Goal: Task Accomplishment & Management: Manage account settings

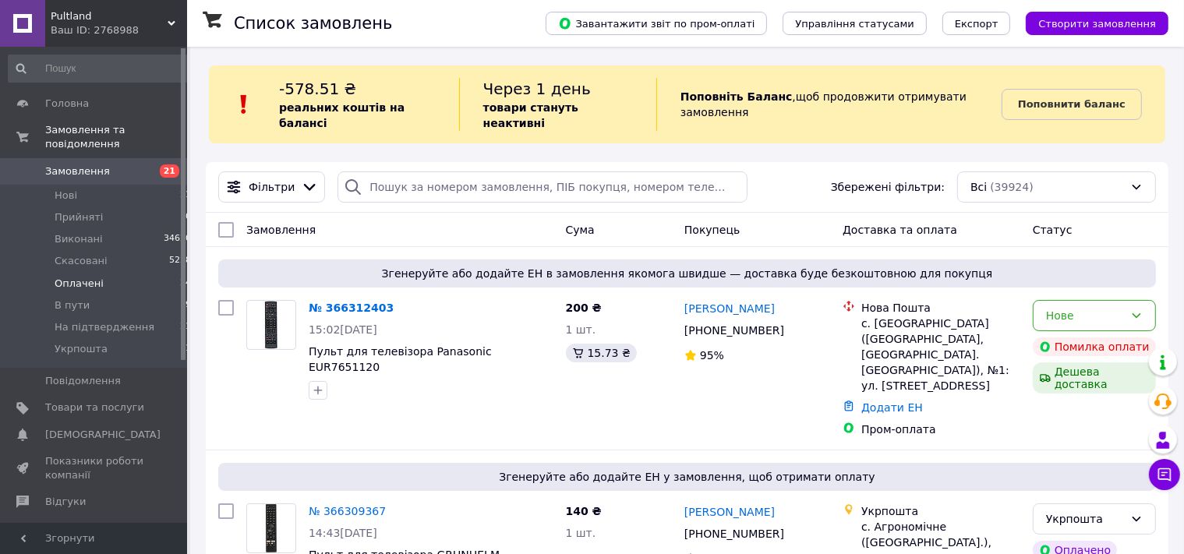
click at [82, 277] on span "Оплачені" at bounding box center [79, 284] width 49 height 14
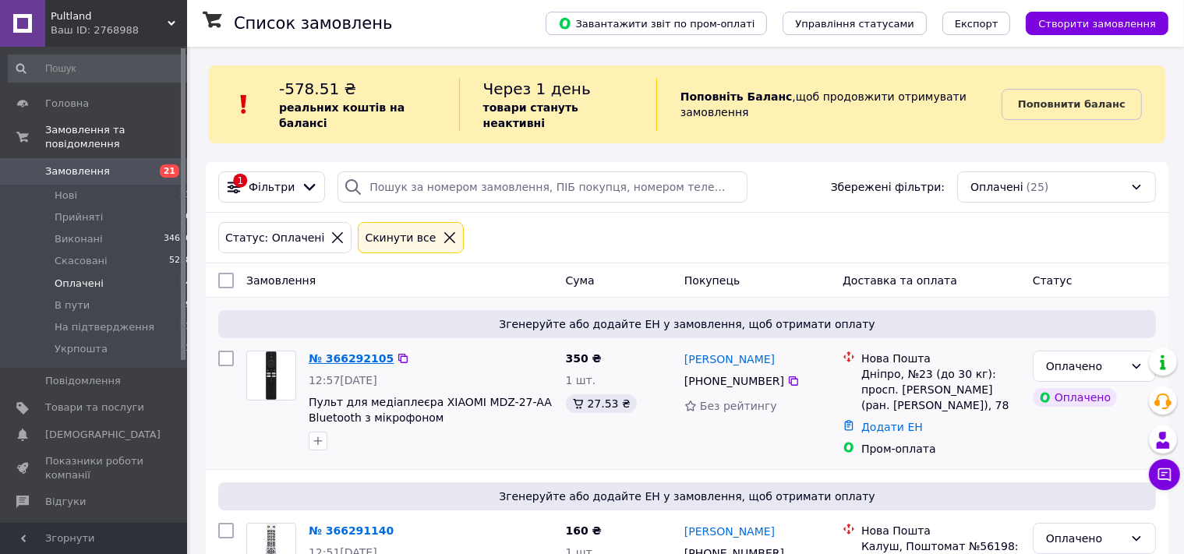
click at [351, 352] on link "№ 366292105" at bounding box center [351, 358] width 85 height 12
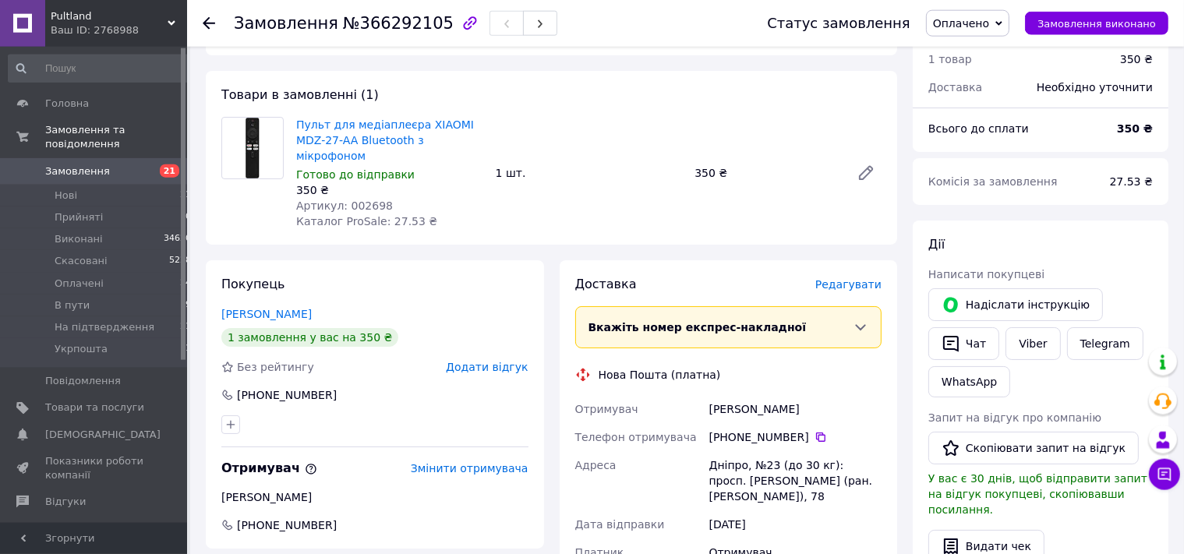
scroll to position [82, 0]
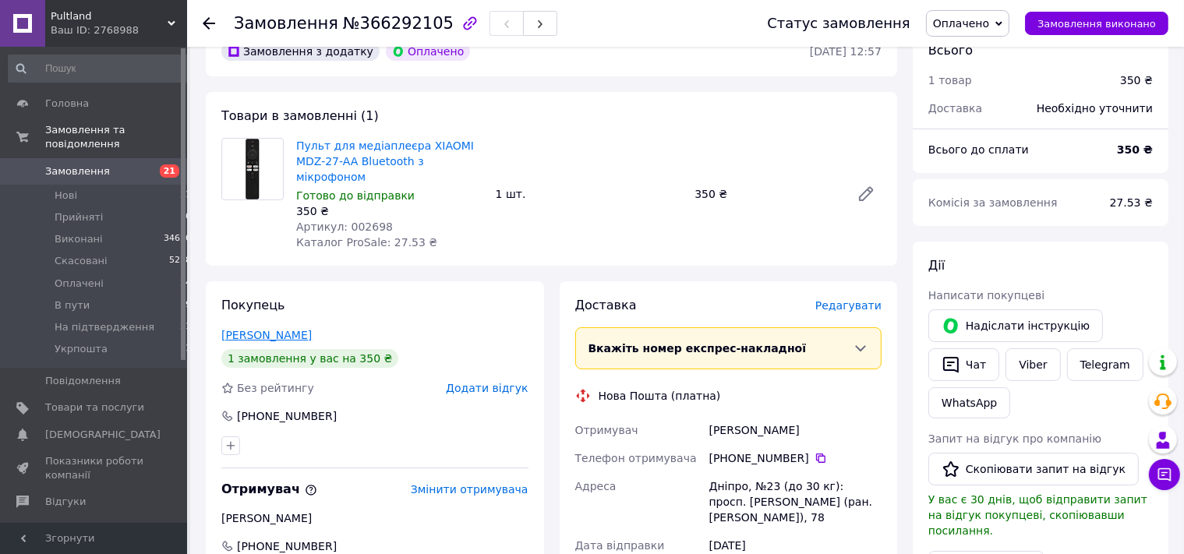
click at [263, 329] on link "[PERSON_NAME]" at bounding box center [266, 335] width 90 height 12
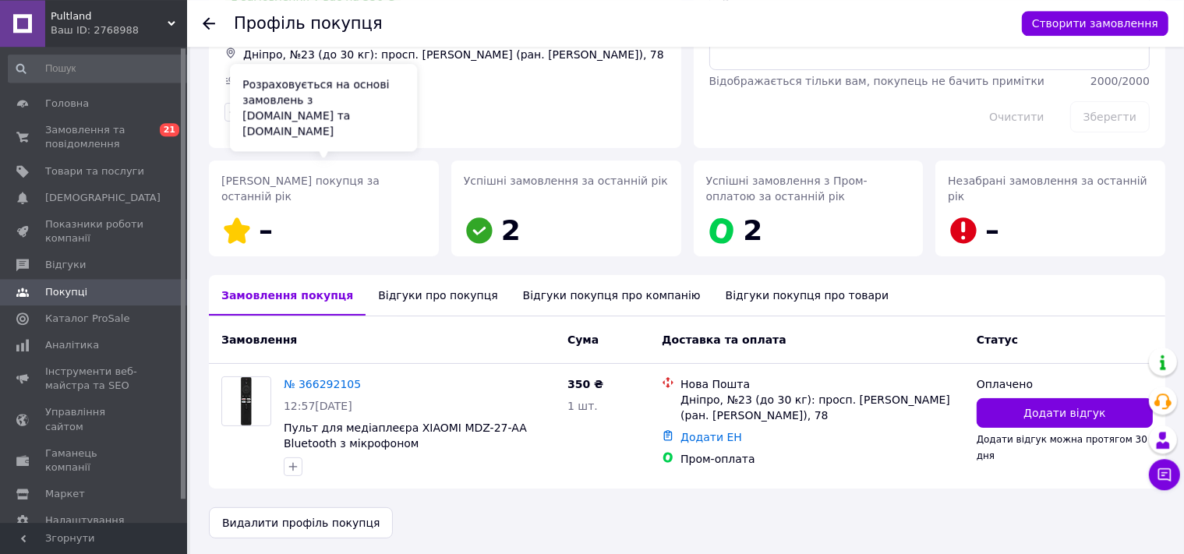
scroll to position [127, 0]
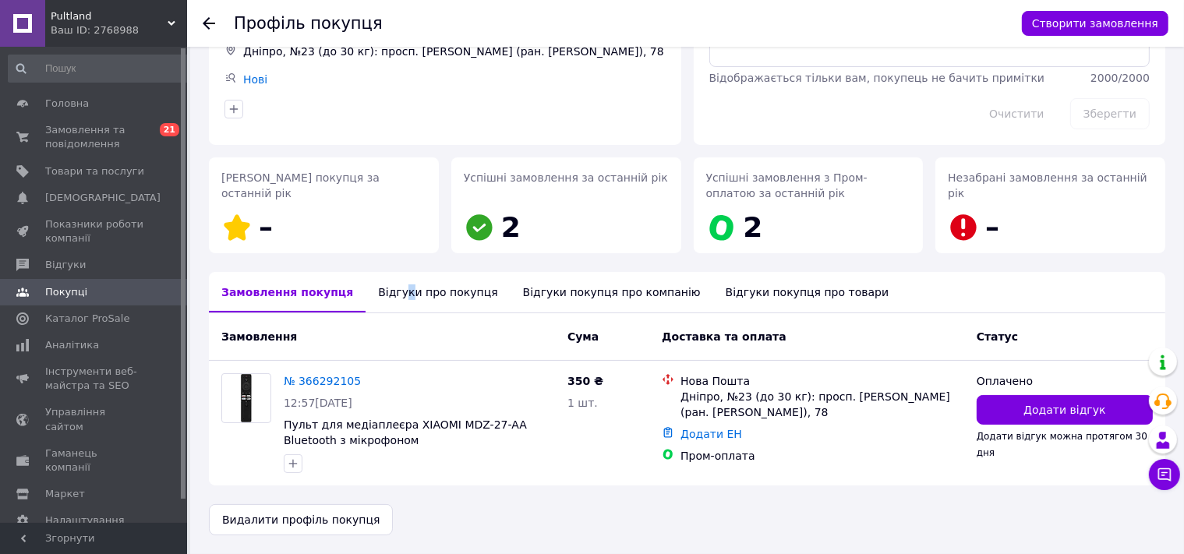
click at [387, 295] on div "Відгуки про покупця" at bounding box center [438, 292] width 144 height 41
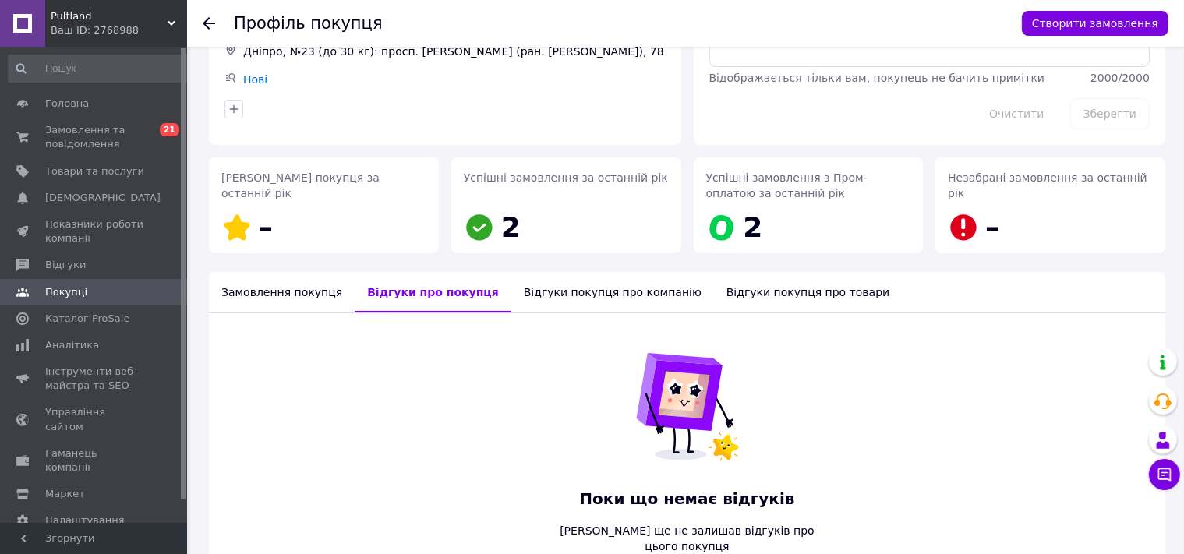
click at [279, 291] on div "Замовлення покупця" at bounding box center [282, 292] width 146 height 41
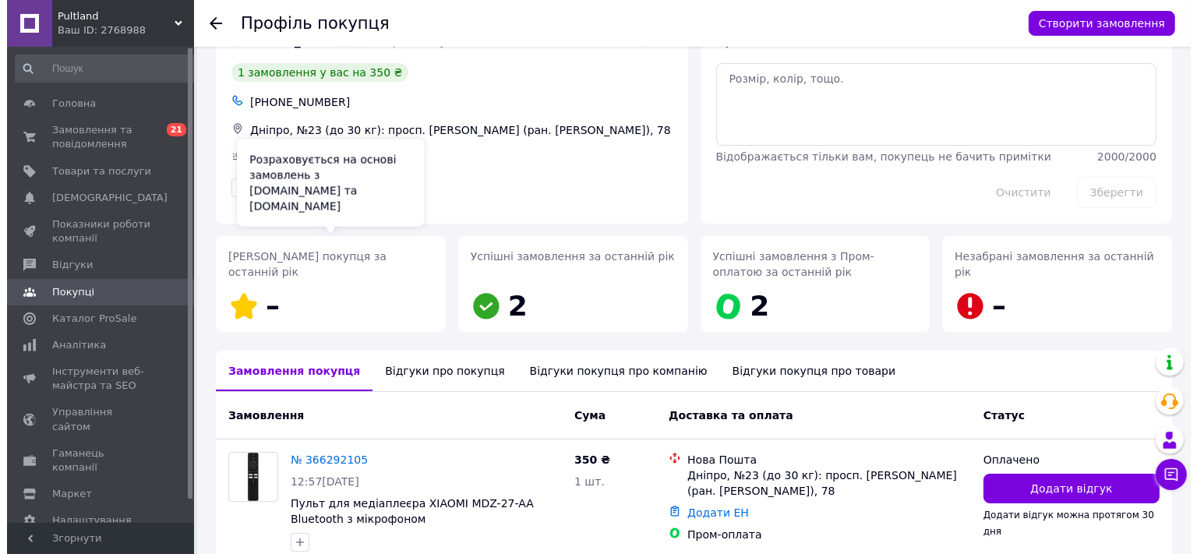
scroll to position [0, 0]
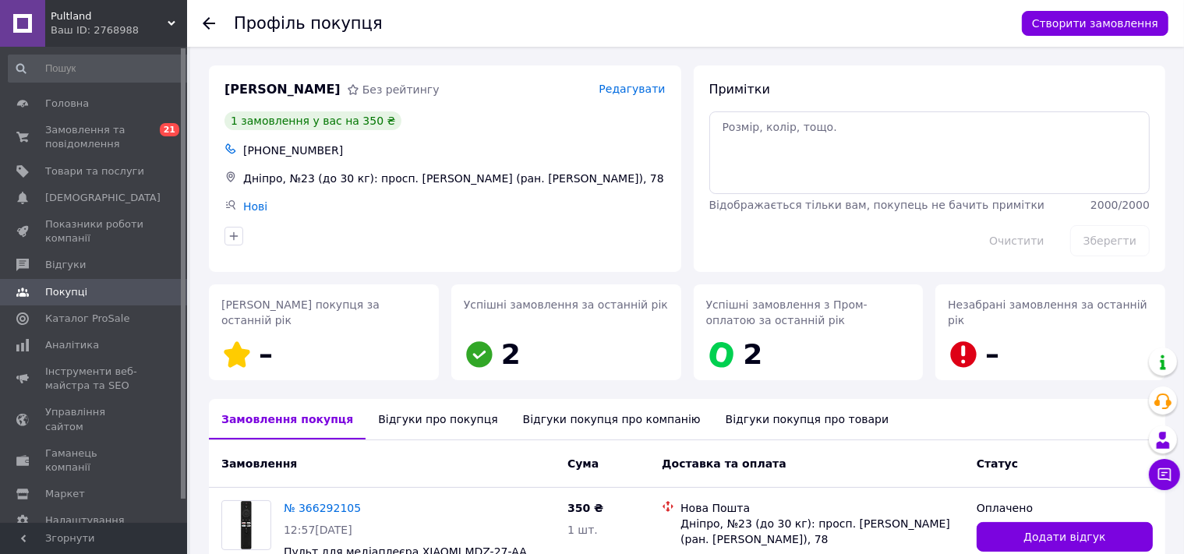
click at [208, 23] on icon at bounding box center [209, 23] width 12 height 12
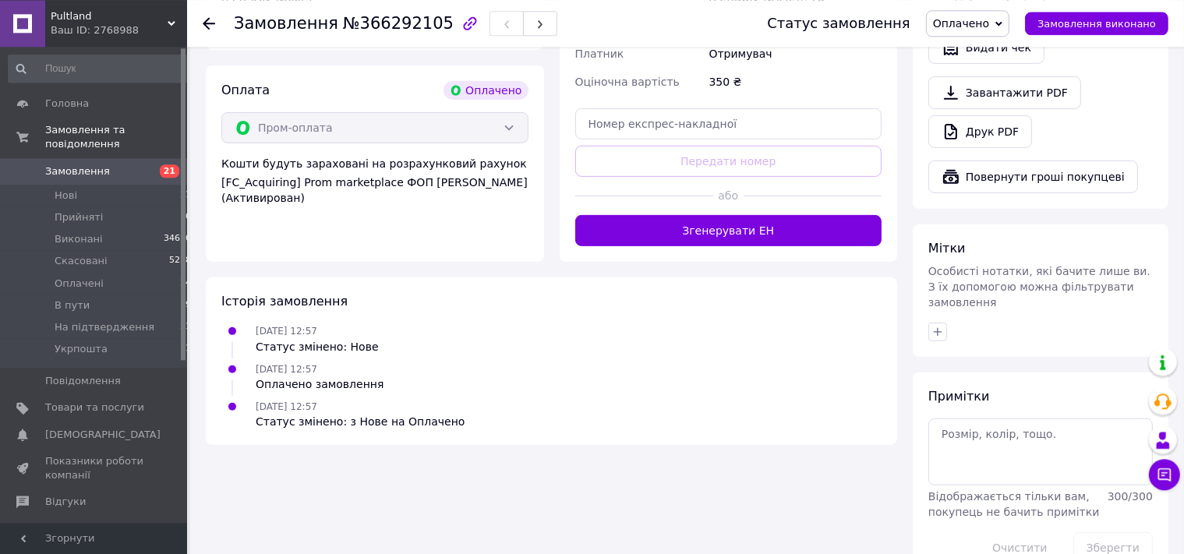
scroll to position [609, 0]
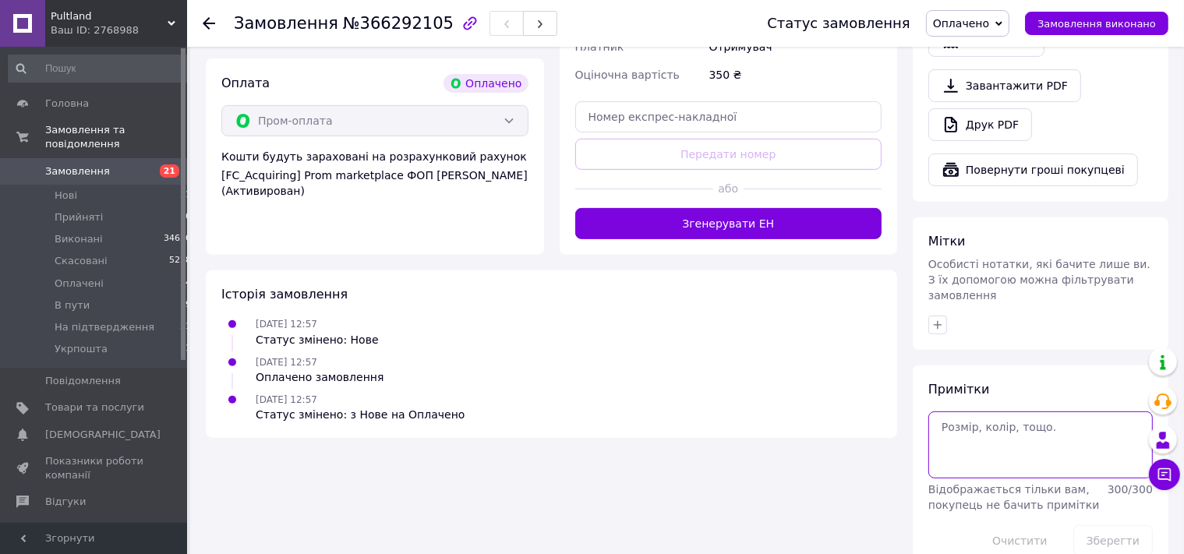
click at [965, 412] on textarea at bounding box center [1040, 445] width 225 height 67
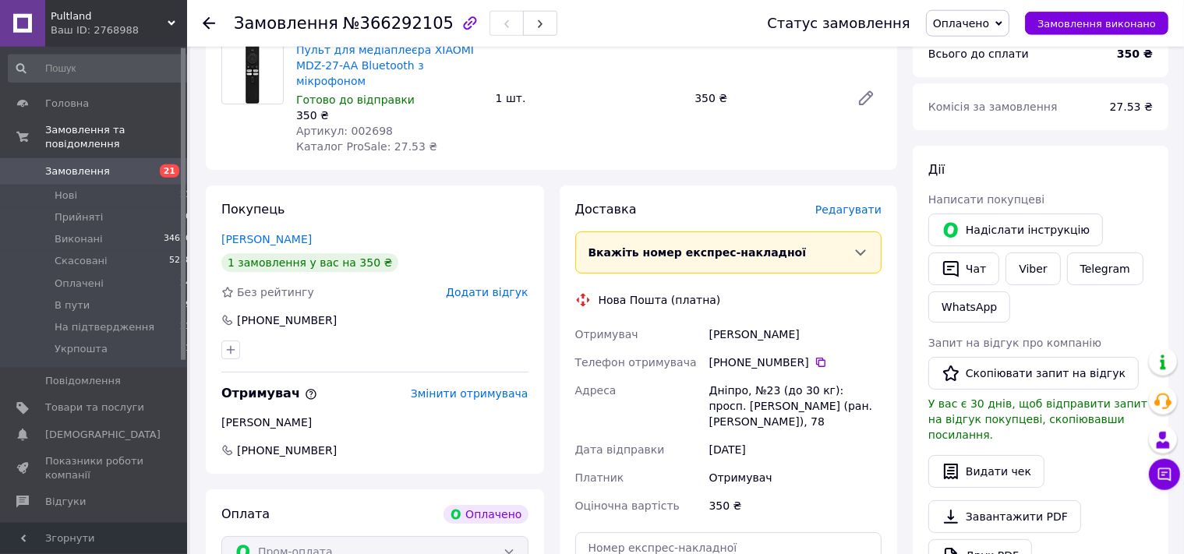
scroll to position [115, 0]
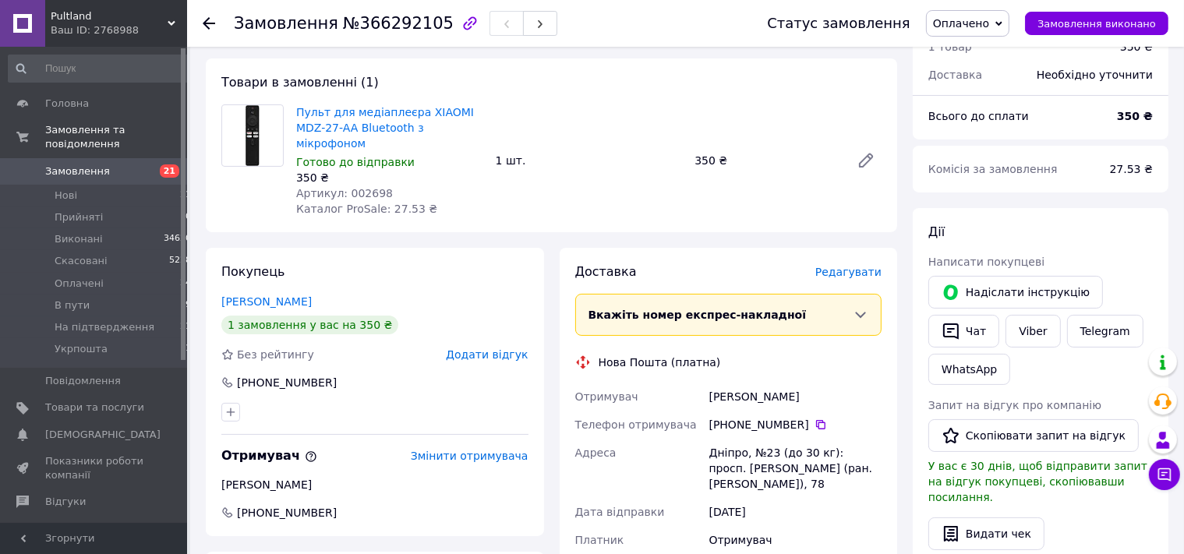
click at [978, 20] on span "Оплачено" at bounding box center [961, 23] width 56 height 12
click at [965, 54] on li "Прийнято" at bounding box center [984, 54] width 115 height 23
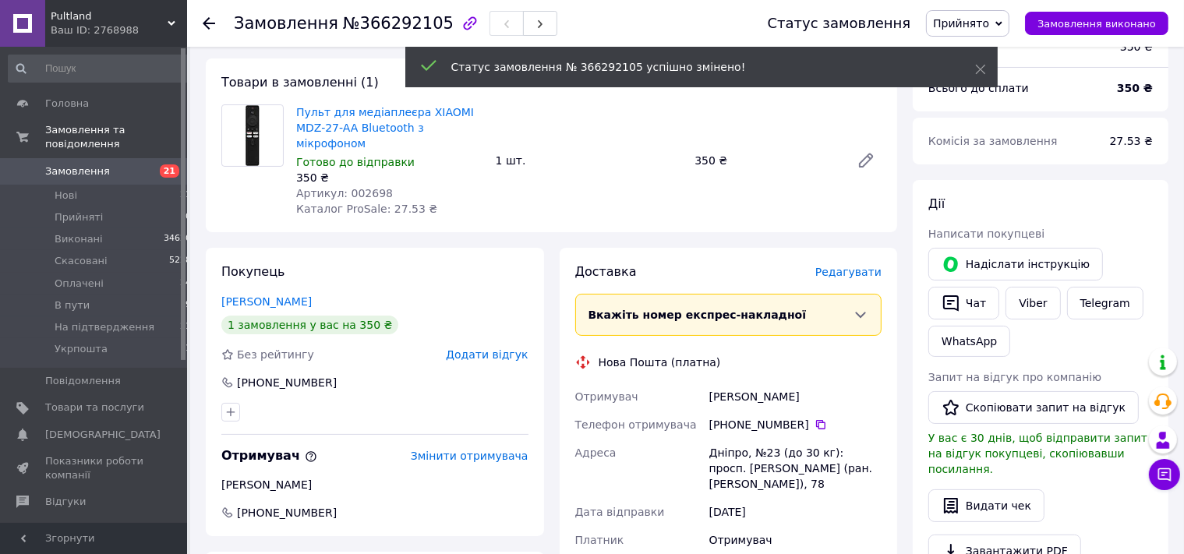
click at [205, 23] on use at bounding box center [209, 23] width 12 height 12
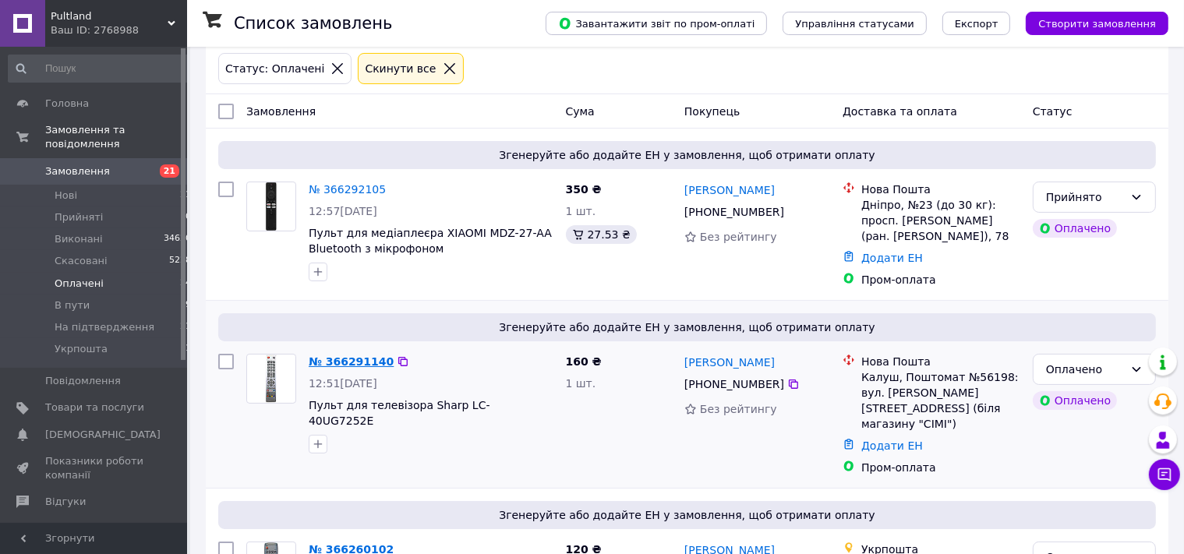
scroll to position [246, 0]
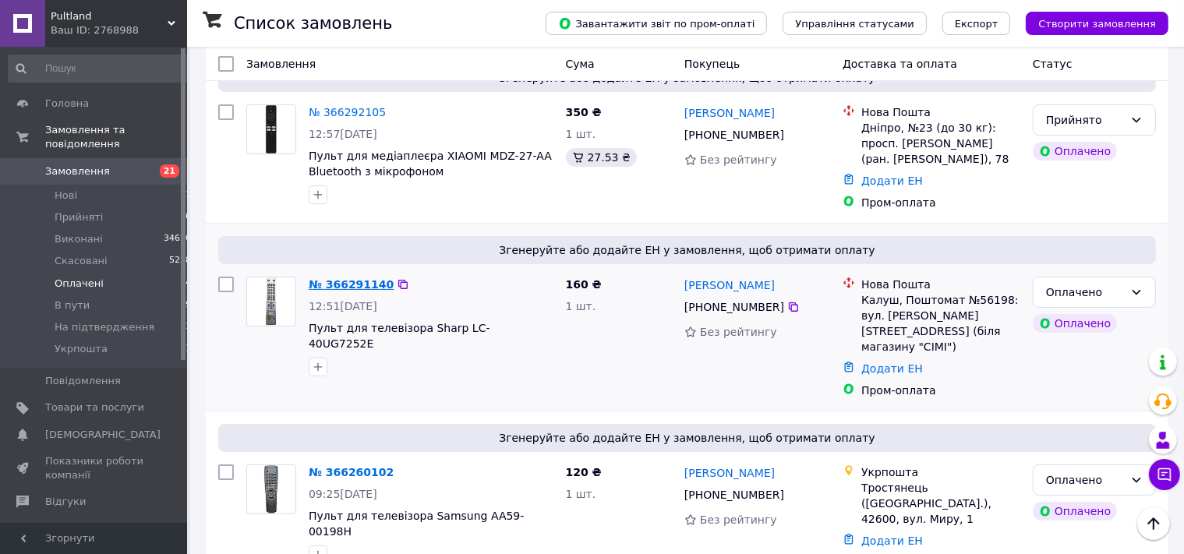
click at [343, 278] on link "№ 366291140" at bounding box center [351, 284] width 85 height 12
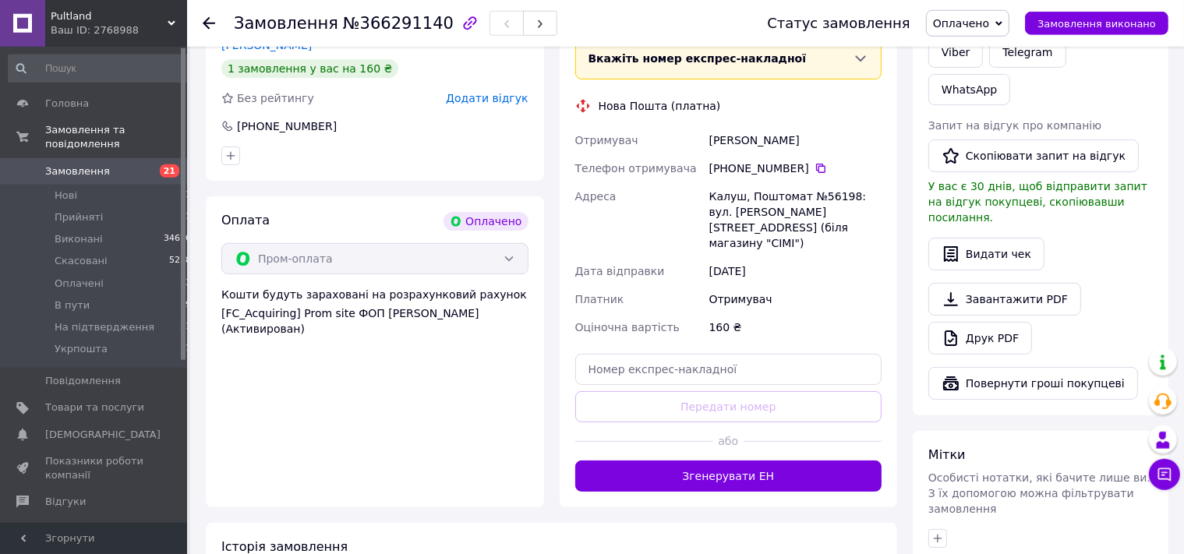
scroll to position [493, 0]
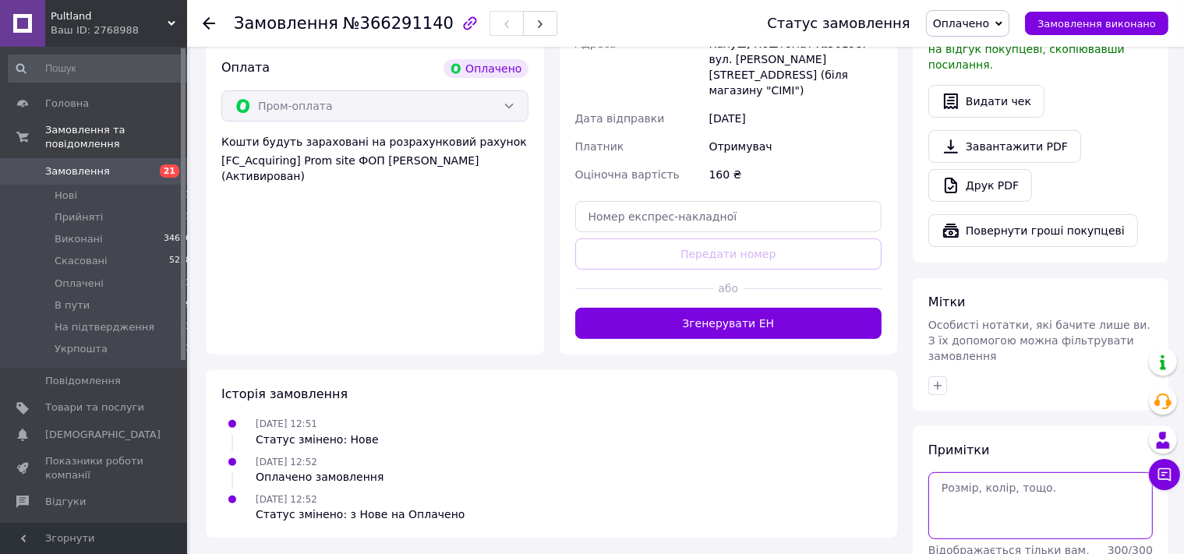
click at [997, 472] on textarea at bounding box center [1040, 505] width 225 height 67
type textarea "пром"
drag, startPoint x: 1113, startPoint y: 532, endPoint x: 807, endPoint y: 482, distance: 310.4
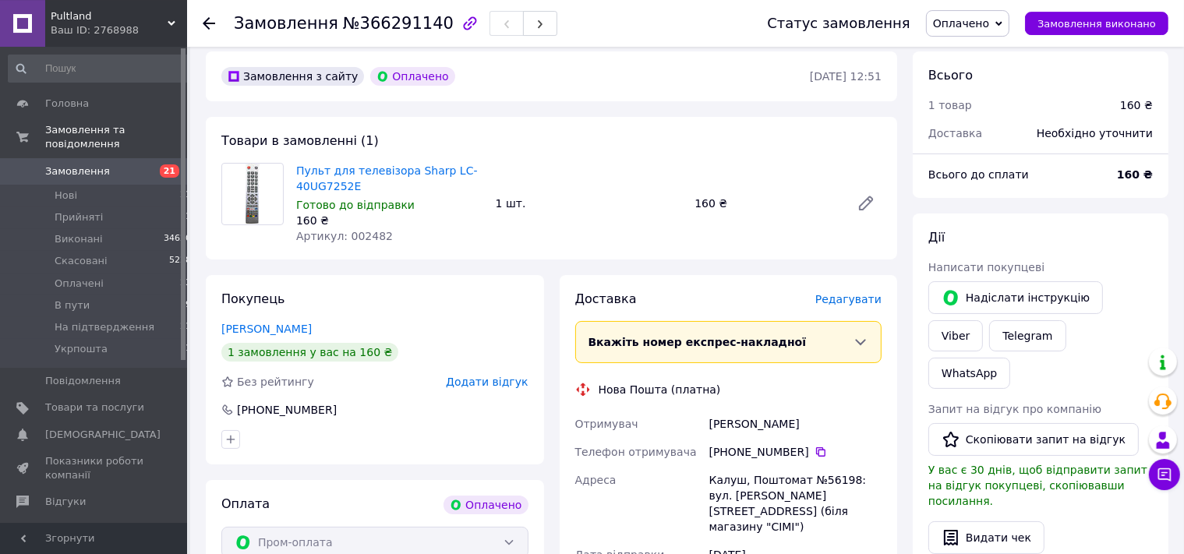
scroll to position [0, 0]
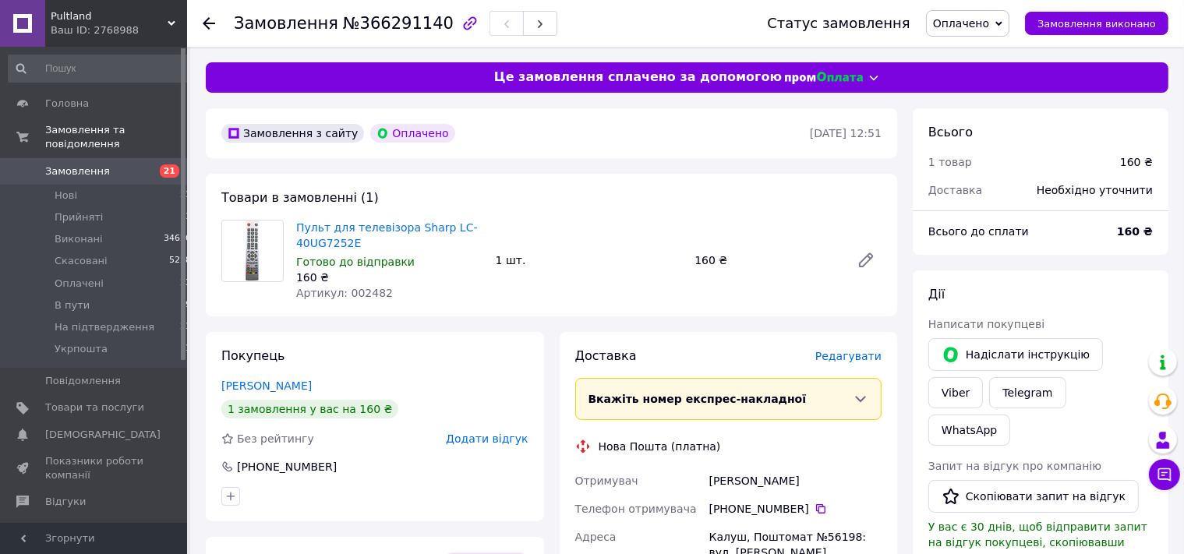
click at [984, 26] on span "Оплачено" at bounding box center [961, 23] width 56 height 12
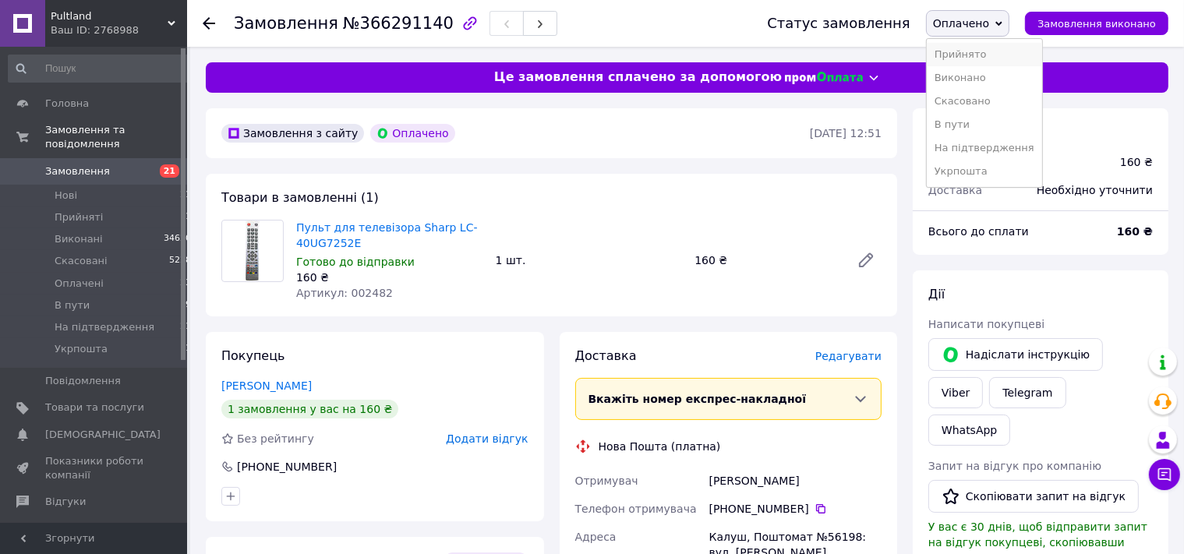
click at [985, 56] on li "Прийнято" at bounding box center [984, 54] width 115 height 23
click at [209, 26] on icon at bounding box center [209, 23] width 12 height 12
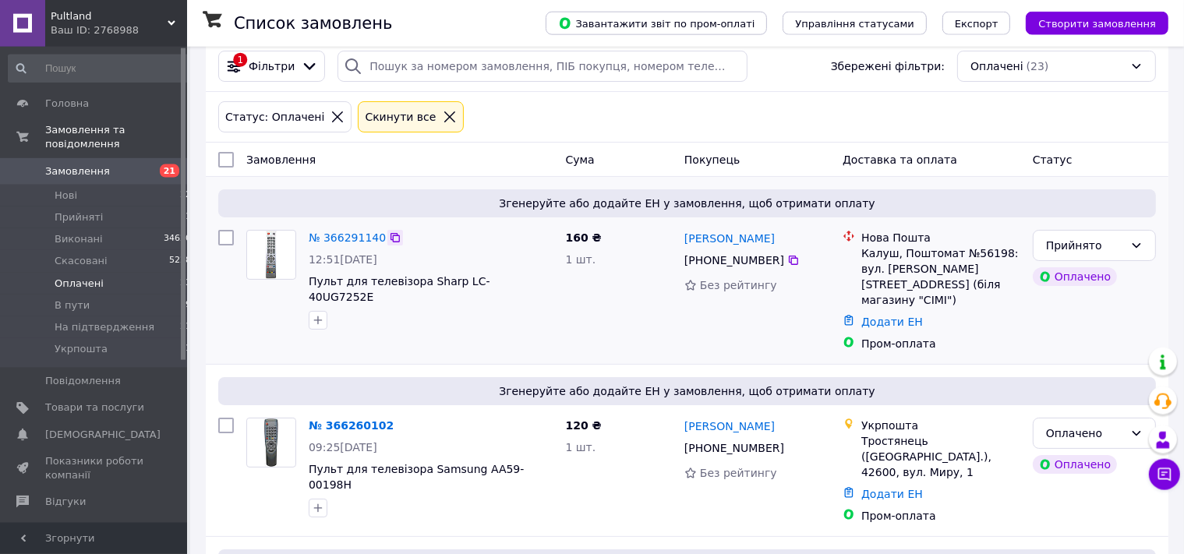
scroll to position [164, 0]
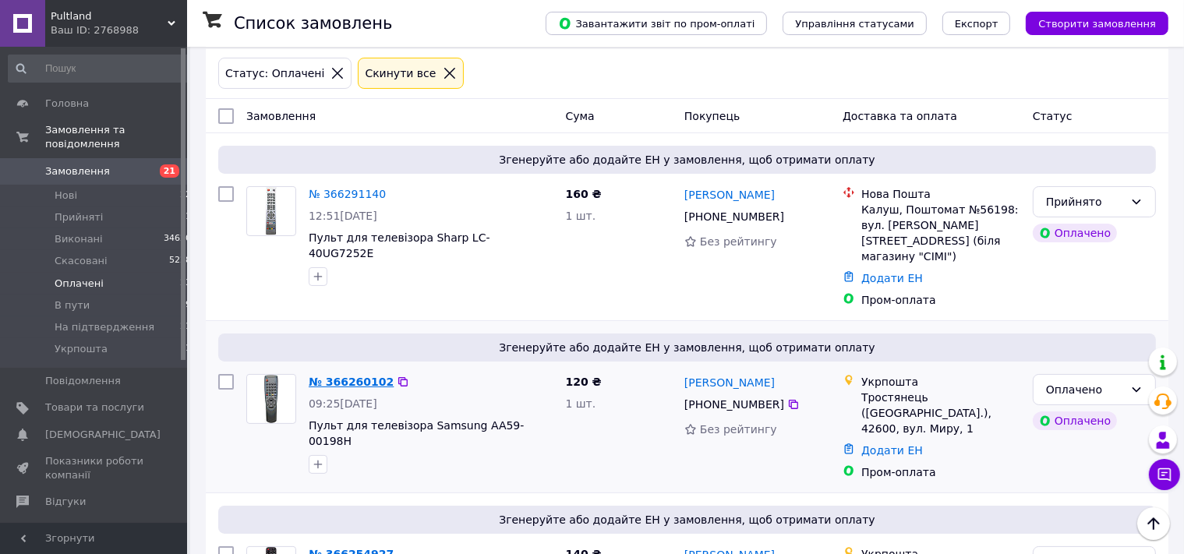
click at [347, 376] on link "№ 366260102" at bounding box center [351, 382] width 85 height 12
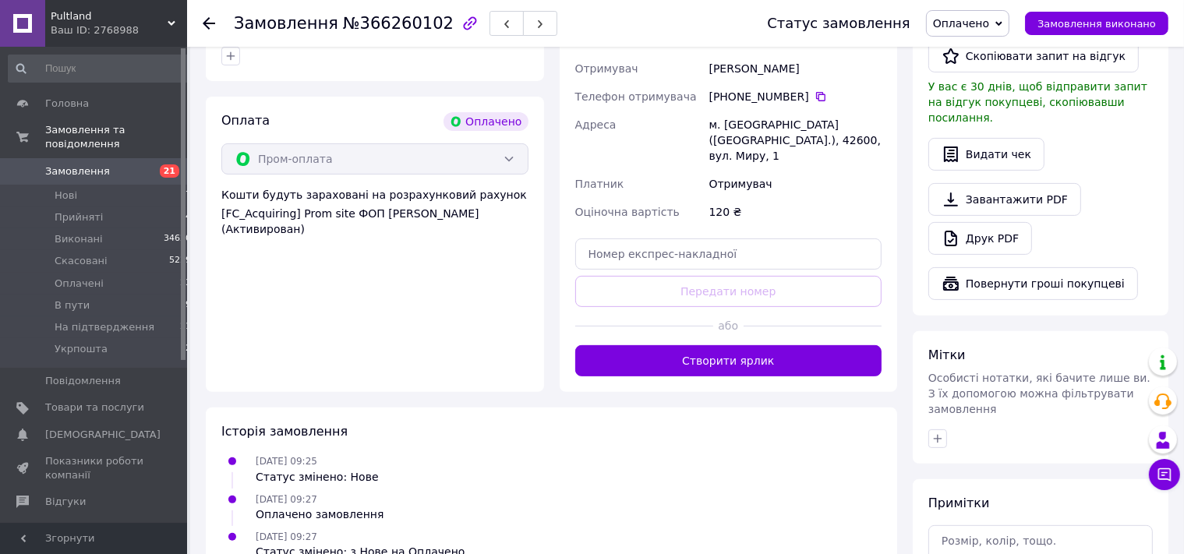
scroll to position [111, 0]
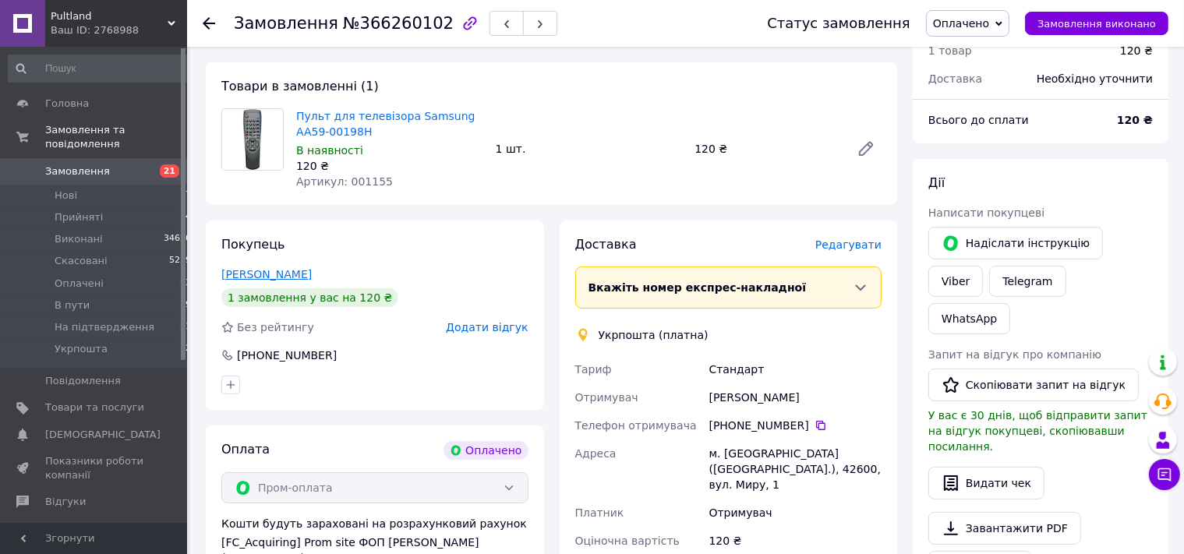
click at [282, 274] on link "[PERSON_NAME]" at bounding box center [266, 274] width 90 height 12
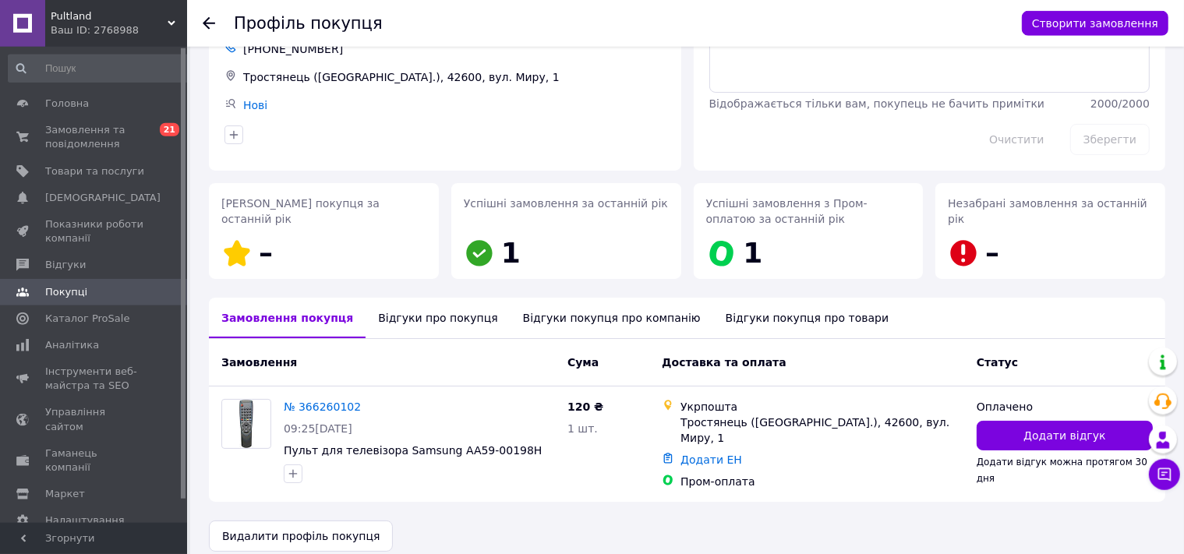
scroll to position [111, 0]
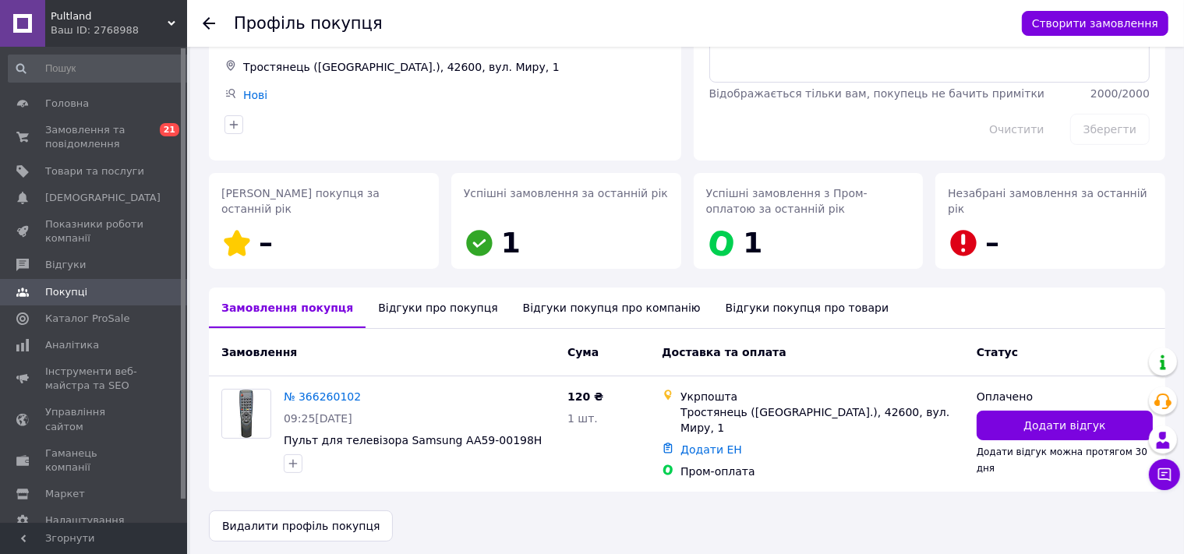
click at [425, 309] on div "Відгуки про покупця" at bounding box center [438, 308] width 144 height 41
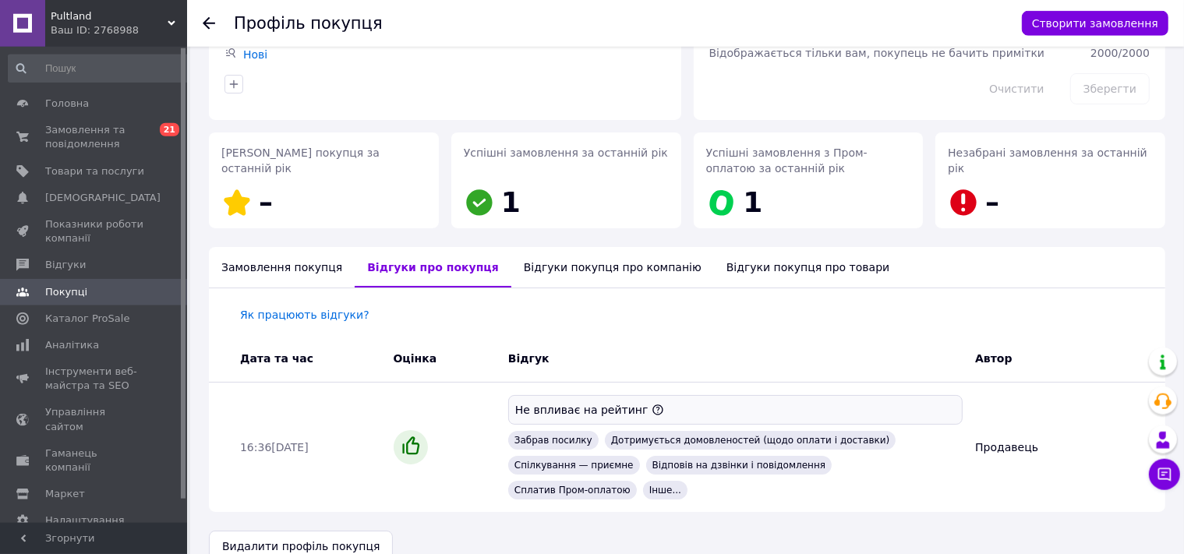
scroll to position [153, 0]
click at [217, 26] on div at bounding box center [218, 23] width 31 height 47
click at [206, 20] on icon at bounding box center [209, 23] width 12 height 12
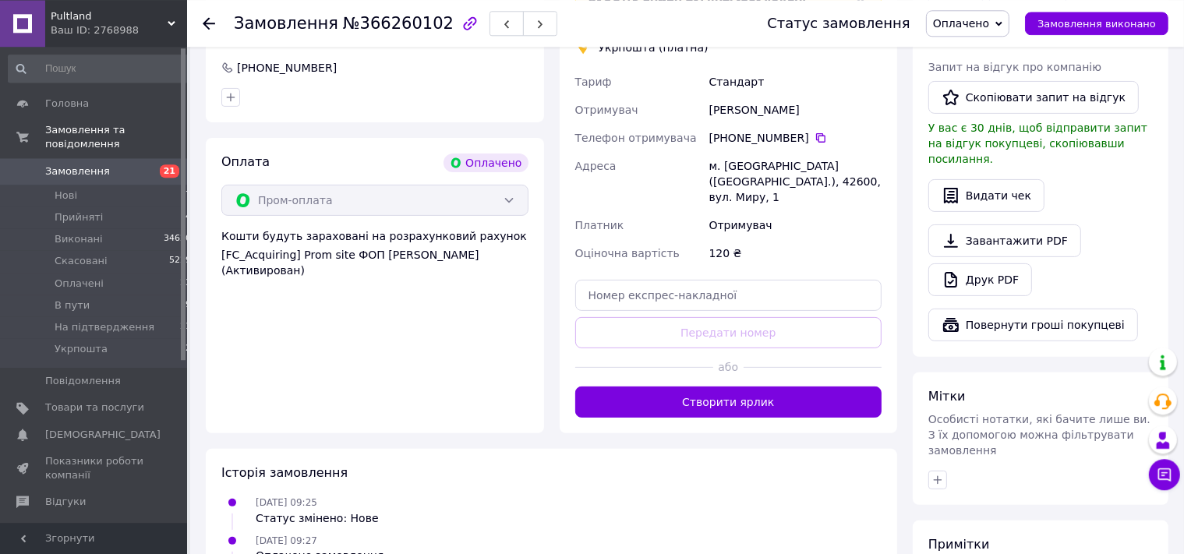
scroll to position [518, 0]
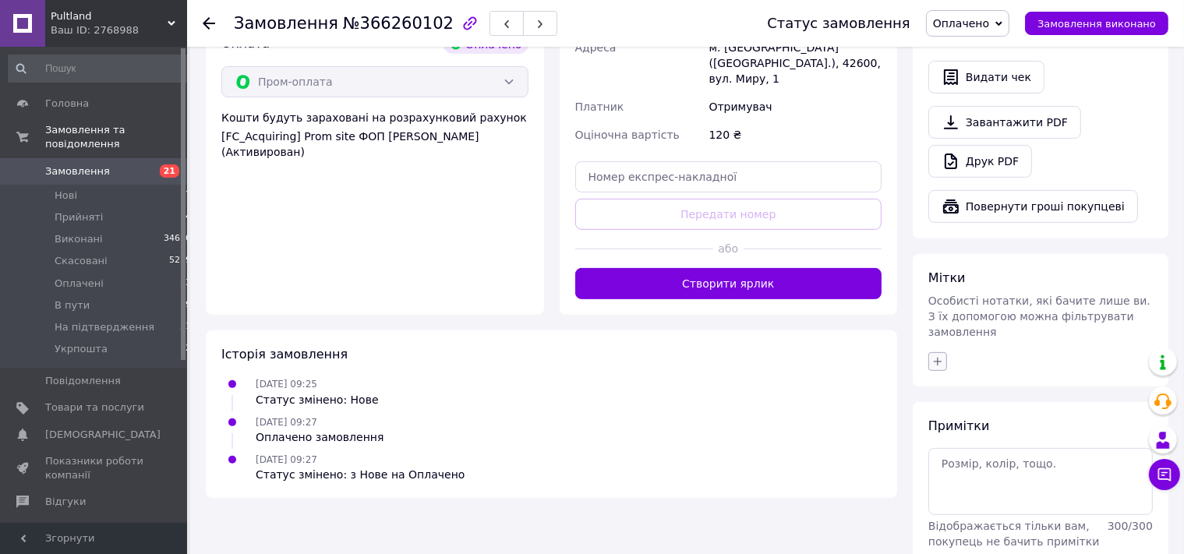
click at [935, 355] on icon "button" at bounding box center [938, 361] width 12 height 12
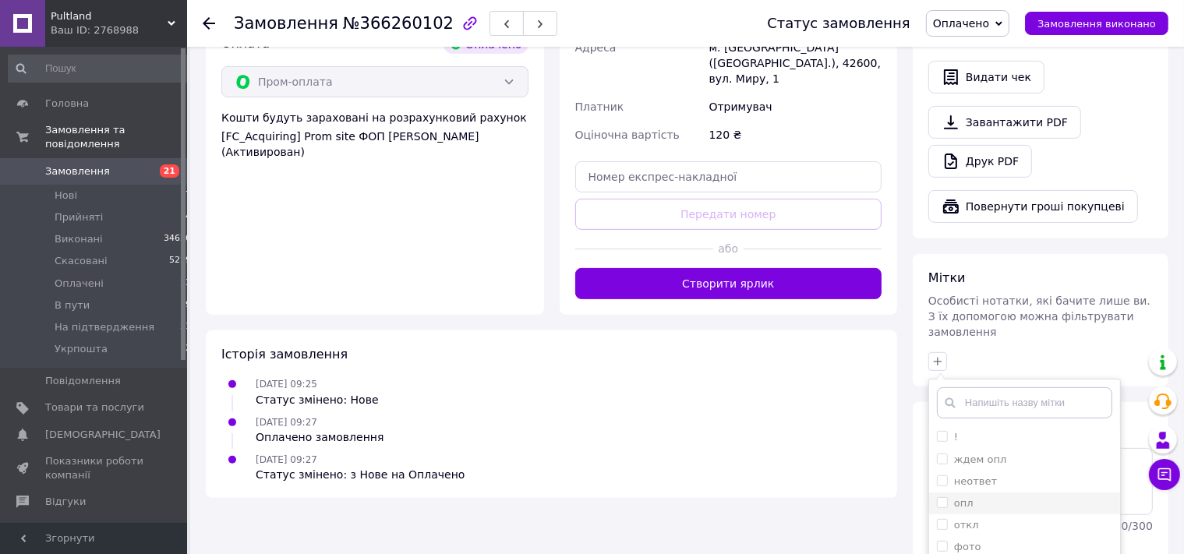
click at [971, 493] on li "опл" at bounding box center [1024, 504] width 191 height 22
checkbox input "true"
drag, startPoint x: 960, startPoint y: 410, endPoint x: 961, endPoint y: 429, distance: 18.8
click at [961, 476] on label "неответ" at bounding box center [975, 482] width 43 height 12
checkbox input "true"
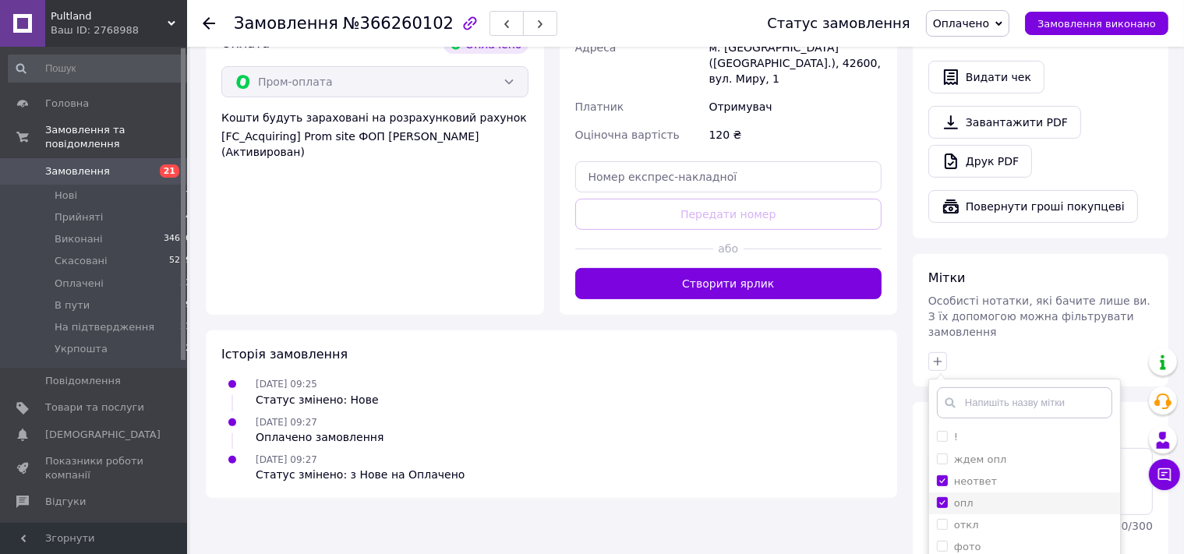
click at [960, 497] on label "опл" at bounding box center [963, 503] width 19 height 12
checkbox input "false"
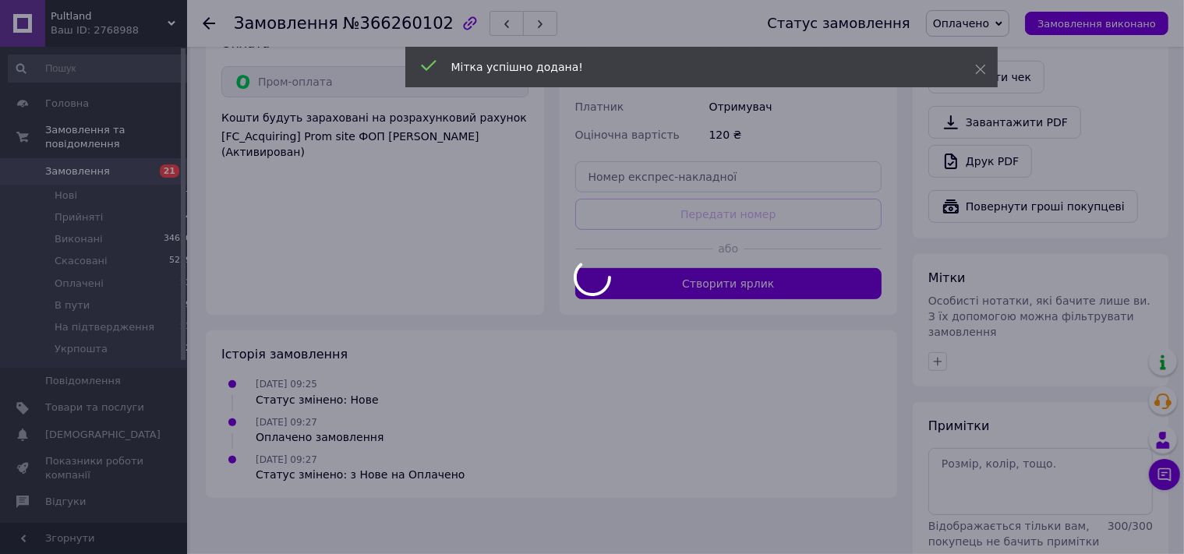
scroll to position [514, 0]
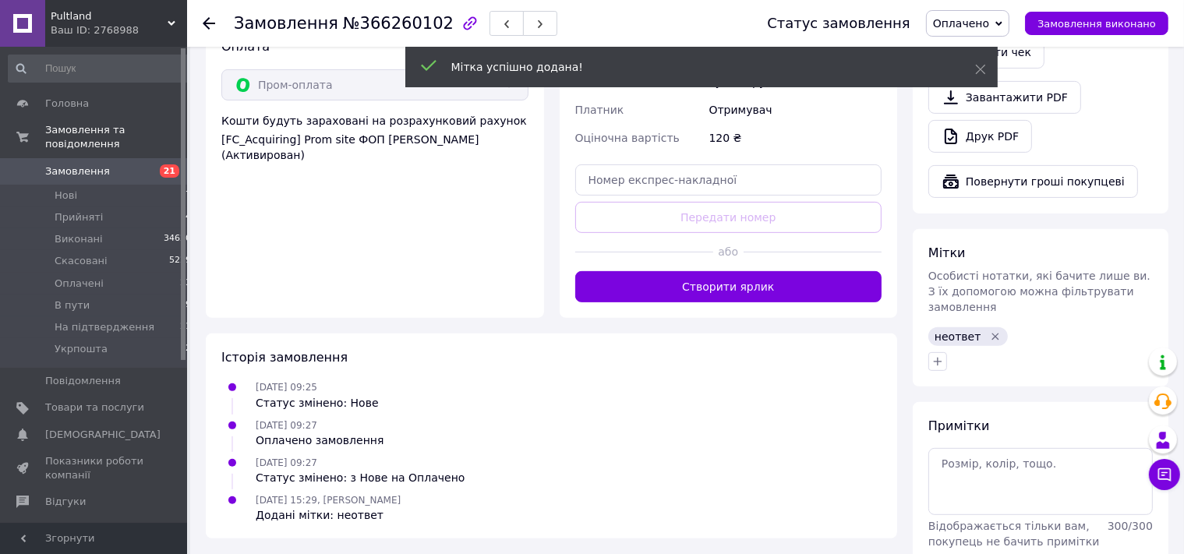
click at [210, 23] on use at bounding box center [209, 23] width 12 height 12
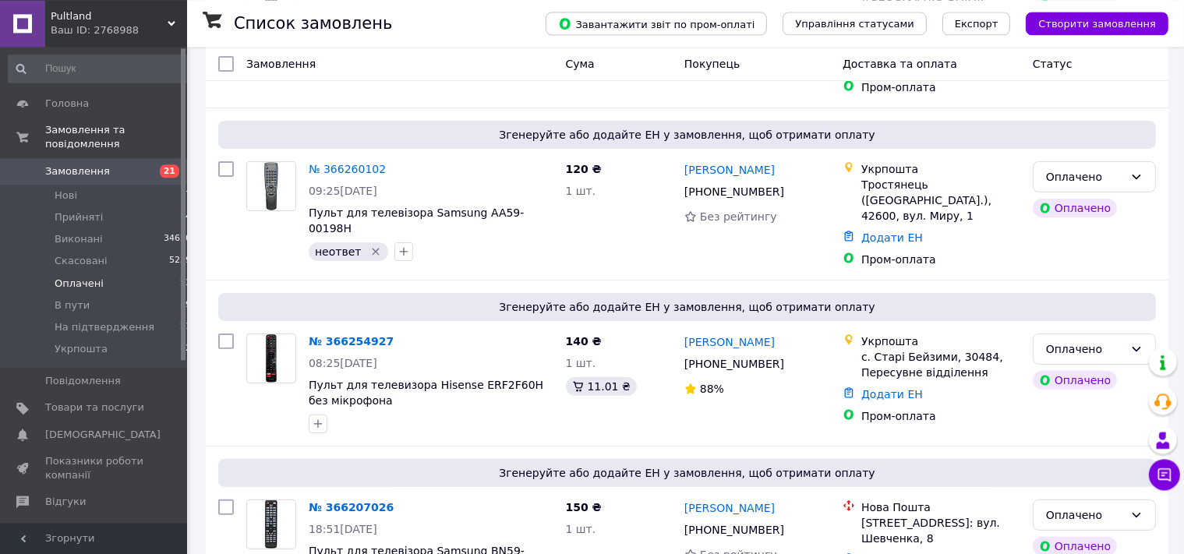
scroll to position [412, 0]
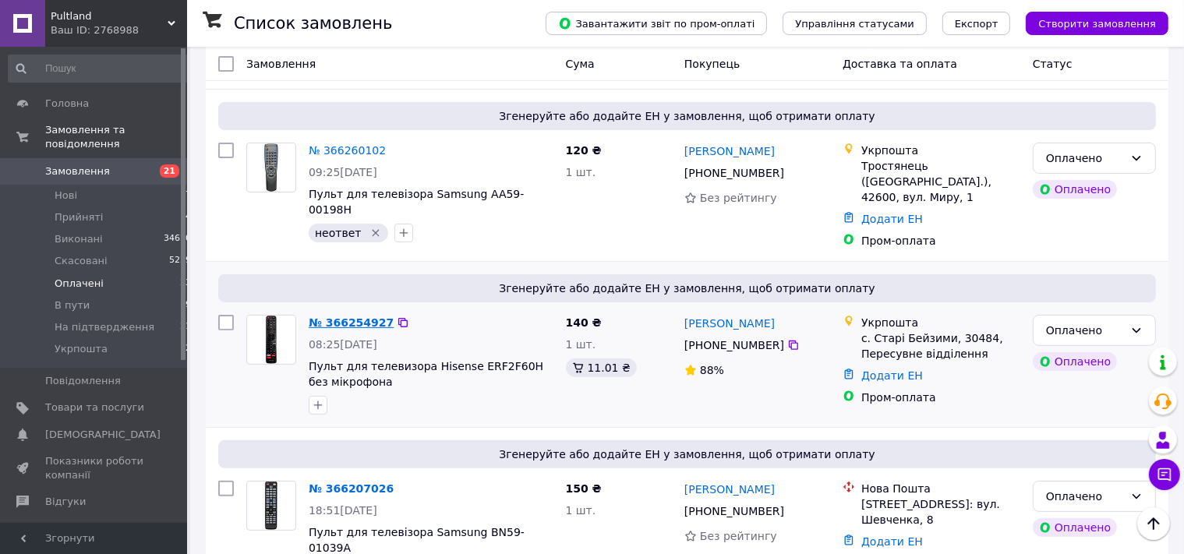
click at [336, 316] on link "№ 366254927" at bounding box center [351, 322] width 85 height 12
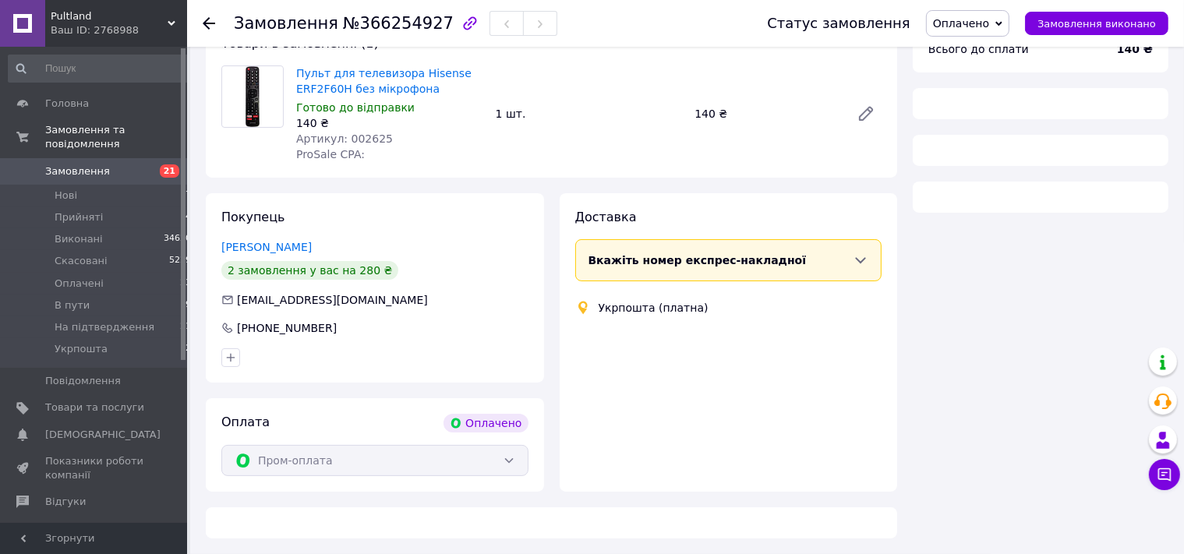
scroll to position [155, 0]
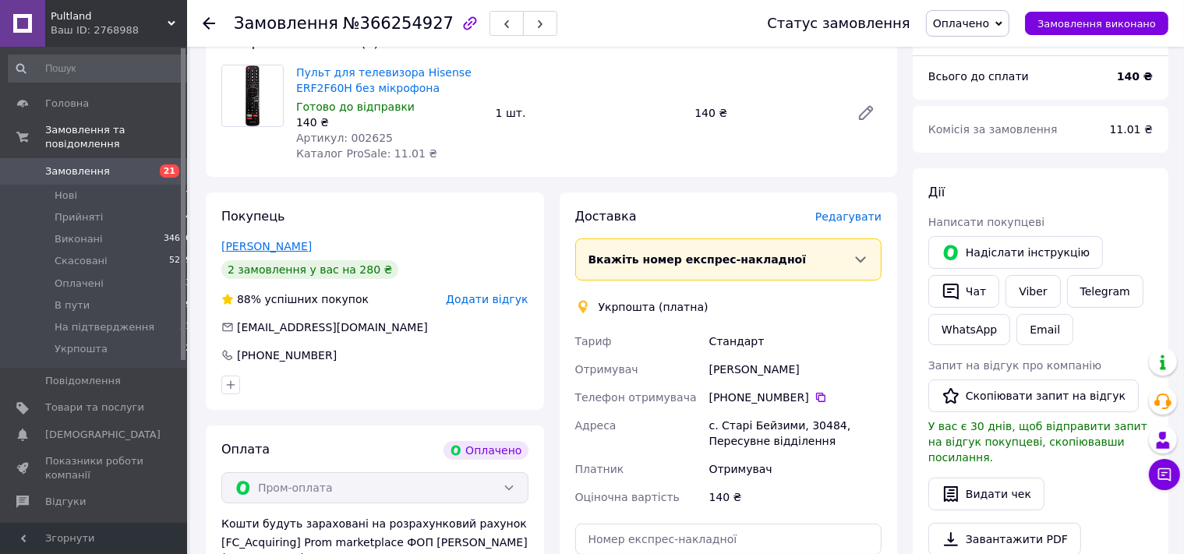
click at [290, 251] on link "[PERSON_NAME]" at bounding box center [266, 246] width 90 height 12
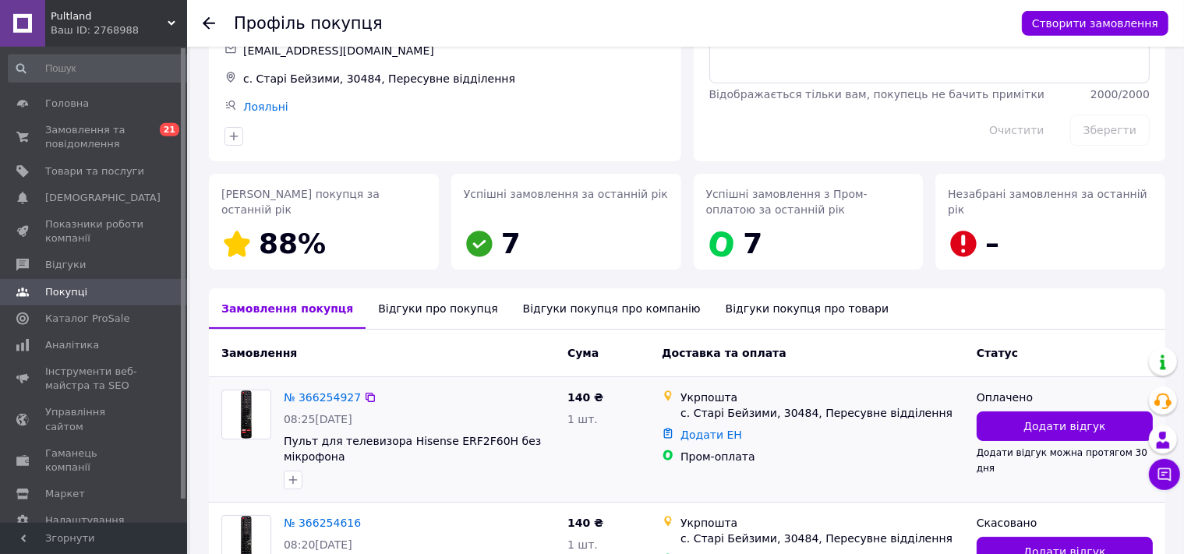
scroll to position [270, 0]
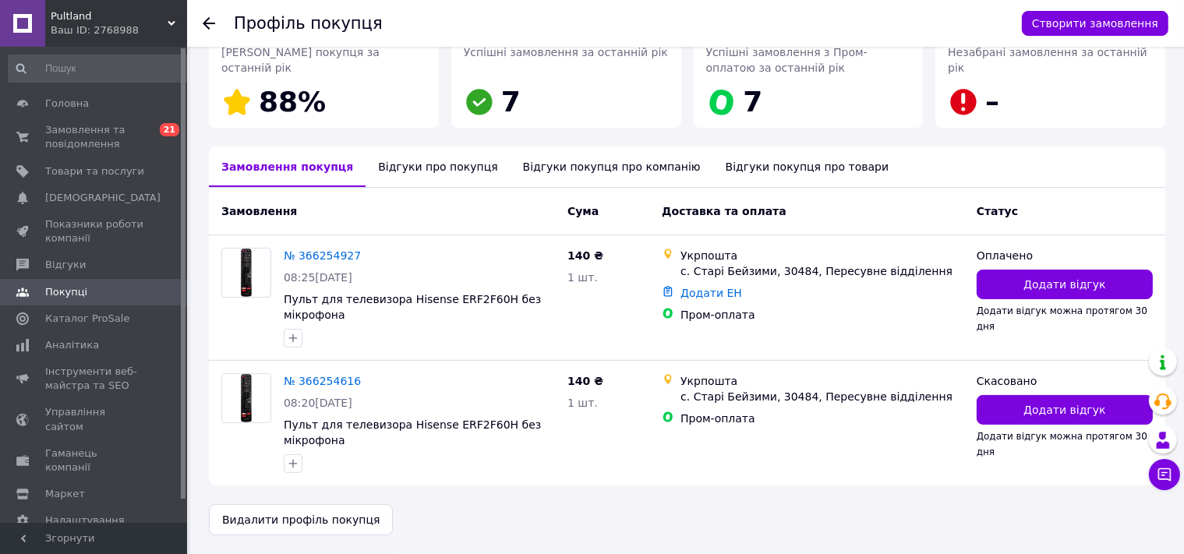
click at [207, 26] on icon at bounding box center [209, 23] width 12 height 12
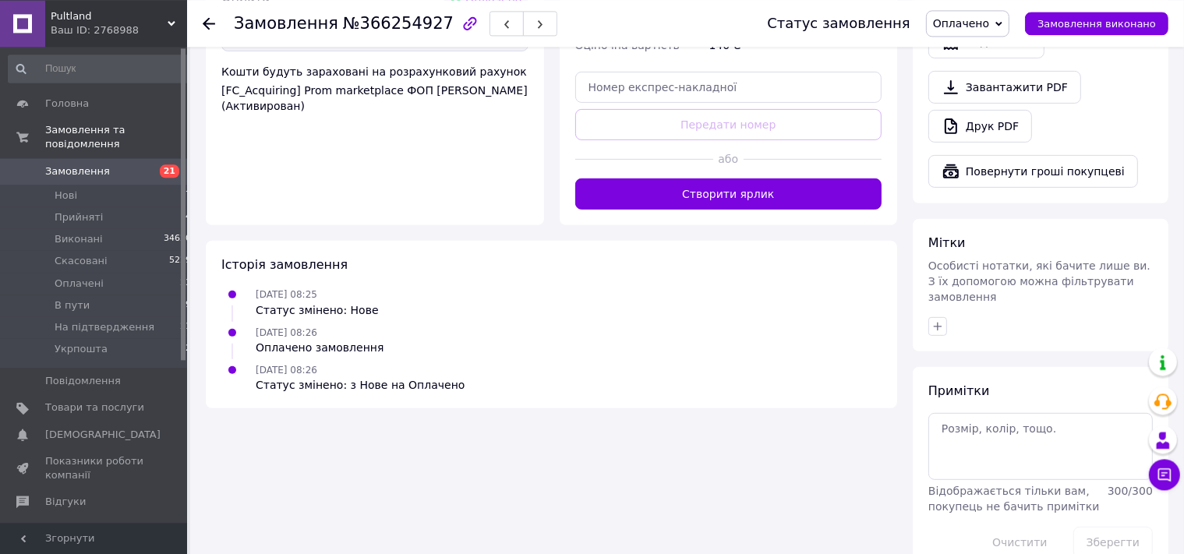
scroll to position [609, 0]
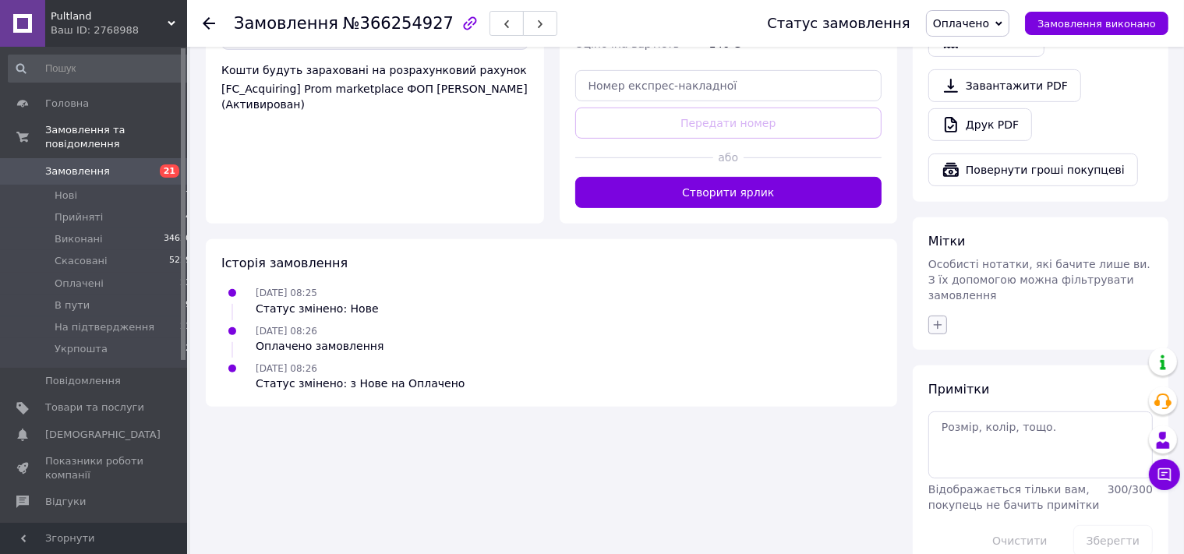
click at [935, 319] on icon "button" at bounding box center [938, 325] width 12 height 12
click at [971, 483] on label "откл" at bounding box center [966, 489] width 25 height 12
checkbox input "true"
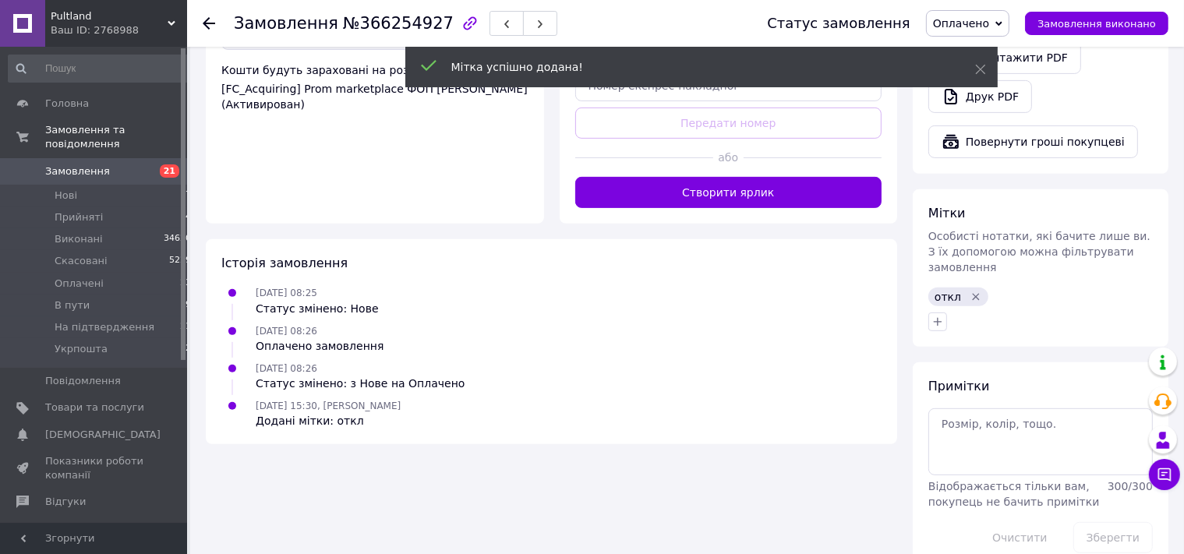
scroll to position [606, 0]
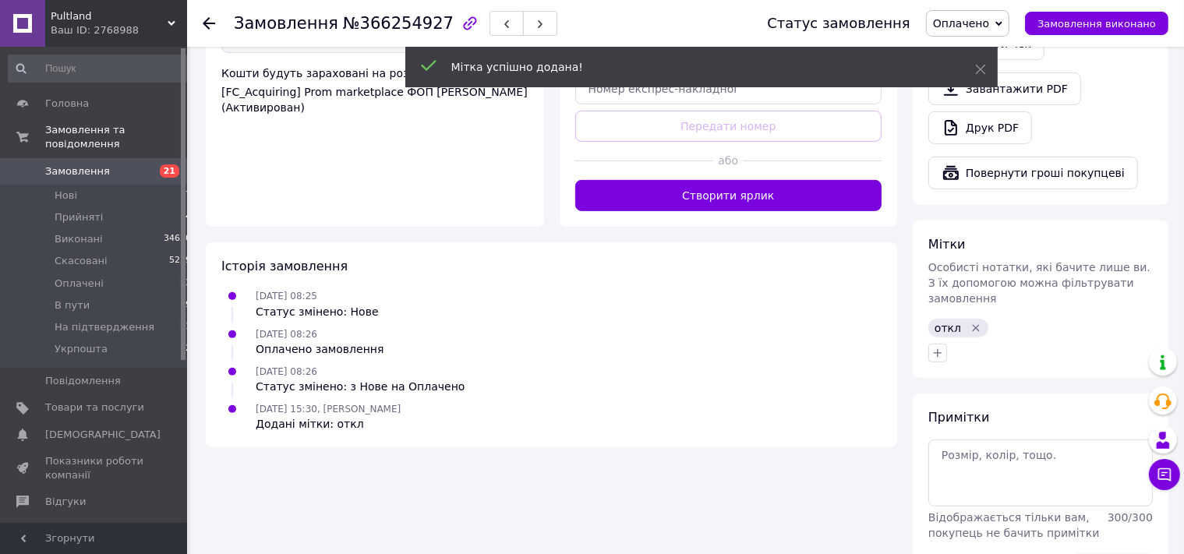
click at [211, 24] on use at bounding box center [209, 23] width 12 height 12
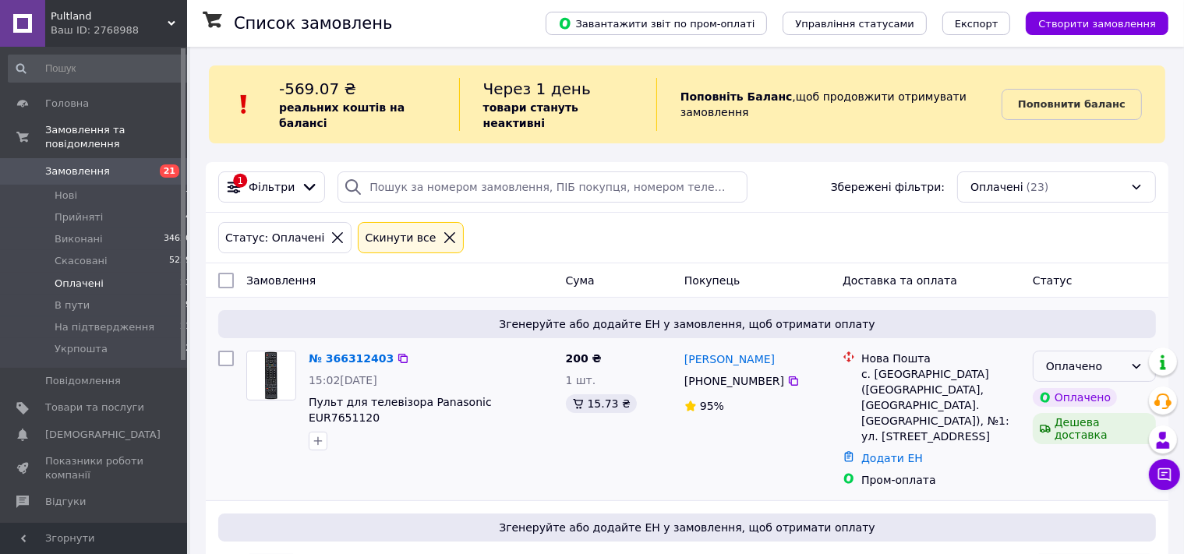
click at [1069, 358] on div "Оплачено" at bounding box center [1085, 366] width 78 height 17
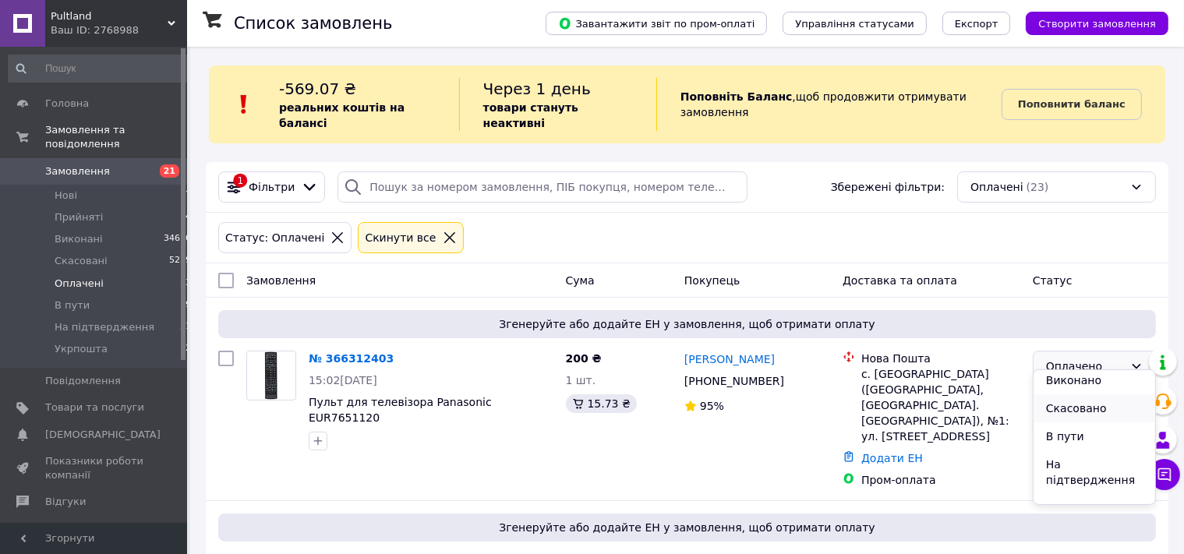
scroll to position [49, 0]
click at [1067, 463] on li "На підтвердження" at bounding box center [1095, 455] width 122 height 44
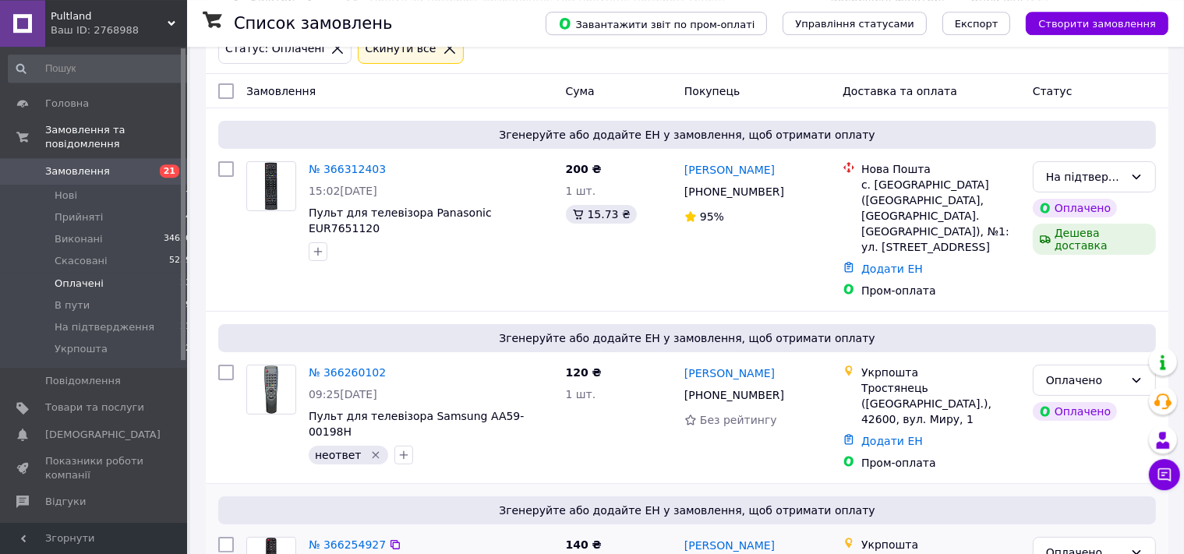
scroll to position [329, 0]
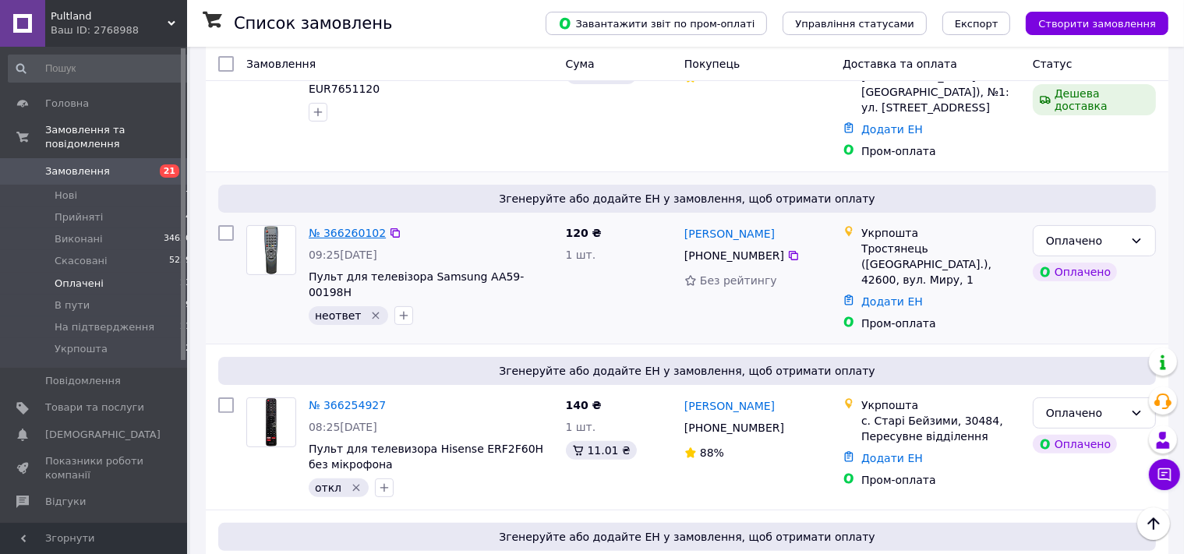
click at [338, 227] on link "№ 366260102" at bounding box center [347, 233] width 77 height 12
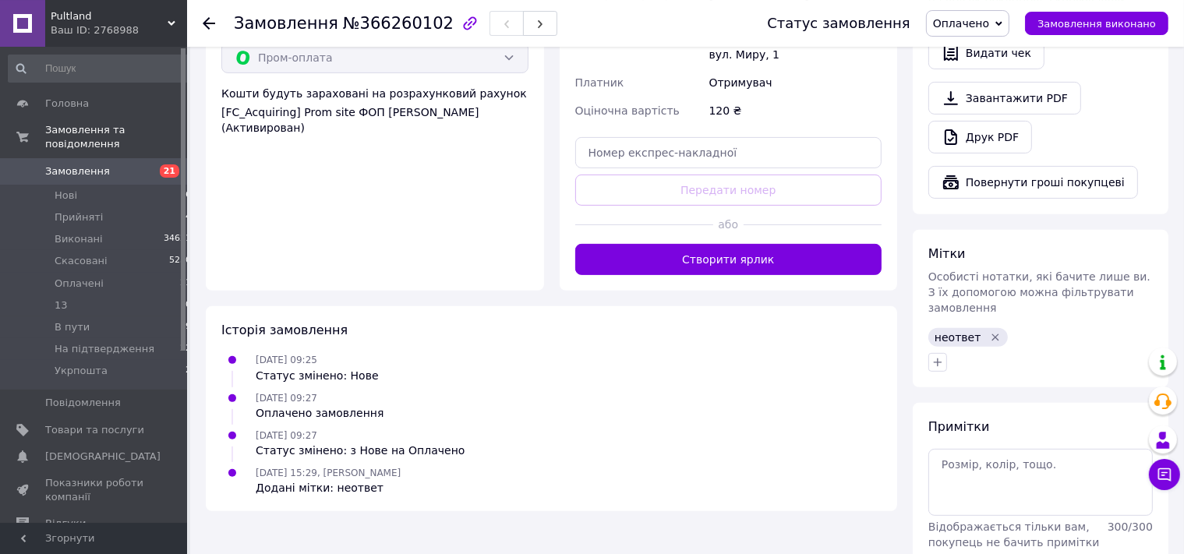
scroll to position [543, 0]
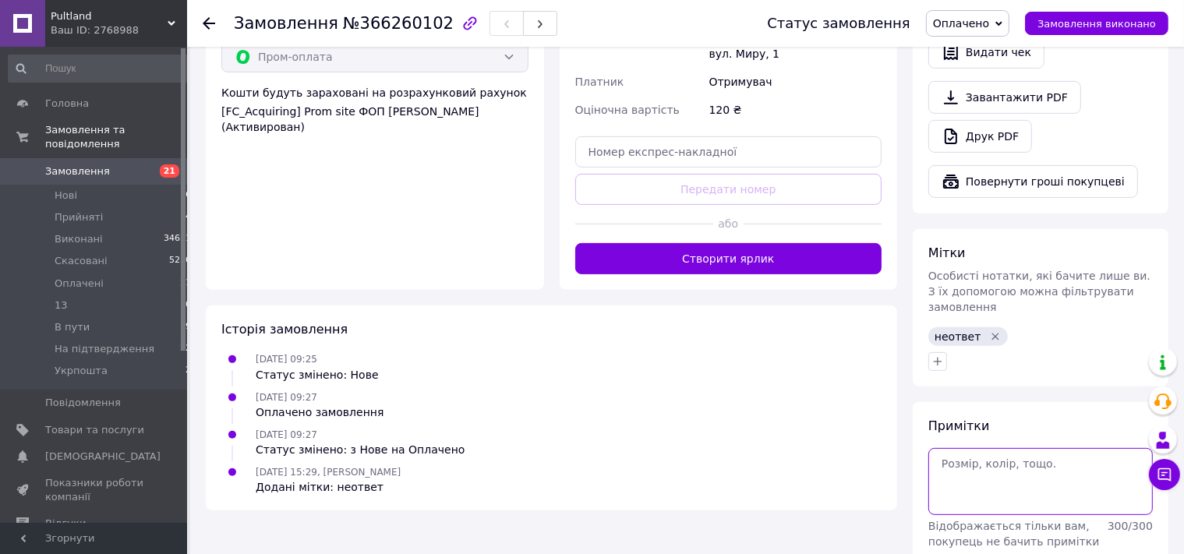
click at [974, 448] on textarea at bounding box center [1040, 481] width 225 height 67
type textarea "104К"
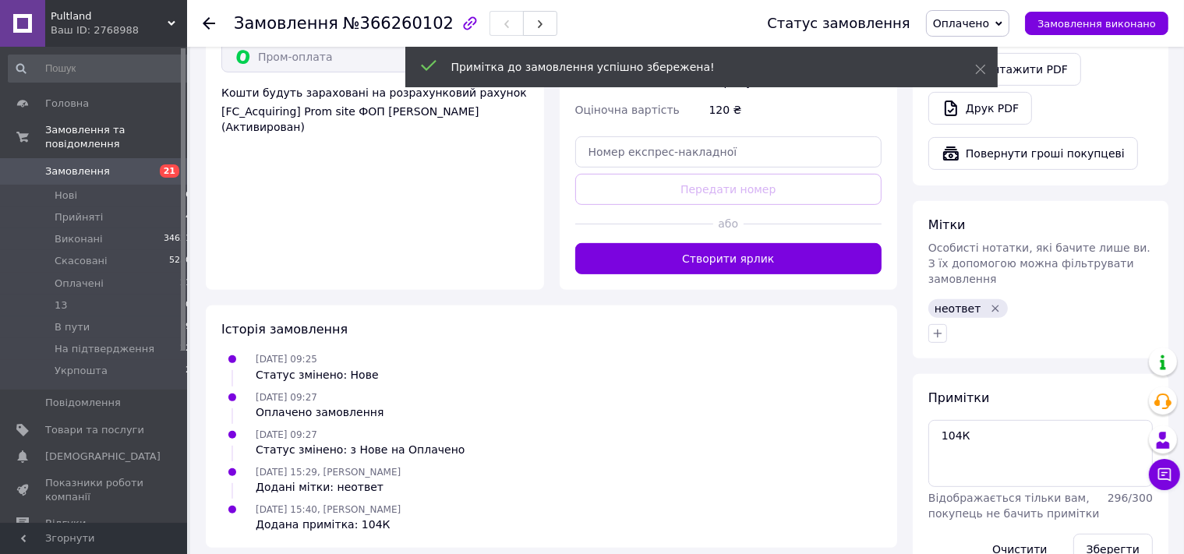
scroll to position [534, 0]
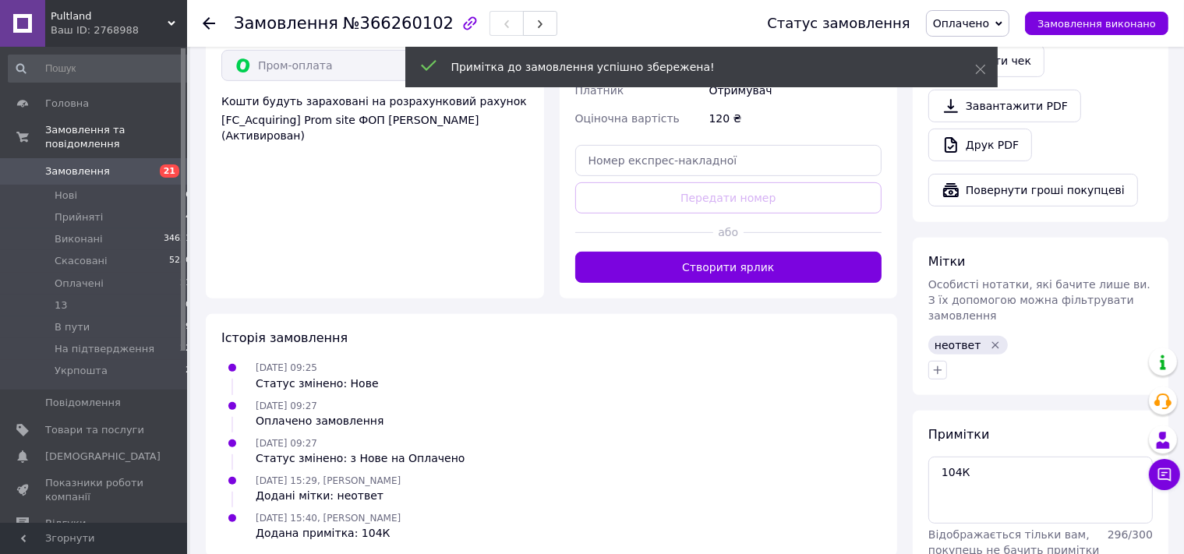
click at [992, 342] on icon "Видалити мітку" at bounding box center [995, 345] width 7 height 7
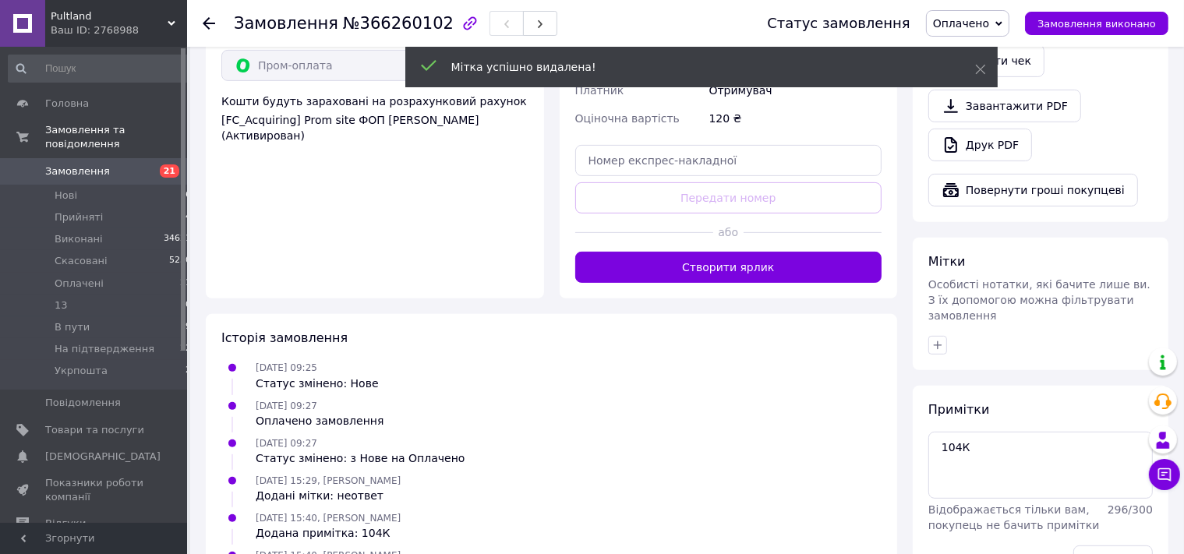
click at [967, 23] on span "Оплачено" at bounding box center [961, 23] width 56 height 12
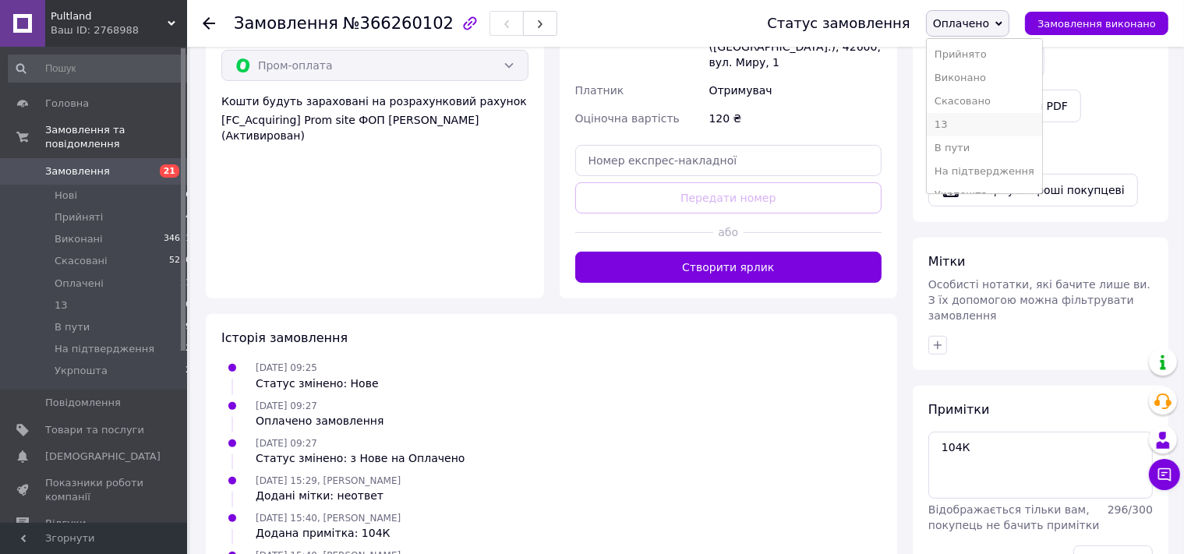
click at [966, 126] on li "13" at bounding box center [984, 124] width 115 height 23
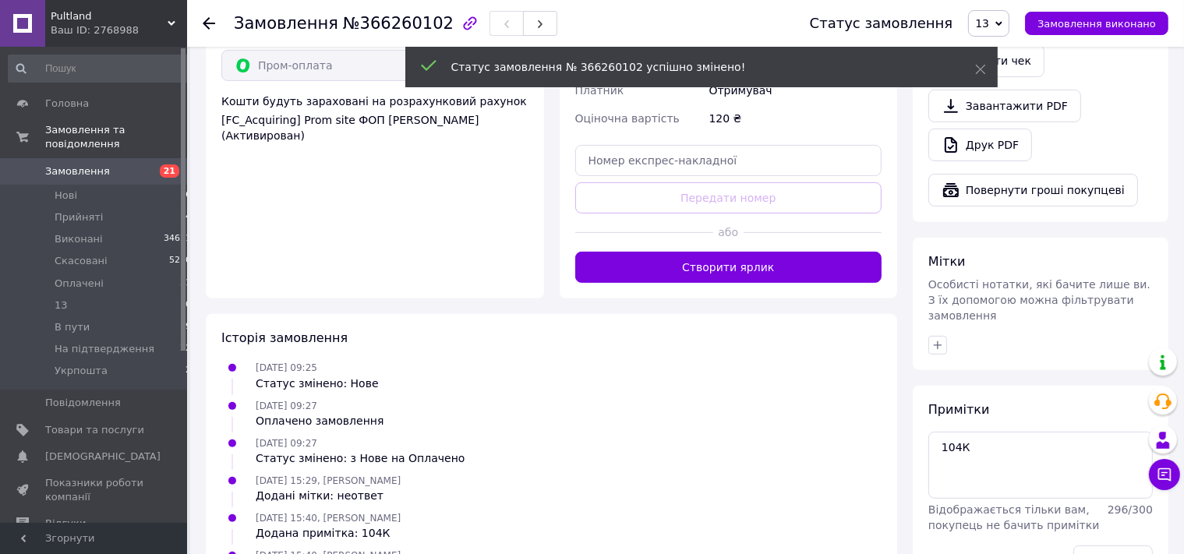
click at [210, 23] on icon at bounding box center [209, 23] width 12 height 12
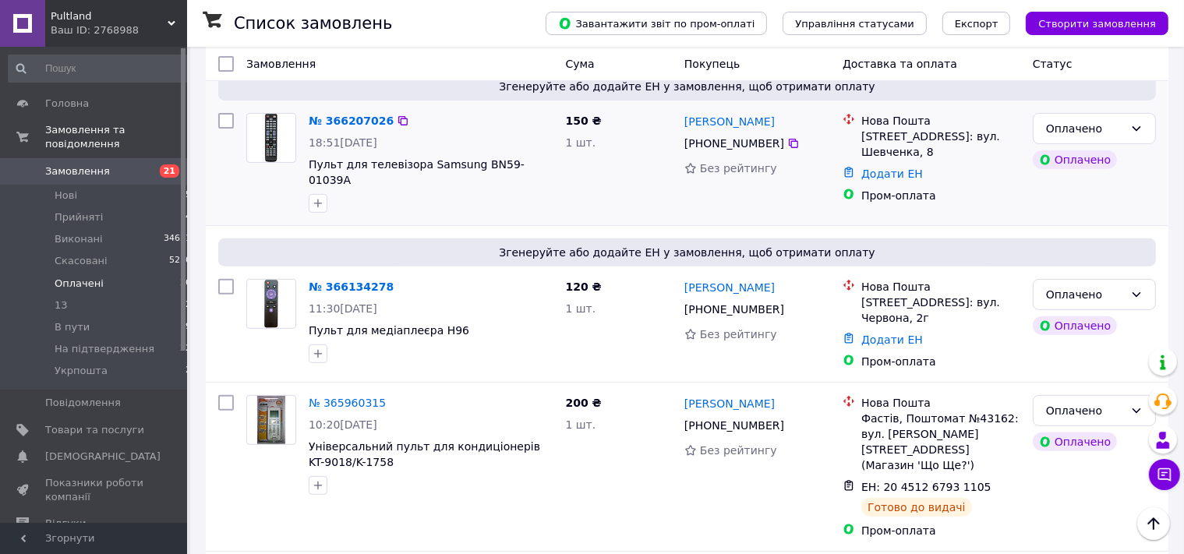
scroll to position [164, 0]
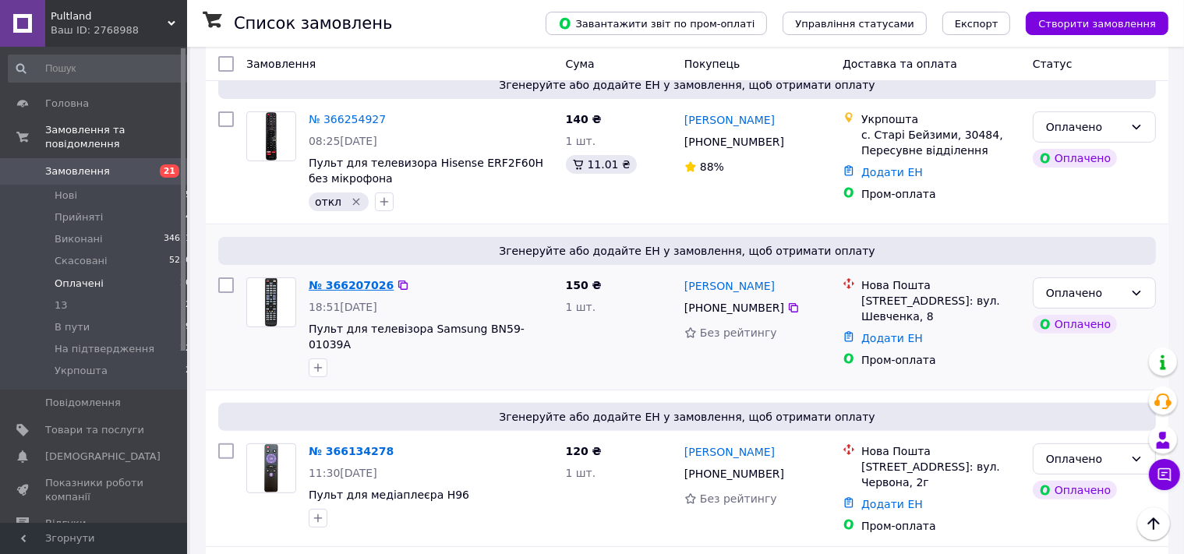
click at [353, 279] on link "№ 366207026" at bounding box center [351, 285] width 85 height 12
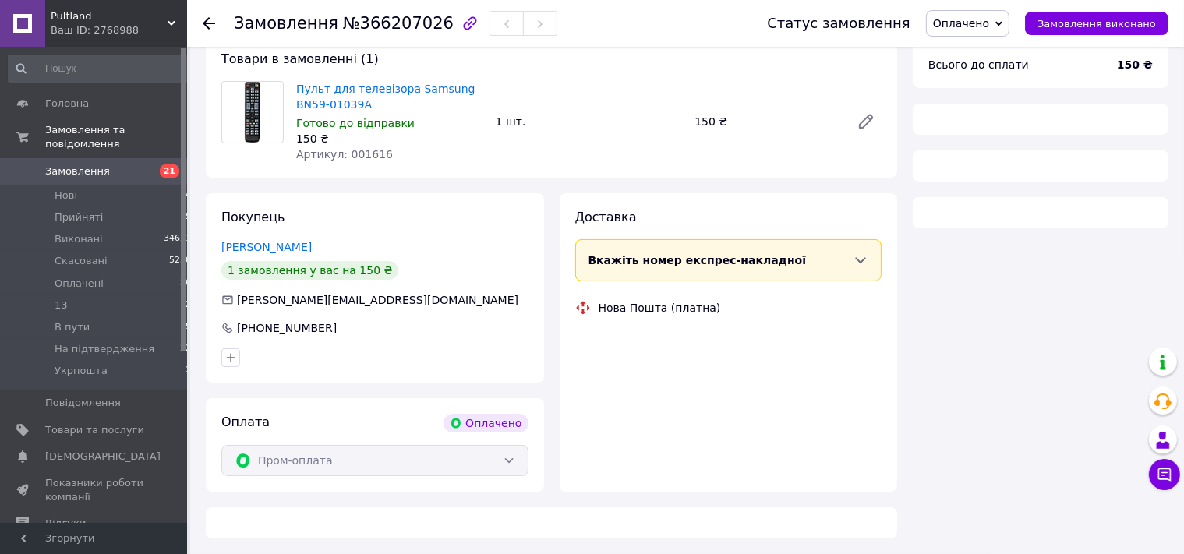
scroll to position [140, 0]
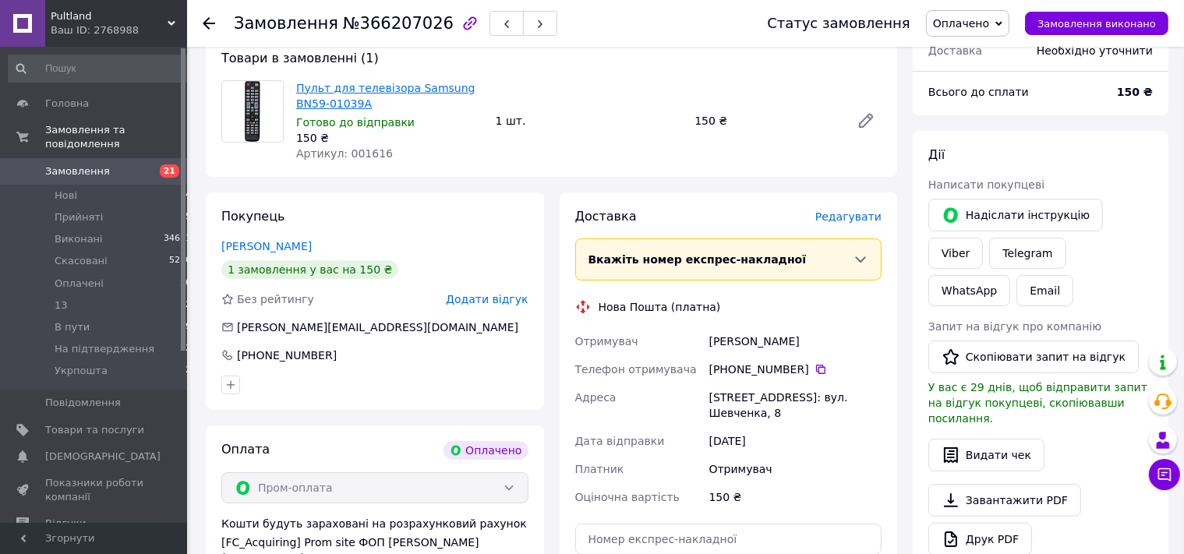
click at [355, 87] on link "Пульт для телевізора Samsung BN59-01039A" at bounding box center [385, 96] width 179 height 28
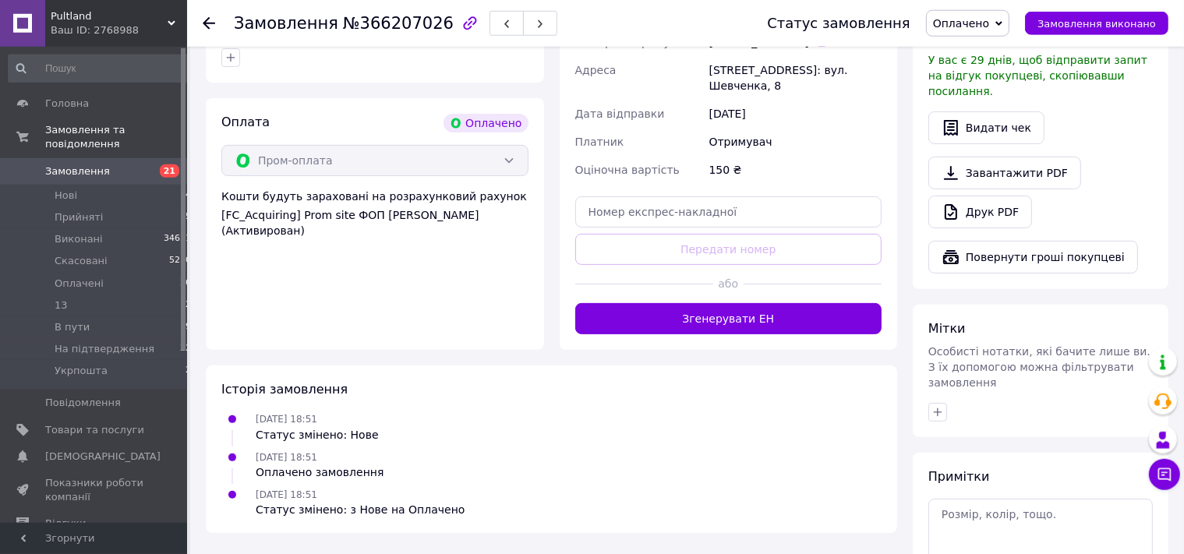
scroll to position [518, 0]
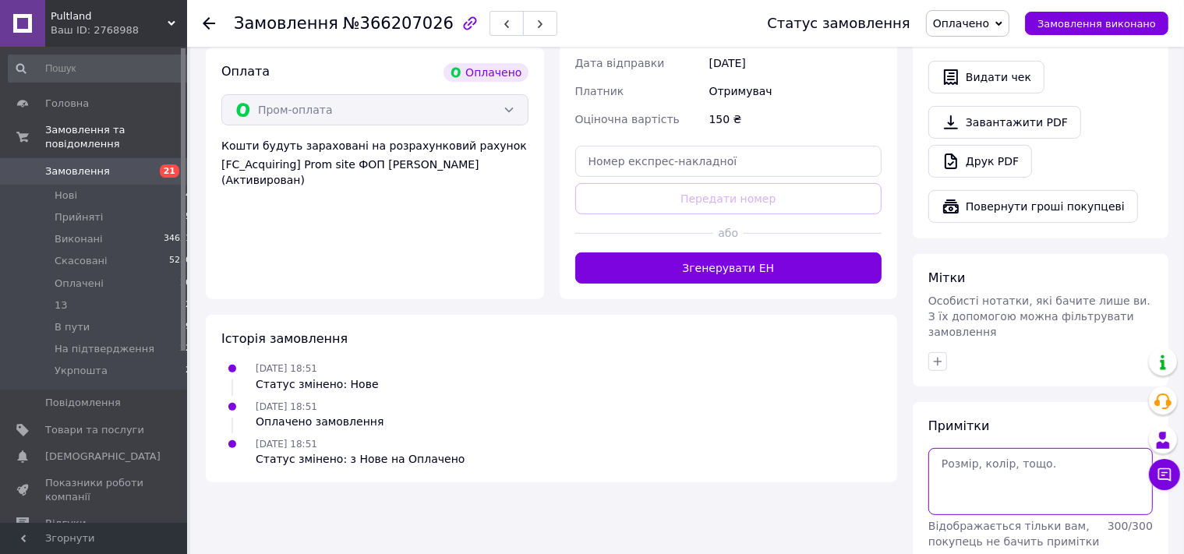
click at [960, 448] on textarea at bounding box center [1040, 481] width 225 height 67
type textarea "пром 1015"
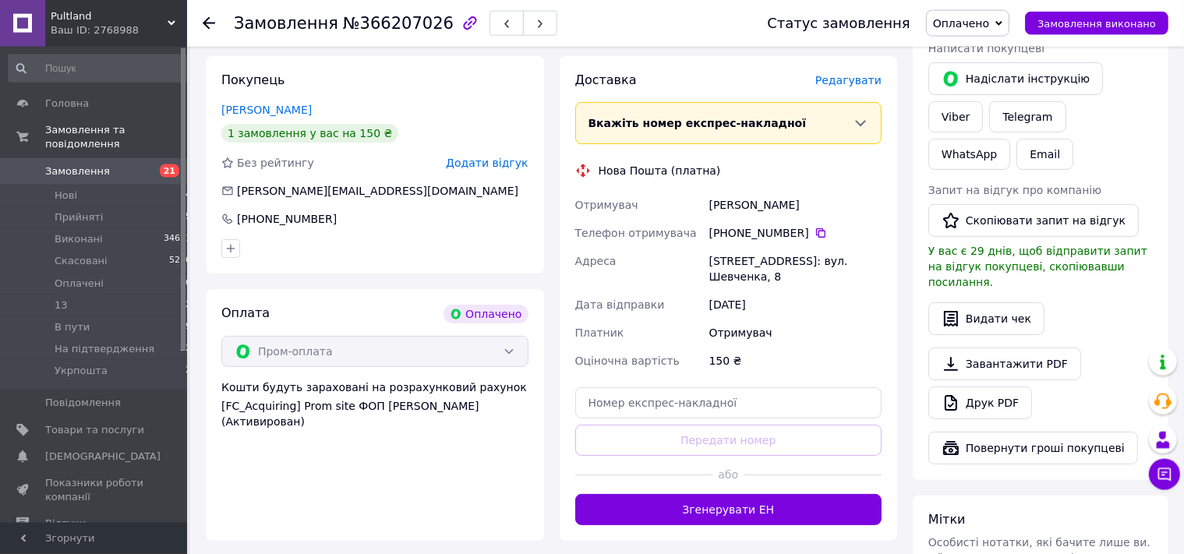
scroll to position [160, 0]
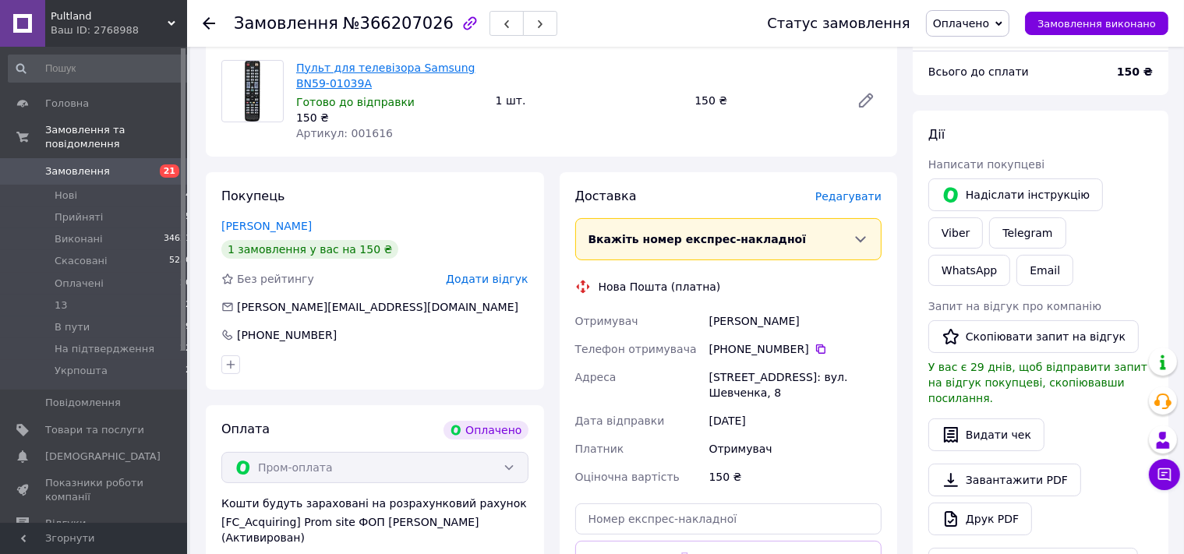
click at [332, 73] on link "Пульт для телевізора Samsung BN59-01039A" at bounding box center [385, 76] width 179 height 28
click at [972, 33] on span "Оплачено" at bounding box center [967, 23] width 83 height 27
click at [967, 123] on li "13" at bounding box center [984, 124] width 115 height 23
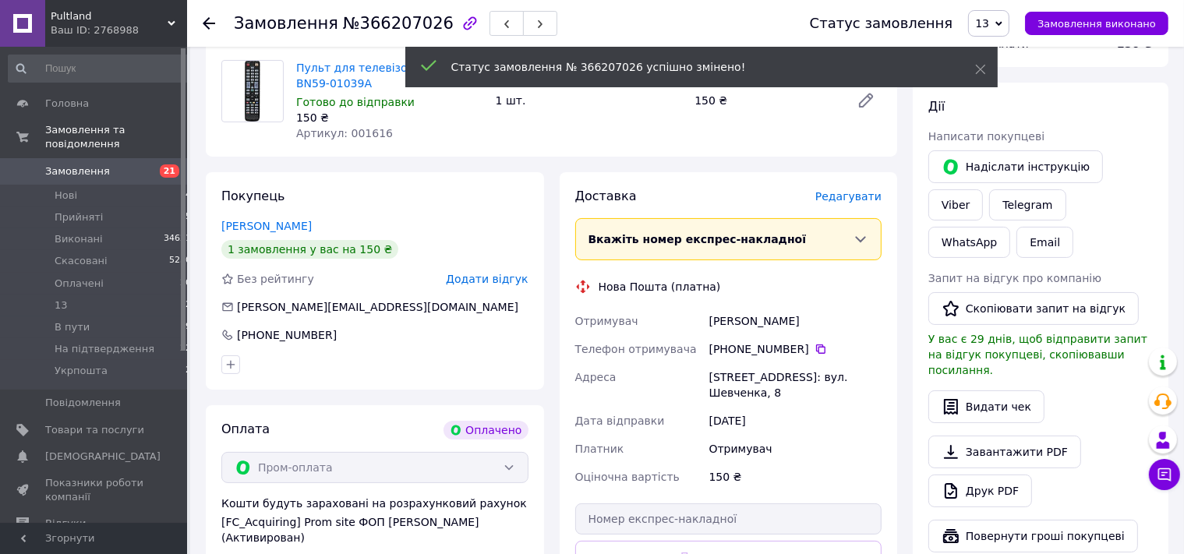
click at [210, 27] on icon at bounding box center [209, 23] width 12 height 12
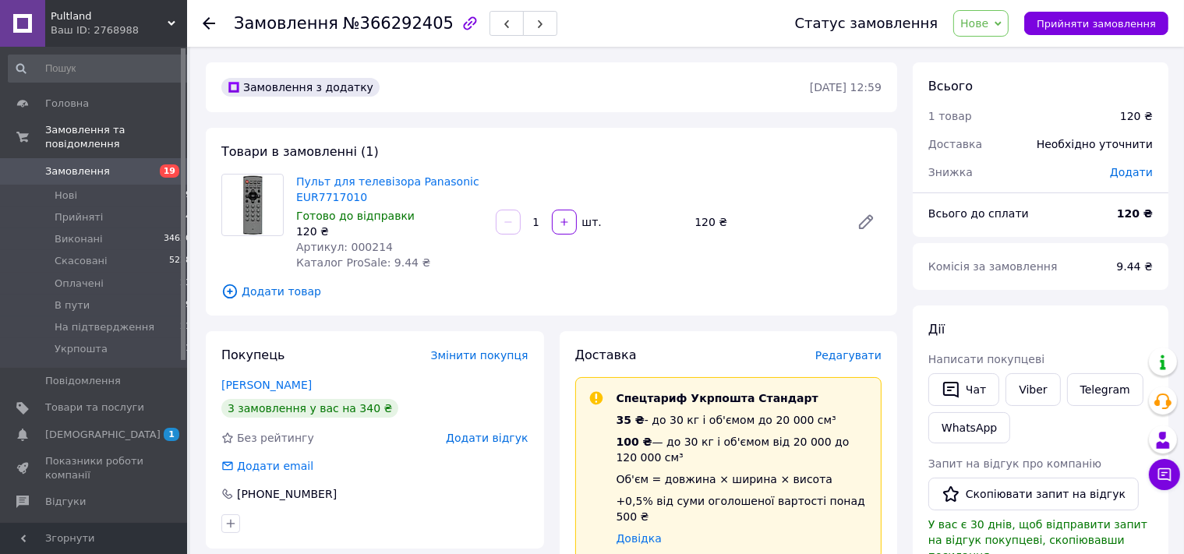
click at [988, 29] on span "Нове" at bounding box center [974, 23] width 28 height 12
click at [1012, 169] on li "Укрпошта" at bounding box center [1011, 177] width 115 height 23
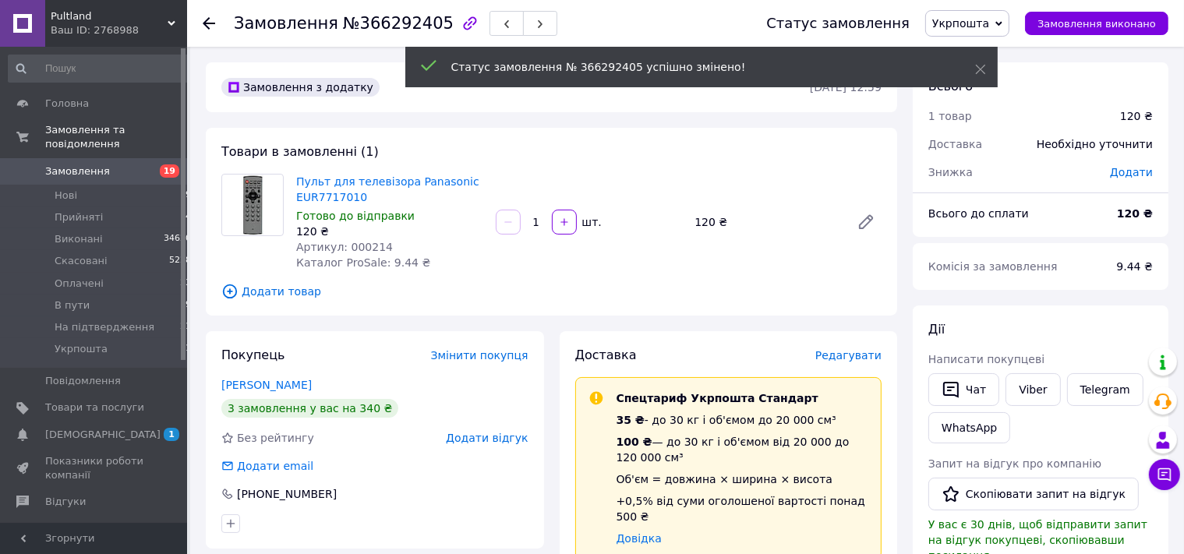
click at [211, 23] on icon at bounding box center [209, 23] width 12 height 12
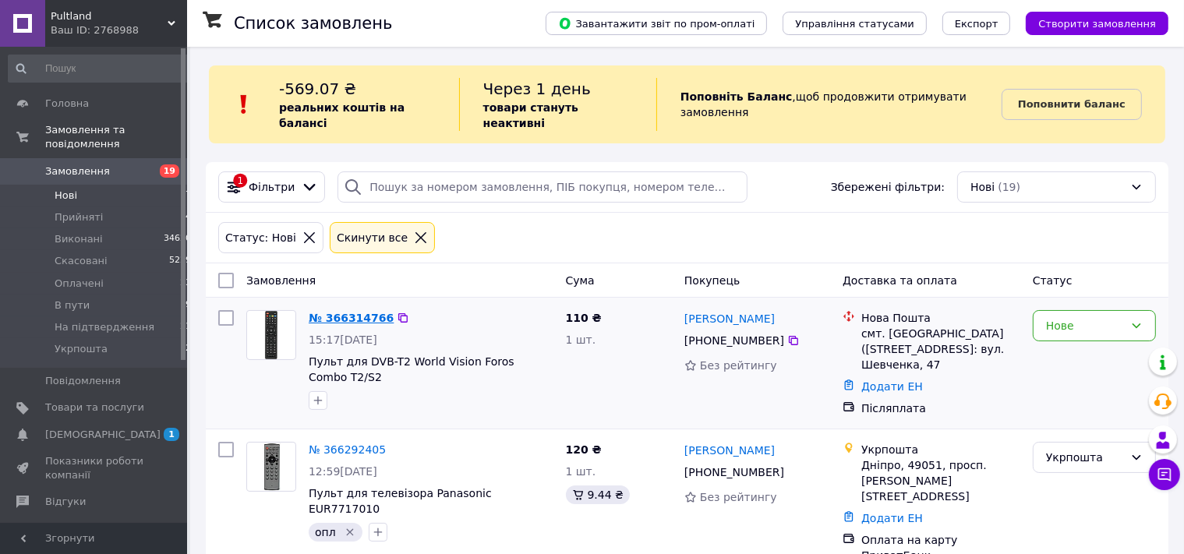
click at [348, 312] on link "№ 366314766" at bounding box center [351, 318] width 85 height 12
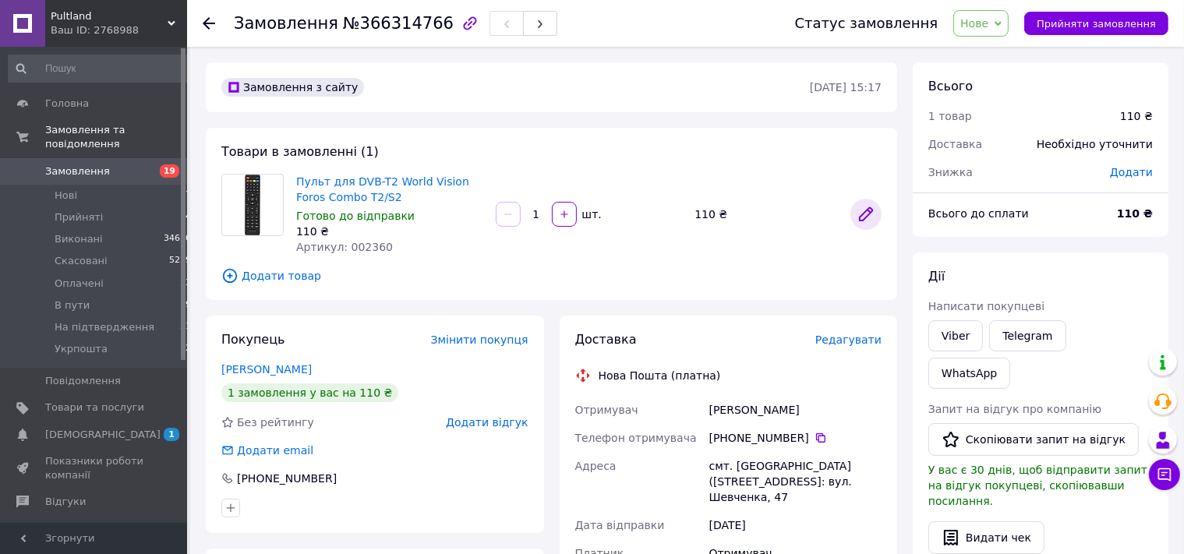
click at [872, 210] on icon at bounding box center [866, 214] width 12 height 12
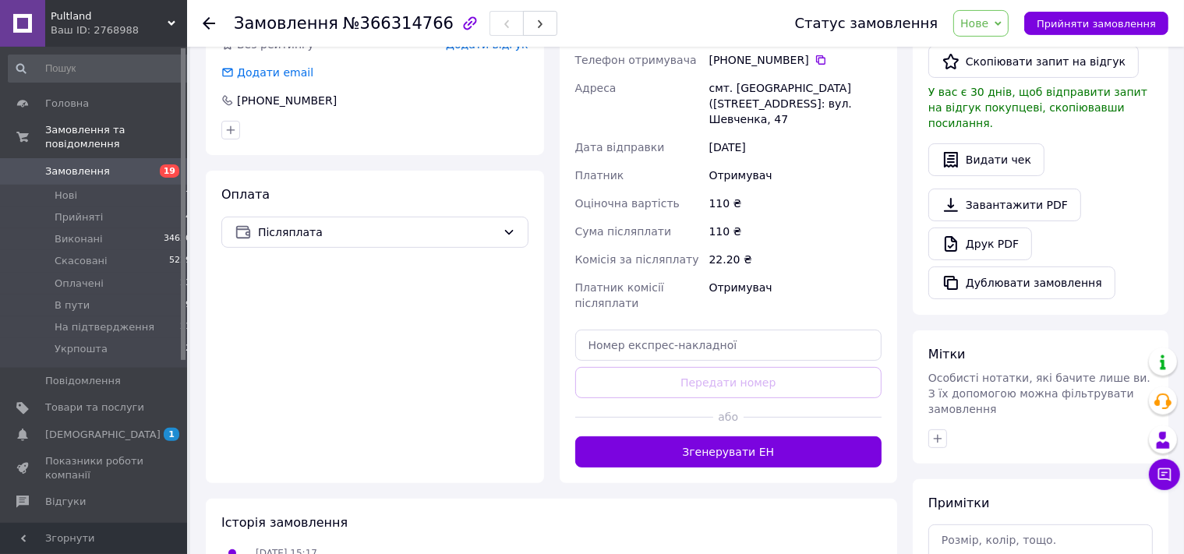
scroll to position [454, 0]
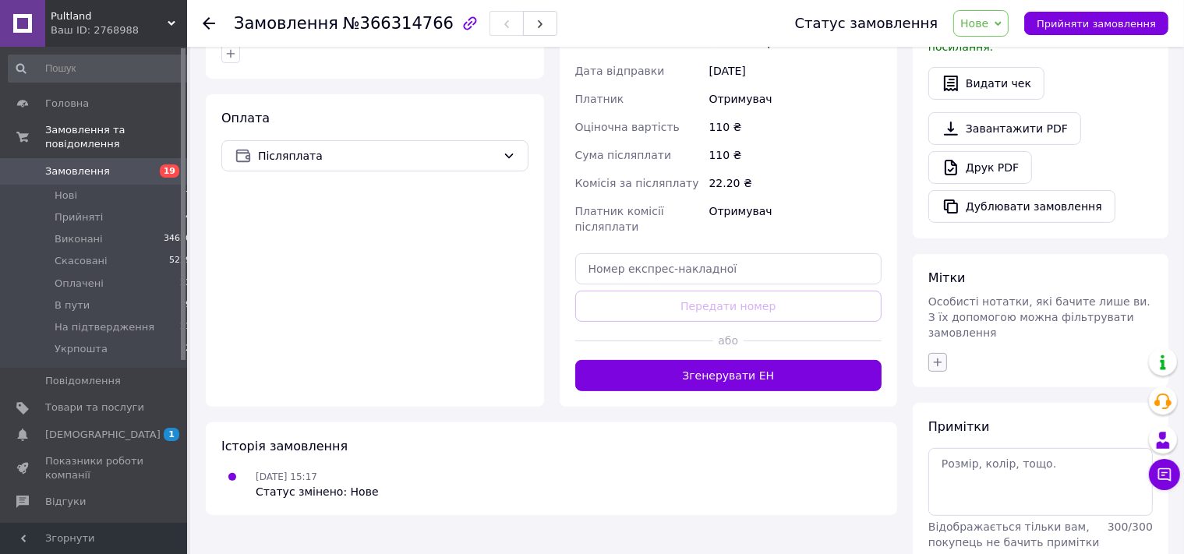
click at [938, 358] on icon "button" at bounding box center [938, 362] width 9 height 9
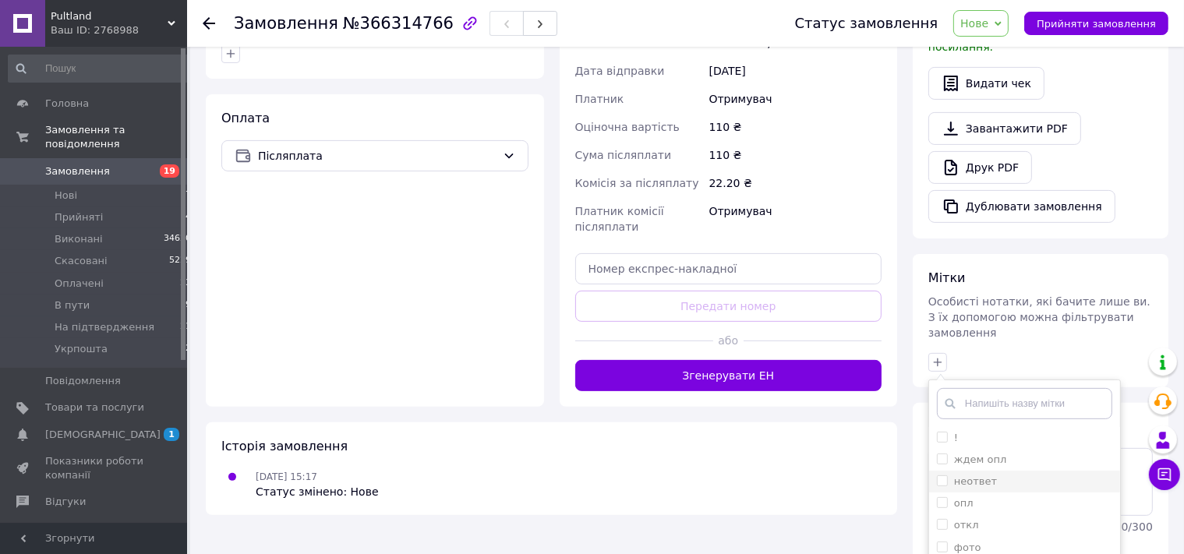
click at [967, 476] on label "неответ" at bounding box center [975, 482] width 43 height 12
checkbox input "true"
drag, startPoint x: 987, startPoint y: 553, endPoint x: 921, endPoint y: 542, distance: 66.4
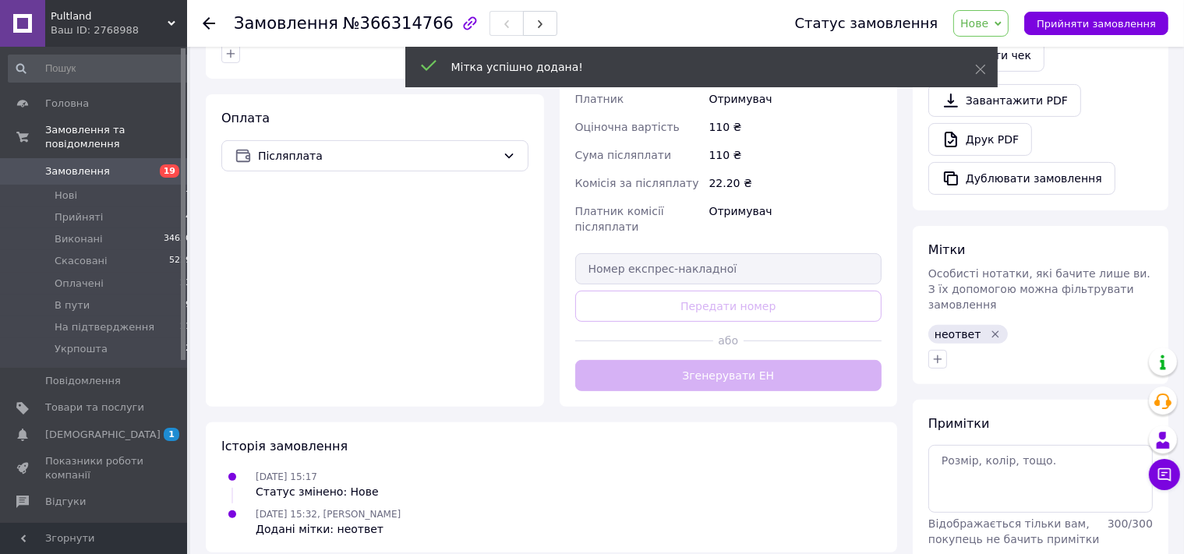
click at [207, 27] on icon at bounding box center [209, 23] width 12 height 12
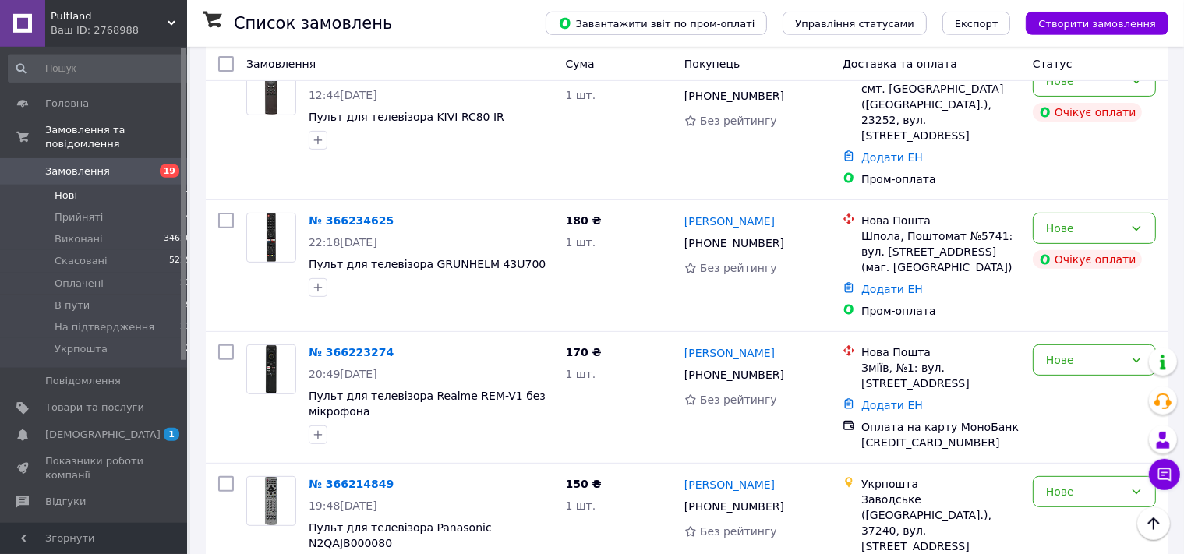
scroll to position [493, 0]
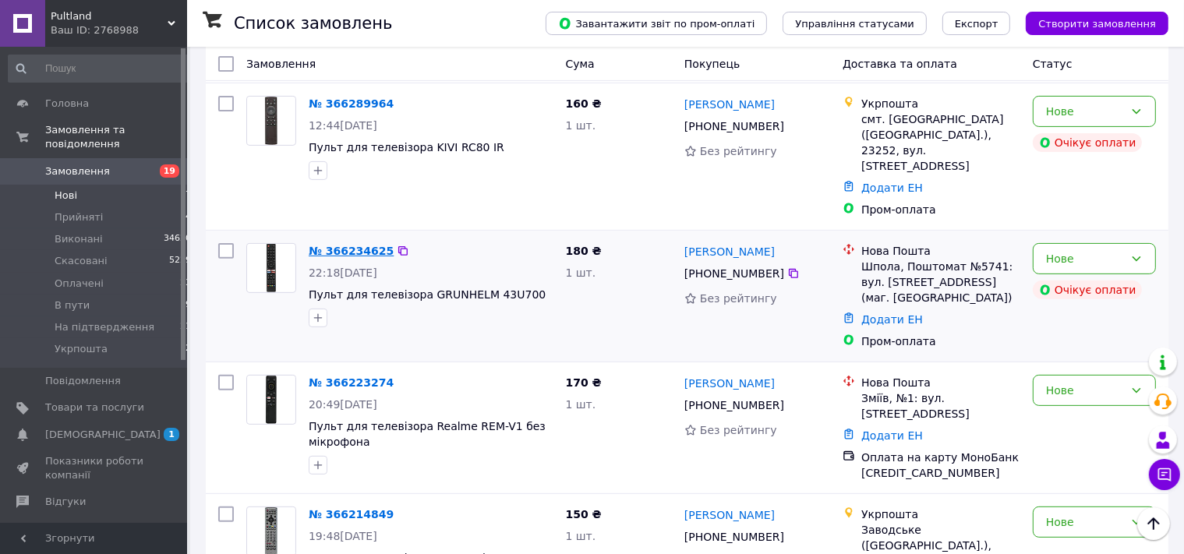
click at [346, 245] on link "№ 366234625" at bounding box center [351, 251] width 85 height 12
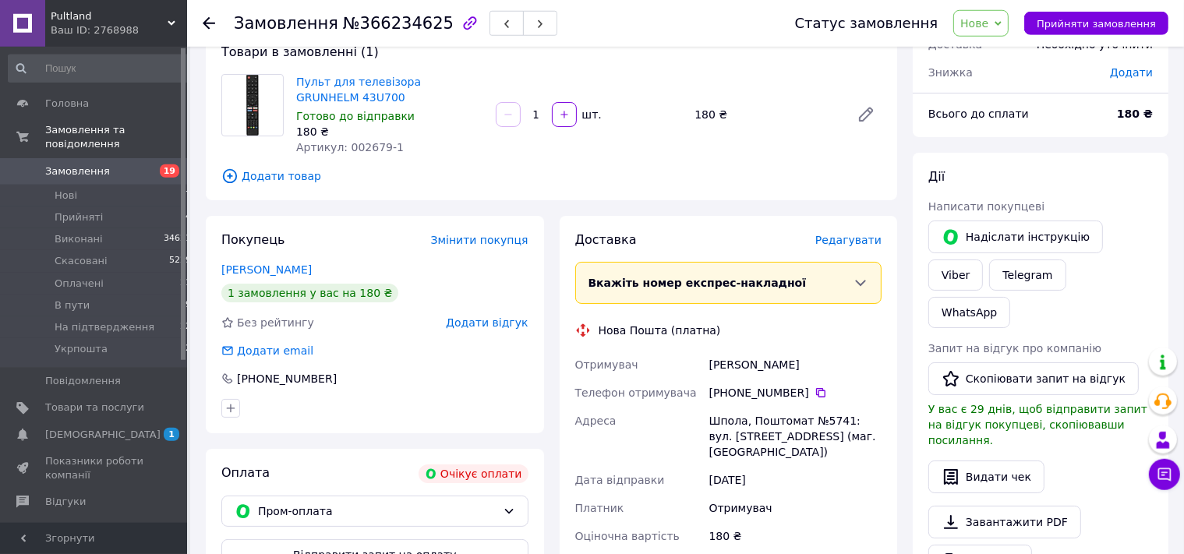
scroll to position [76, 0]
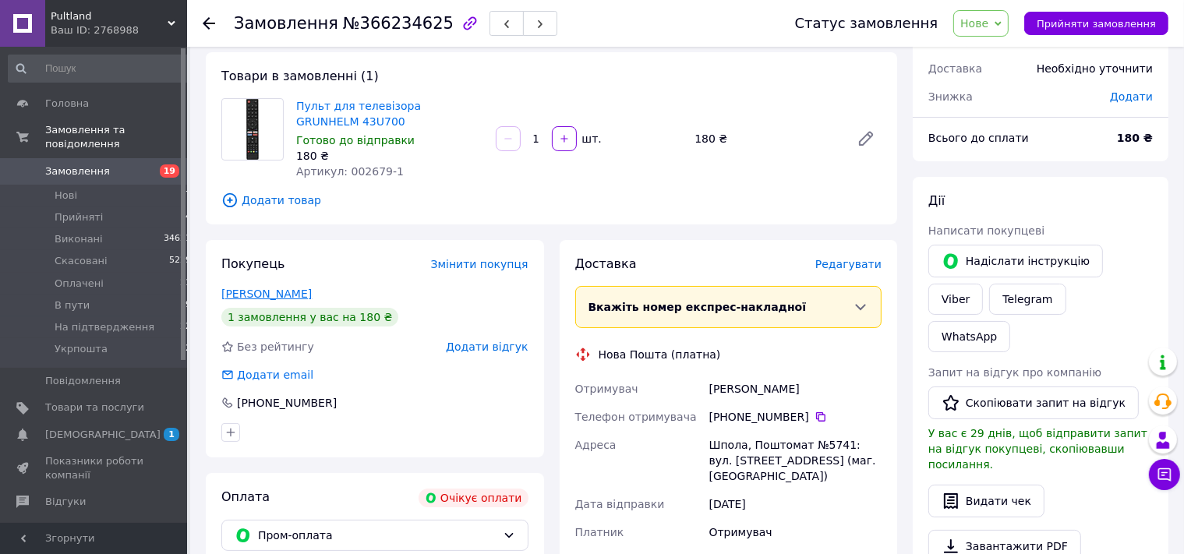
click at [281, 292] on link "Солонар Марія" at bounding box center [266, 294] width 90 height 12
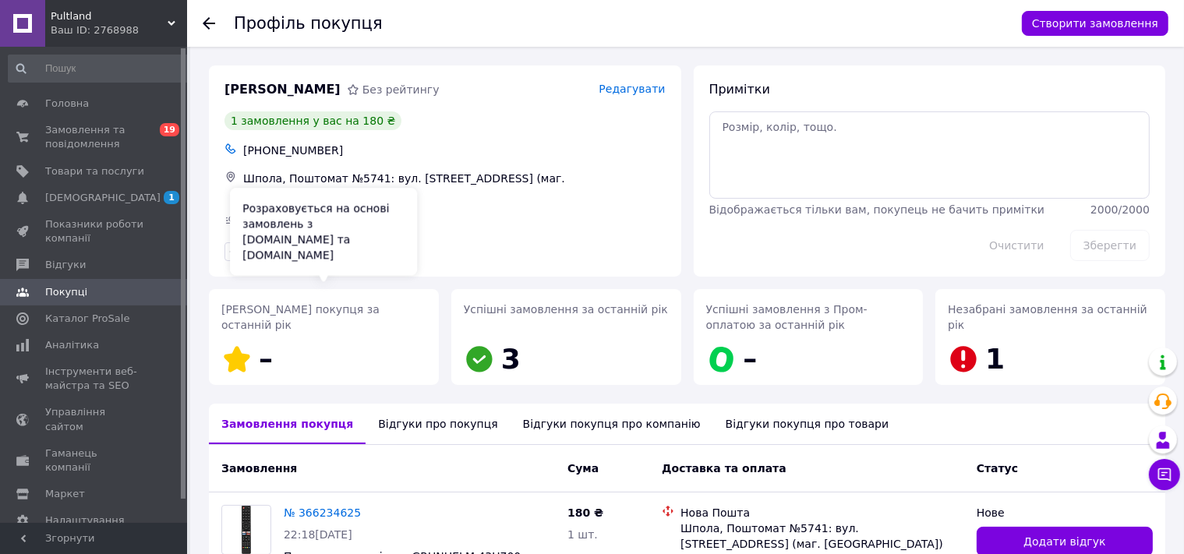
scroll to position [117, 0]
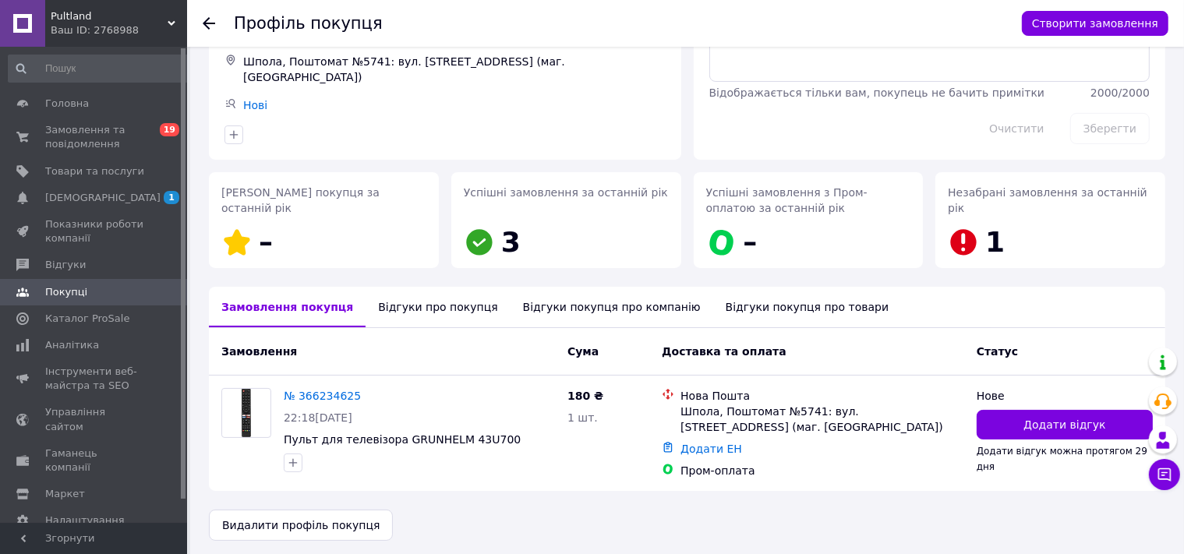
click at [394, 301] on div "Відгуки про покупця" at bounding box center [438, 307] width 144 height 41
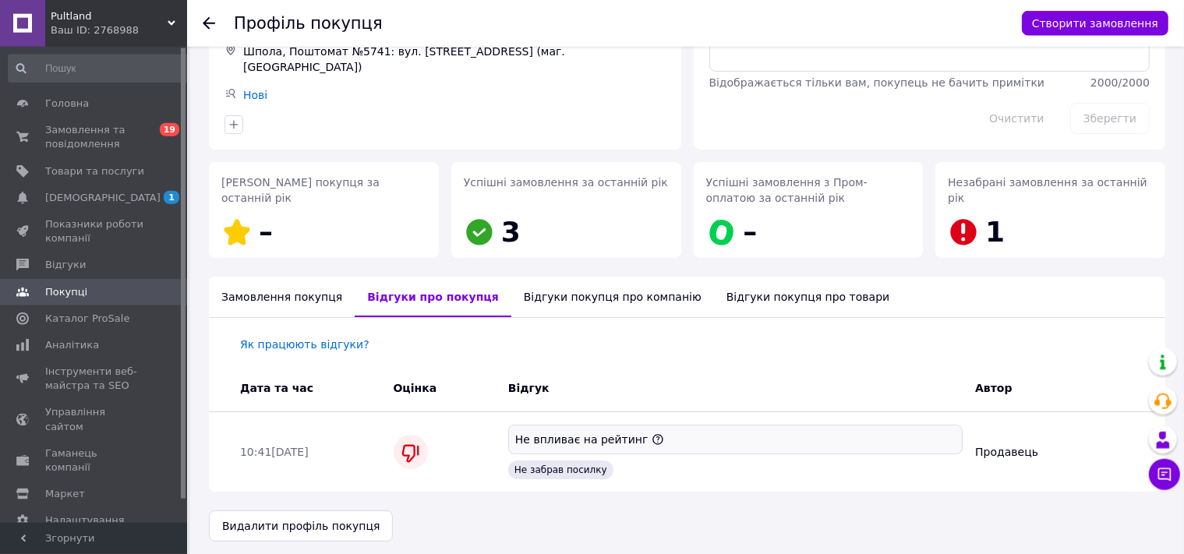
scroll to position [128, 0]
click at [282, 292] on div "Замовлення покупця" at bounding box center [282, 296] width 146 height 41
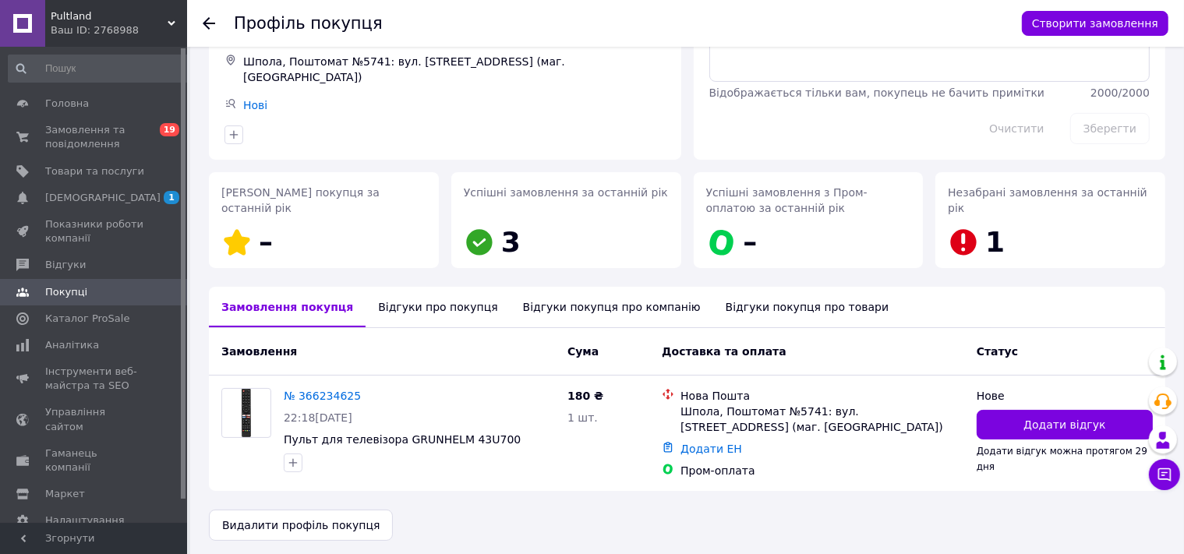
click at [207, 27] on icon at bounding box center [209, 23] width 12 height 12
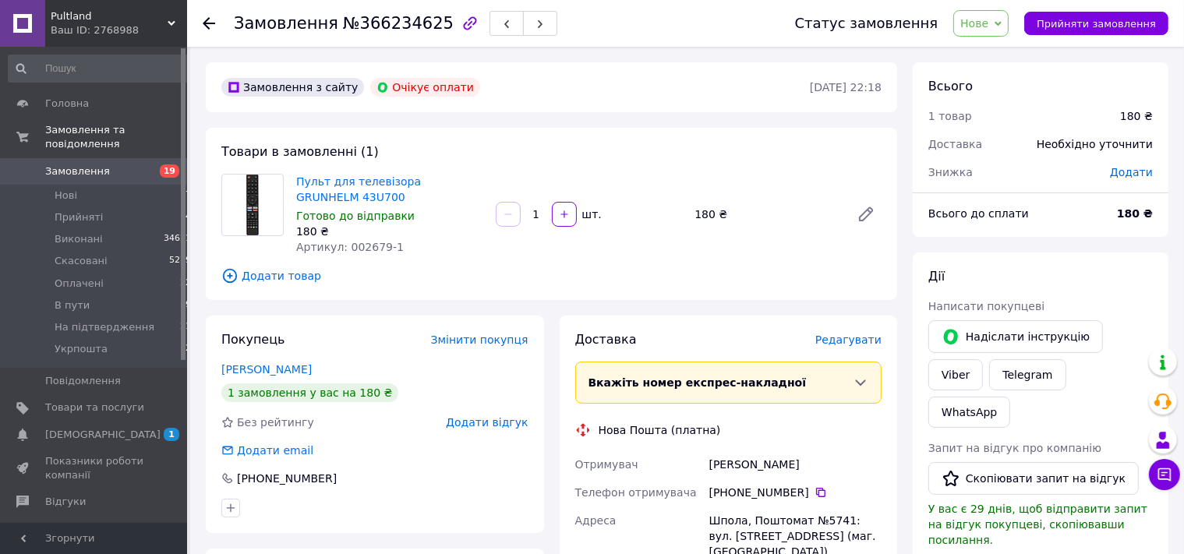
click at [986, 18] on span "Нове" at bounding box center [974, 23] width 28 height 12
click at [990, 104] on li "Скасовано" at bounding box center [1011, 101] width 115 height 23
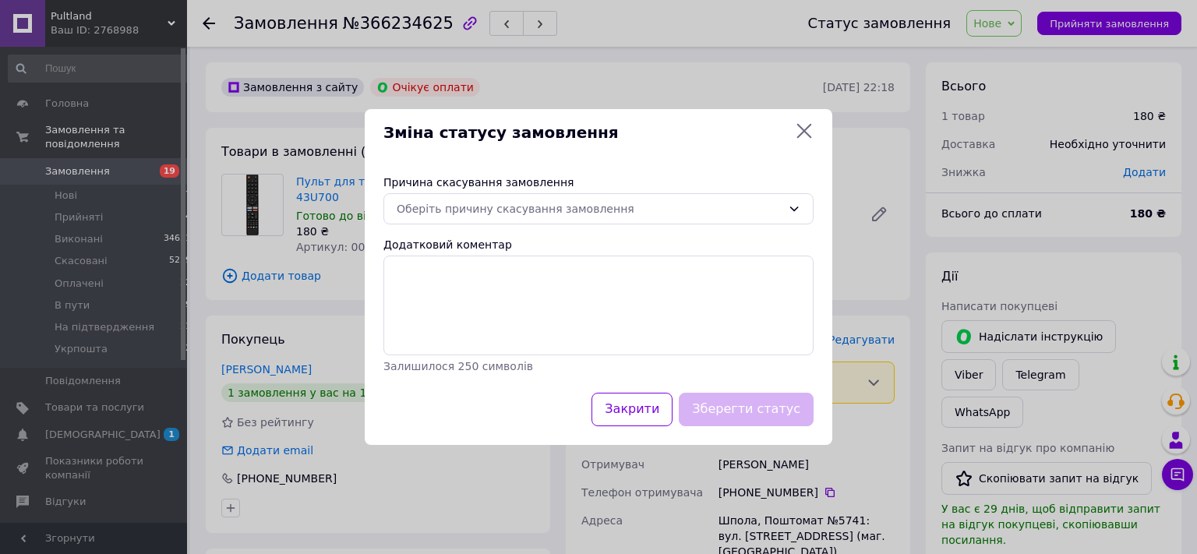
drag, startPoint x: 447, startPoint y: 199, endPoint x: 435, endPoint y: 182, distance: 20.8
click at [438, 189] on div "Причина скасування замовлення Оберіть причину скасування замовлення Додатковий …" at bounding box center [599, 274] width 468 height 237
click at [438, 213] on div "Оберіть причину скасування замовлення" at bounding box center [589, 208] width 385 height 17
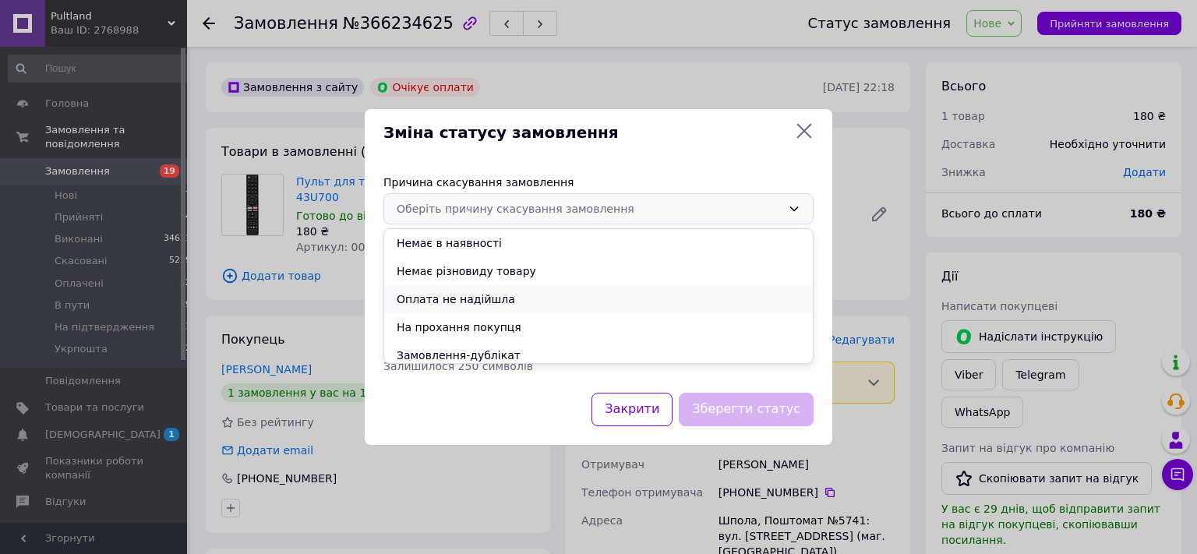
click at [438, 298] on li "Оплата не надійшла" at bounding box center [598, 299] width 429 height 28
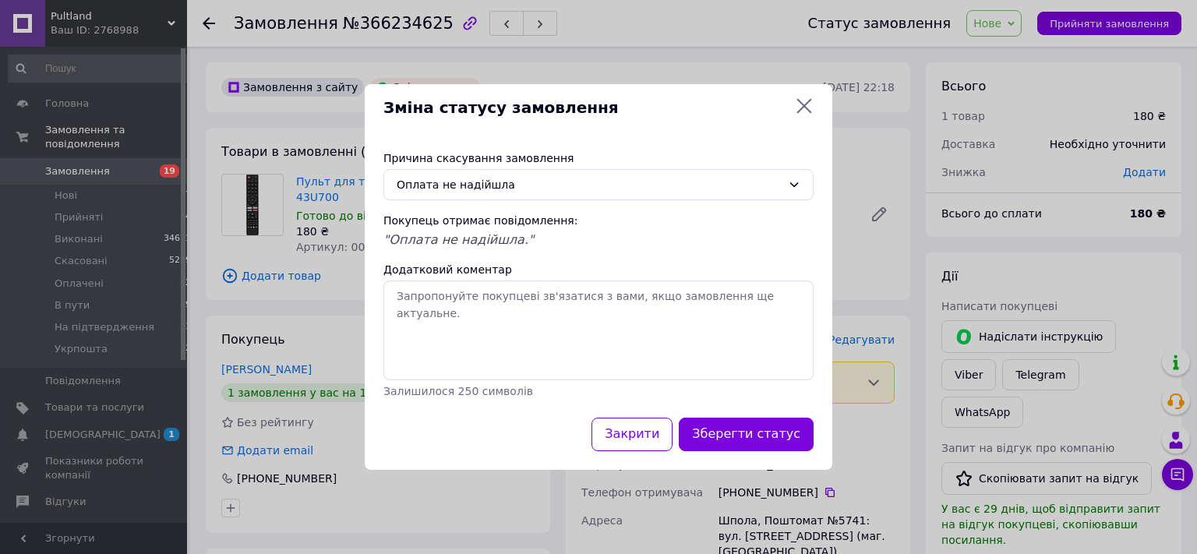
drag, startPoint x: 754, startPoint y: 436, endPoint x: 488, endPoint y: 316, distance: 291.3
click at [753, 436] on button "Зберегти статус" at bounding box center [746, 435] width 135 height 34
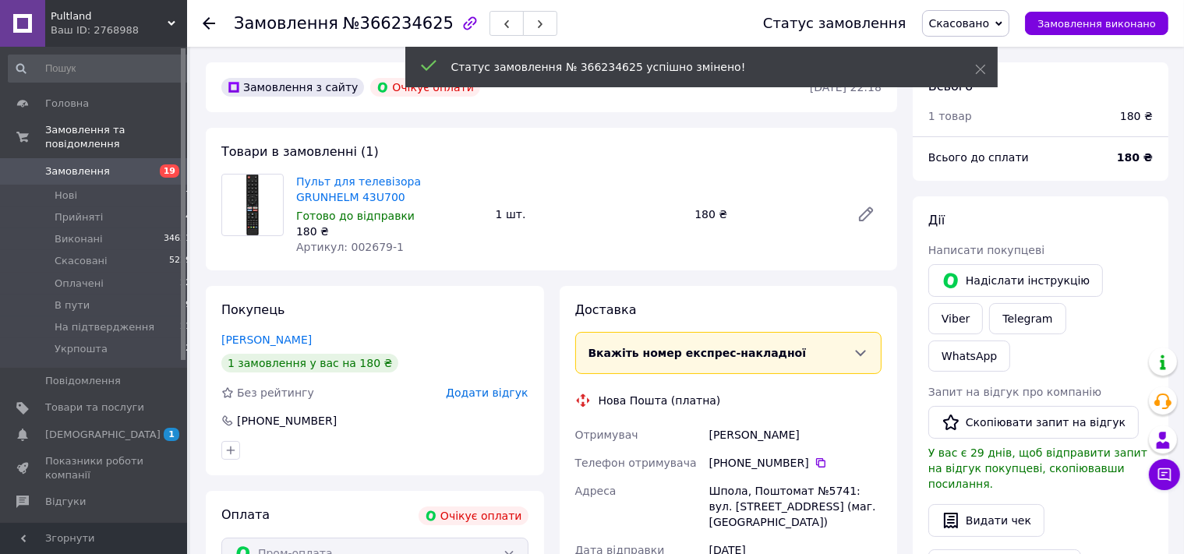
click at [207, 27] on icon at bounding box center [209, 23] width 12 height 12
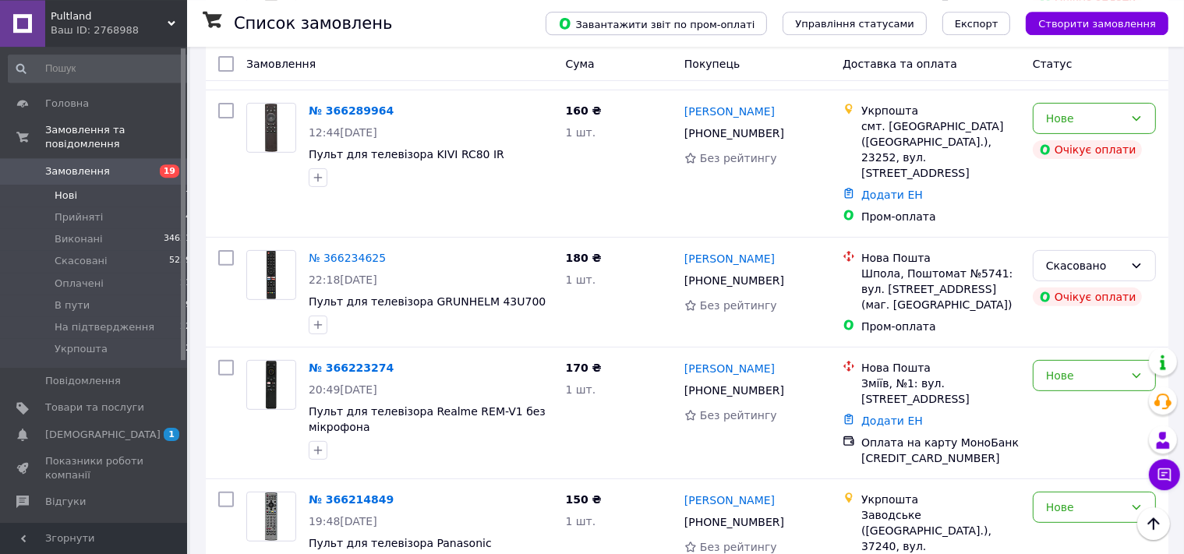
scroll to position [493, 0]
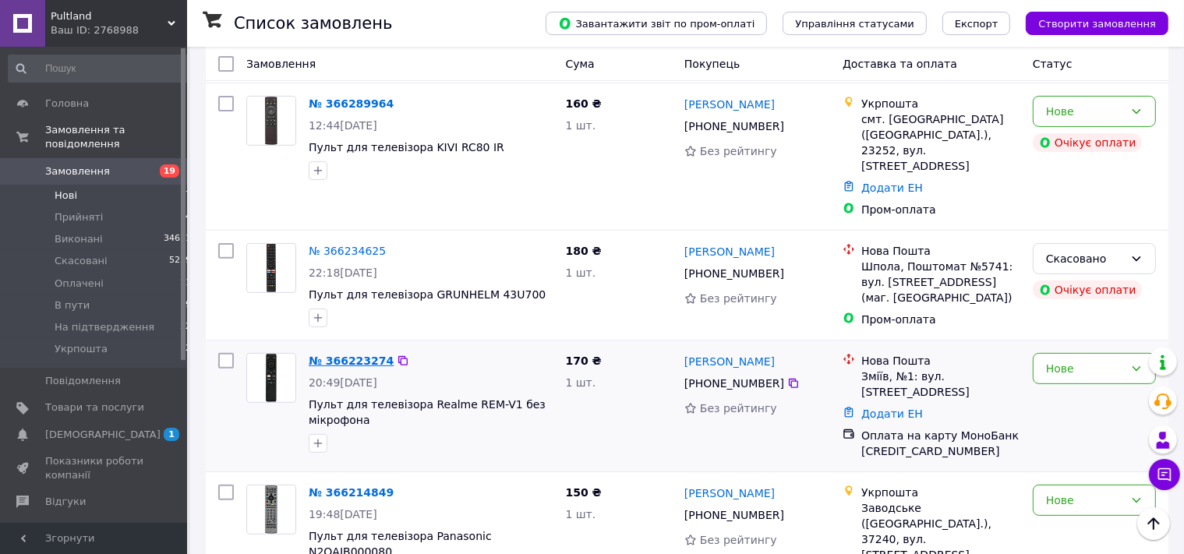
click at [341, 355] on link "№ 366223274" at bounding box center [351, 361] width 85 height 12
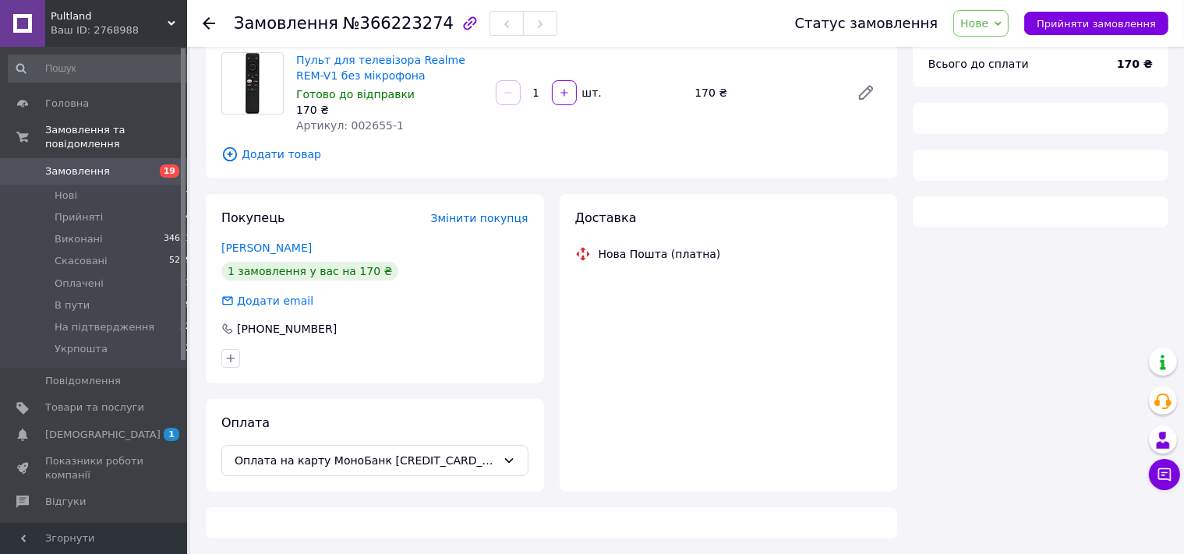
scroll to position [122, 0]
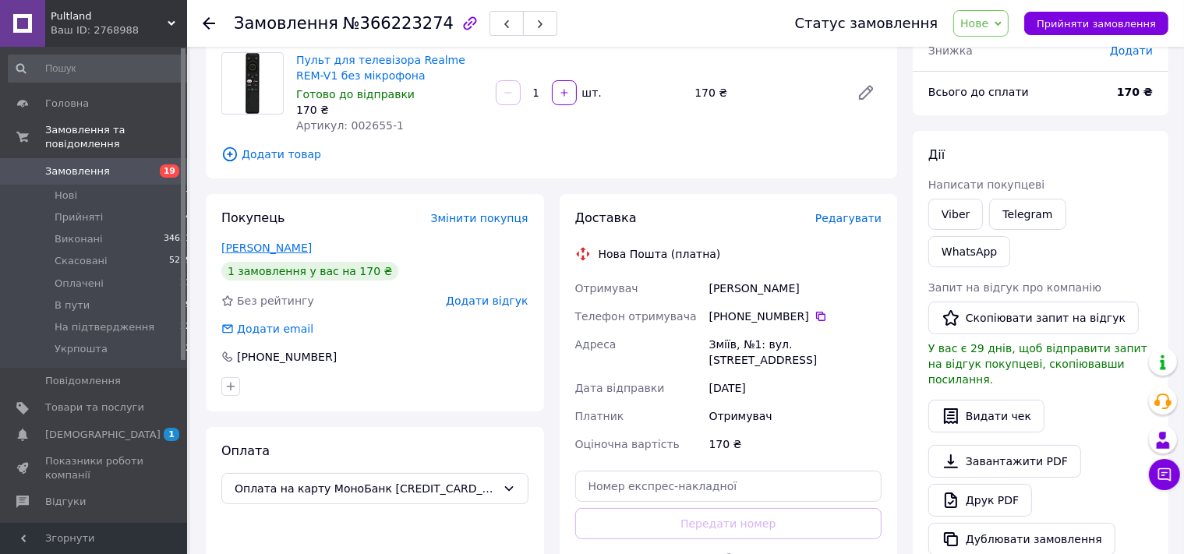
click at [257, 249] on link "Іван Євтєєв" at bounding box center [266, 248] width 90 height 12
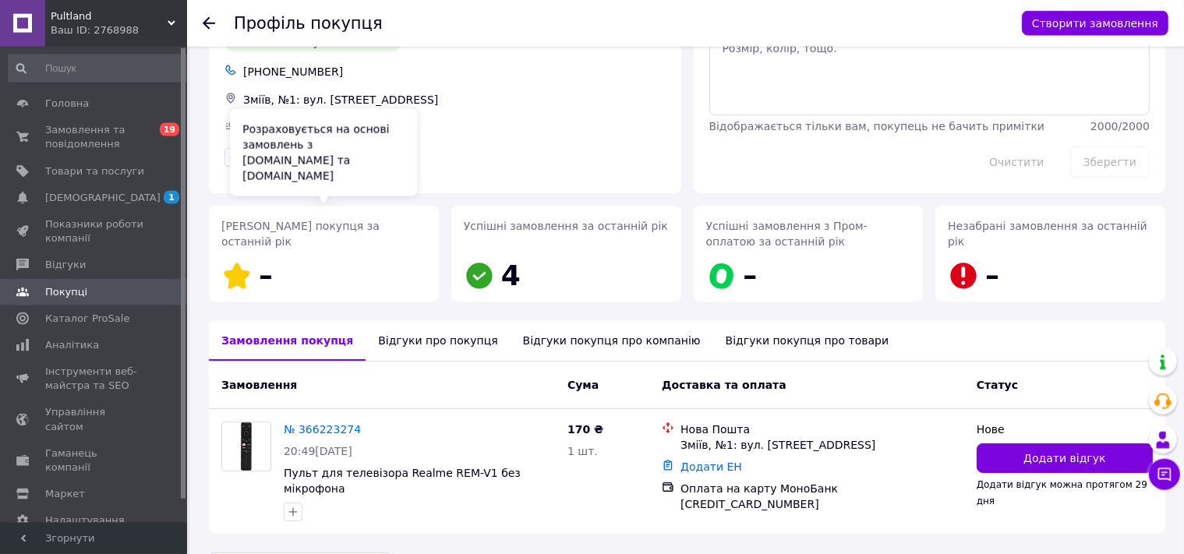
scroll to position [111, 0]
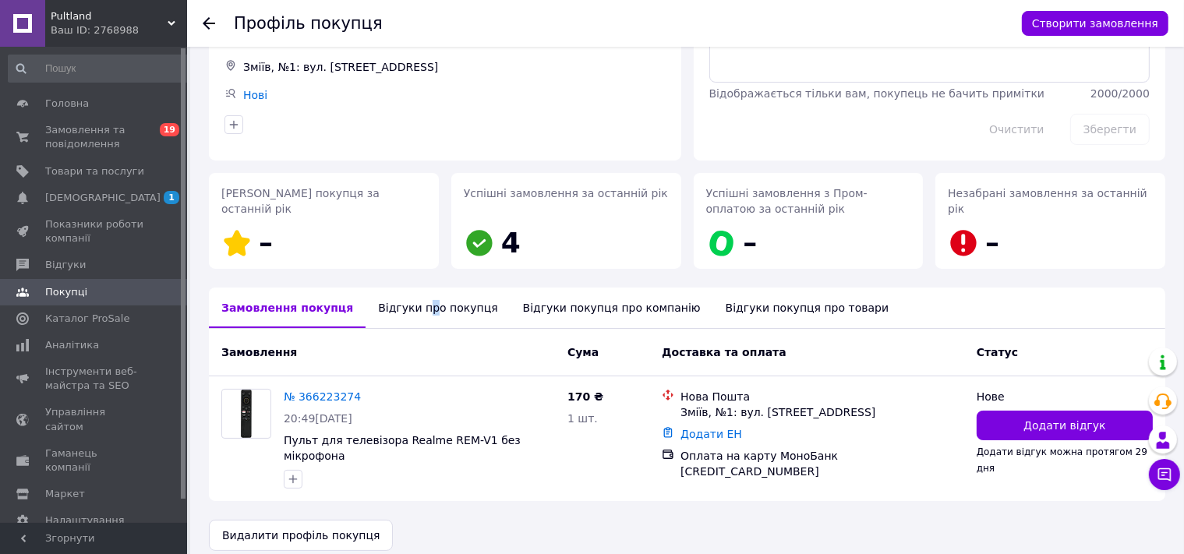
click at [409, 298] on div "Відгуки про покупця" at bounding box center [438, 308] width 144 height 41
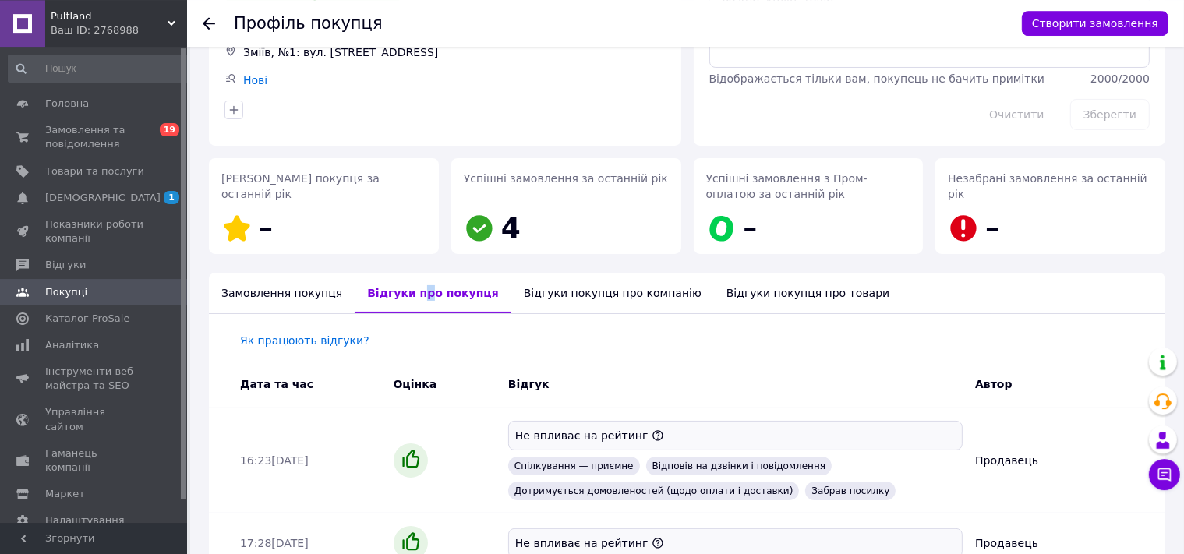
scroll to position [48, 0]
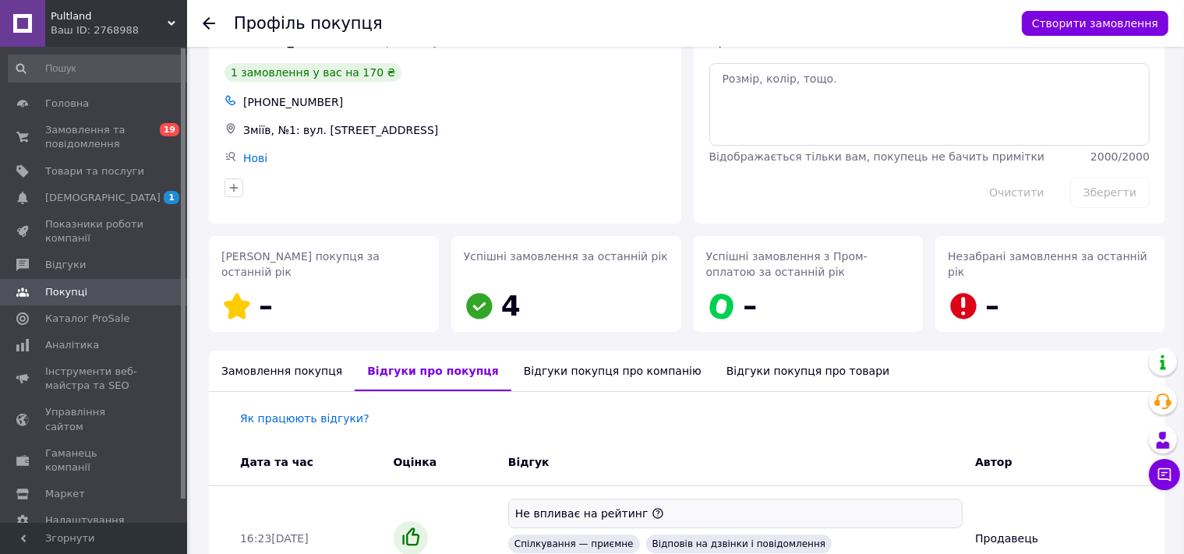
click at [202, 24] on div "Профіль покупця Створити замовлення" at bounding box center [685, 23] width 997 height 47
click at [208, 20] on icon at bounding box center [209, 23] width 12 height 12
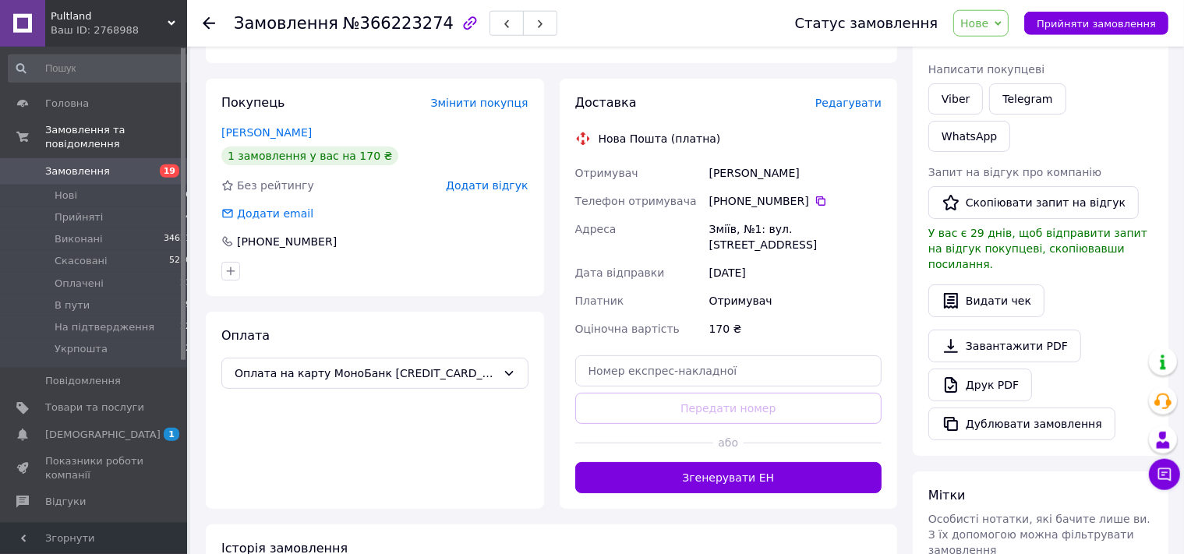
scroll to position [204, 0]
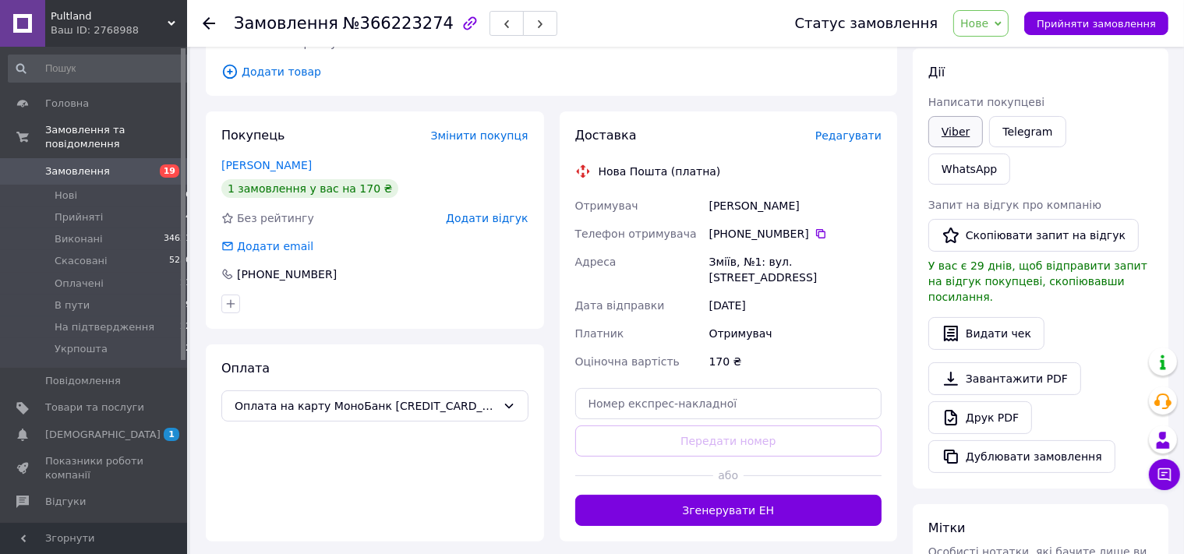
click at [949, 120] on link "Viber" at bounding box center [955, 131] width 55 height 31
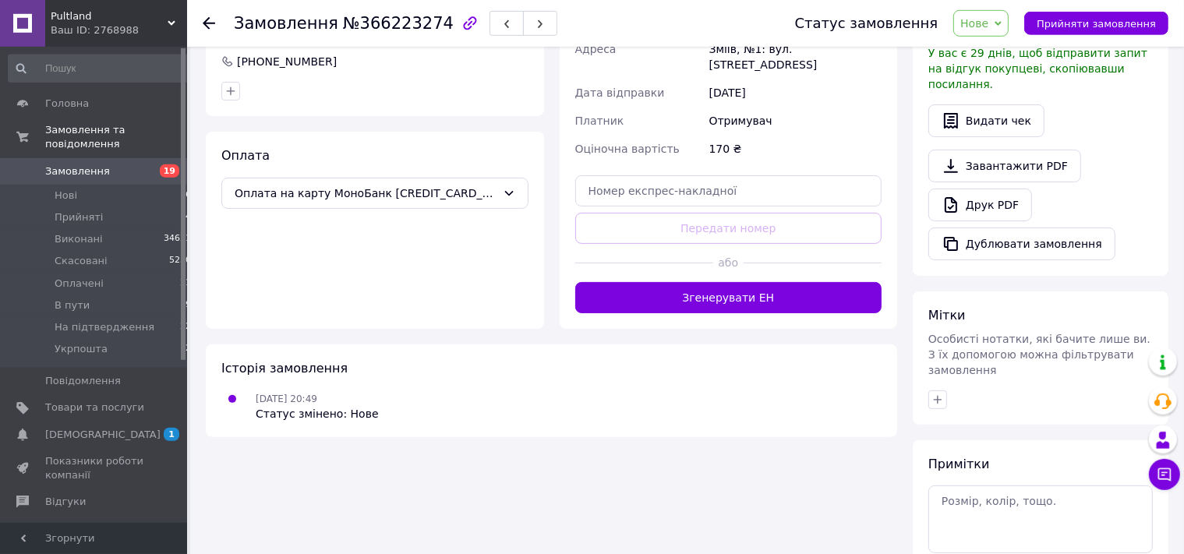
scroll to position [454, 0]
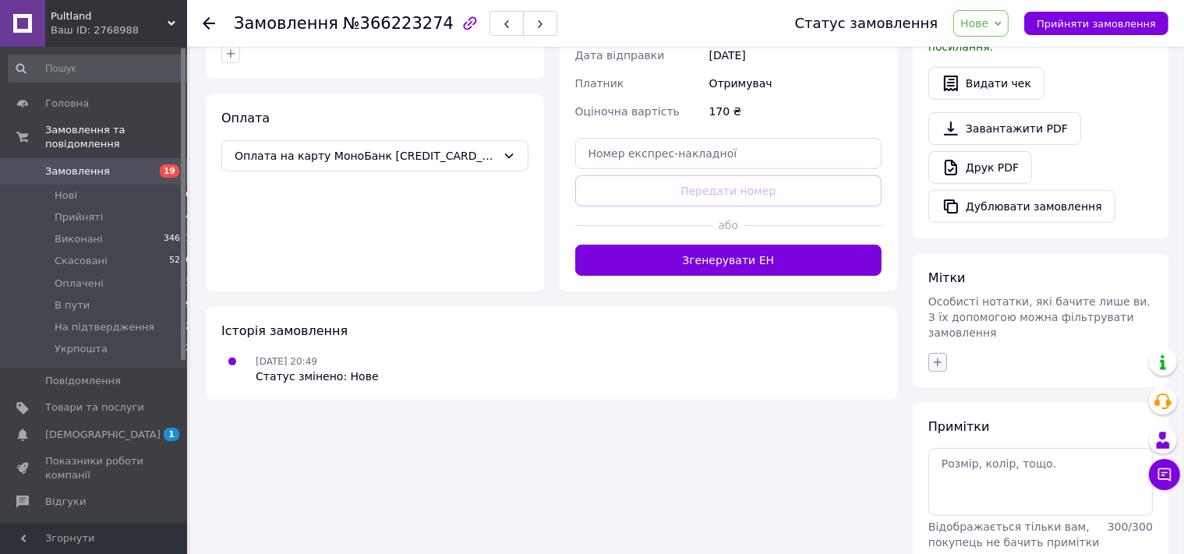
click at [936, 353] on button "button" at bounding box center [937, 362] width 19 height 19
click at [969, 454] on label "ждем опл" at bounding box center [980, 460] width 52 height 12
checkbox input "true"
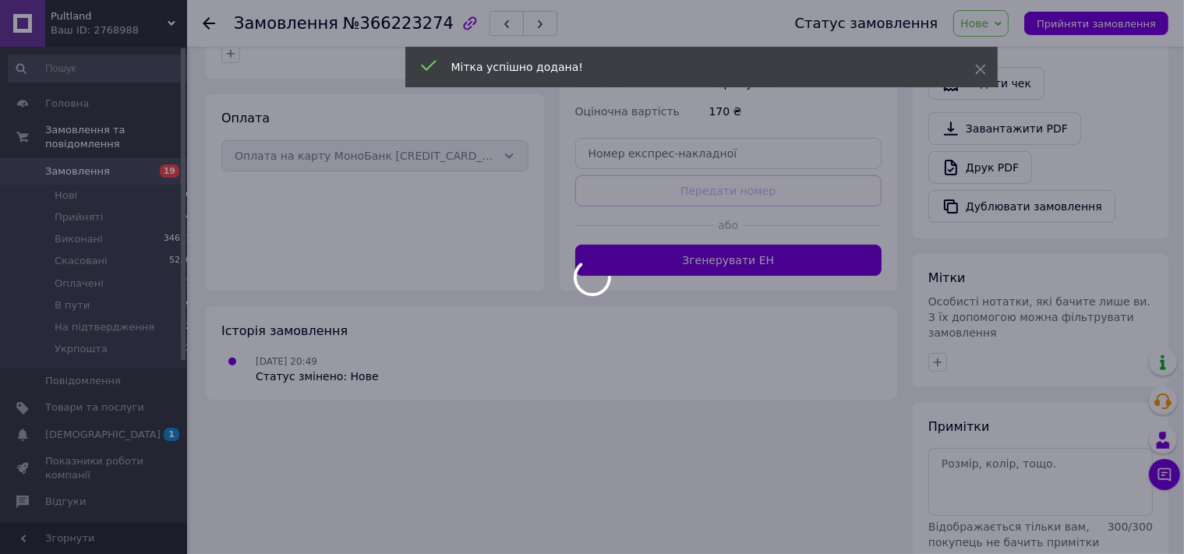
click at [209, 23] on use at bounding box center [209, 23] width 12 height 12
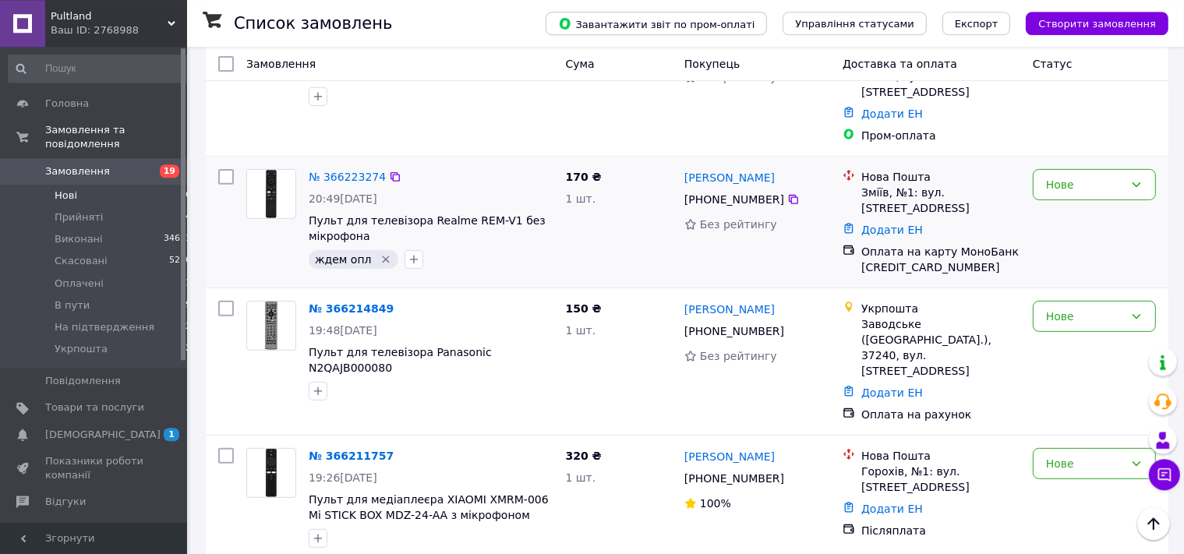
scroll to position [576, 0]
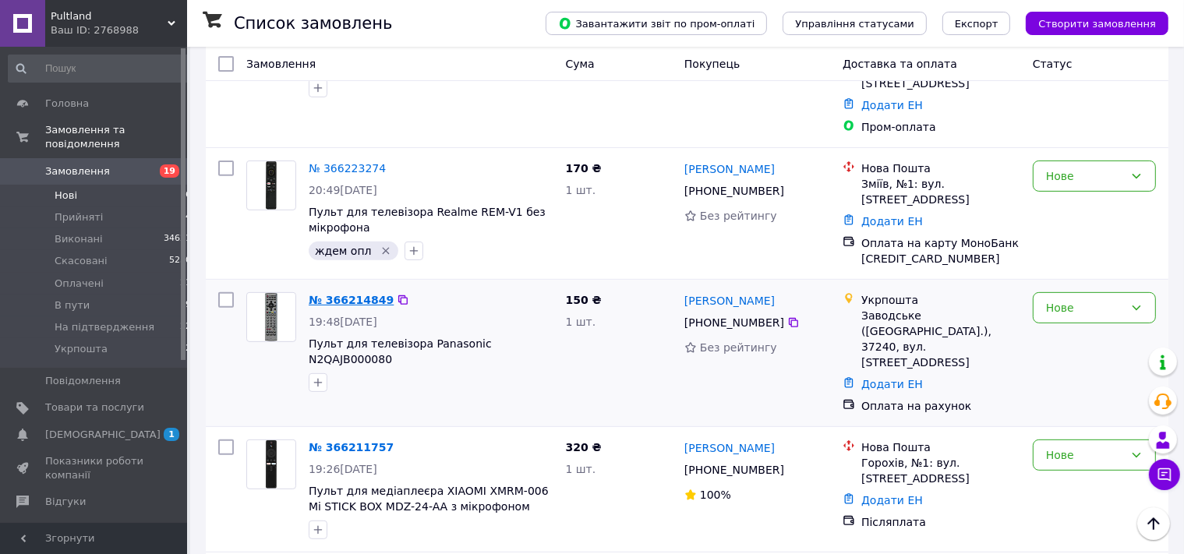
click at [341, 294] on link "№ 366214849" at bounding box center [351, 300] width 85 height 12
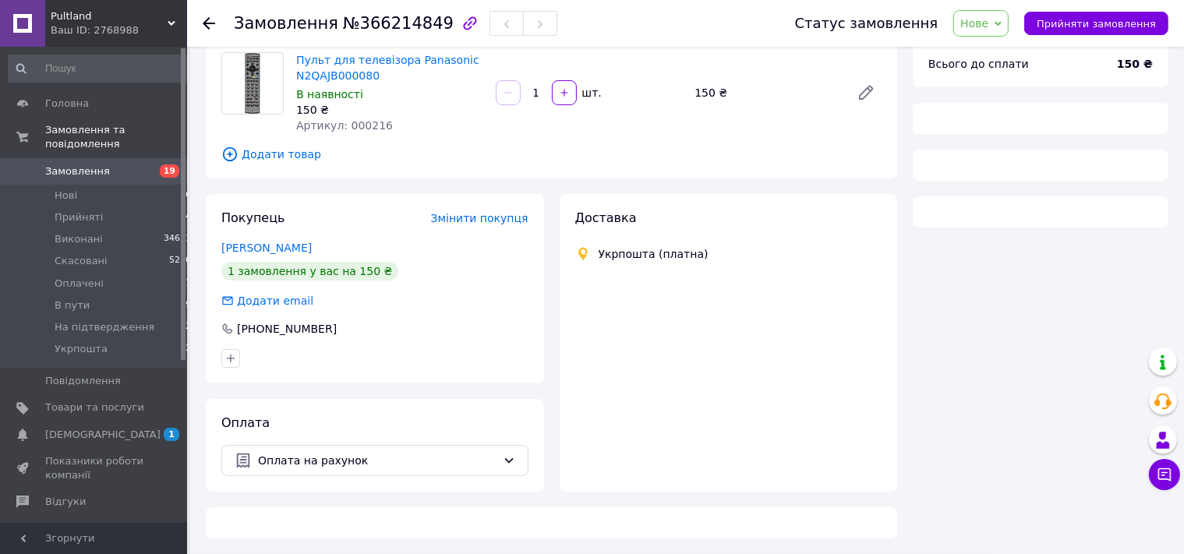
scroll to position [122, 0]
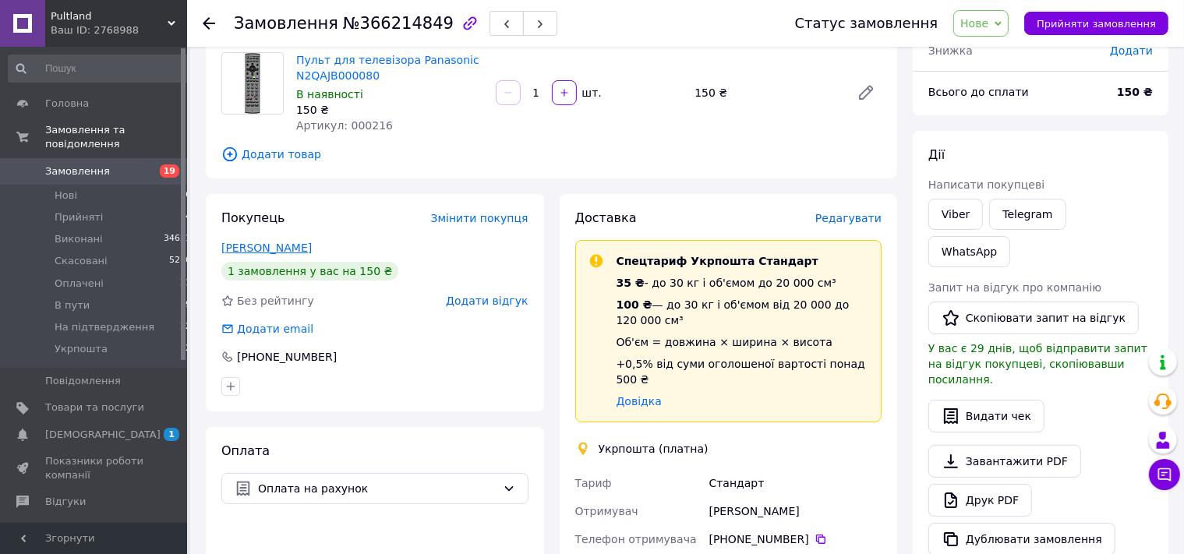
click at [278, 253] on link "Скрипак Руслан" at bounding box center [266, 248] width 90 height 12
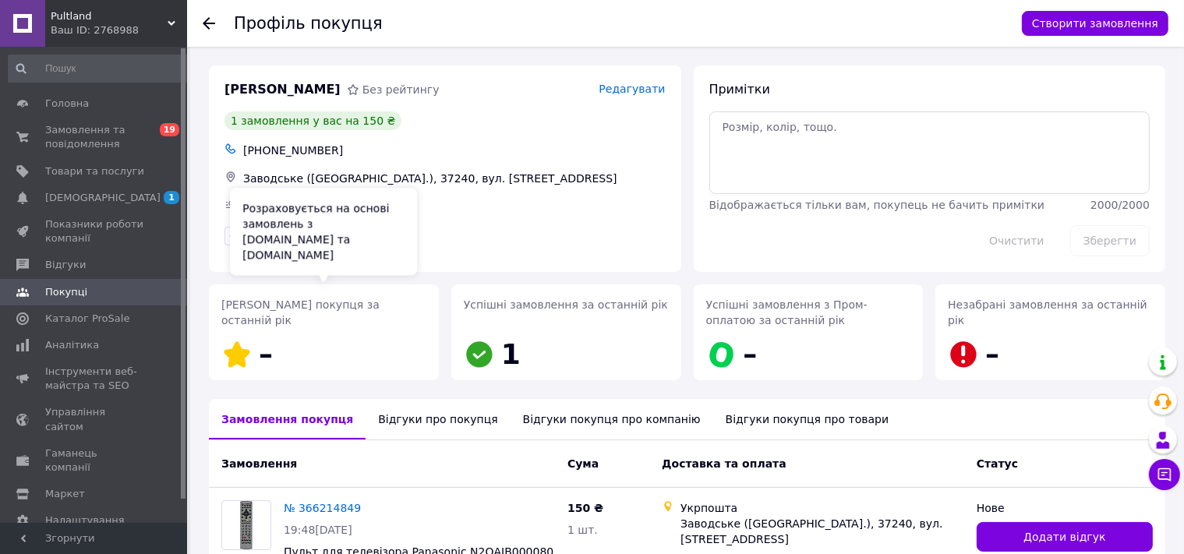
scroll to position [117, 0]
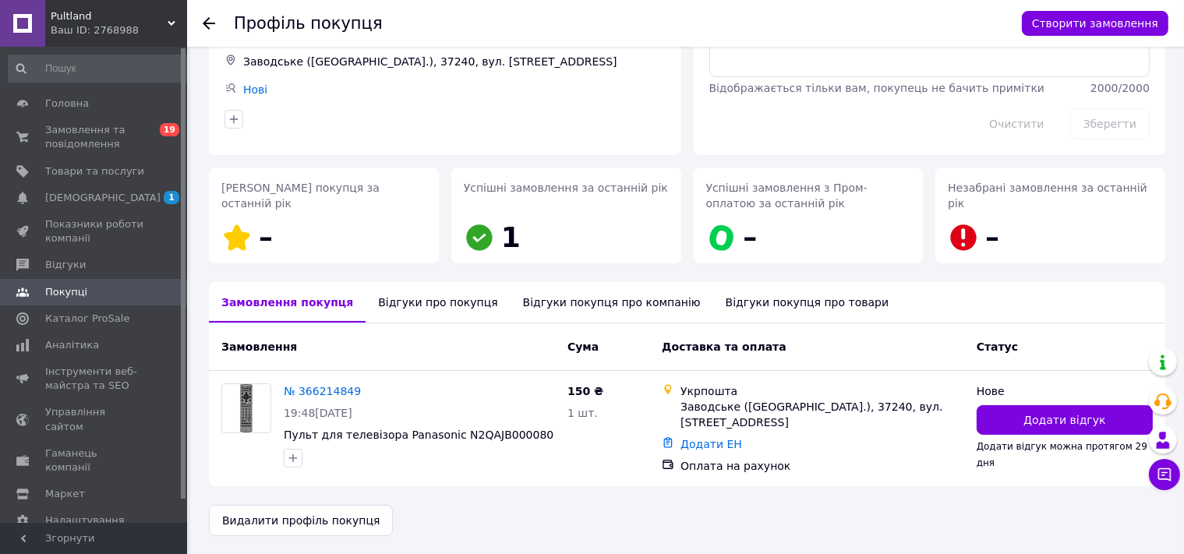
click at [401, 305] on div "Відгуки про покупця" at bounding box center [438, 302] width 144 height 41
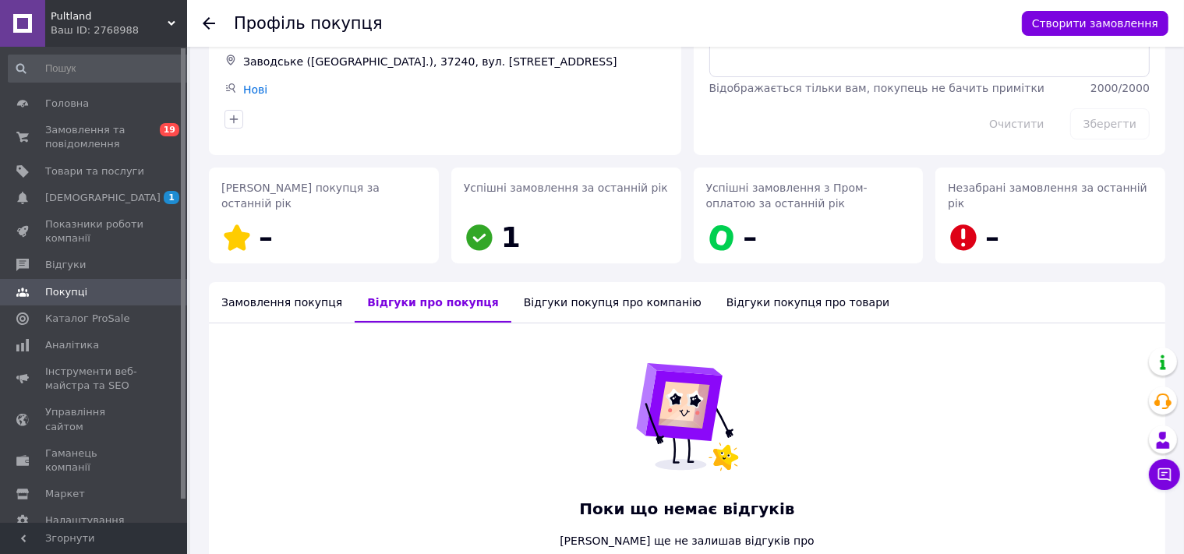
click at [287, 303] on div "Замовлення покупця" at bounding box center [282, 302] width 146 height 41
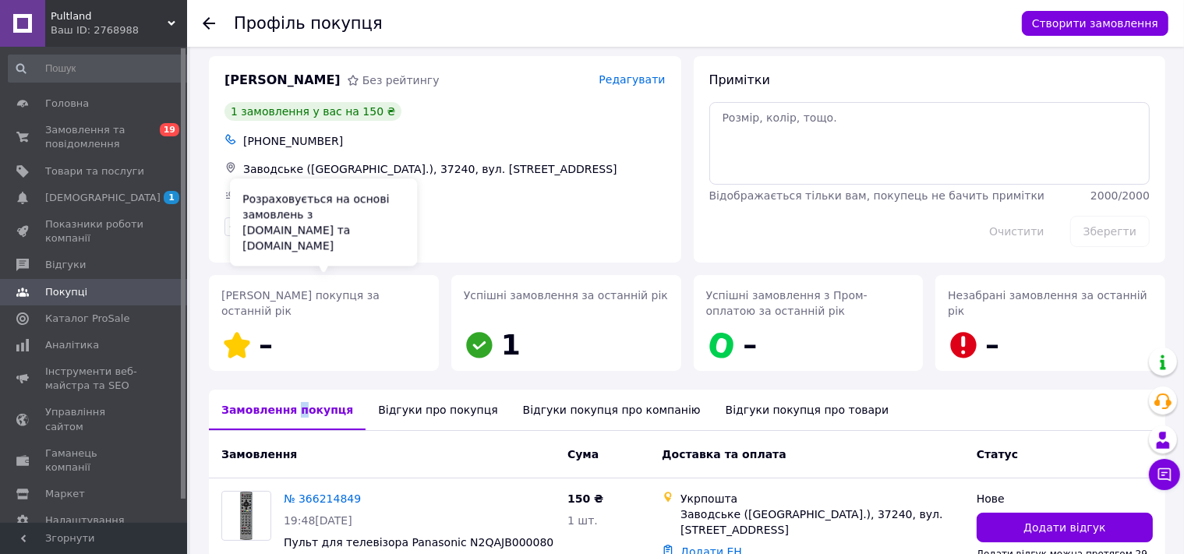
scroll to position [0, 0]
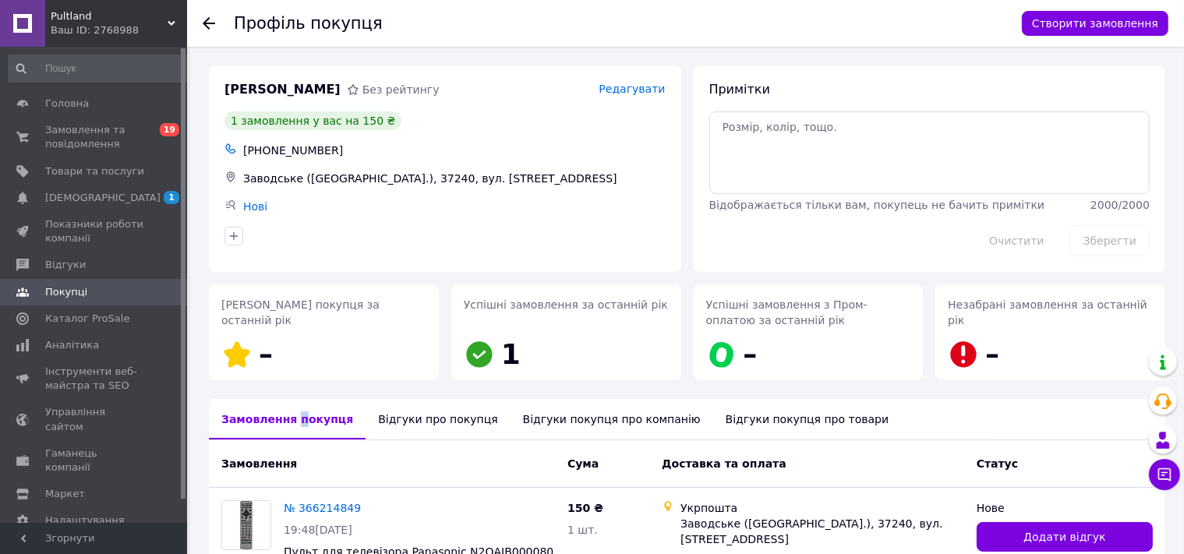
click at [207, 24] on use at bounding box center [209, 23] width 12 height 12
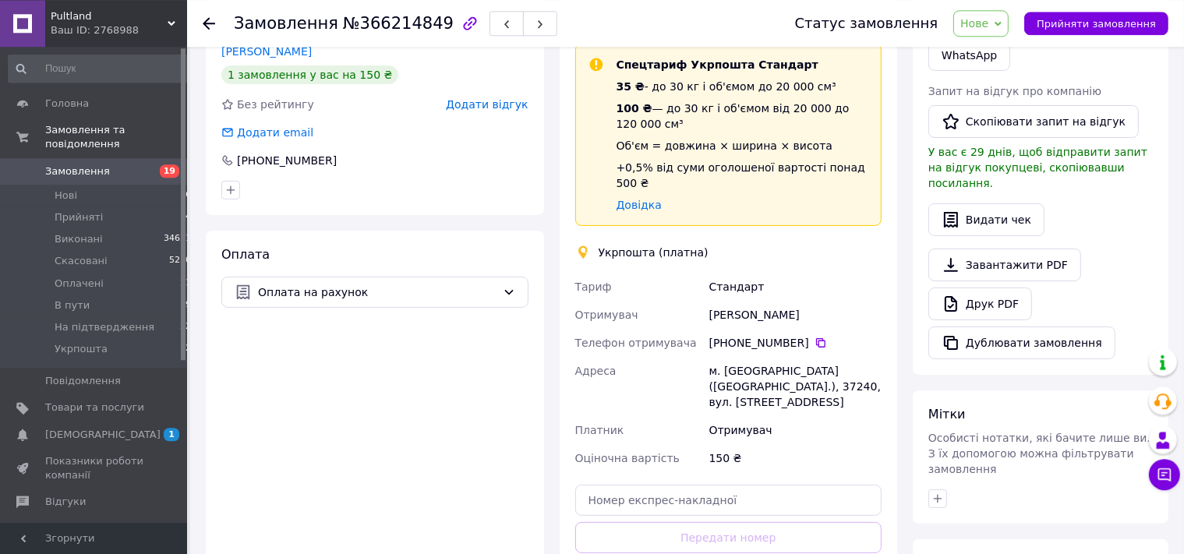
scroll to position [287, 0]
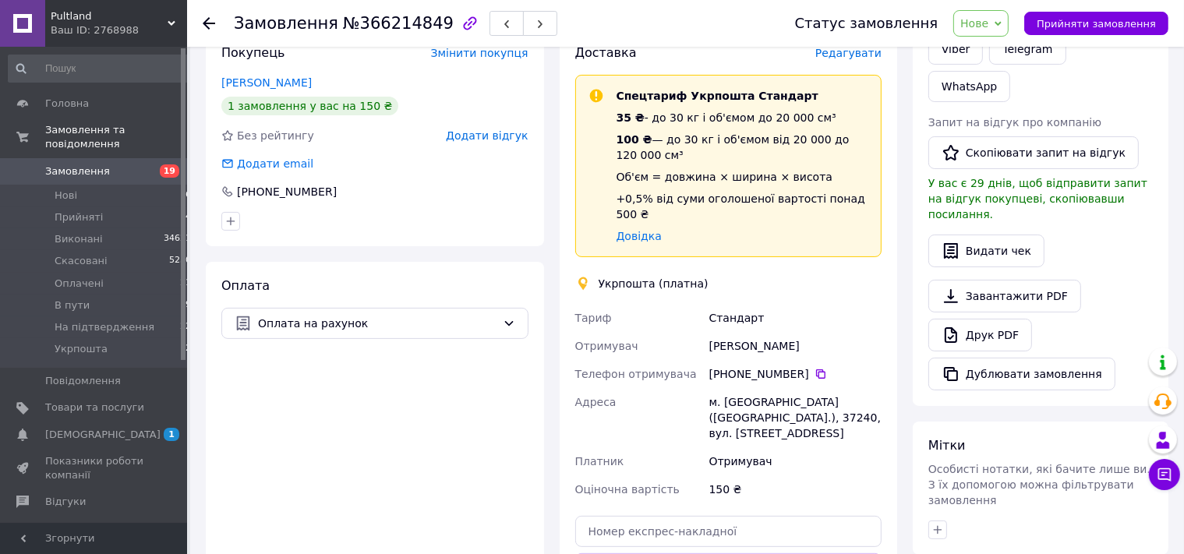
click at [749, 388] on div "м. Заводське (Полтавська обл.), 37240, вул. Європейська, 32А" at bounding box center [795, 417] width 179 height 59
copy div "Заводське"
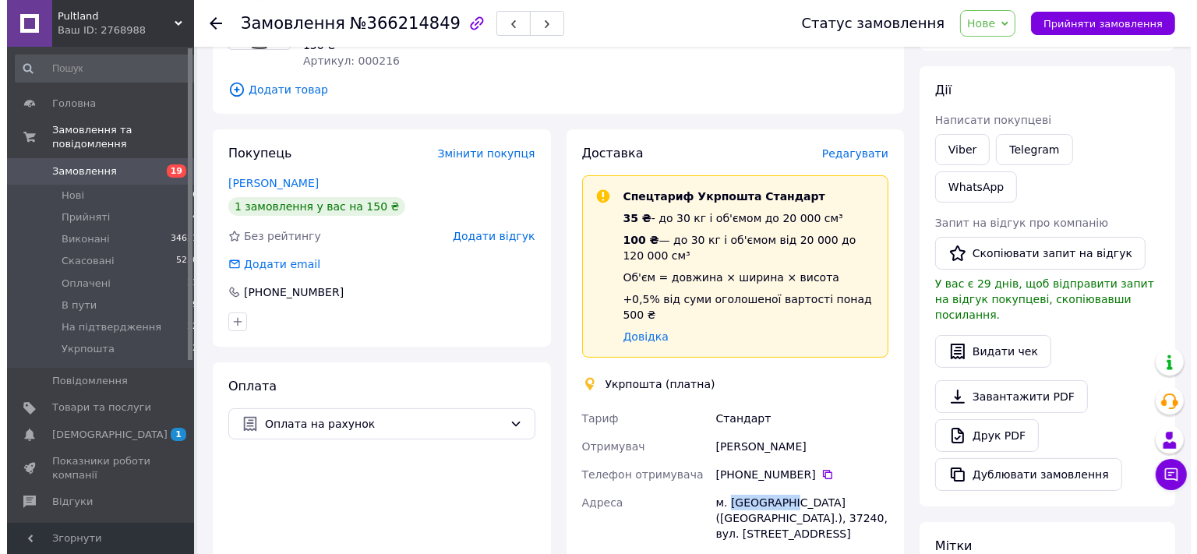
scroll to position [122, 0]
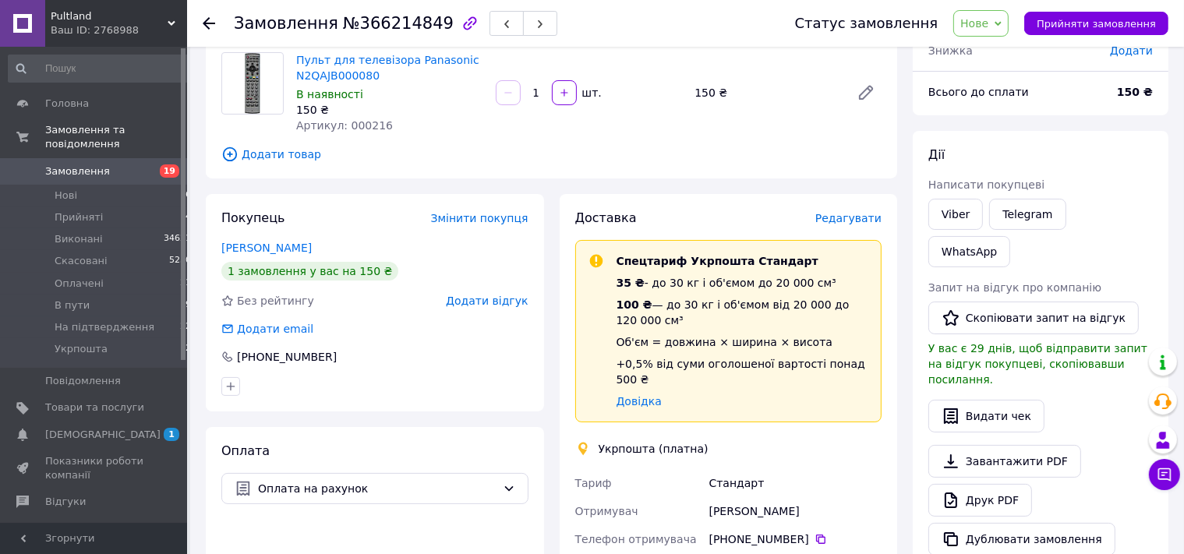
click at [856, 220] on span "Редагувати" at bounding box center [848, 218] width 66 height 12
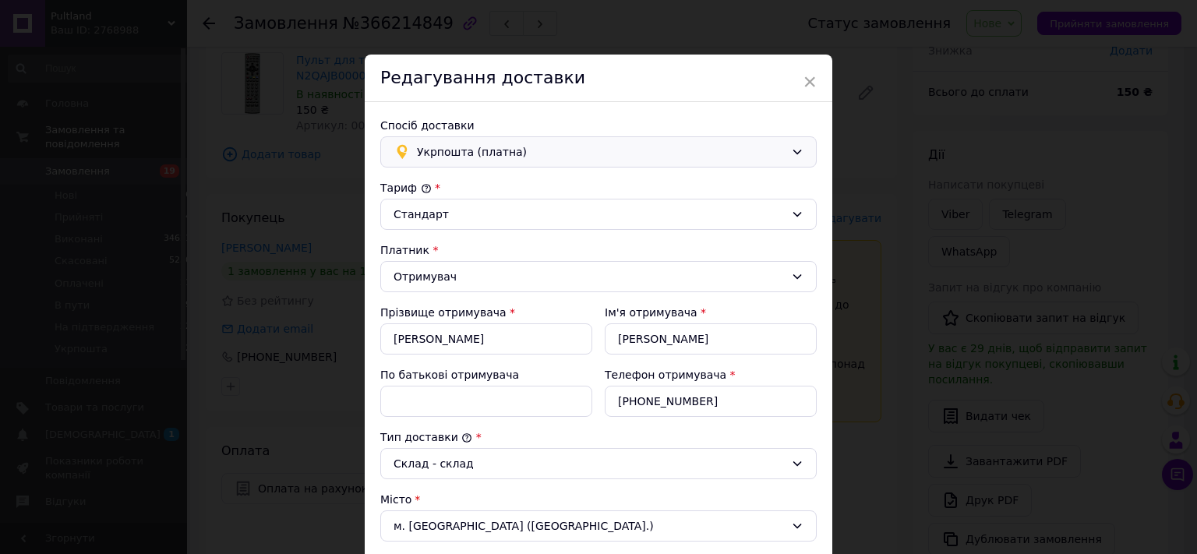
click at [432, 147] on span "Укрпошта (платна)" at bounding box center [601, 151] width 368 height 17
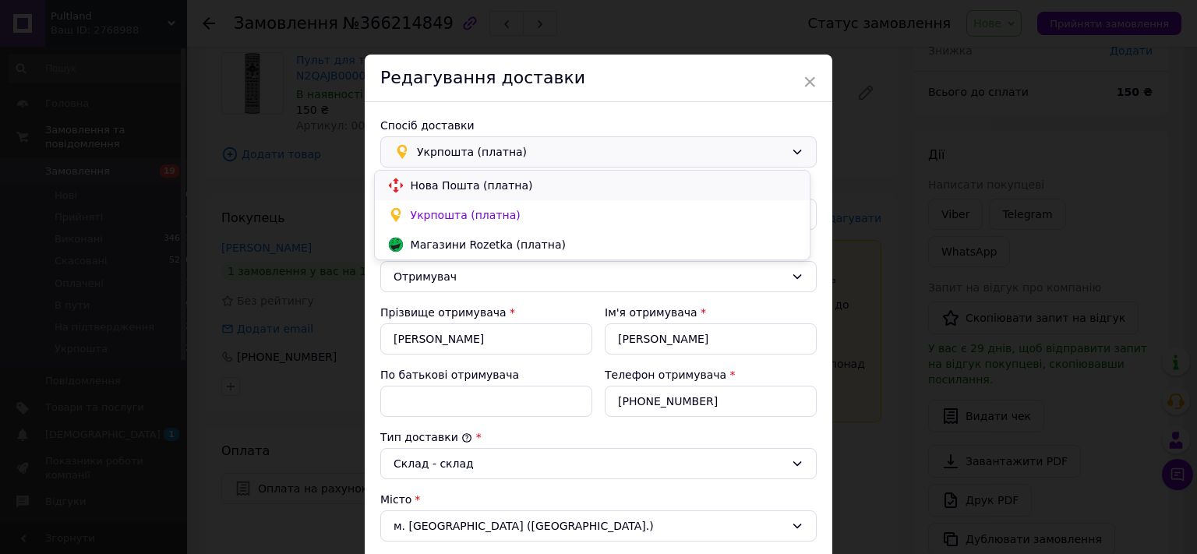
click at [440, 183] on span "Нова Пошта (платна)" at bounding box center [604, 186] width 387 height 16
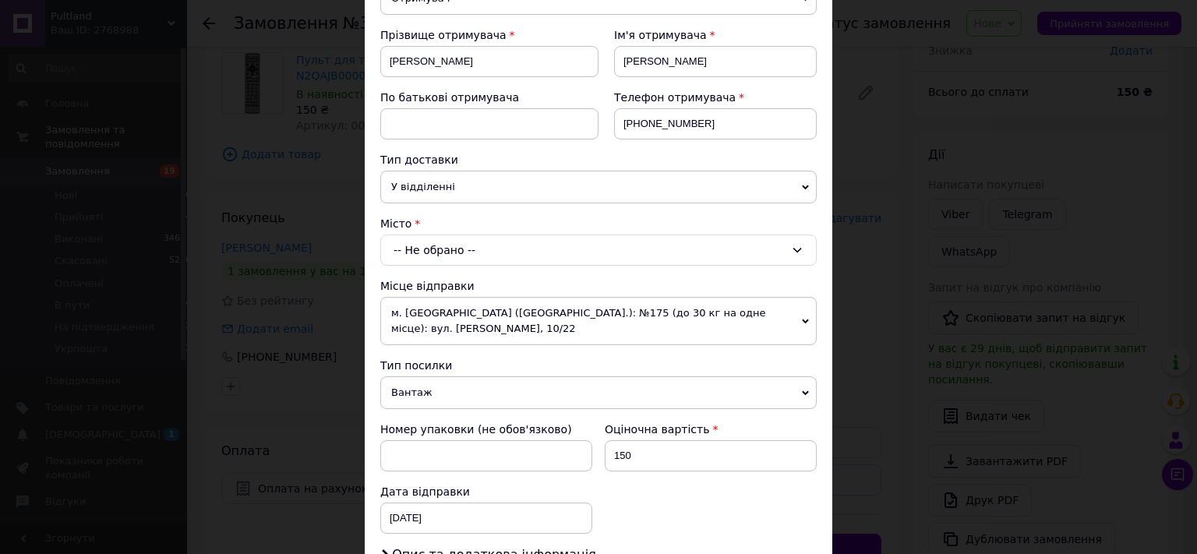
scroll to position [258, 0]
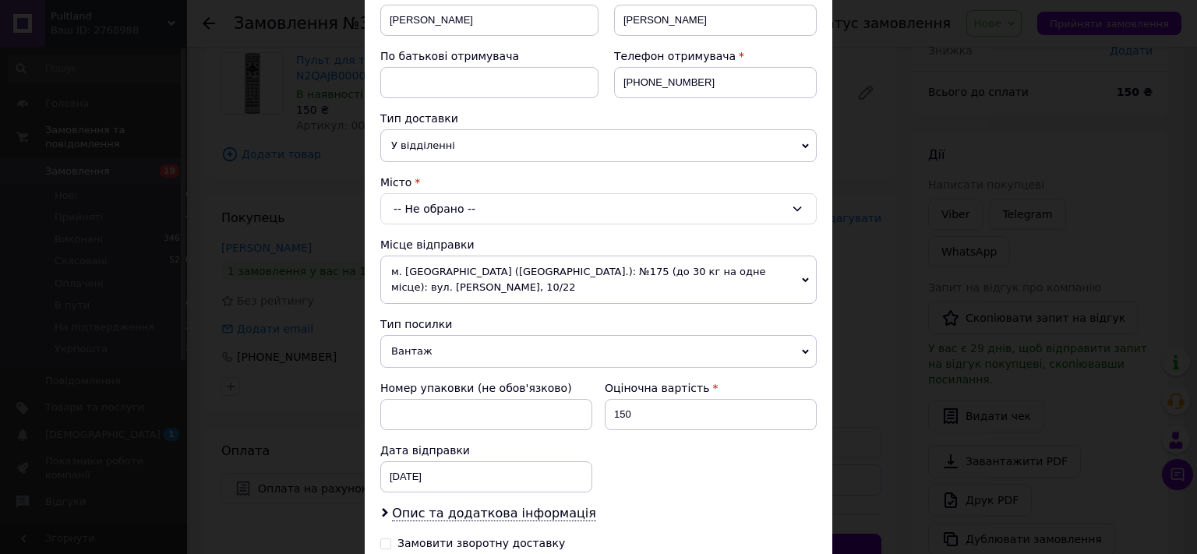
click at [427, 200] on div "-- Не обрано --" at bounding box center [598, 208] width 437 height 31
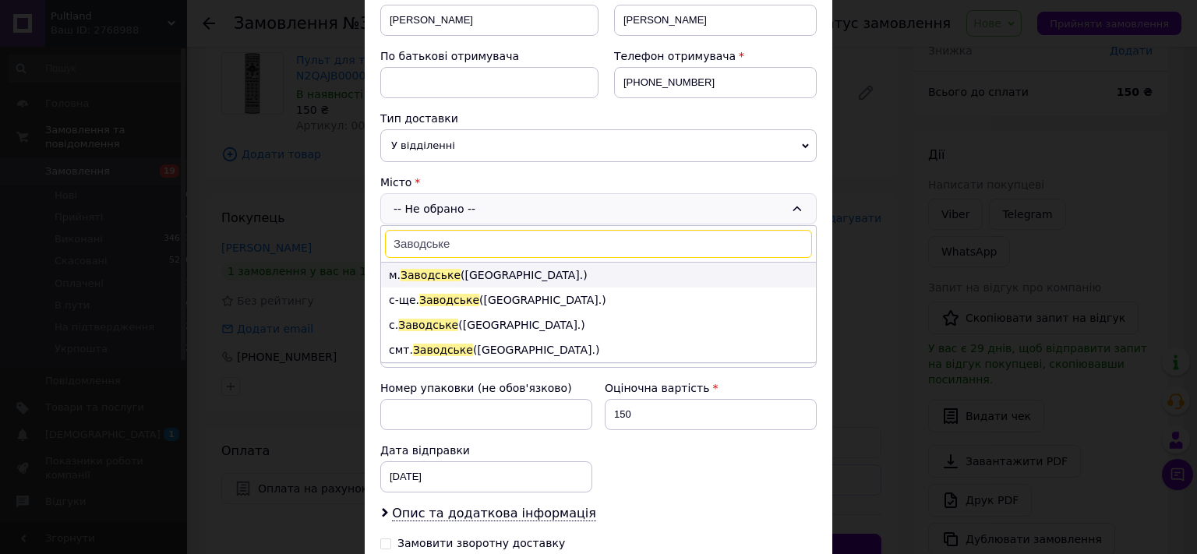
type input "Заводське"
click at [436, 273] on span "Заводське" at bounding box center [431, 275] width 60 height 12
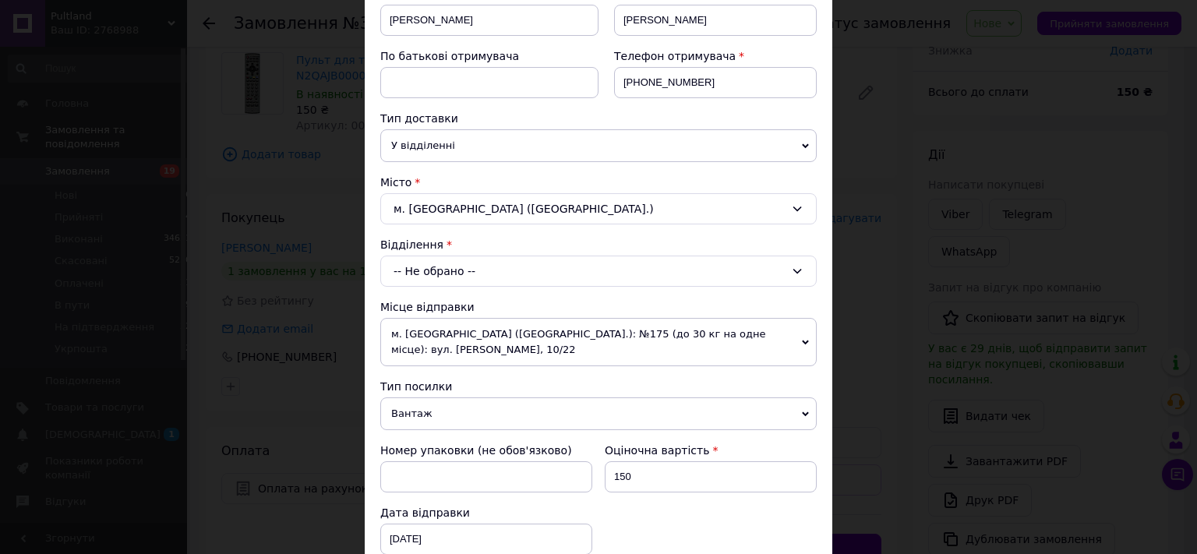
click at [434, 277] on div "-- Не обрано --" at bounding box center [598, 271] width 437 height 31
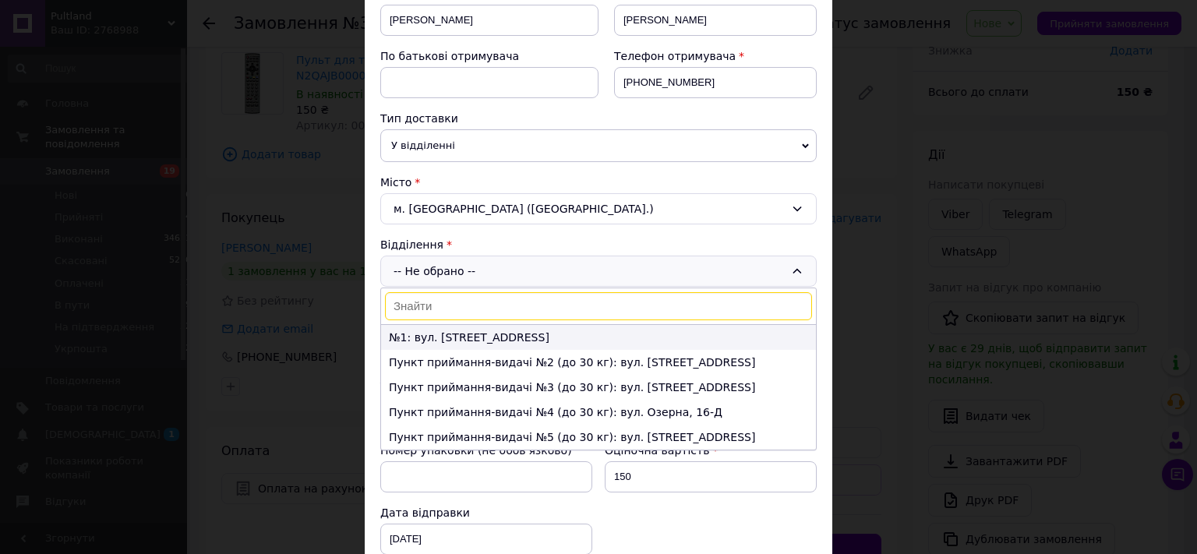
click at [440, 335] on li "№1: вул. Київська, 44" at bounding box center [598, 337] width 435 height 25
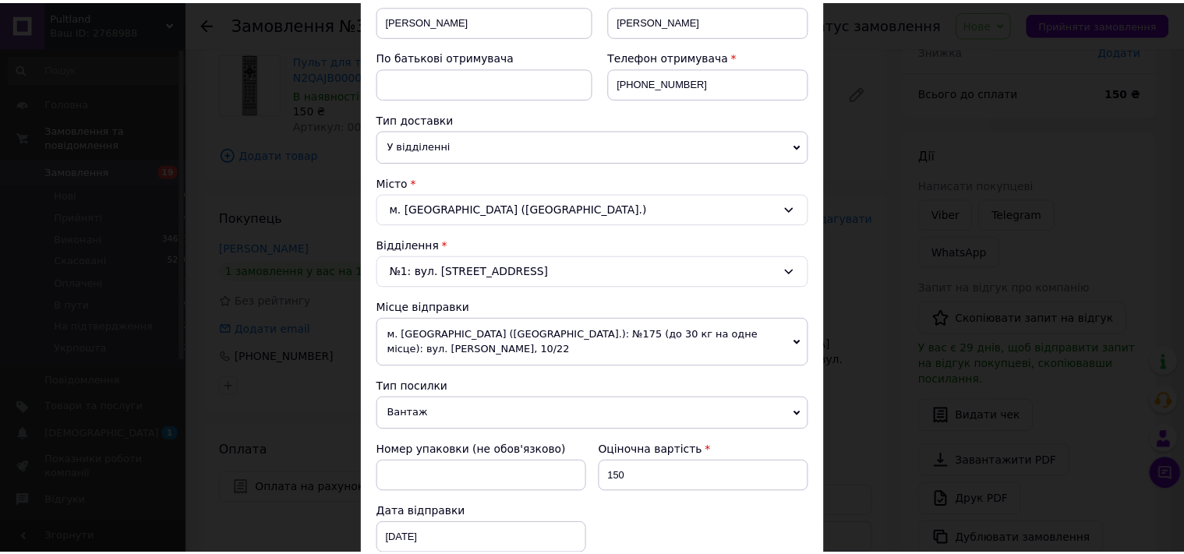
scroll to position [504, 0]
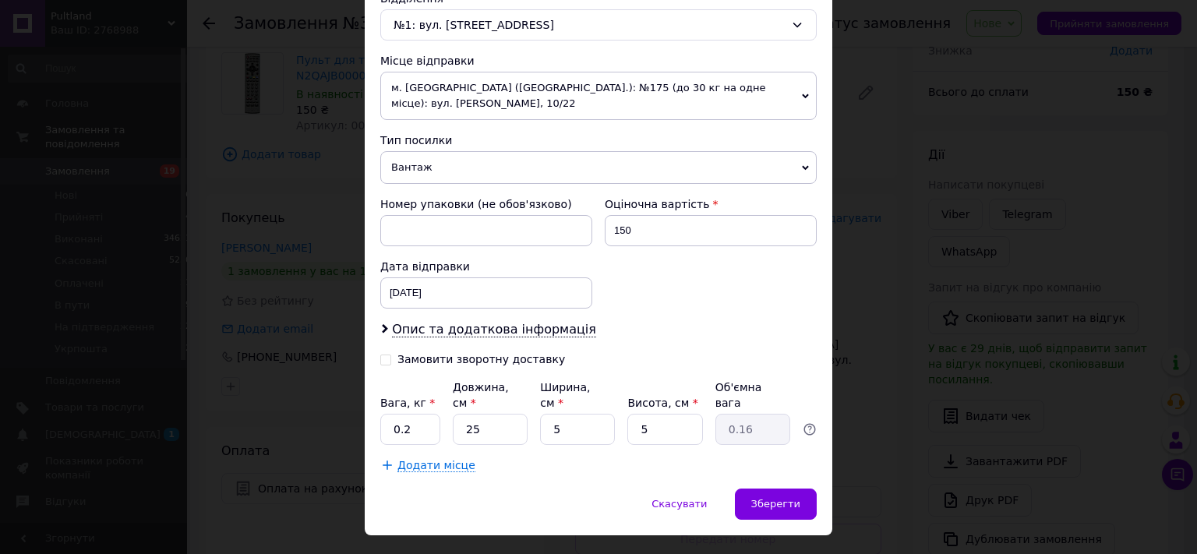
drag, startPoint x: 787, startPoint y: 463, endPoint x: 733, endPoint y: 452, distance: 54.9
click at [787, 498] on span "Зберегти" at bounding box center [775, 504] width 49 height 12
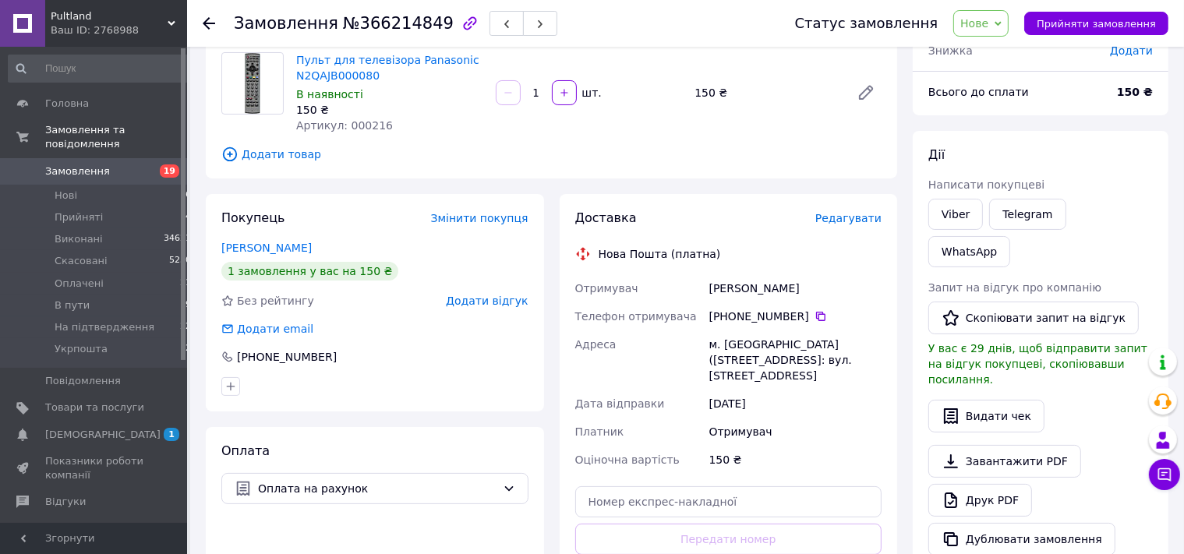
scroll to position [204, 0]
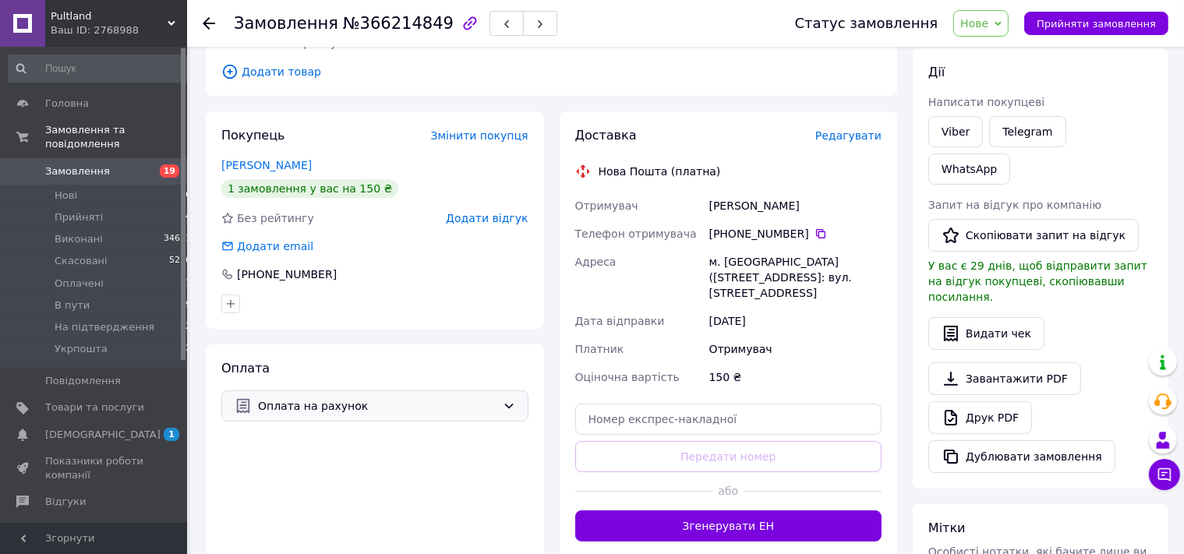
click at [325, 412] on span "Оплата на рахунок" at bounding box center [377, 406] width 239 height 17
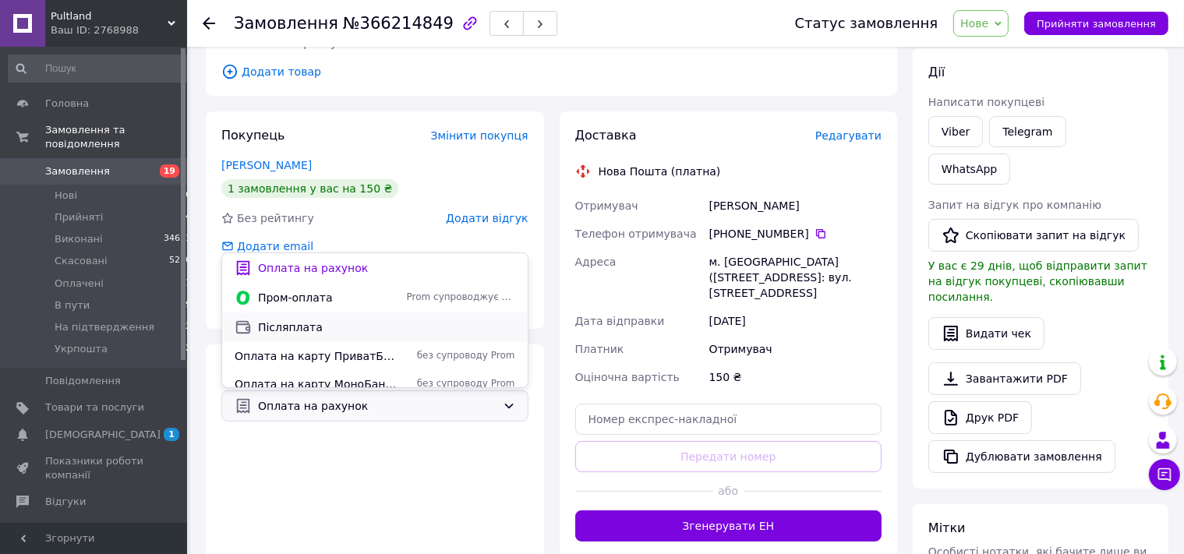
click at [297, 324] on span "Післяплата" at bounding box center [386, 328] width 257 height 16
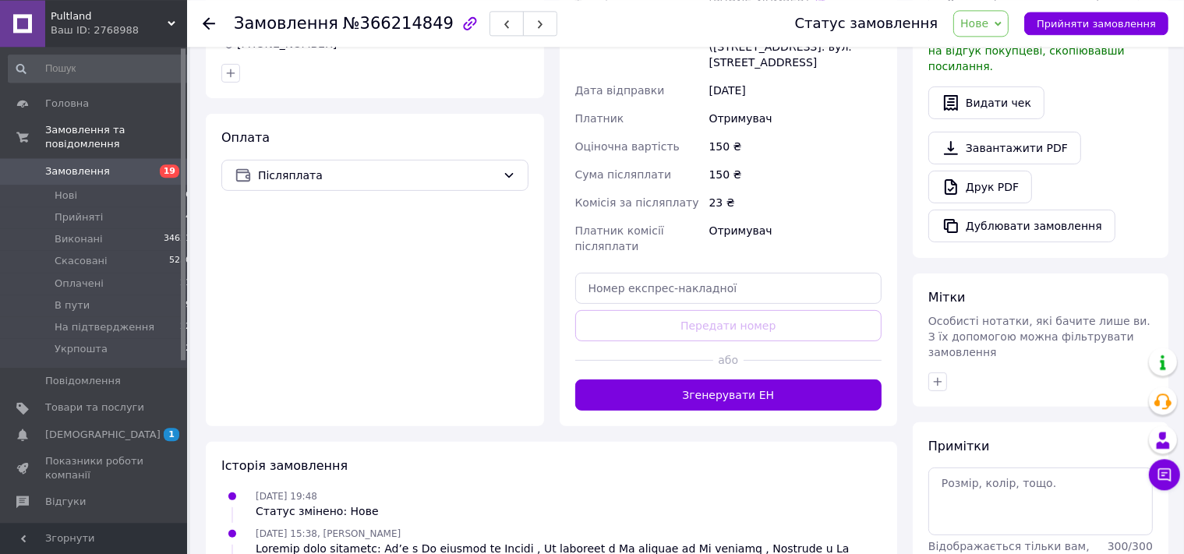
scroll to position [533, 0]
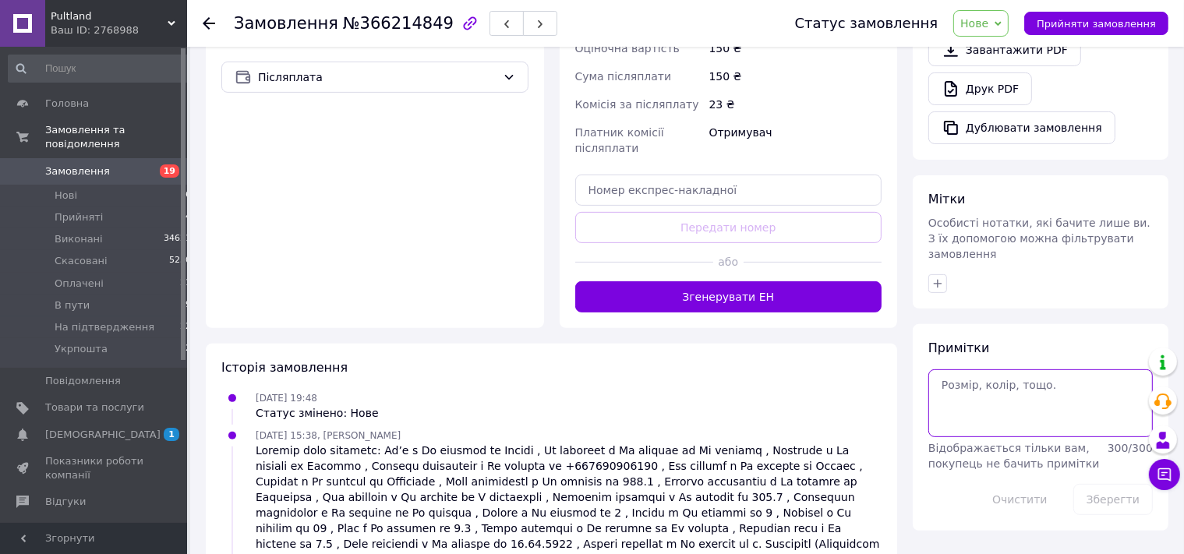
click at [977, 369] on textarea at bounding box center [1040, 402] width 225 height 67
type textarea "520м"
click at [1108, 484] on button "Зберегти" at bounding box center [1113, 499] width 80 height 31
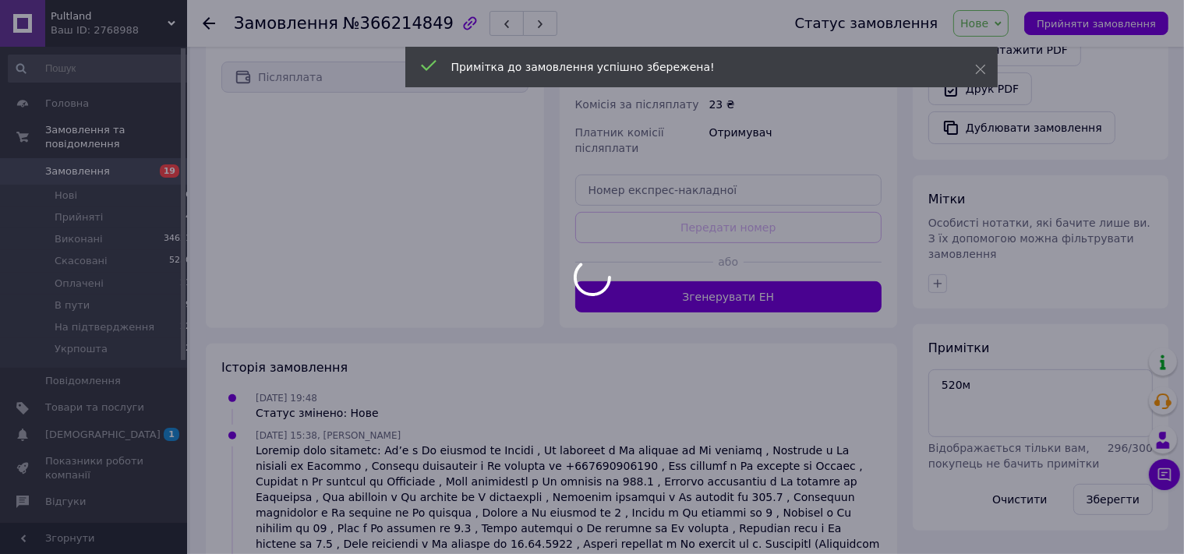
scroll to position [122, 0]
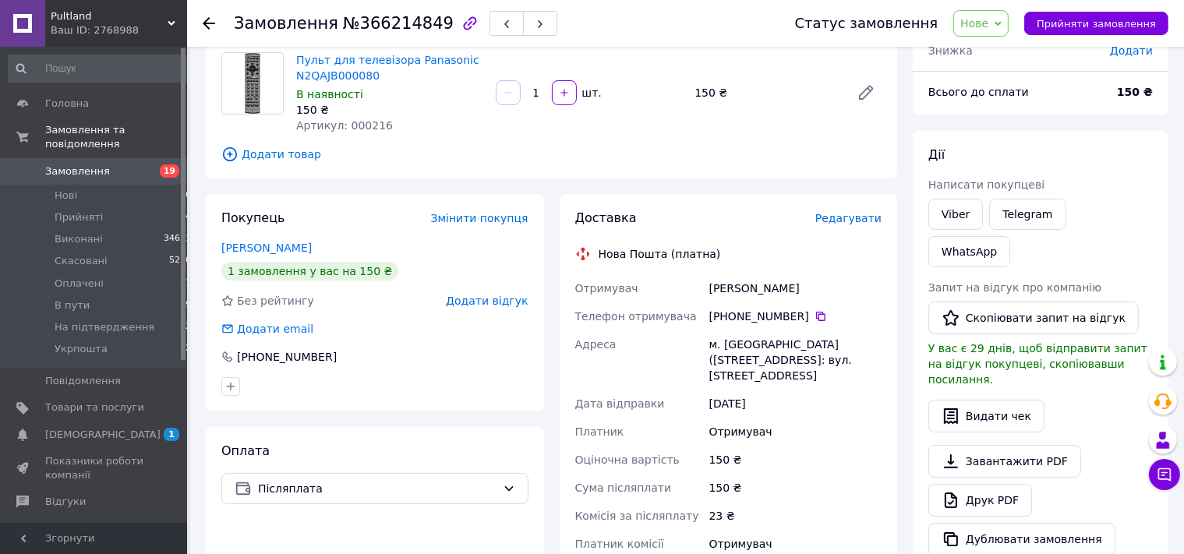
drag, startPoint x: 210, startPoint y: 19, endPoint x: 227, endPoint y: 103, distance: 85.0
click at [210, 20] on icon at bounding box center [209, 23] width 12 height 12
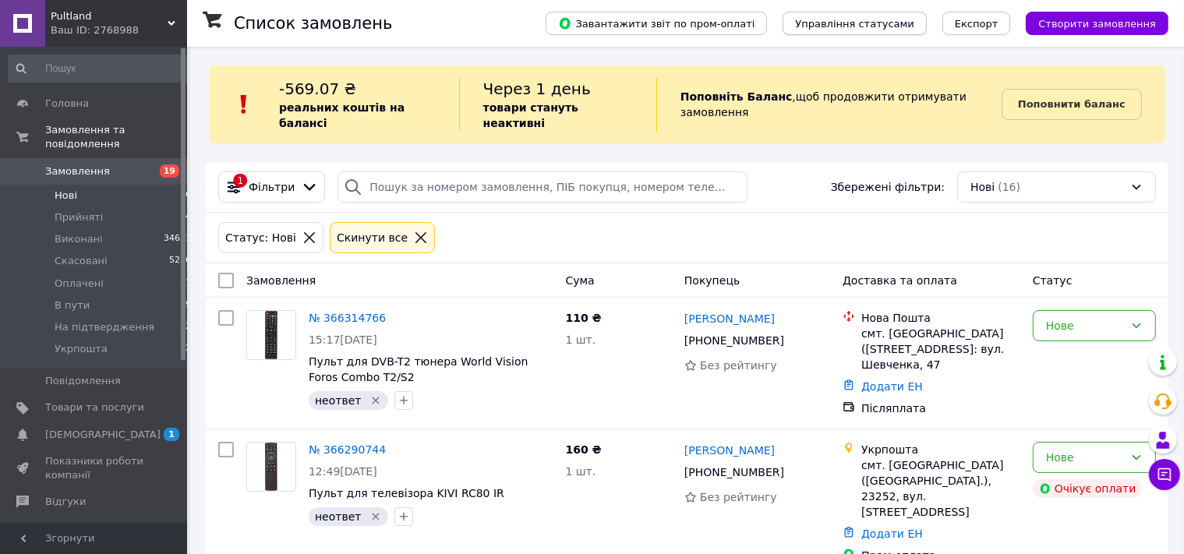
click at [885, 24] on span "Управління статусами" at bounding box center [854, 24] width 119 height 12
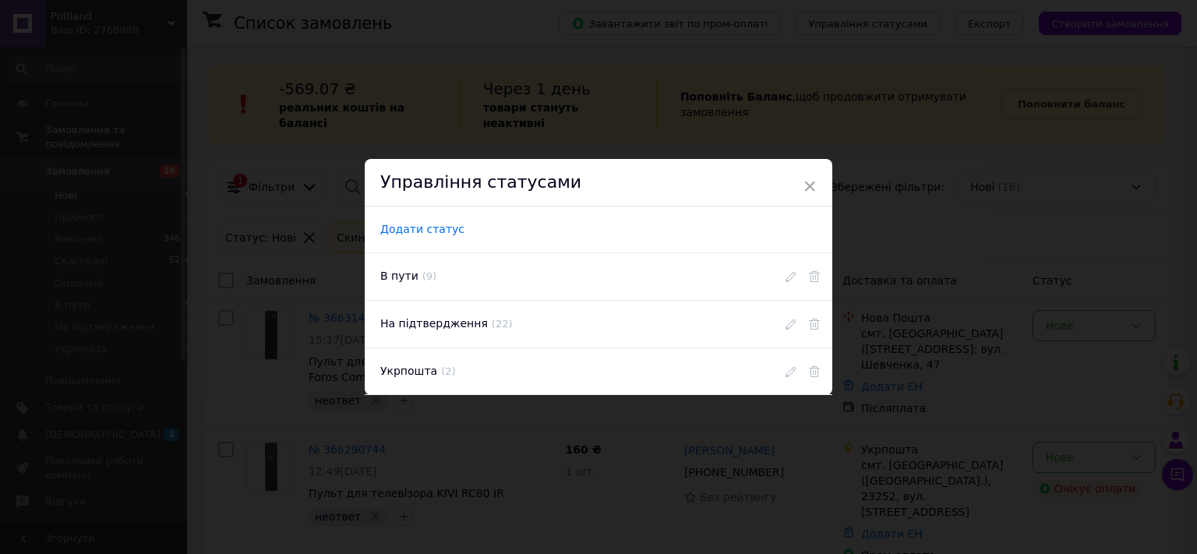
click at [421, 232] on span "Додати статус" at bounding box center [422, 229] width 84 height 13
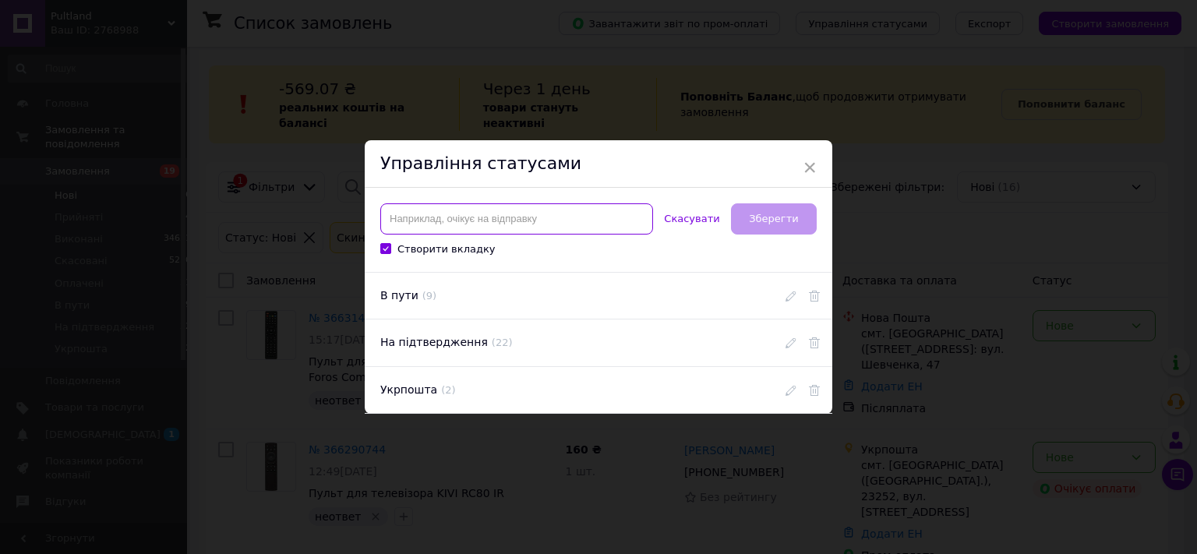
click at [421, 232] on input at bounding box center [516, 218] width 273 height 31
type input "3"
type input "13"
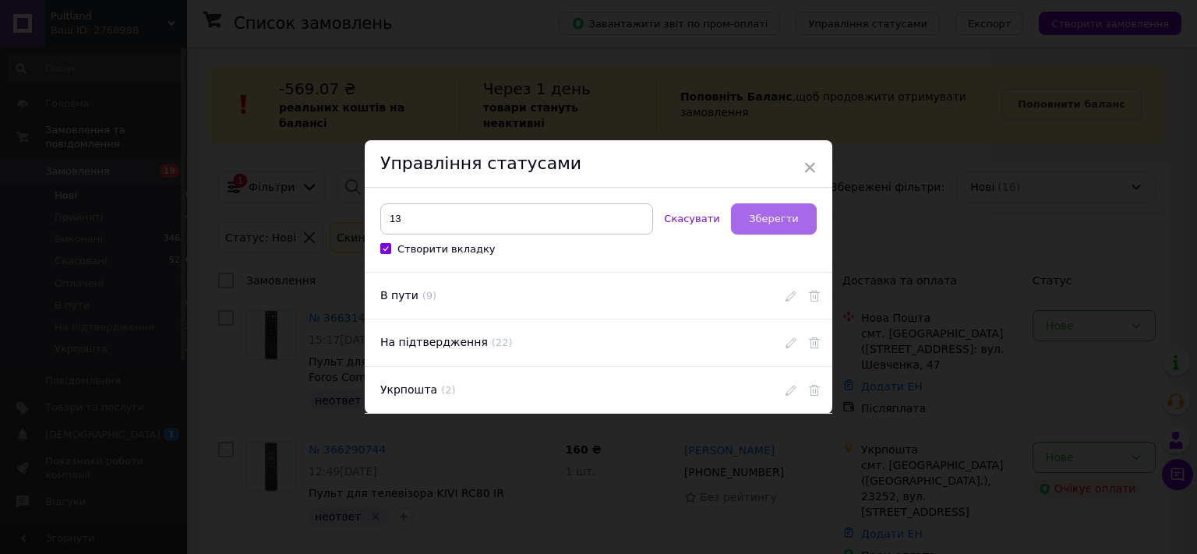
click at [758, 220] on span "Зберегти" at bounding box center [773, 219] width 49 height 12
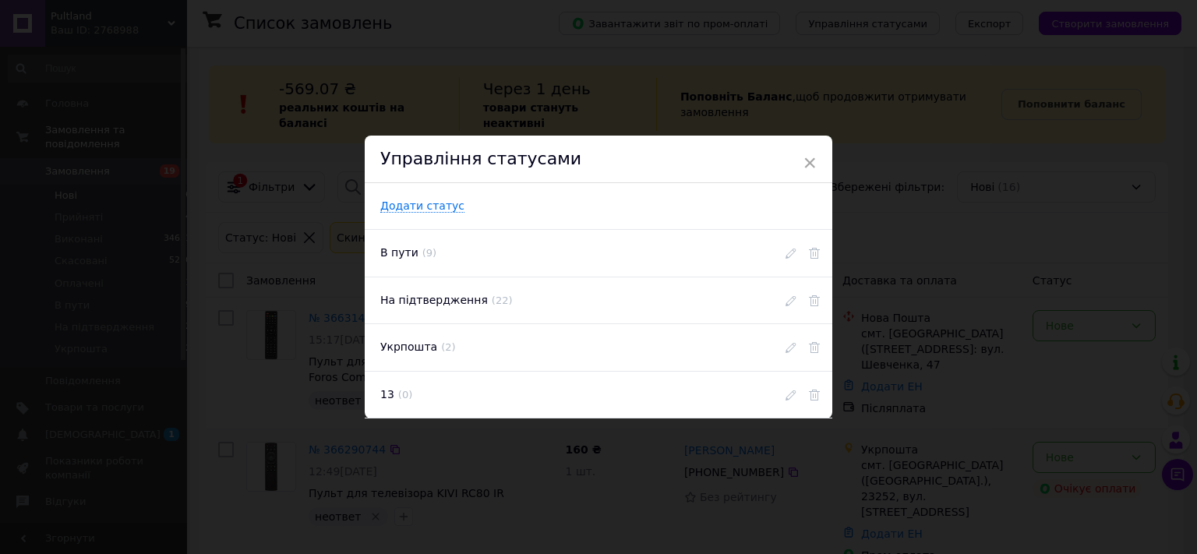
drag, startPoint x: 761, startPoint y: 457, endPoint x: 784, endPoint y: 450, distance: 24.4
click at [759, 455] on div "× Управління статусами Додати статус В пути ( 9 ) На підтвердження ( 22 ) Укрпо…" at bounding box center [598, 277] width 1197 height 554
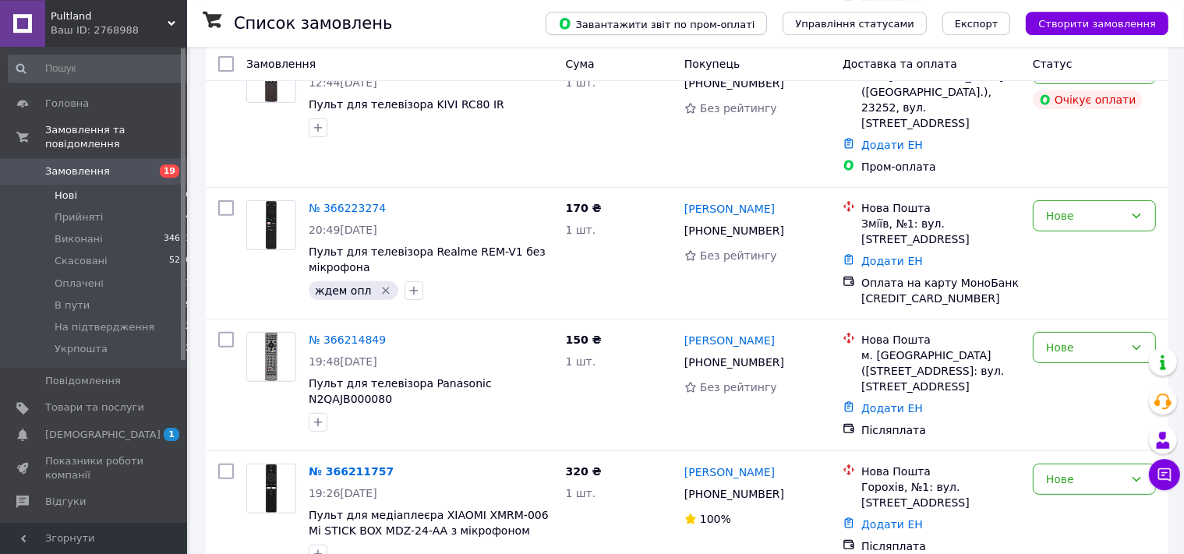
scroll to position [576, 0]
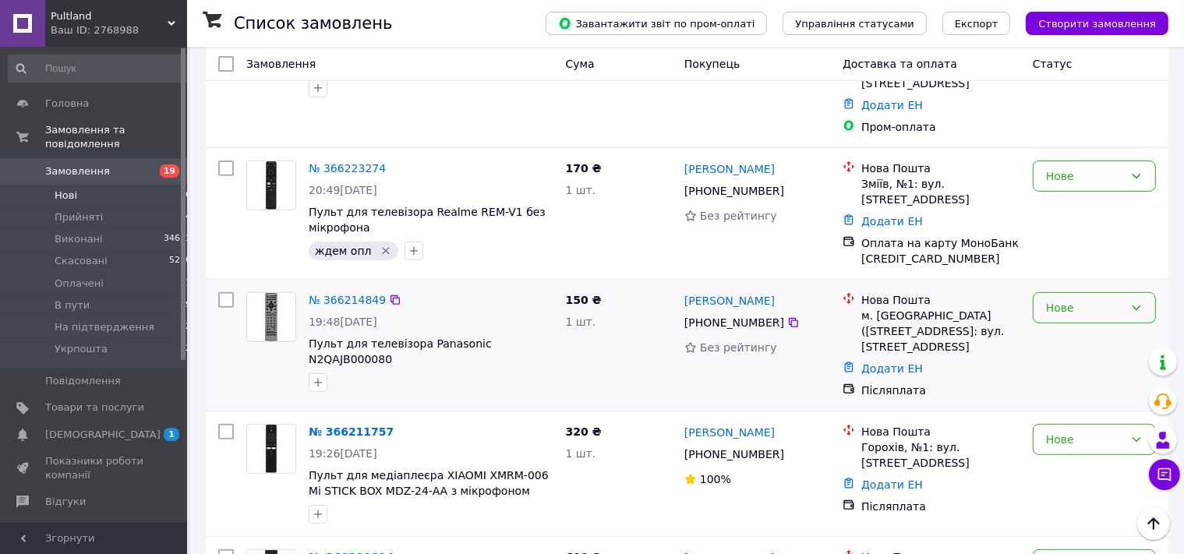
click at [1046, 299] on div "Нове" at bounding box center [1085, 307] width 78 height 17
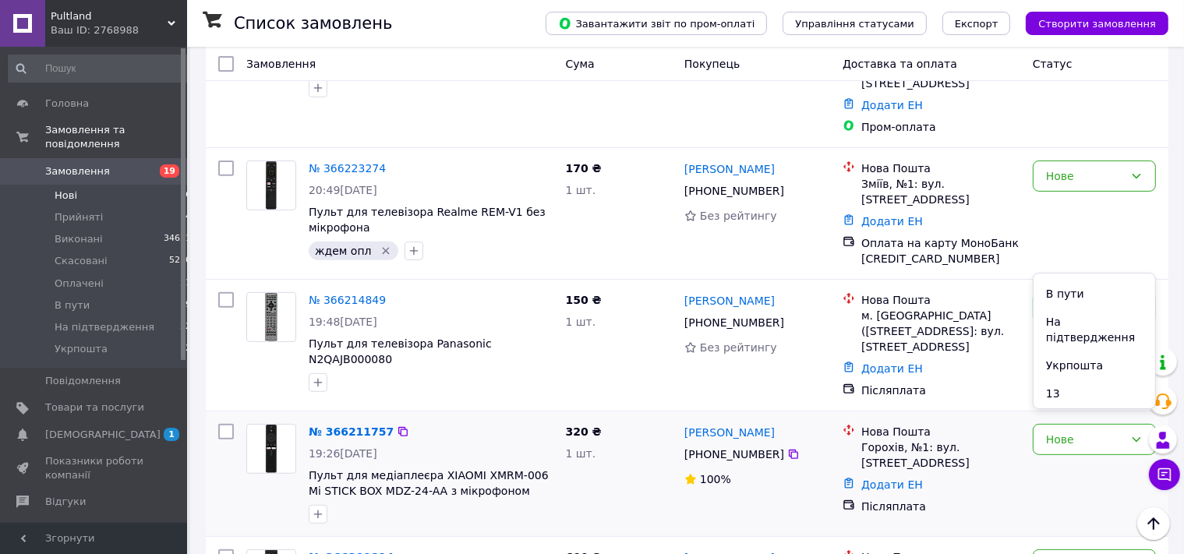
drag, startPoint x: 1045, startPoint y: 391, endPoint x: 1034, endPoint y: 405, distance: 17.8
click at [1046, 392] on li "13" at bounding box center [1095, 394] width 122 height 28
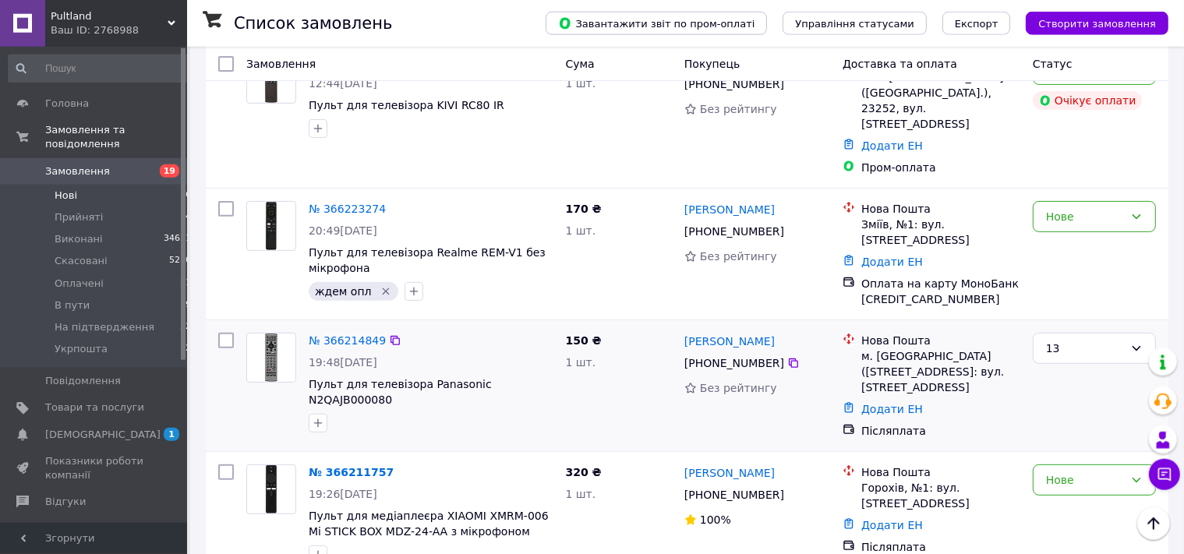
scroll to position [576, 0]
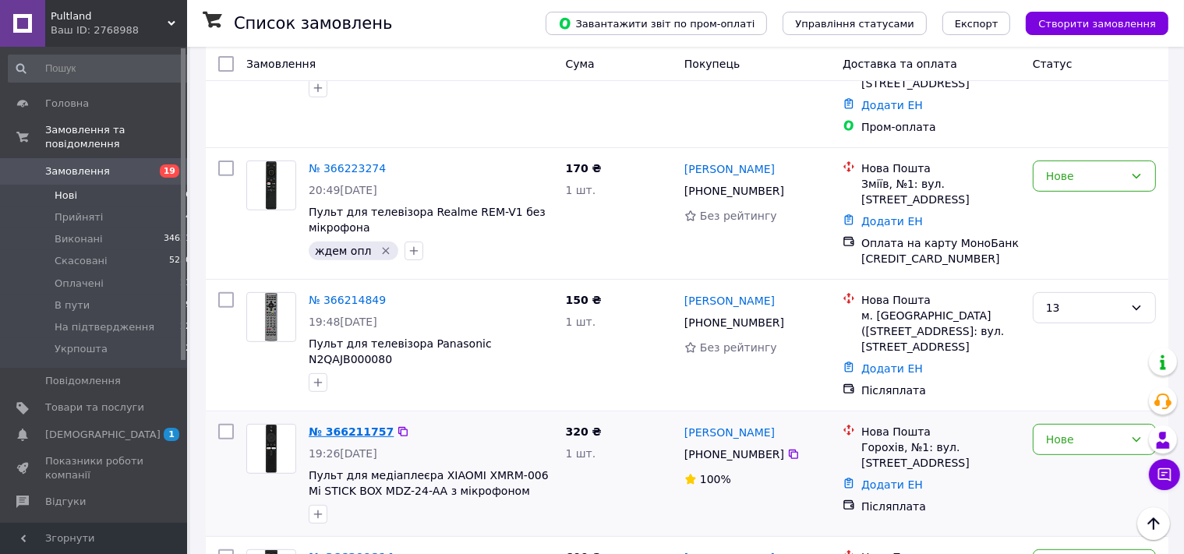
click at [340, 426] on link "№ 366211757" at bounding box center [351, 432] width 85 height 12
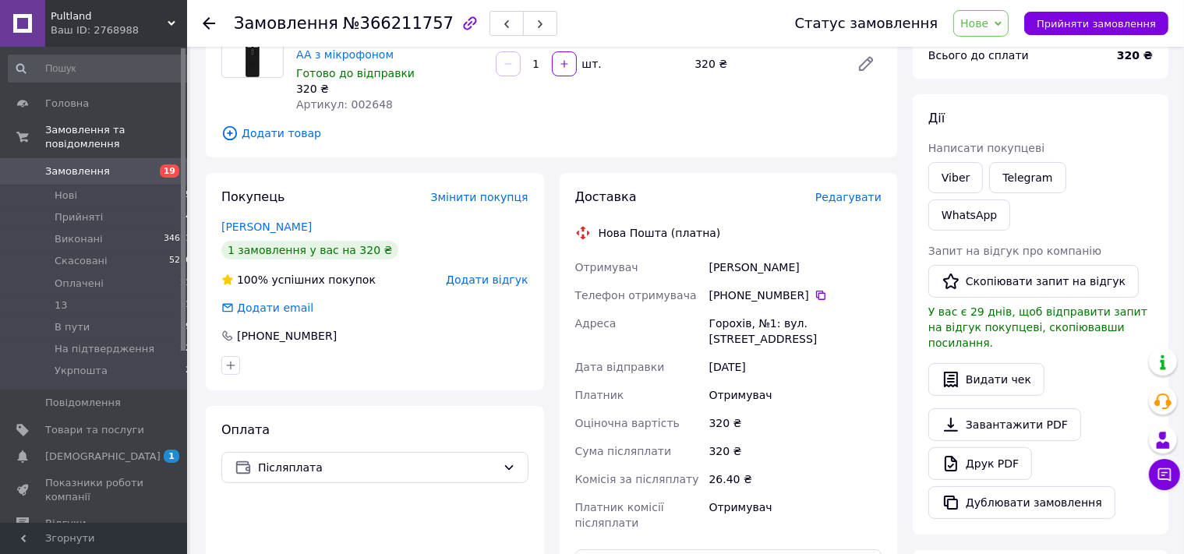
scroll to position [137, 0]
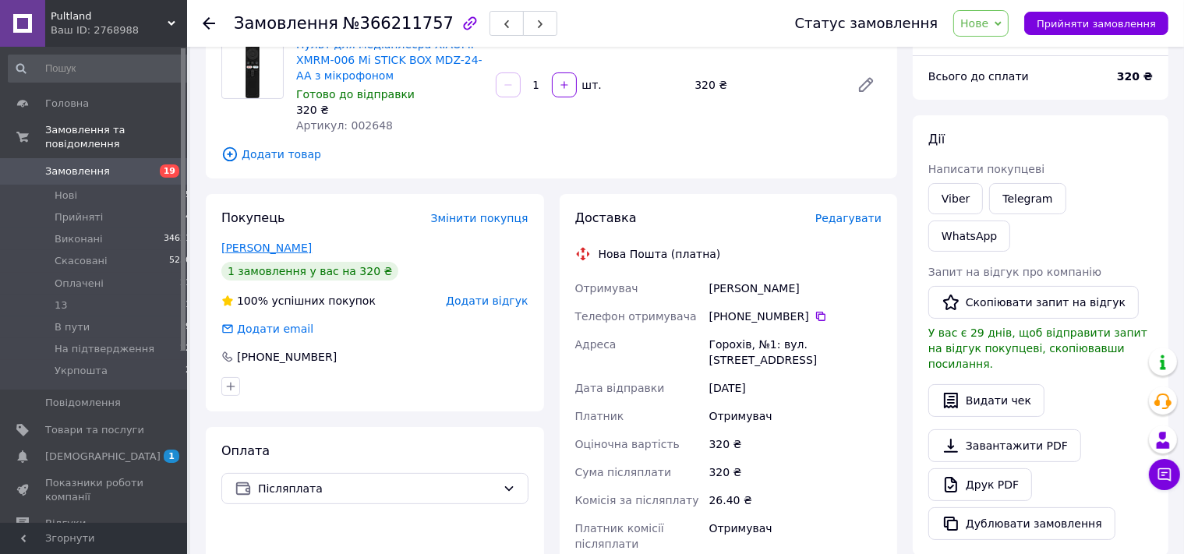
click at [260, 244] on link "Жук Юлія" at bounding box center [266, 248] width 90 height 12
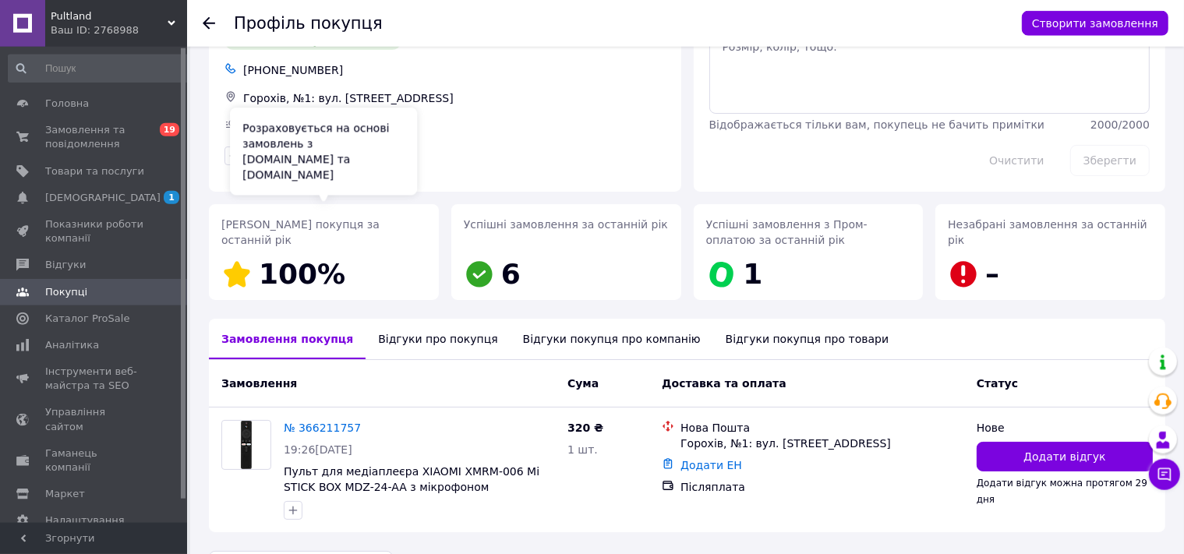
scroll to position [127, 0]
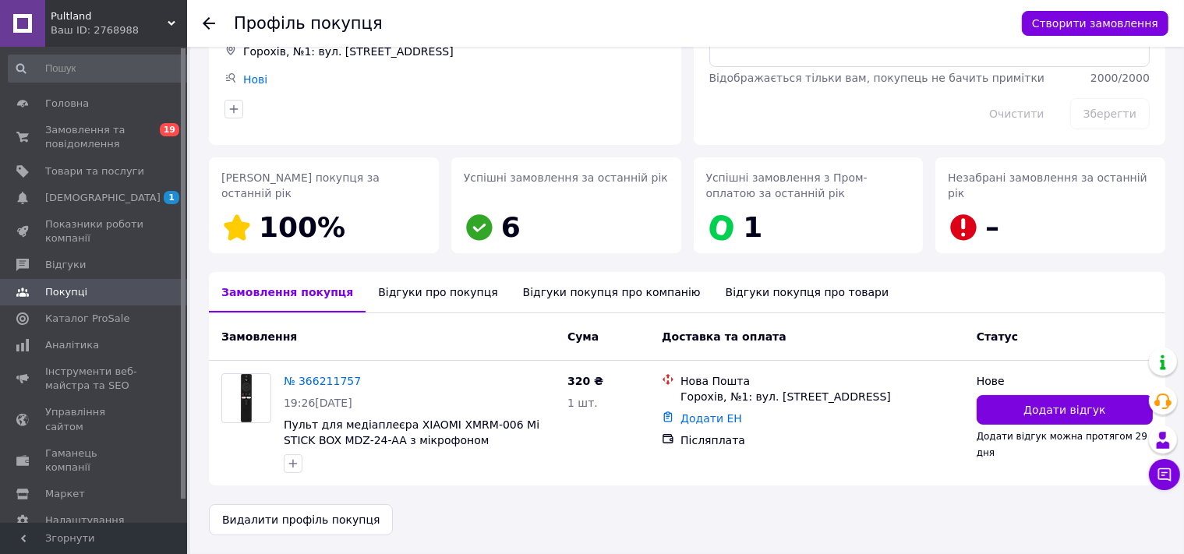
click at [390, 293] on div "Відгуки про покупця" at bounding box center [438, 292] width 144 height 41
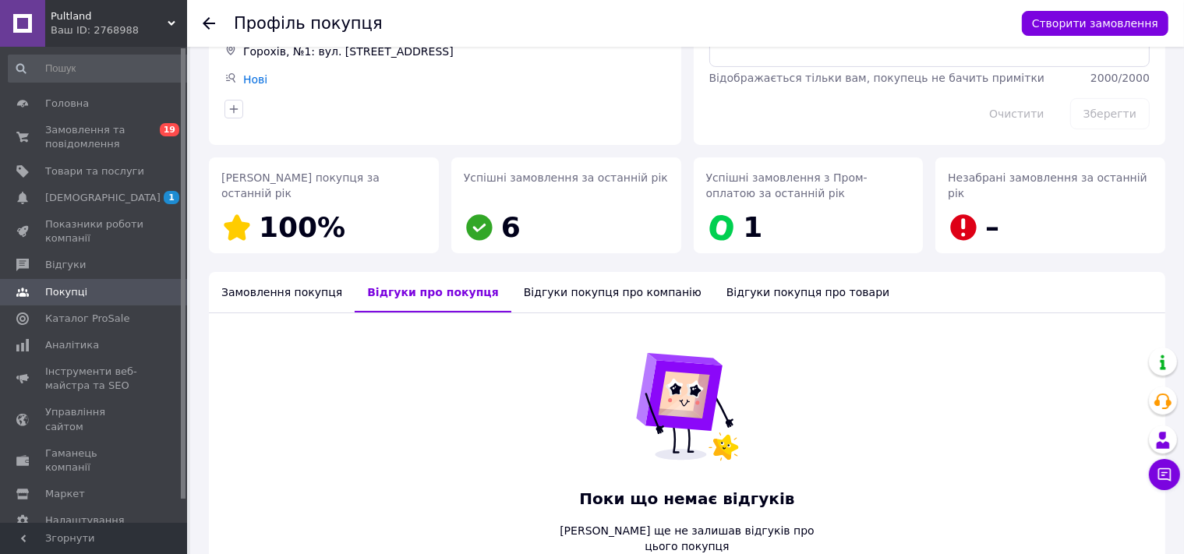
click at [272, 298] on div "Замовлення покупця" at bounding box center [282, 292] width 146 height 41
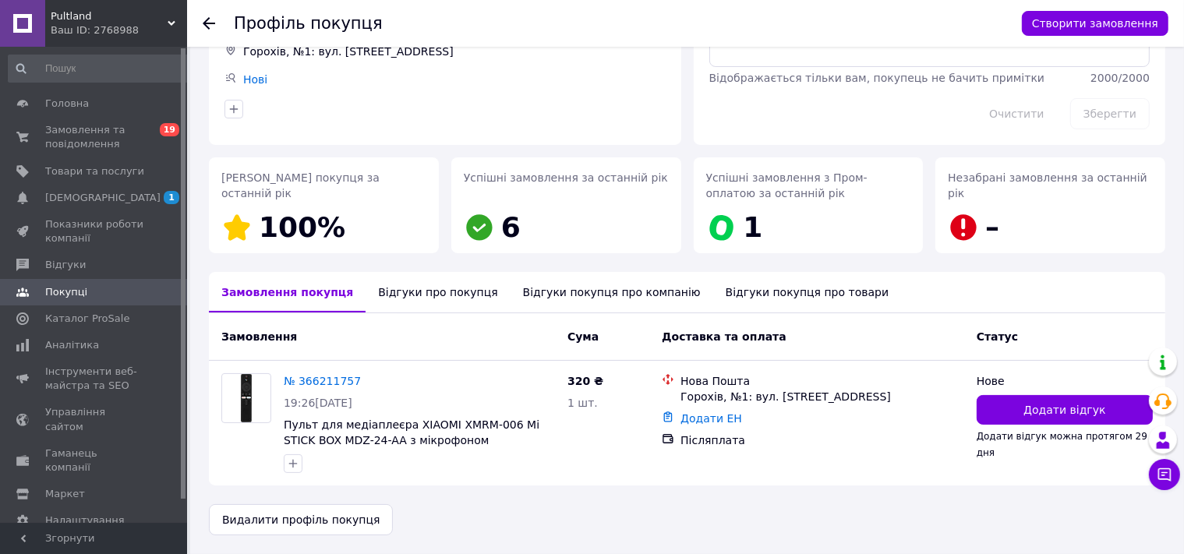
scroll to position [0, 0]
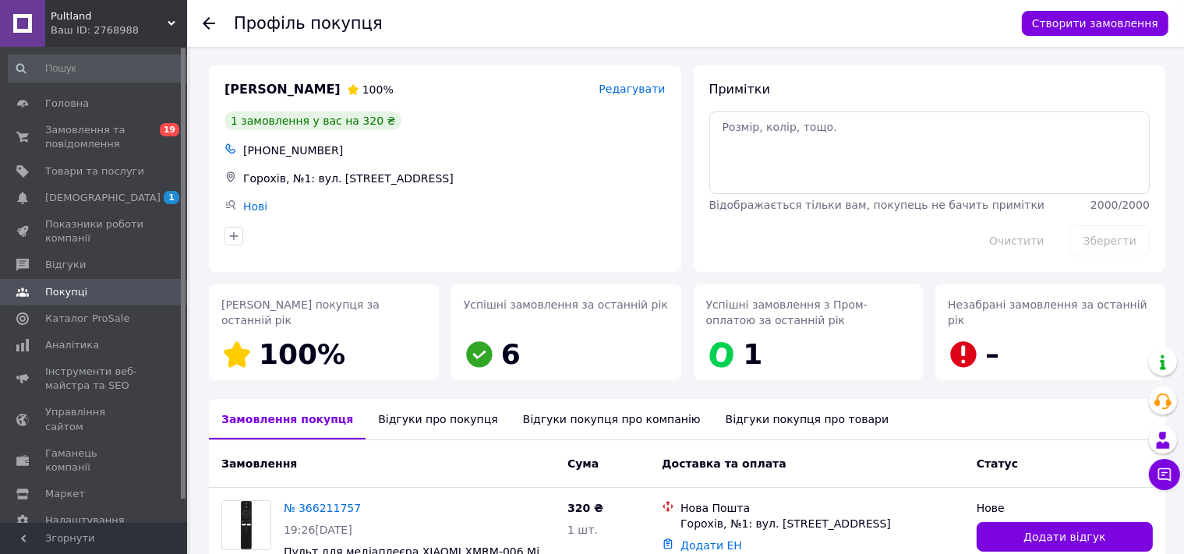
click at [210, 20] on icon at bounding box center [209, 23] width 12 height 12
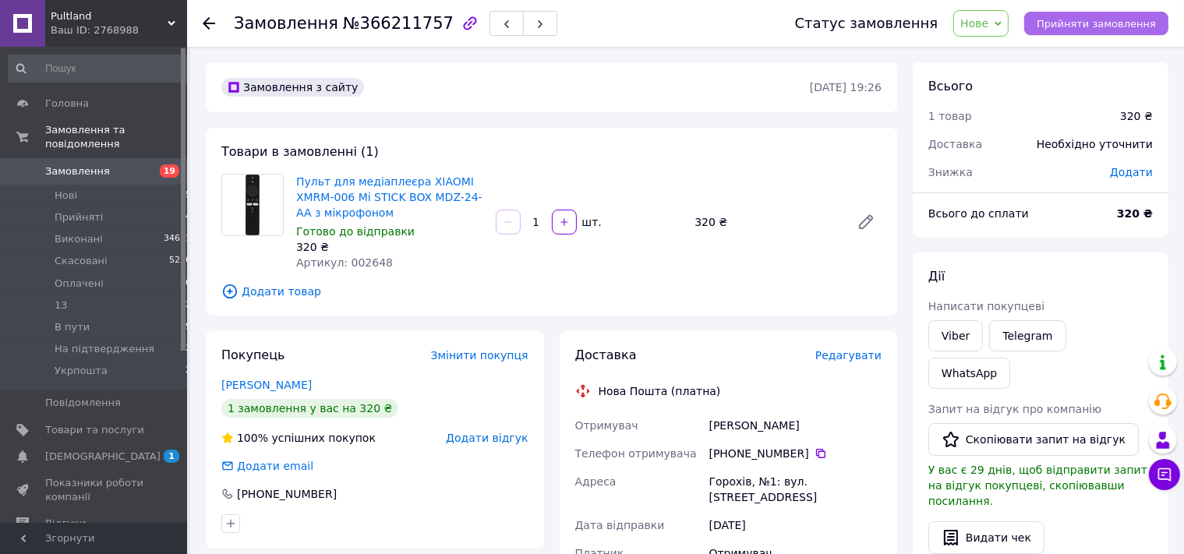
click at [1072, 24] on span "Прийняти замовлення" at bounding box center [1096, 24] width 119 height 12
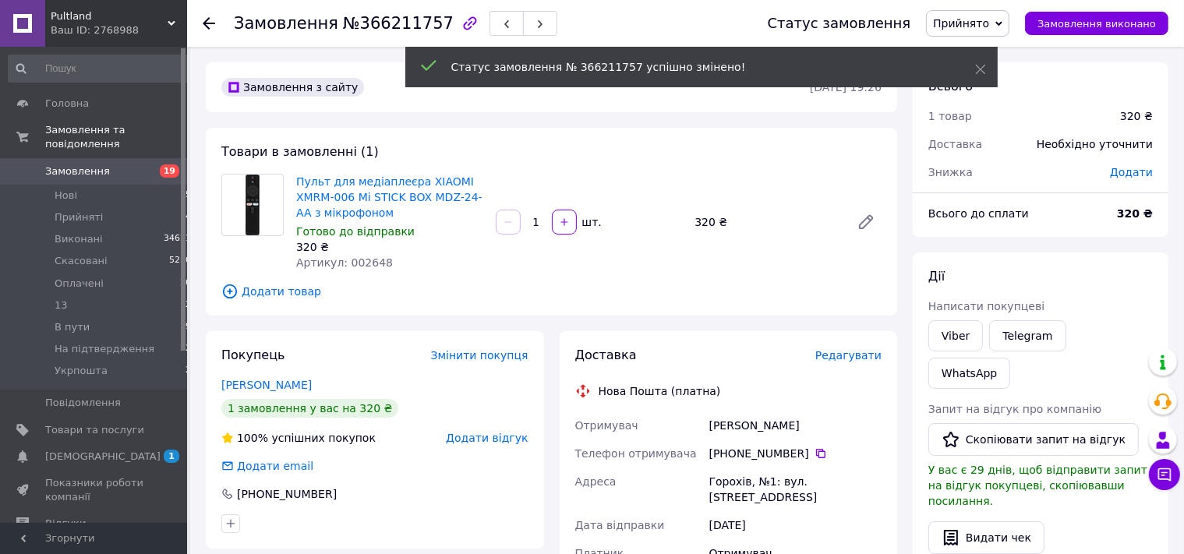
click at [208, 17] on icon at bounding box center [209, 23] width 12 height 12
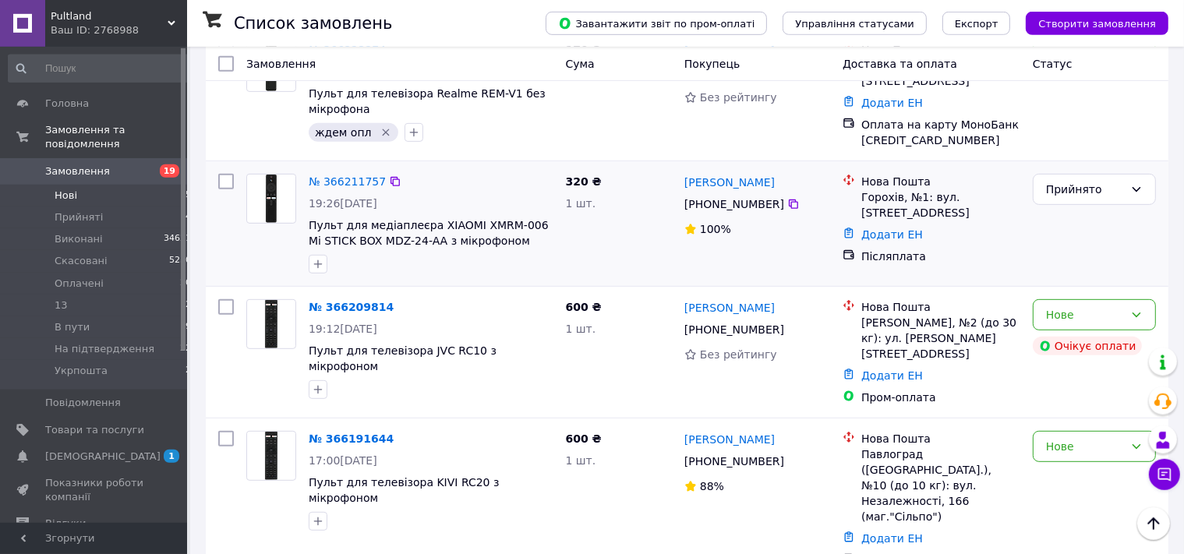
scroll to position [741, 0]
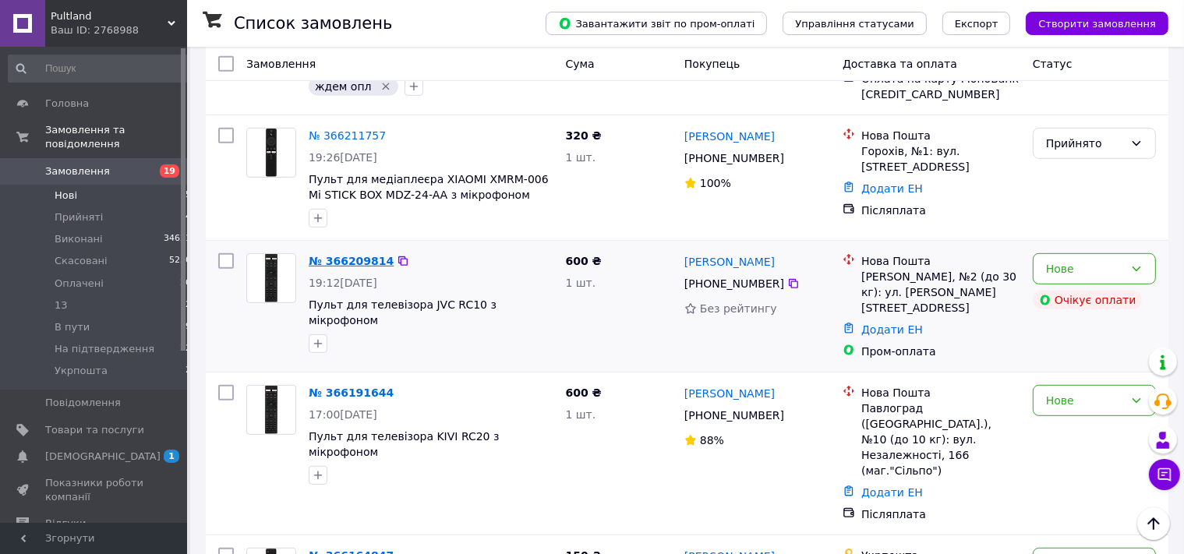
click at [345, 255] on link "№ 366209814" at bounding box center [351, 261] width 85 height 12
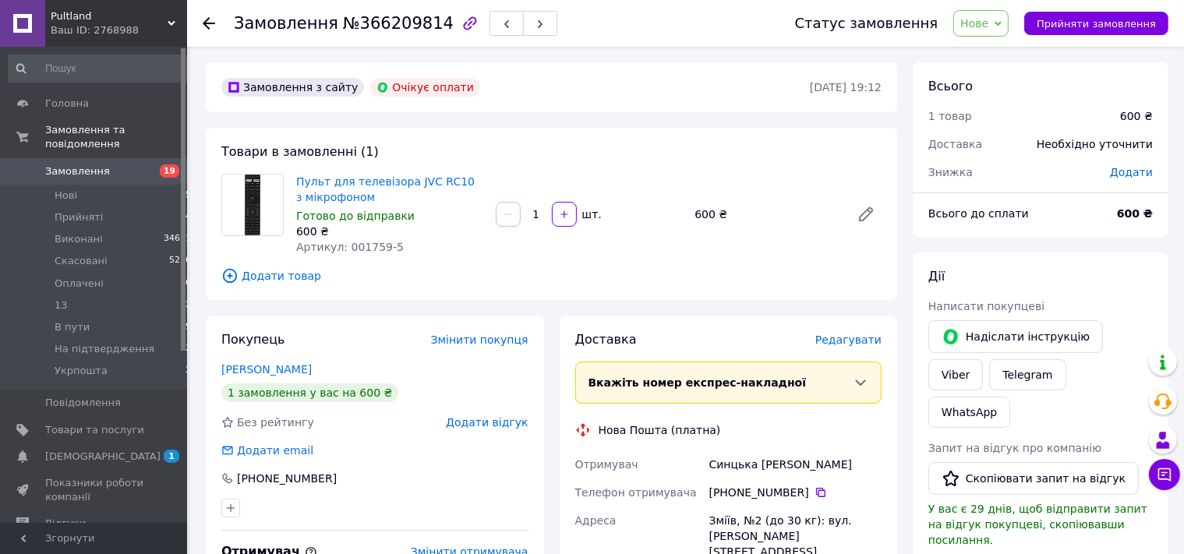
click at [986, 27] on span "Нове" at bounding box center [974, 23] width 28 height 12
click at [999, 96] on li "Скасовано" at bounding box center [1011, 101] width 115 height 23
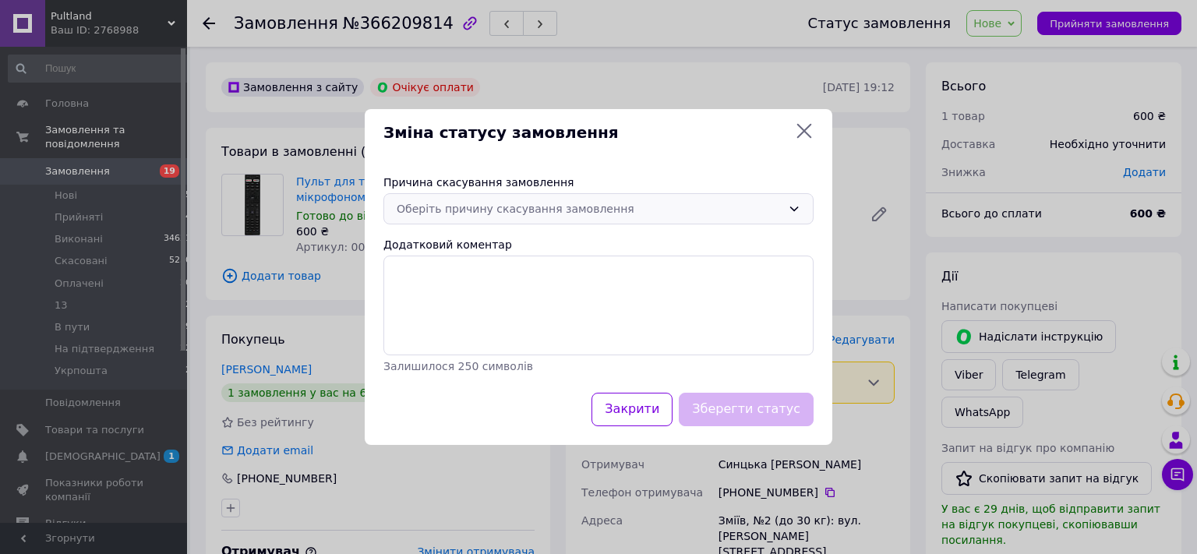
click at [438, 207] on div "Оберіть причину скасування замовлення" at bounding box center [589, 208] width 385 height 17
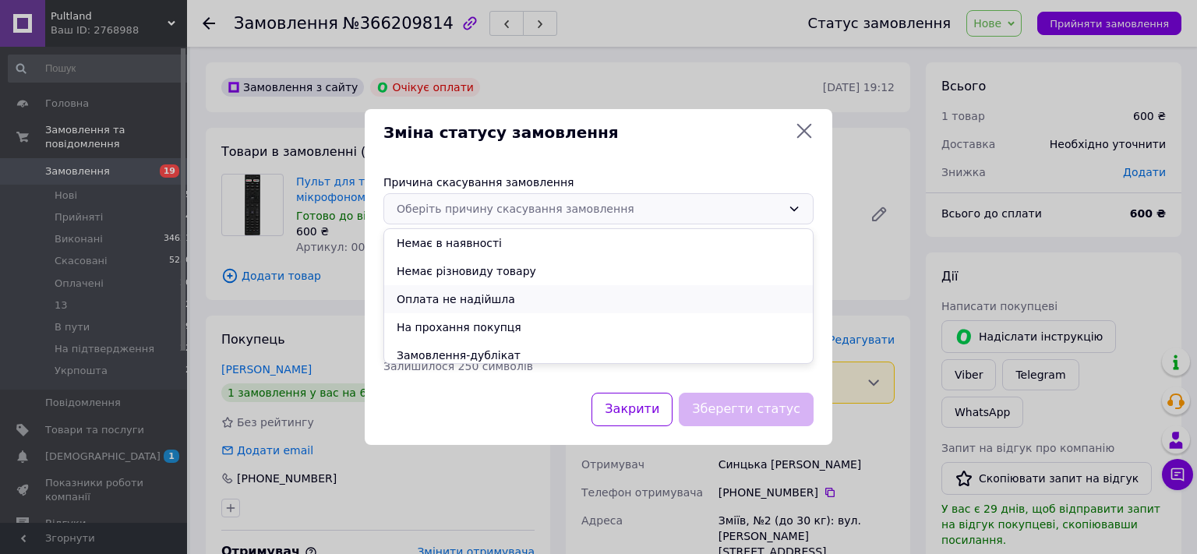
click at [438, 300] on li "Оплата не надійшла" at bounding box center [598, 299] width 429 height 28
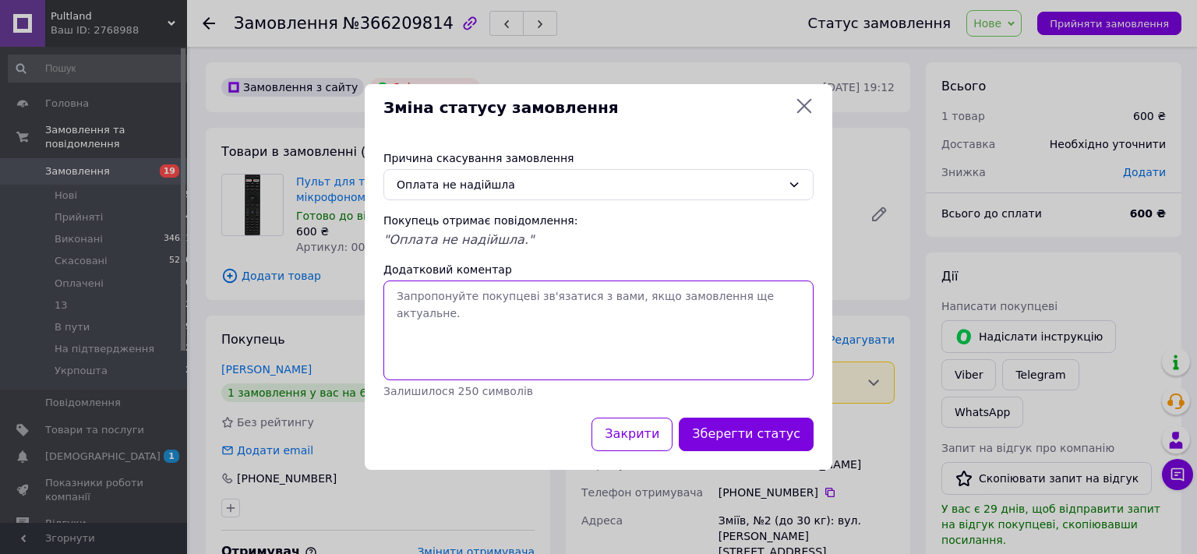
click at [436, 325] on textarea "Додатковий коментар" at bounding box center [599, 331] width 430 height 100
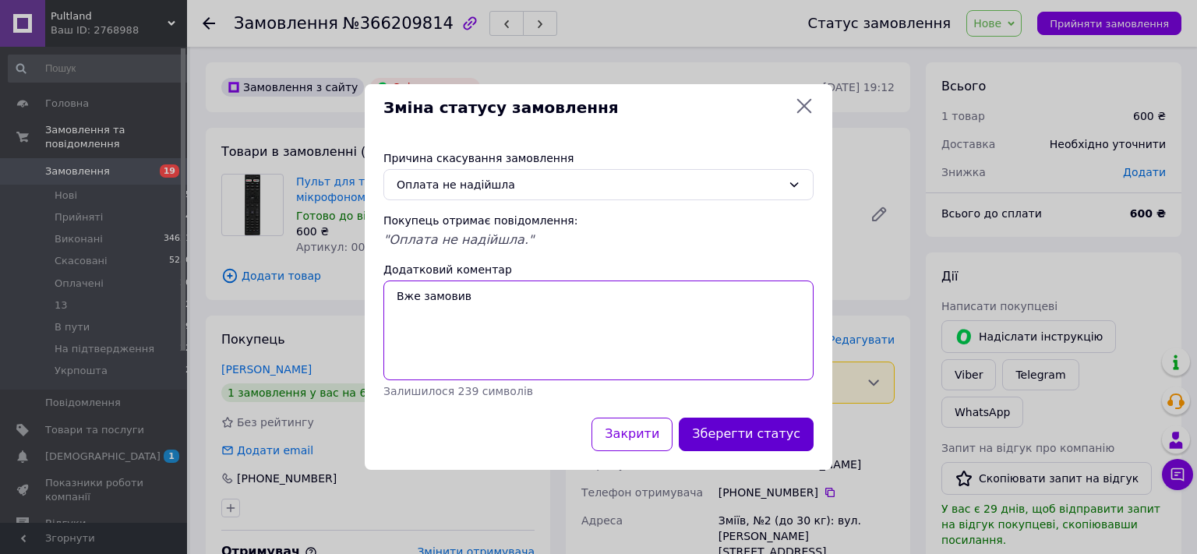
type textarea "Вже замовив"
click at [764, 433] on button "Зберегти статус" at bounding box center [746, 435] width 135 height 34
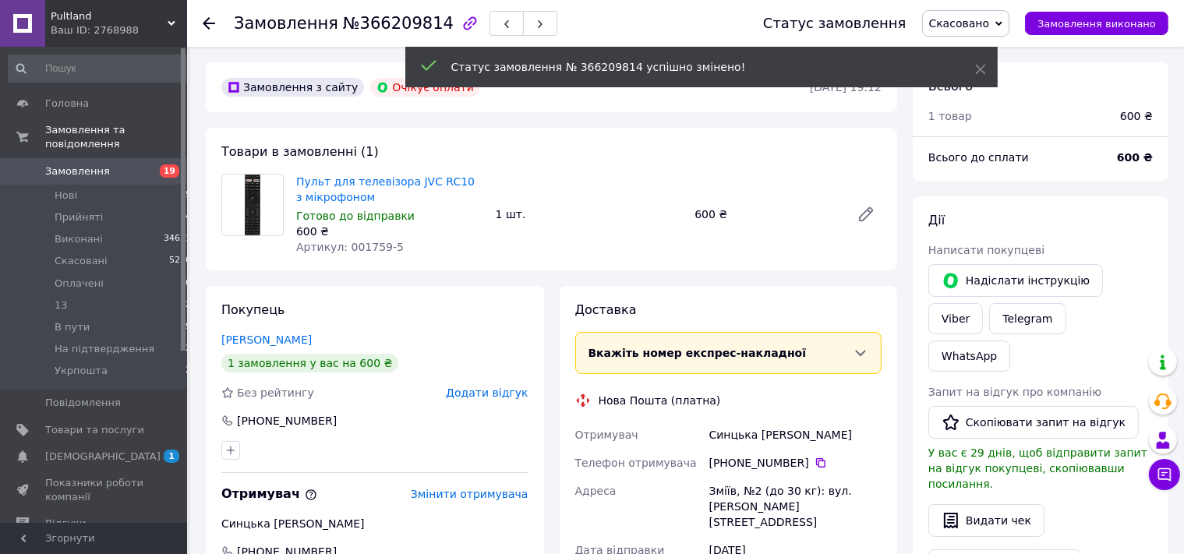
click at [205, 19] on icon at bounding box center [209, 23] width 12 height 12
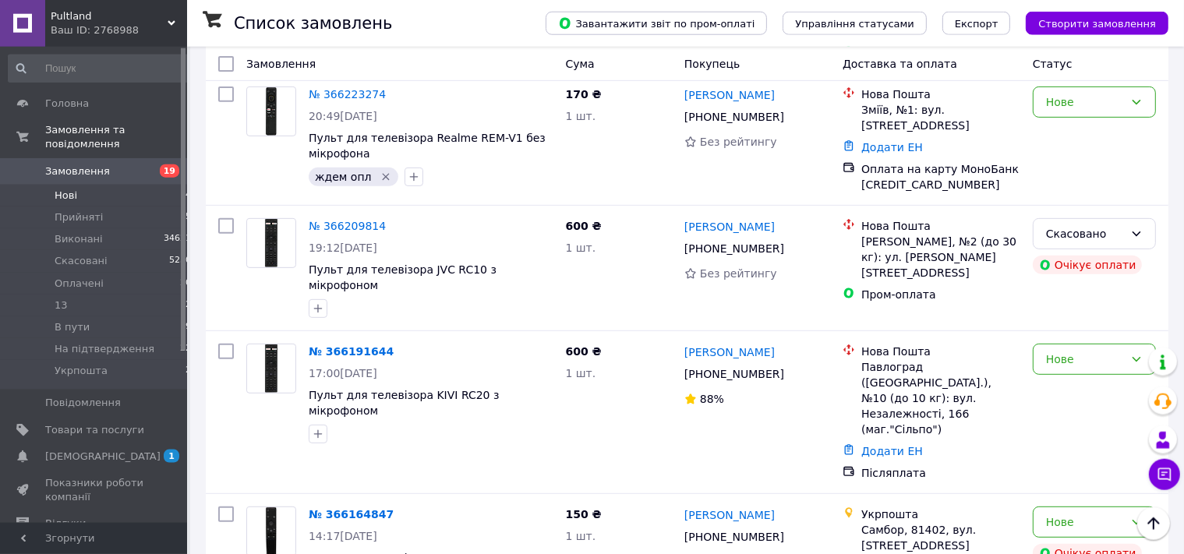
scroll to position [658, 0]
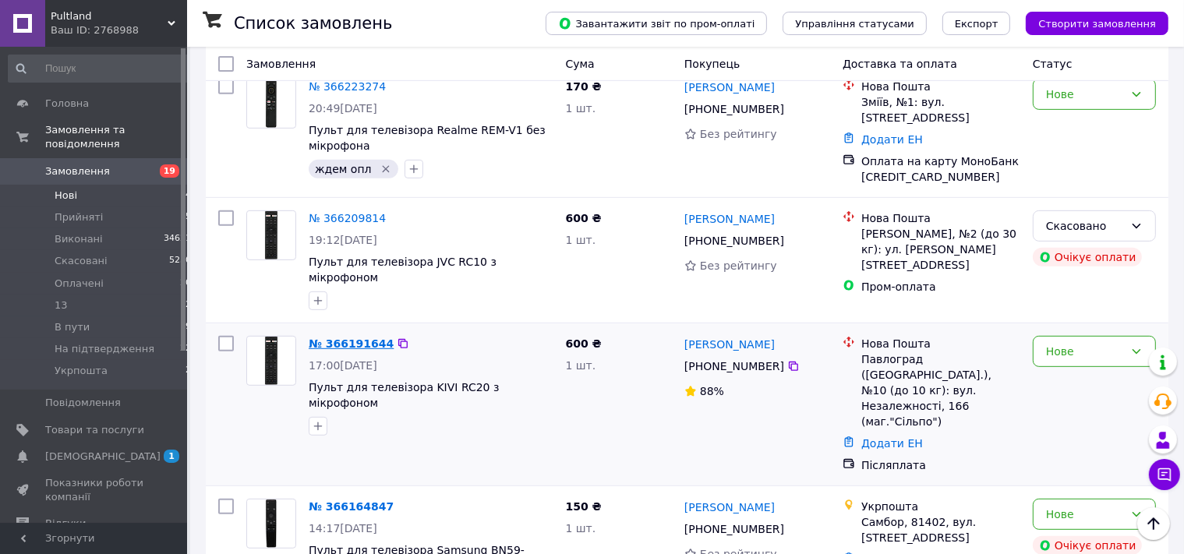
click at [342, 338] on link "№ 366191644" at bounding box center [351, 344] width 85 height 12
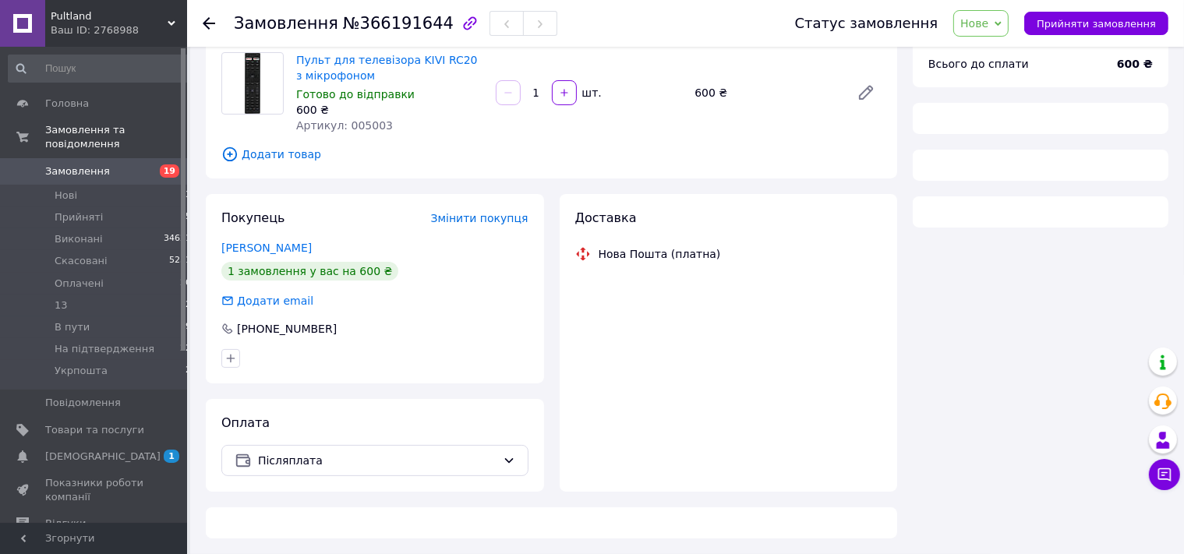
scroll to position [122, 0]
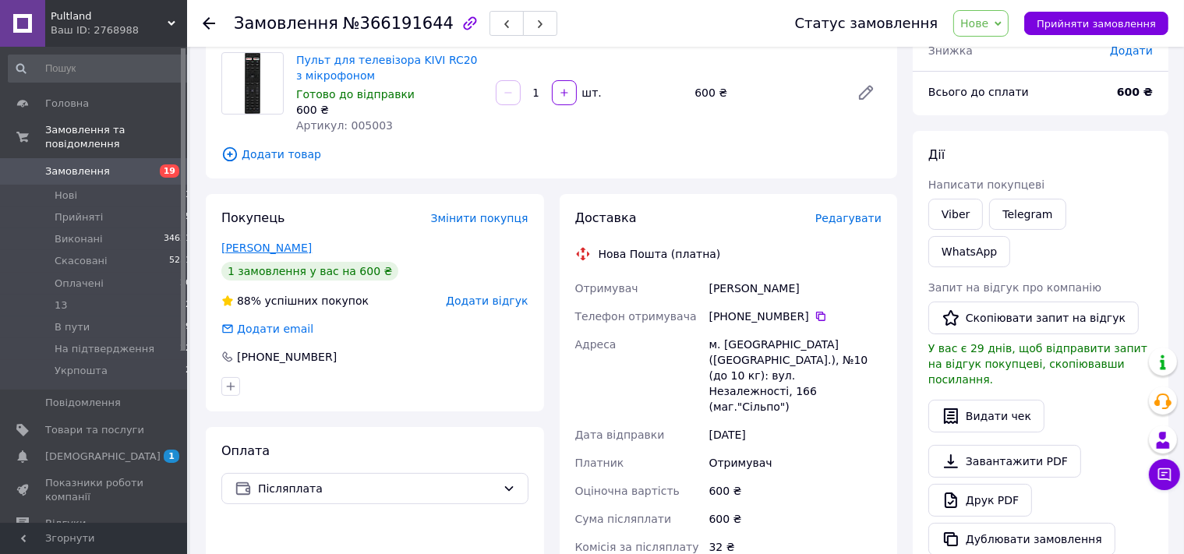
click at [272, 247] on link "Гусак Сергей" at bounding box center [266, 248] width 90 height 12
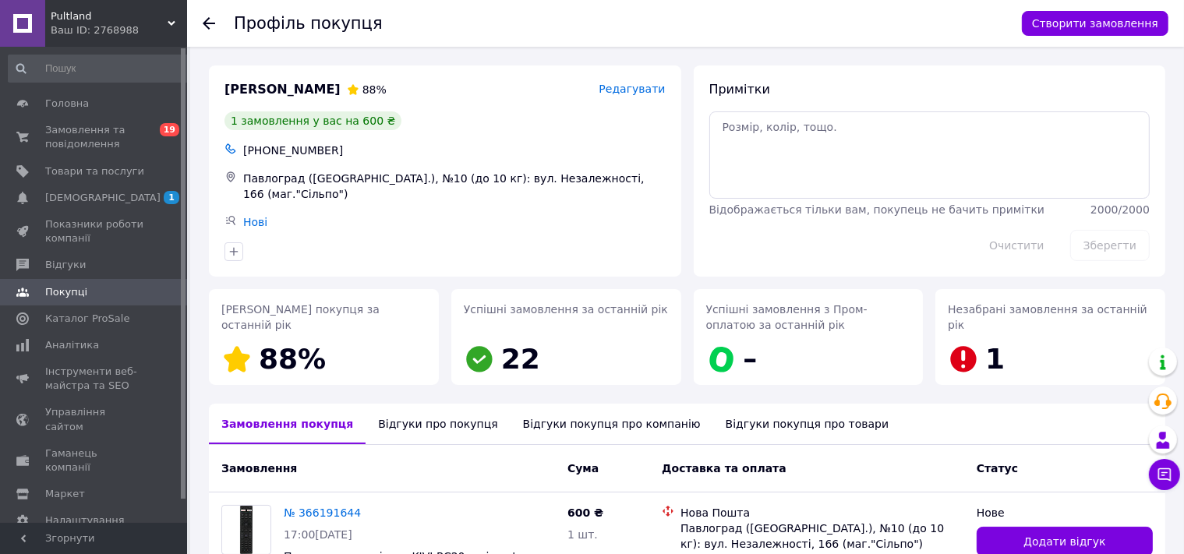
click at [422, 429] on div "Відгуки про покупця" at bounding box center [438, 424] width 144 height 41
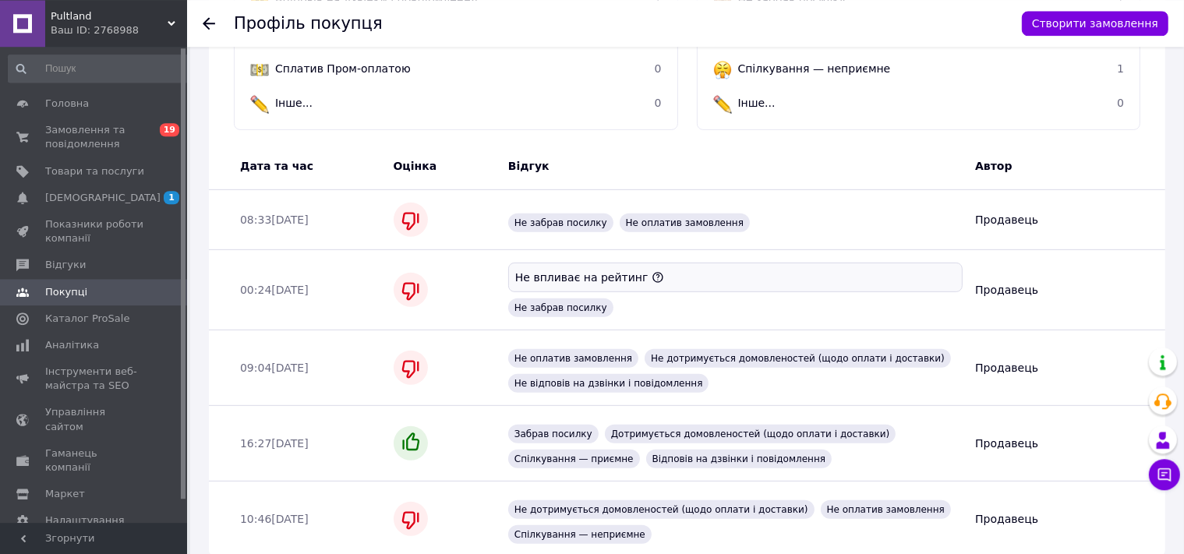
scroll to position [203, 0]
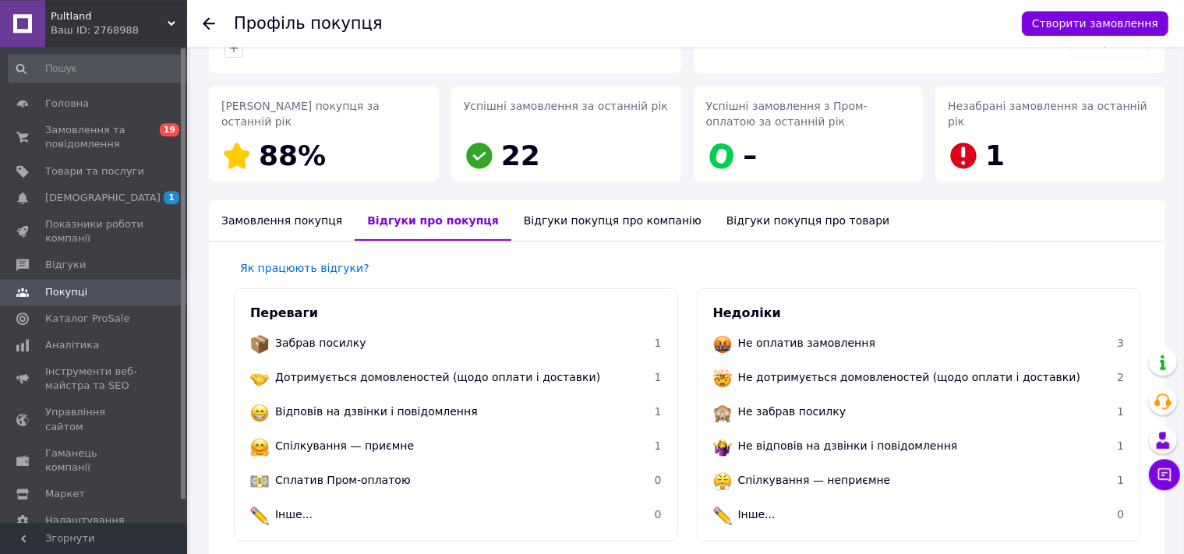
click at [207, 19] on icon at bounding box center [209, 23] width 12 height 12
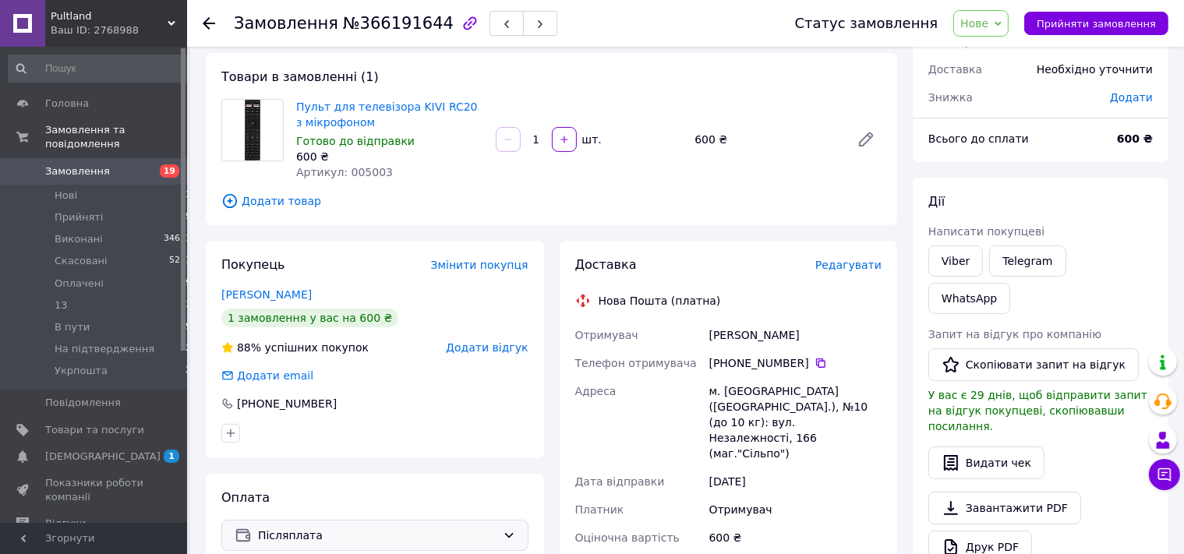
scroll to position [40, 0]
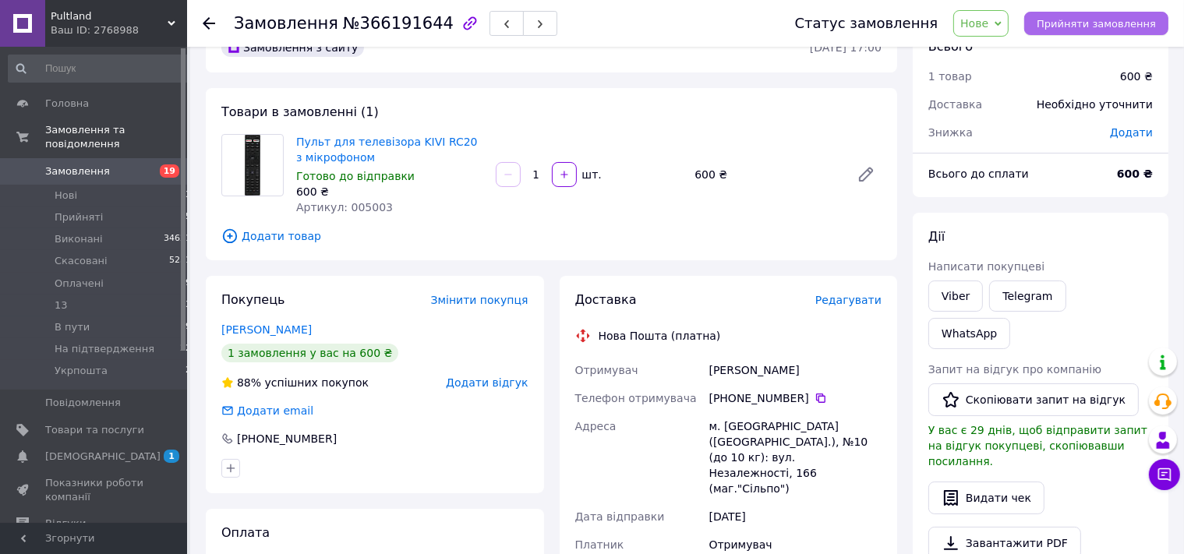
click at [1091, 19] on span "Прийняти замовлення" at bounding box center [1096, 24] width 119 height 12
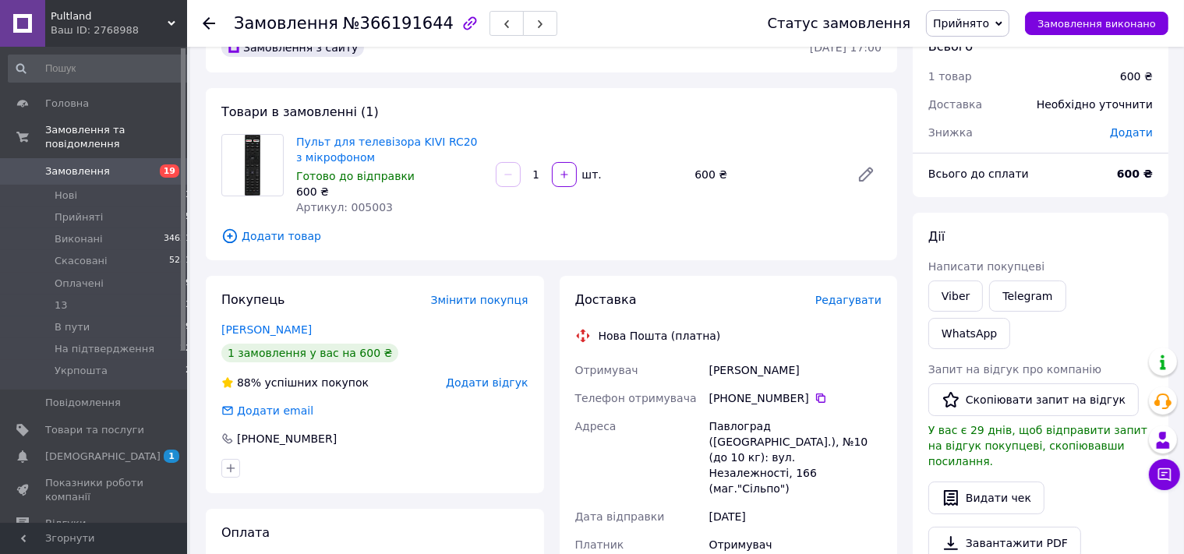
click at [210, 24] on use at bounding box center [209, 23] width 12 height 12
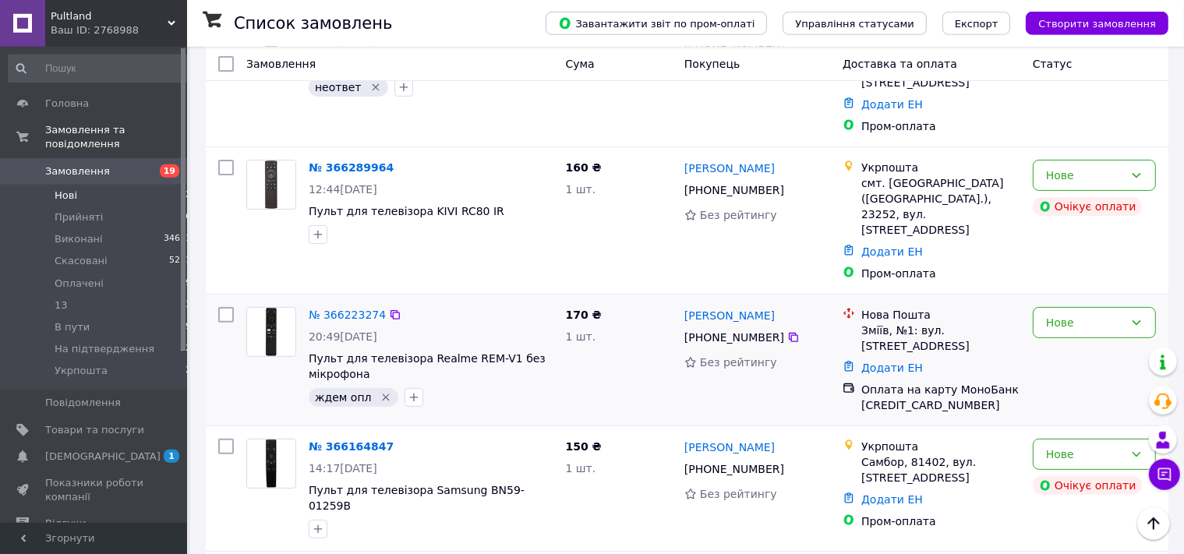
scroll to position [493, 0]
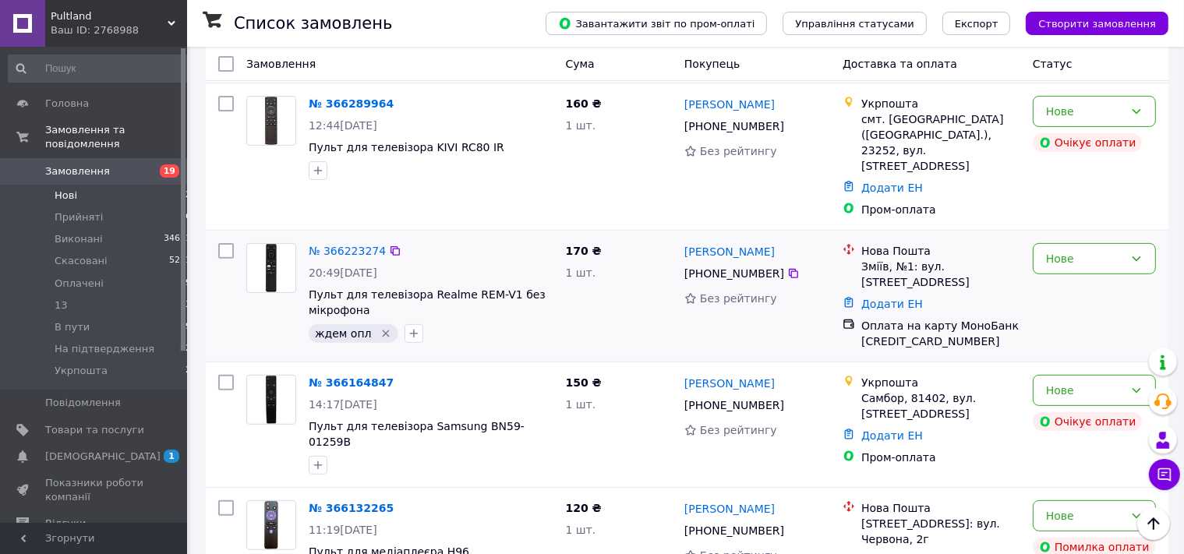
click at [380, 327] on icon "Видалити мітку" at bounding box center [386, 333] width 12 height 12
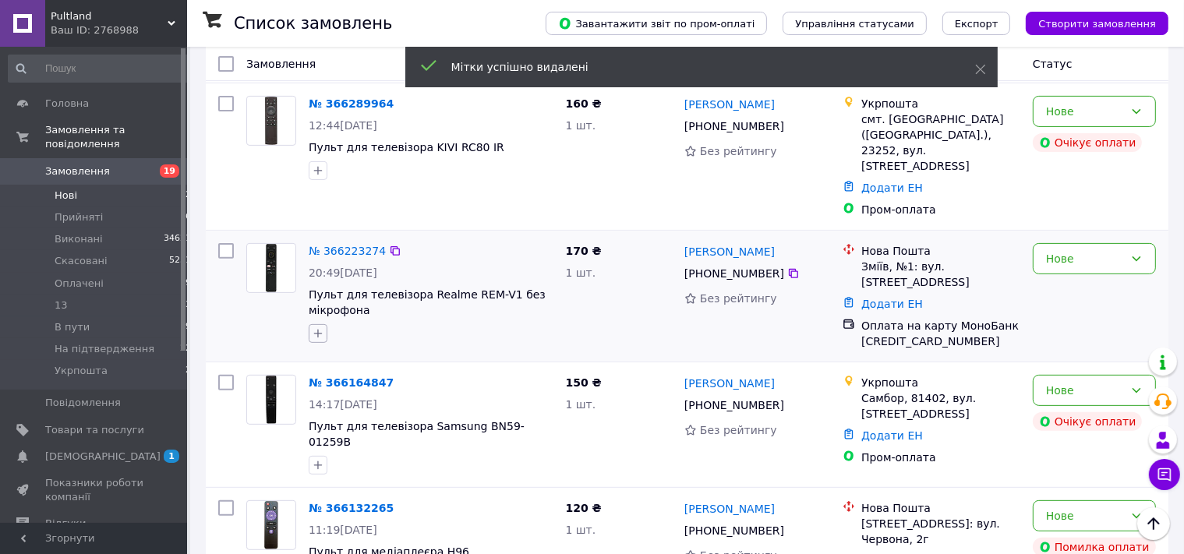
drag, startPoint x: 309, startPoint y: 280, endPoint x: 316, endPoint y: 284, distance: 8.0
click at [310, 324] on button "button" at bounding box center [318, 333] width 19 height 19
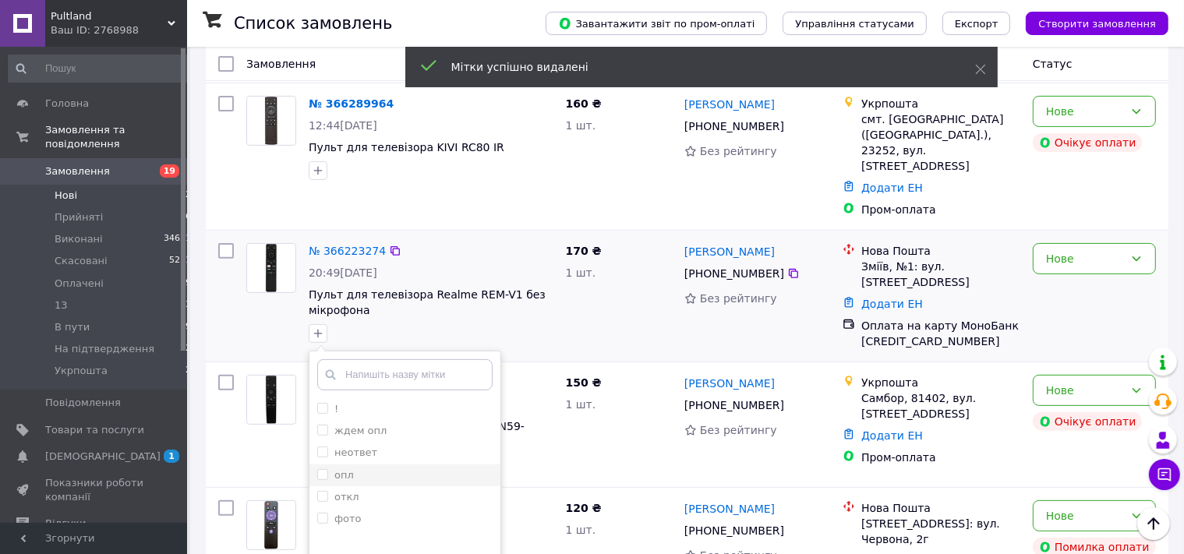
click at [346, 469] on label "опл" at bounding box center [343, 475] width 19 height 12
checkbox input "true"
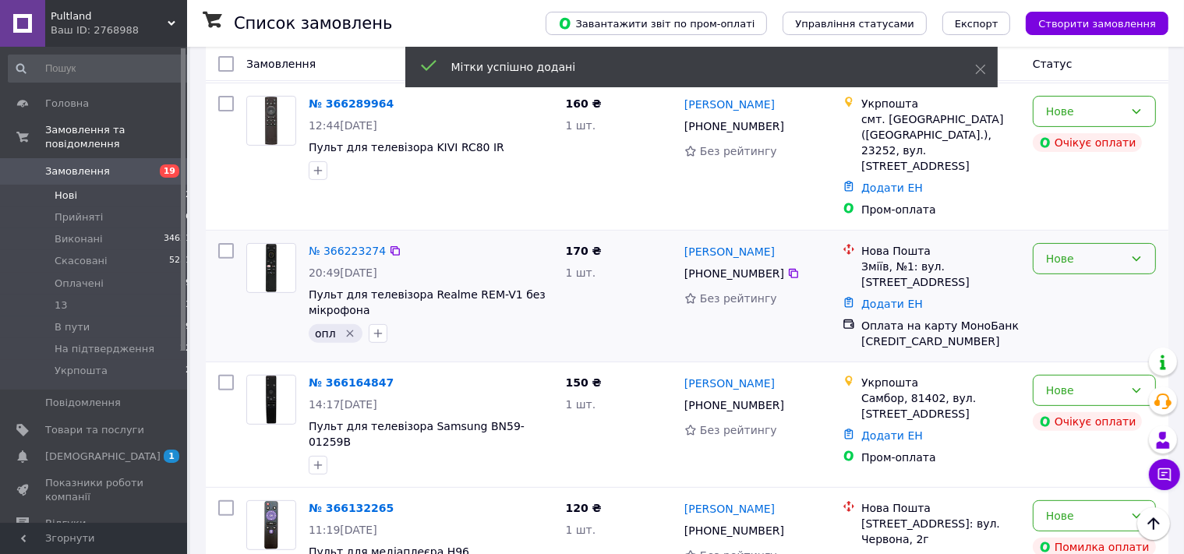
click at [1055, 243] on div "Нове" at bounding box center [1094, 258] width 123 height 31
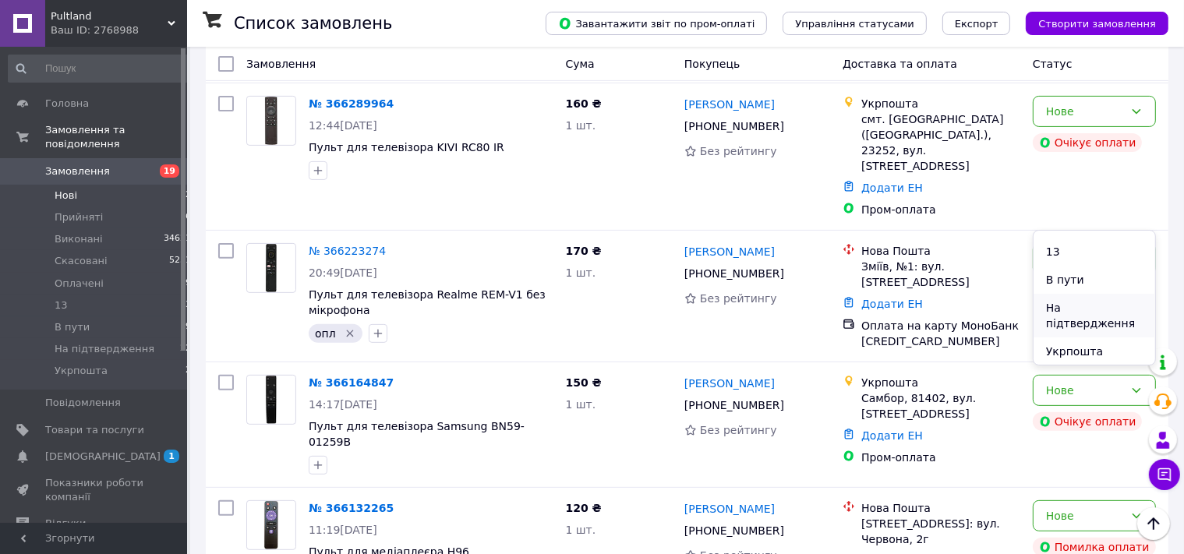
click at [1070, 320] on li "На підтвердження" at bounding box center [1095, 316] width 122 height 44
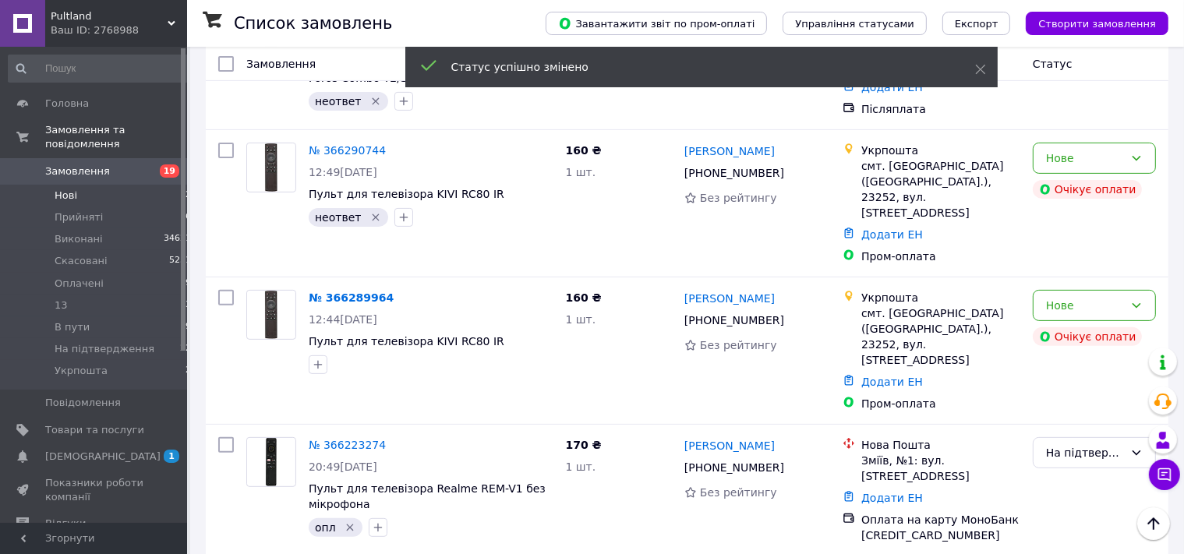
scroll to position [656, 0]
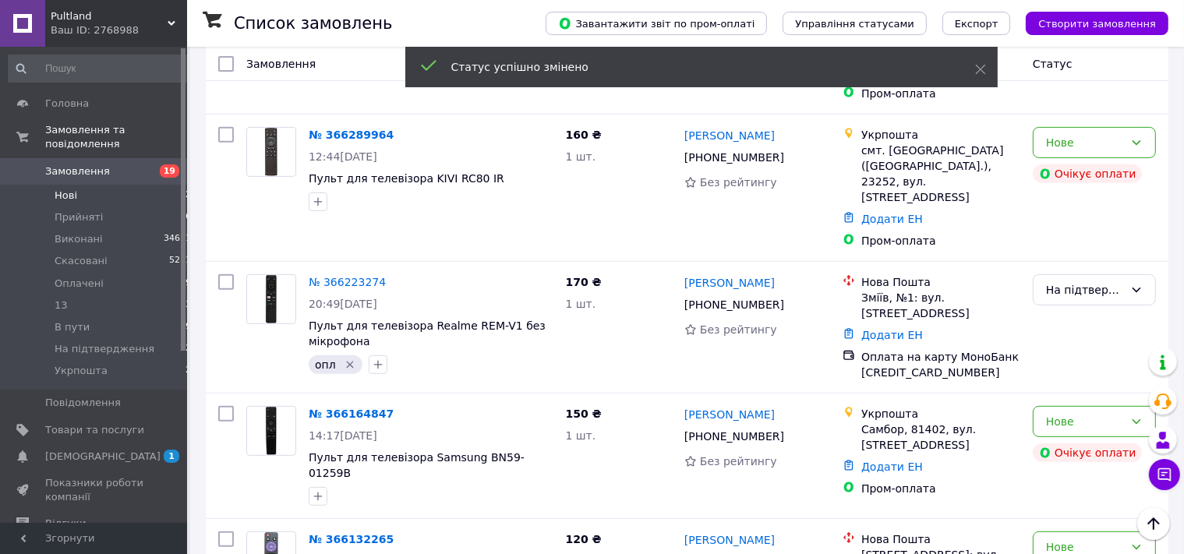
click at [1067, 281] on div "На підтвердження" at bounding box center [1085, 289] width 78 height 17
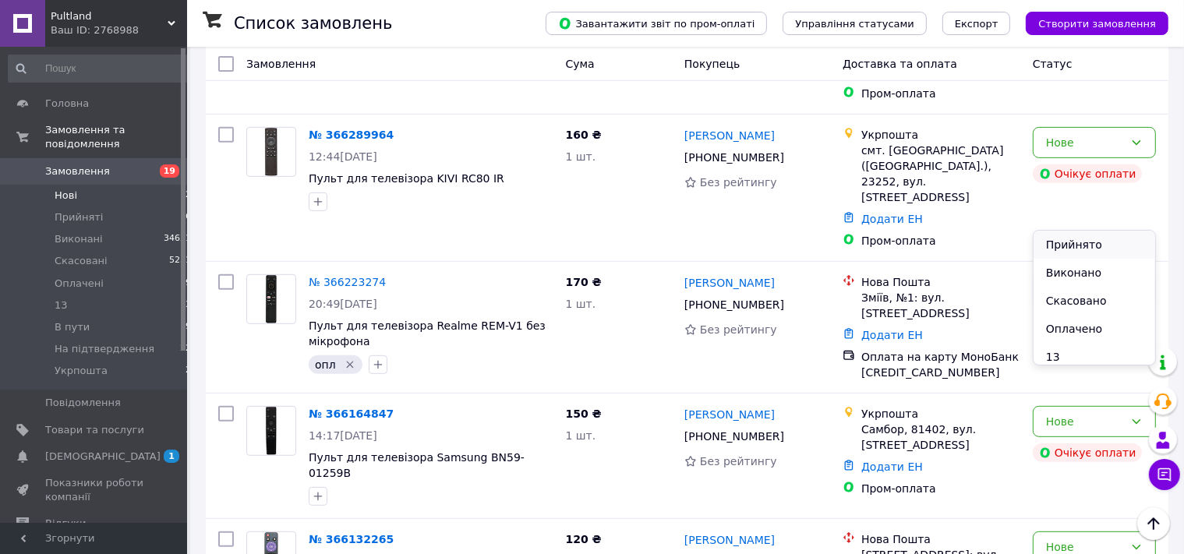
click at [1066, 248] on li "Прийнято" at bounding box center [1095, 245] width 122 height 28
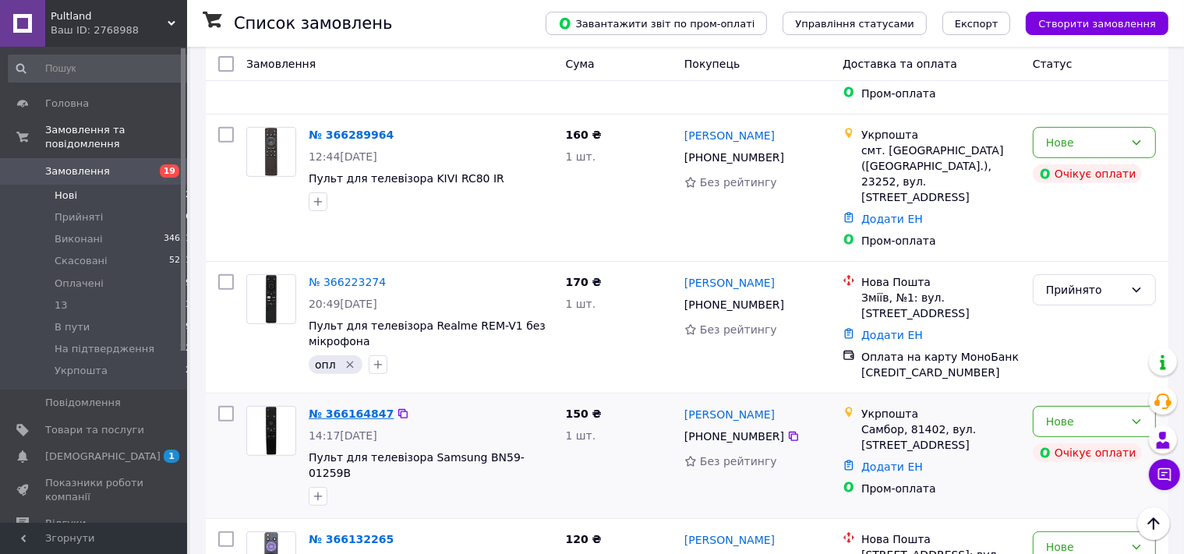
click at [350, 408] on link "№ 366164847" at bounding box center [351, 414] width 85 height 12
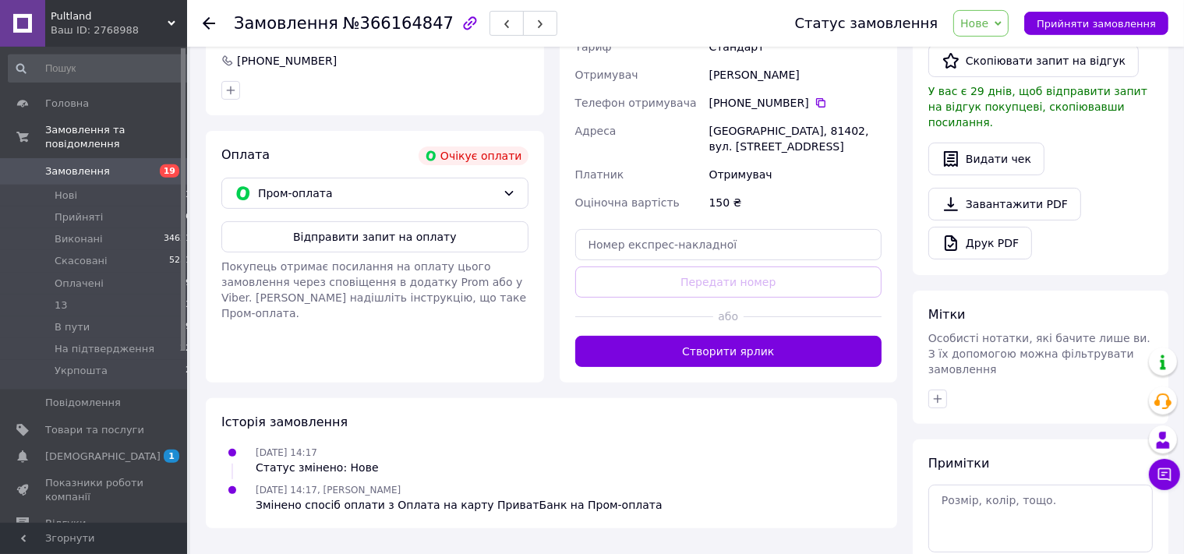
scroll to position [454, 0]
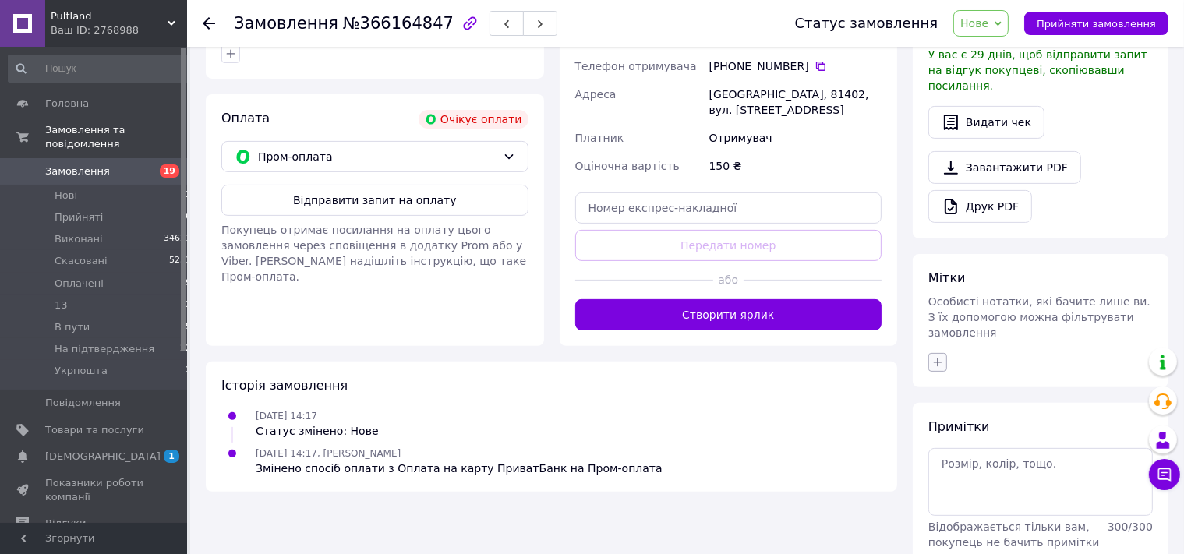
click at [937, 356] on icon "button" at bounding box center [938, 362] width 12 height 12
drag, startPoint x: 975, startPoint y: 419, endPoint x: 988, endPoint y: 475, distance: 57.7
click at [974, 471] on li "неответ" at bounding box center [1024, 482] width 191 height 22
checkbox input "true"
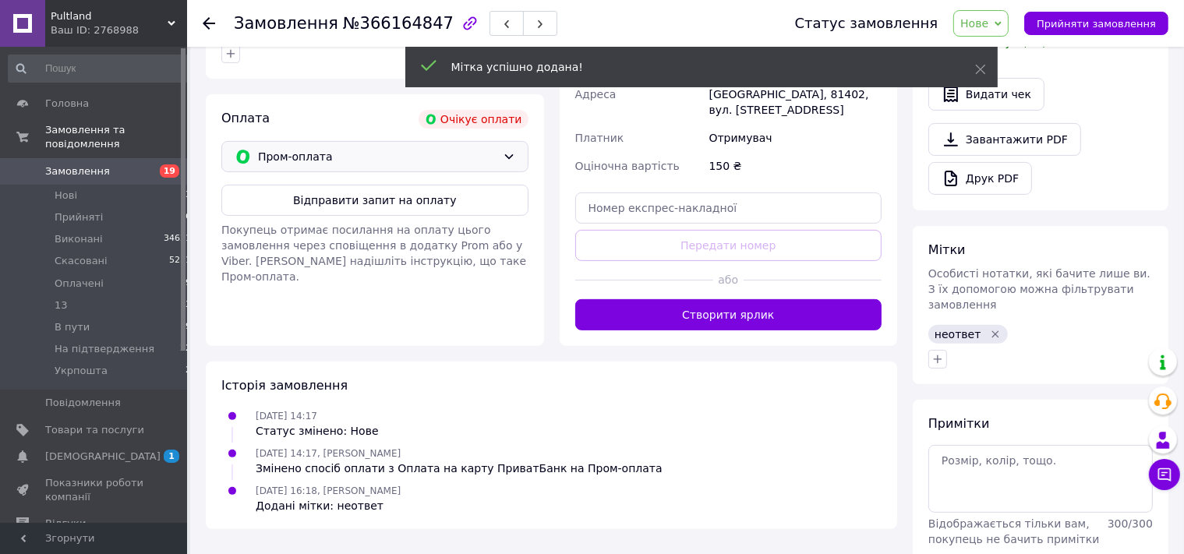
scroll to position [452, 0]
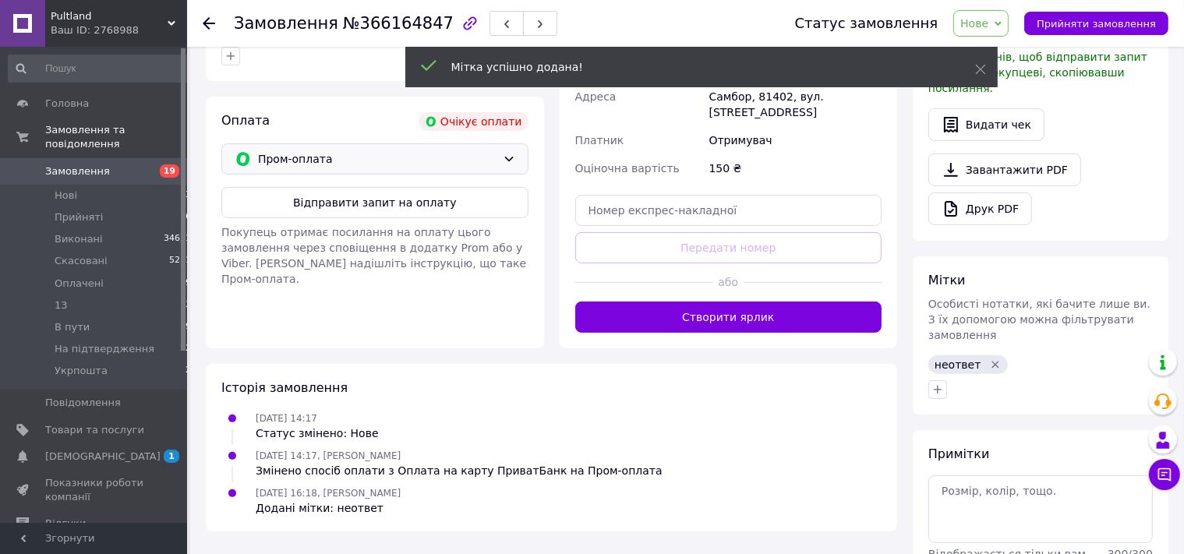
click at [299, 154] on span "Пром-оплата" at bounding box center [377, 158] width 239 height 17
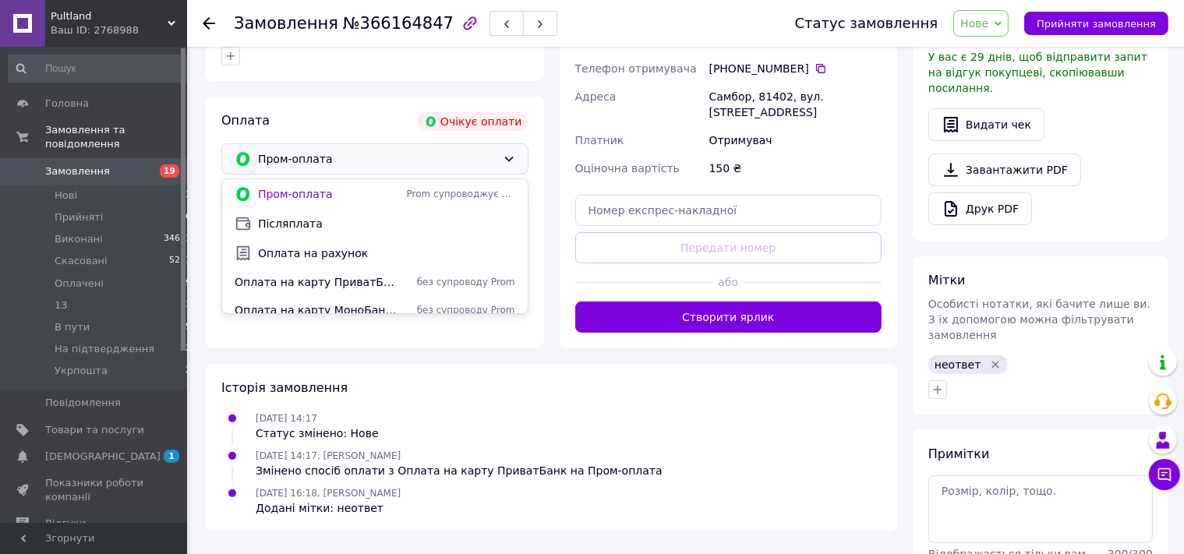
click at [316, 164] on span "Пром-оплата" at bounding box center [377, 158] width 239 height 17
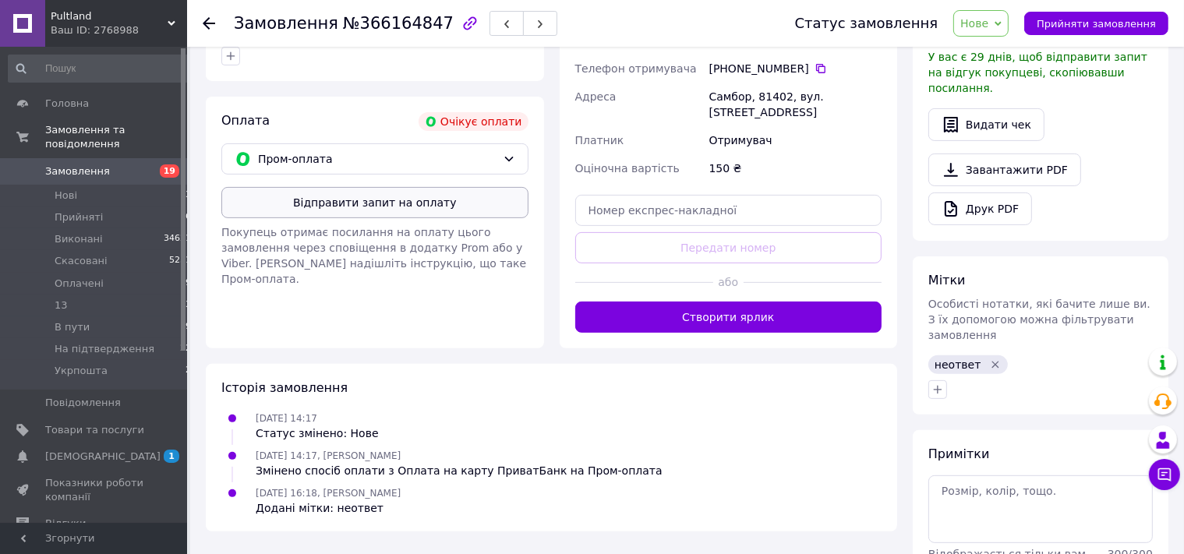
click at [317, 209] on button "Відправити запит на оплату" at bounding box center [374, 202] width 307 height 31
click at [206, 23] on use at bounding box center [209, 23] width 12 height 12
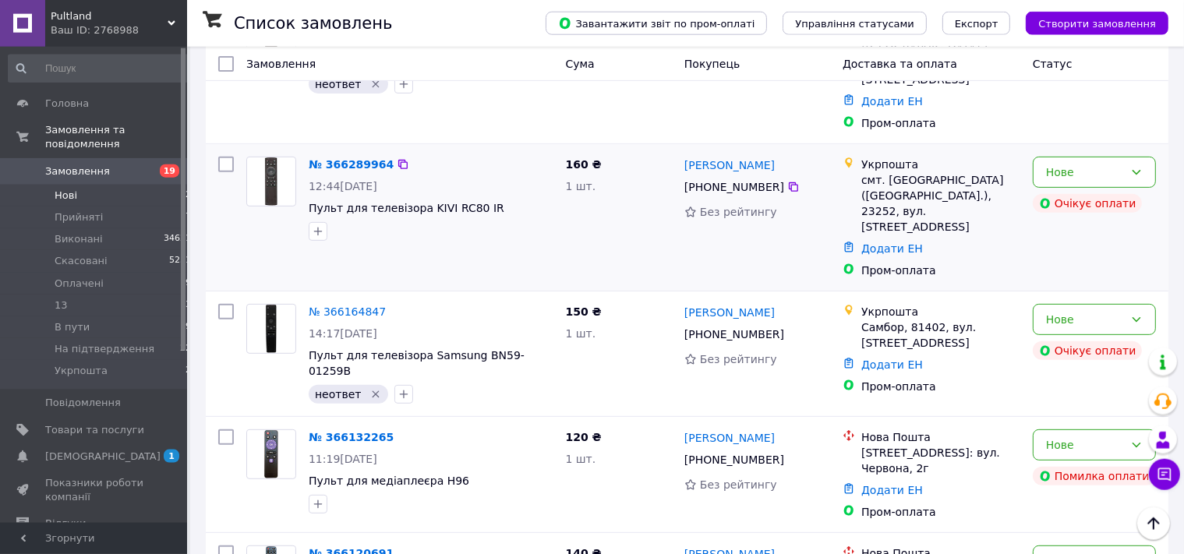
scroll to position [658, 0]
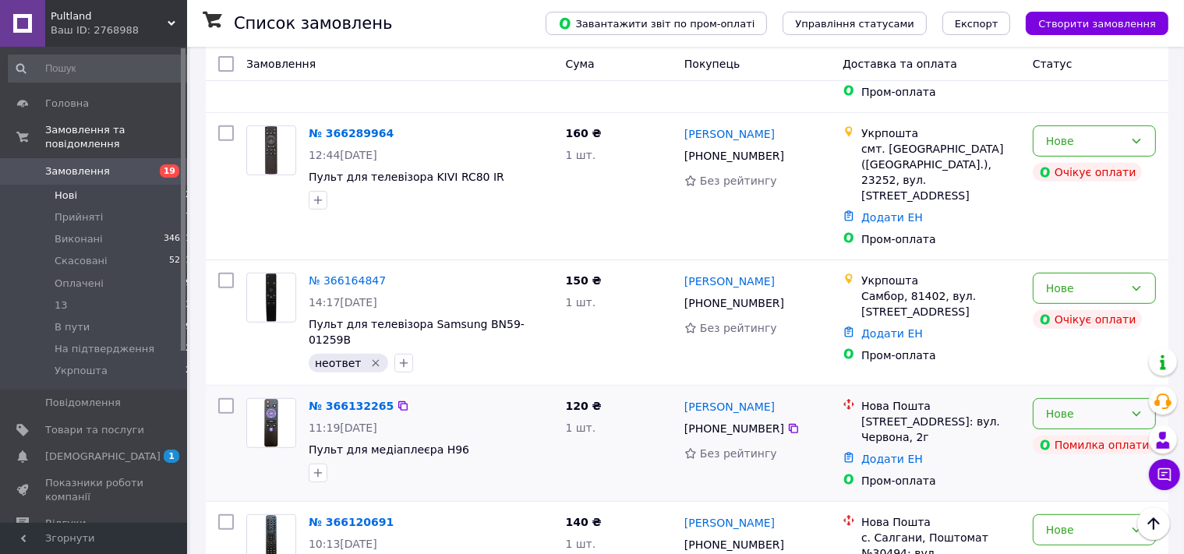
click at [1055, 405] on div "Нове" at bounding box center [1085, 413] width 78 height 17
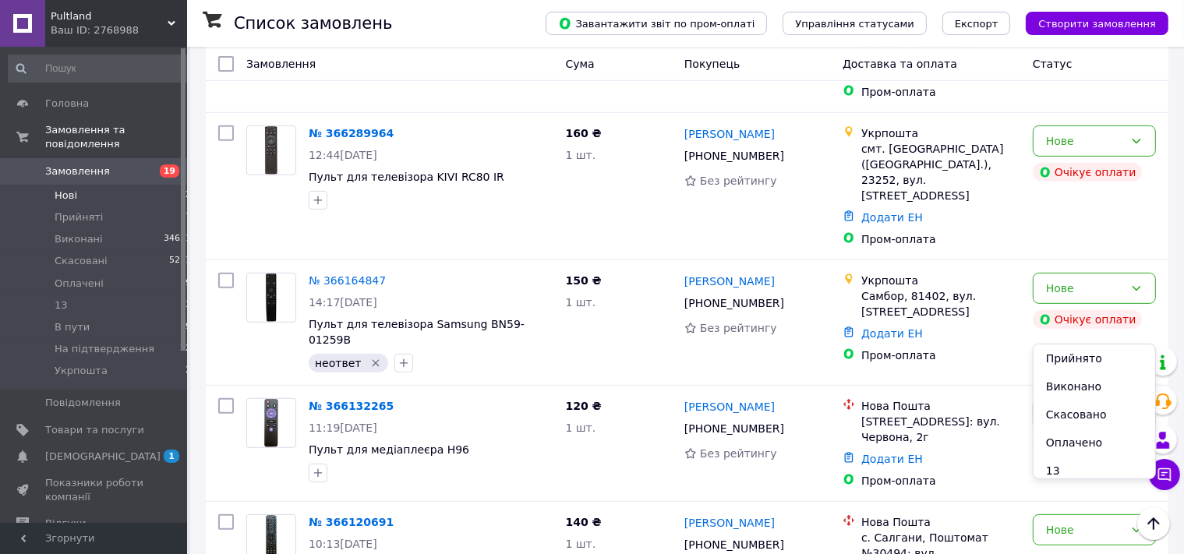
drag, startPoint x: 1071, startPoint y: 416, endPoint x: 995, endPoint y: 413, distance: 76.5
click at [1071, 416] on li "Скасовано" at bounding box center [1095, 415] width 122 height 28
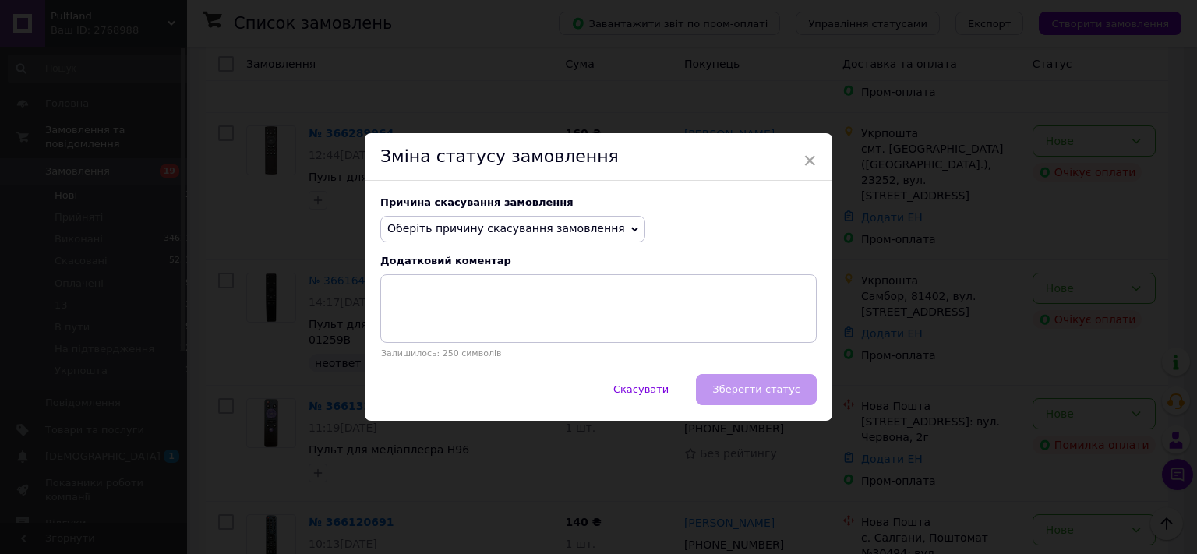
click at [424, 226] on span "Оберіть причину скасування замовлення" at bounding box center [506, 228] width 238 height 12
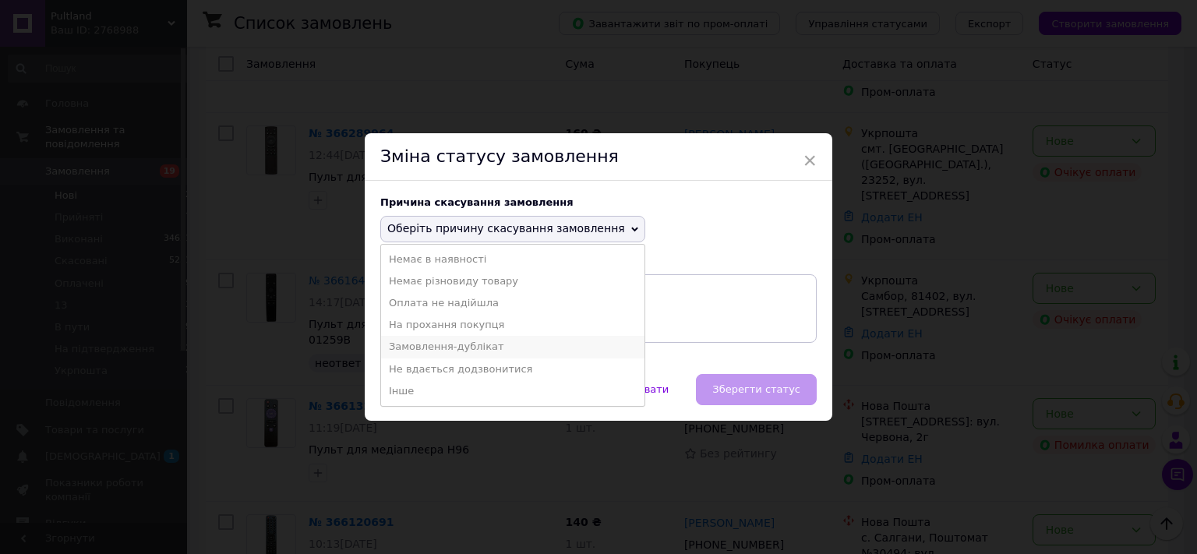
click at [417, 347] on li "Замовлення-дублікат" at bounding box center [512, 347] width 263 height 22
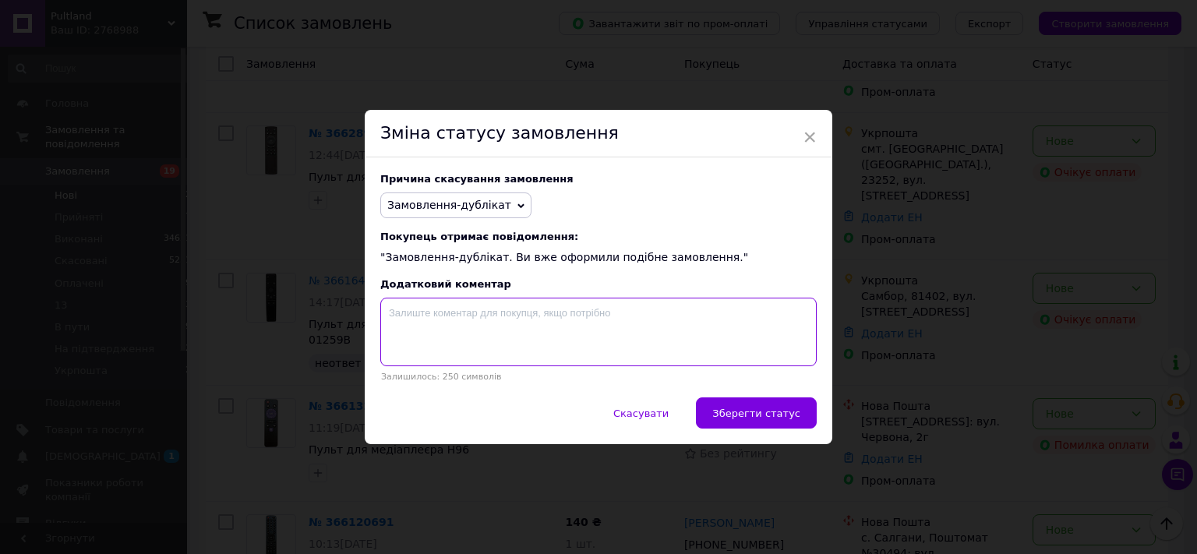
click at [415, 327] on textarea at bounding box center [598, 332] width 437 height 69
paste textarea "366134278"
type textarea "366134278"
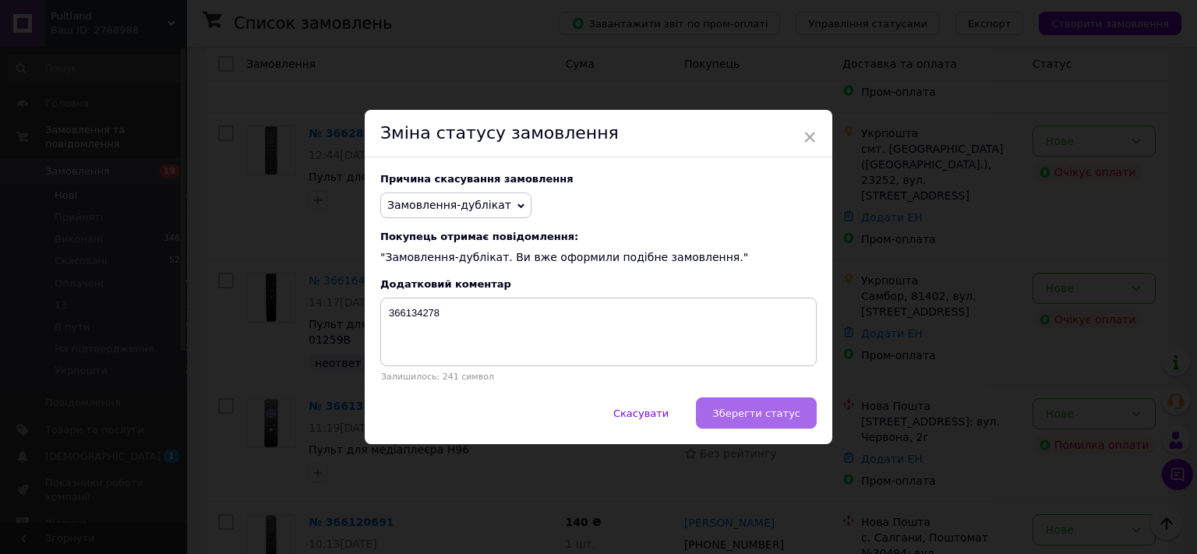
click at [753, 414] on span "Зберегти статус" at bounding box center [756, 414] width 88 height 12
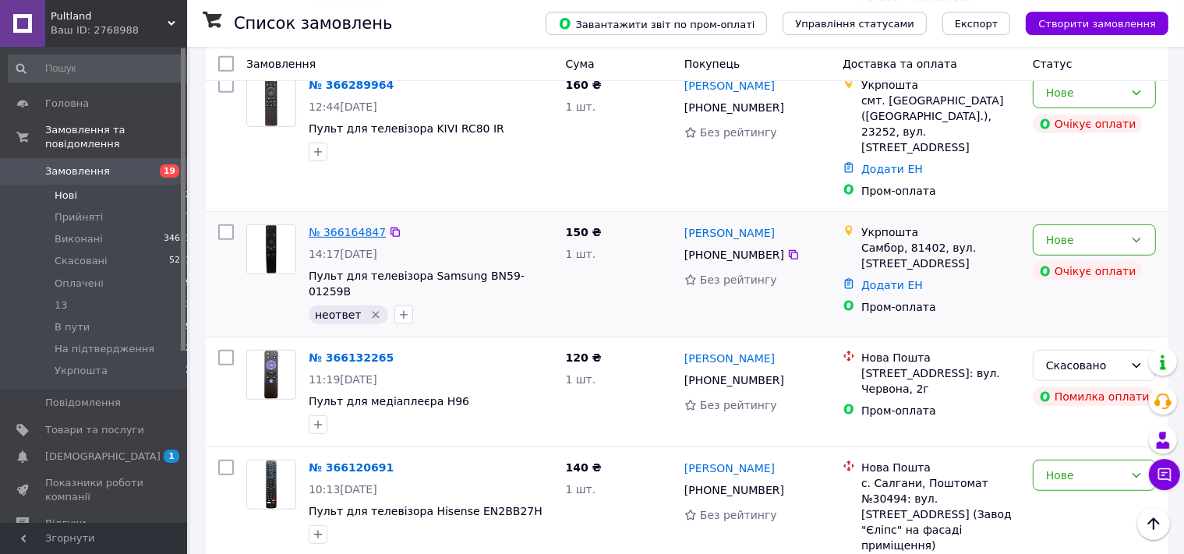
scroll to position [905, 0]
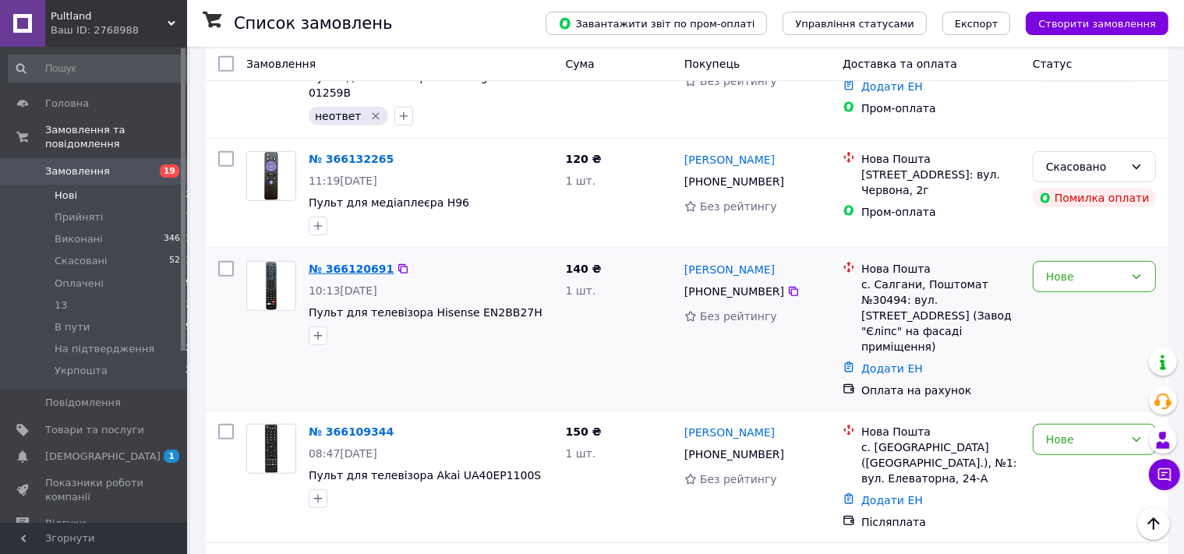
click at [350, 263] on link "№ 366120691" at bounding box center [351, 269] width 85 height 12
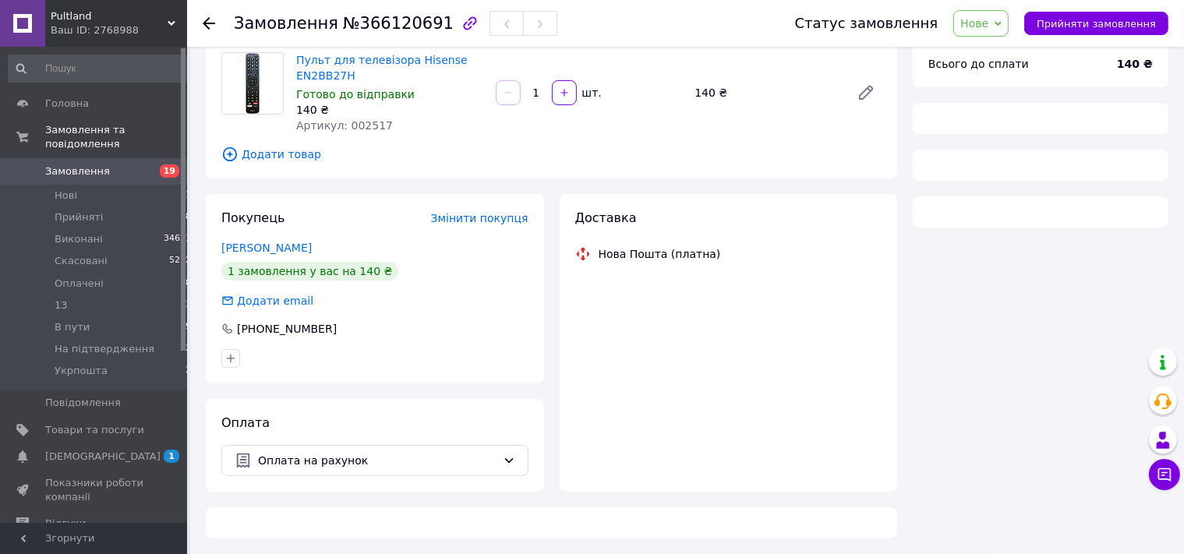
scroll to position [122, 0]
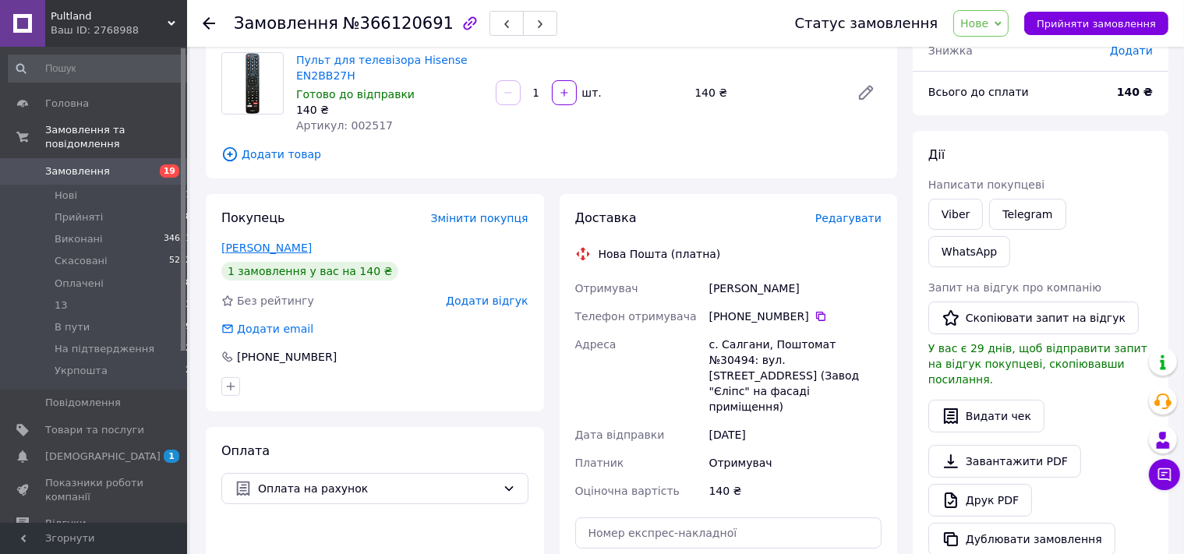
click at [283, 249] on link "Покітко Сергій" at bounding box center [266, 248] width 90 height 12
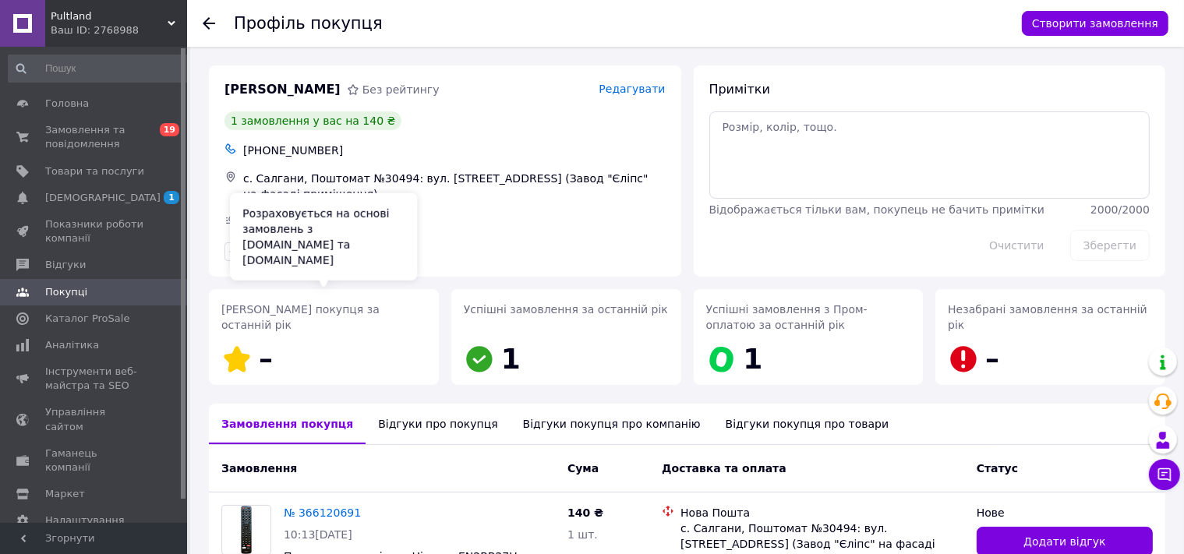
scroll to position [122, 0]
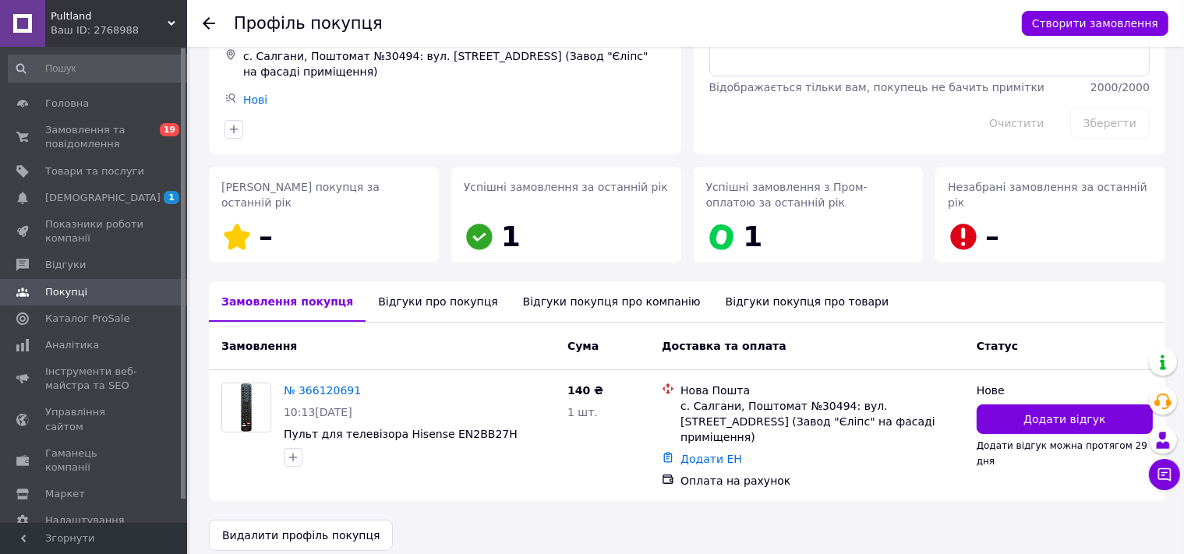
click at [395, 306] on div "Відгуки про покупця" at bounding box center [438, 301] width 144 height 41
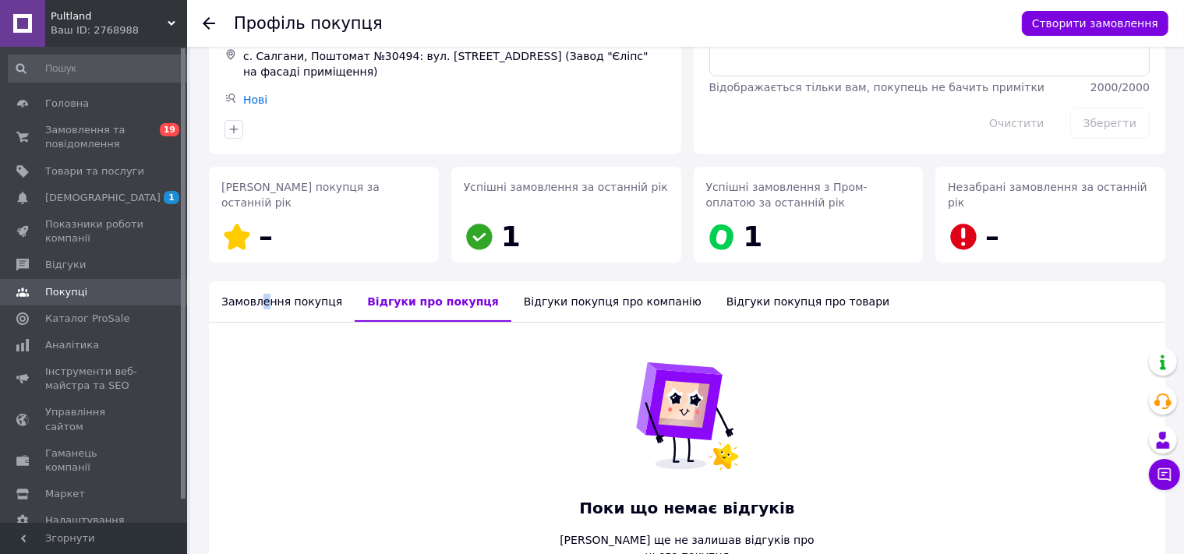
click at [260, 308] on div "Замовлення покупця" at bounding box center [282, 301] width 146 height 41
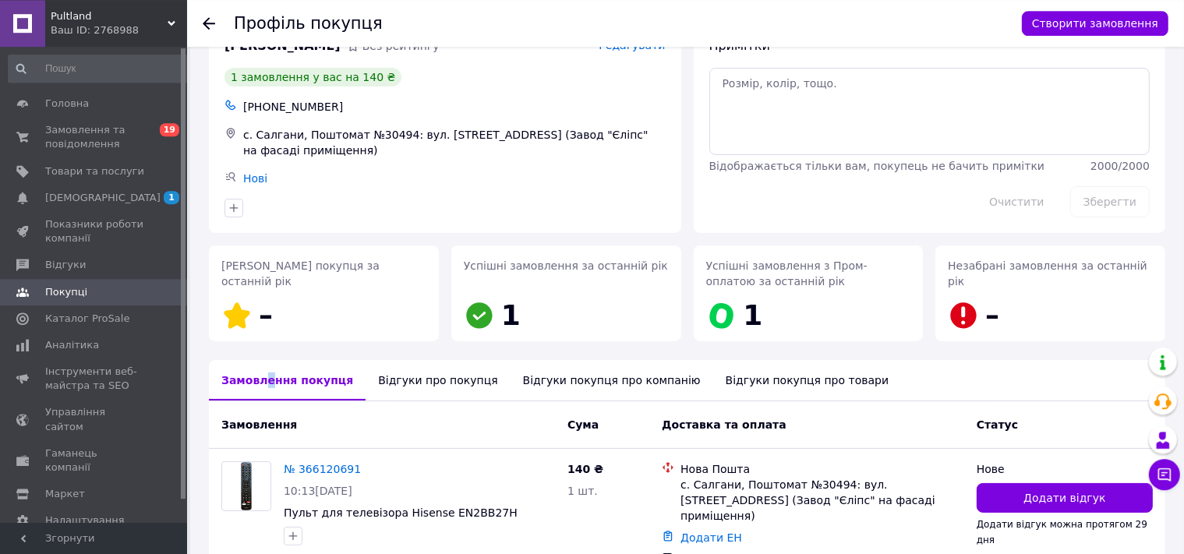
scroll to position [0, 0]
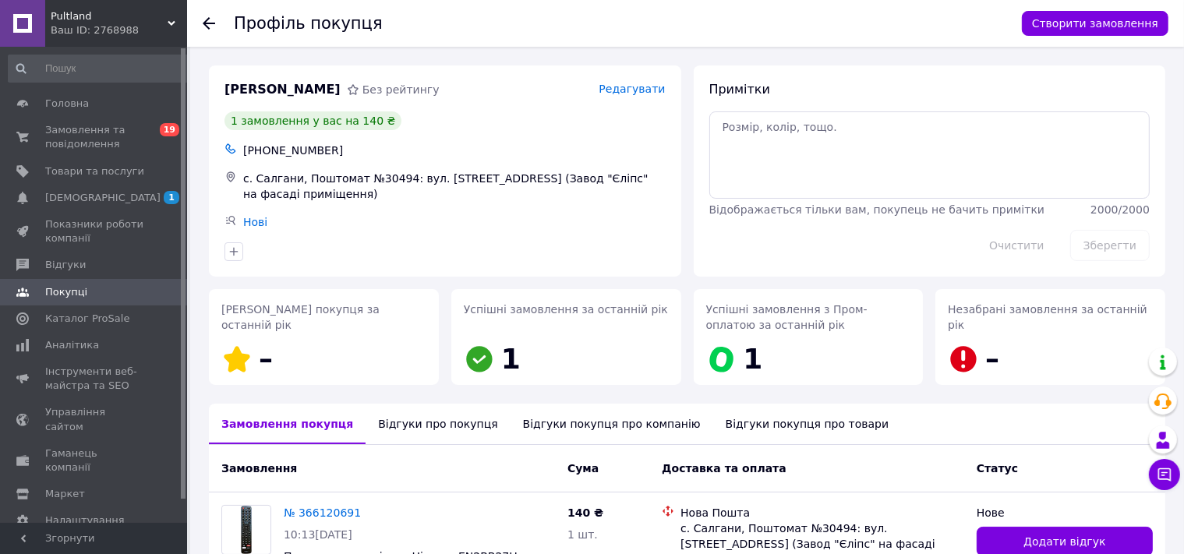
click at [207, 25] on icon at bounding box center [209, 23] width 12 height 12
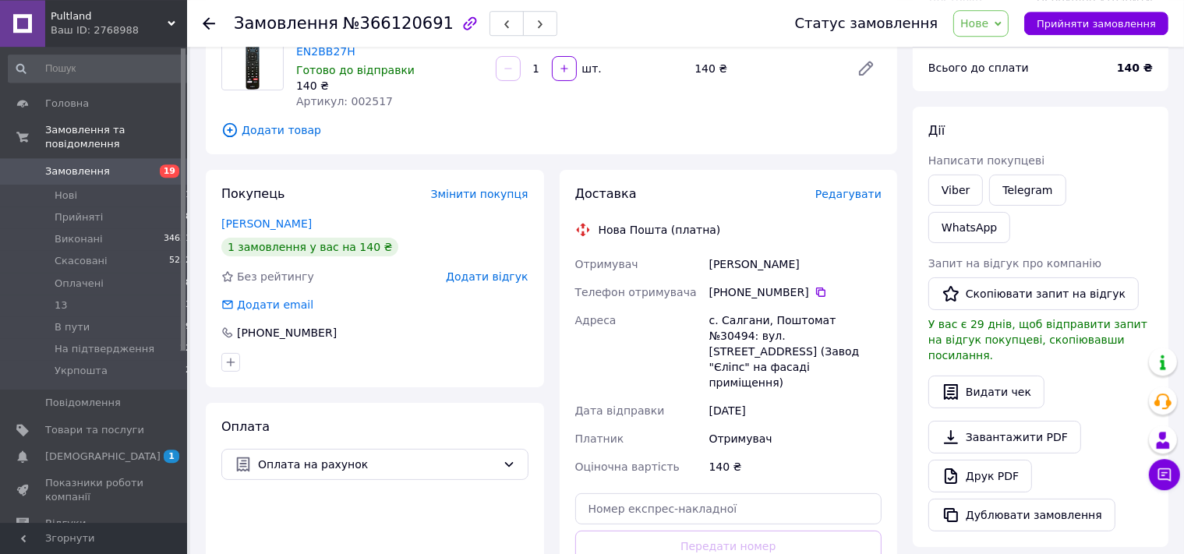
scroll to position [164, 0]
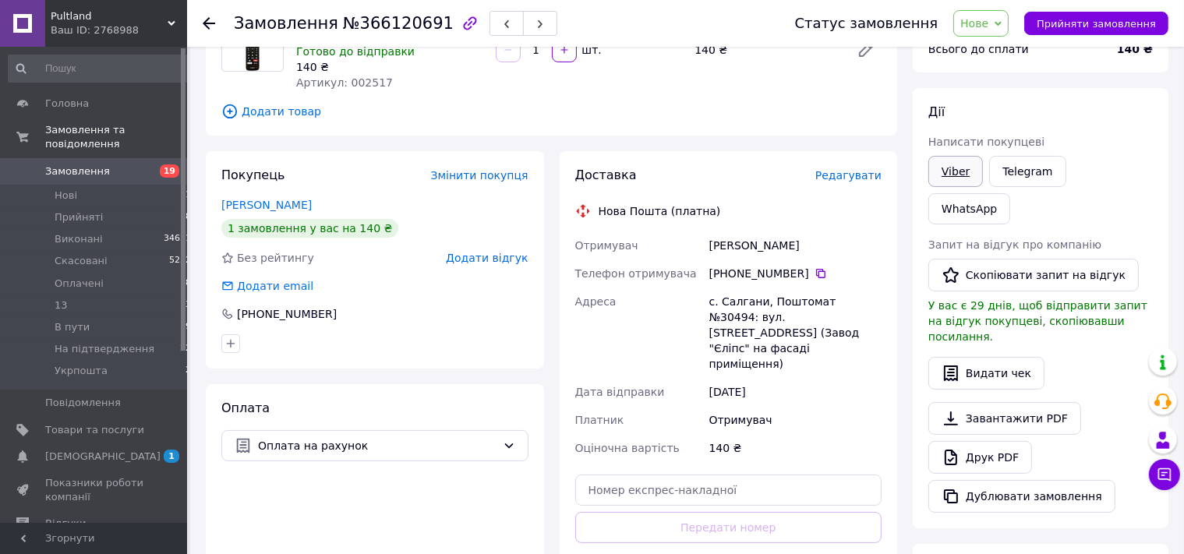
click at [958, 171] on link "Viber" at bounding box center [955, 171] width 55 height 31
drag, startPoint x: 331, startPoint y: 25, endPoint x: 426, endPoint y: 27, distance: 94.3
click at [426, 27] on span "№366120691" at bounding box center [398, 23] width 111 height 19
copy span "№366120691"
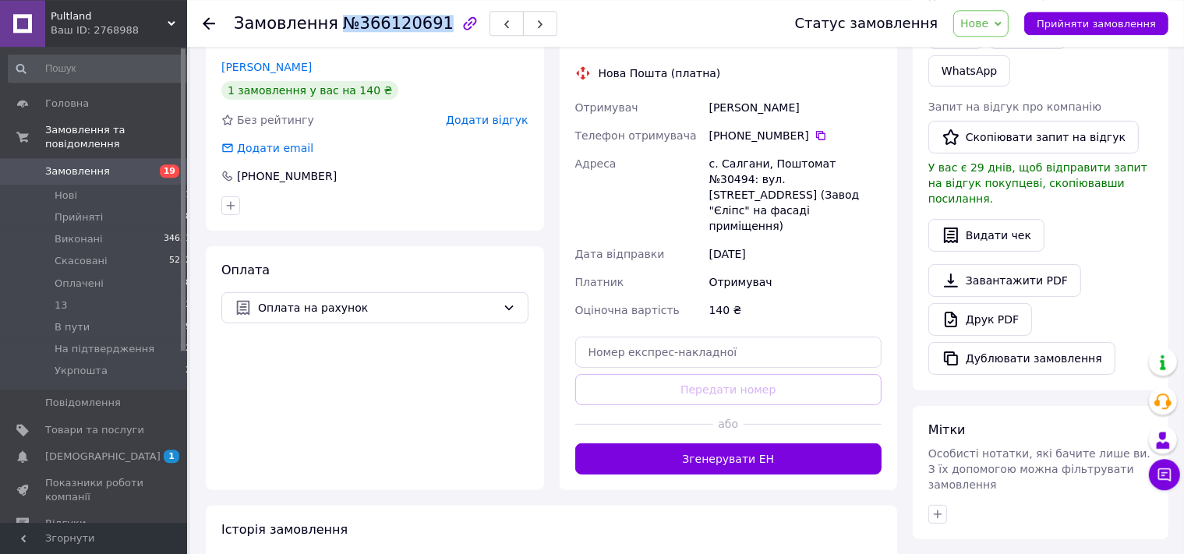
scroll to position [454, 0]
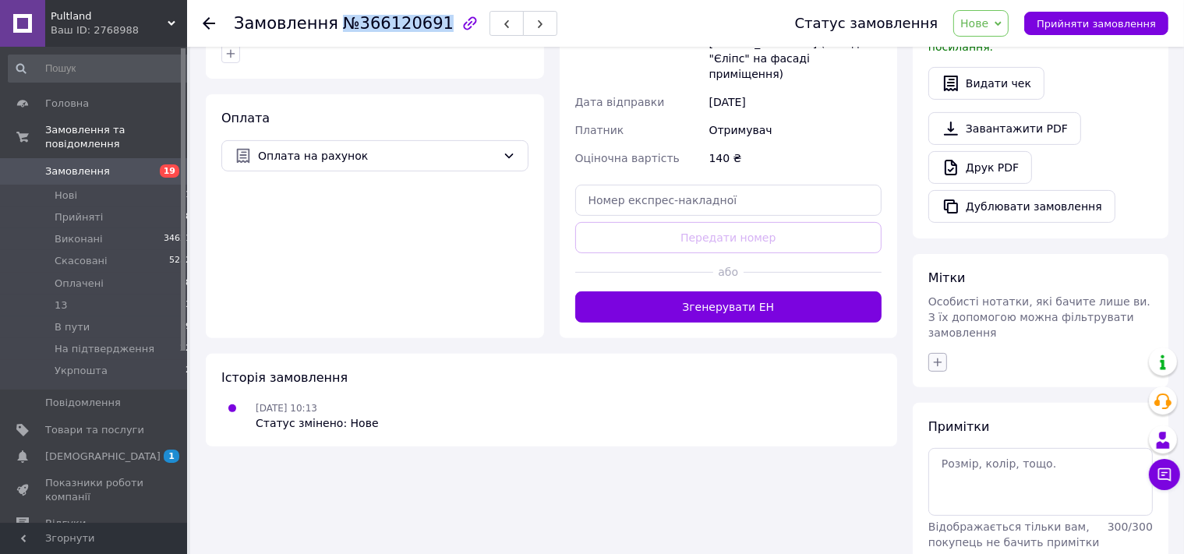
drag, startPoint x: 937, startPoint y: 288, endPoint x: 946, endPoint y: 293, distance: 10.5
click at [938, 356] on icon "button" at bounding box center [938, 362] width 12 height 12
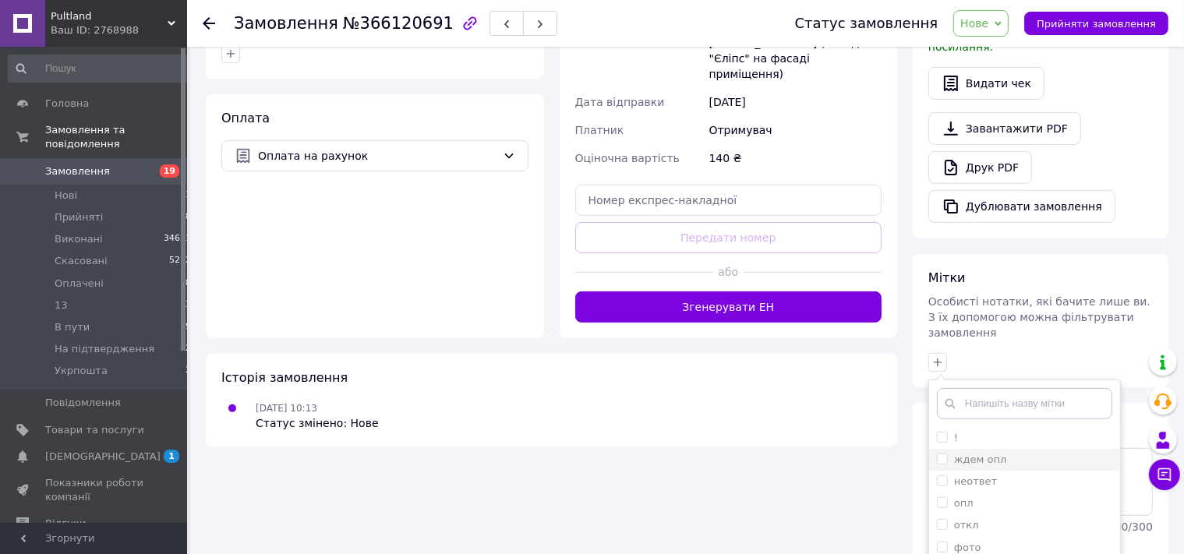
click at [974, 454] on label "ждем опл" at bounding box center [980, 460] width 52 height 12
checkbox input "true"
drag, startPoint x: 1015, startPoint y: 546, endPoint x: 997, endPoint y: 540, distance: 19.0
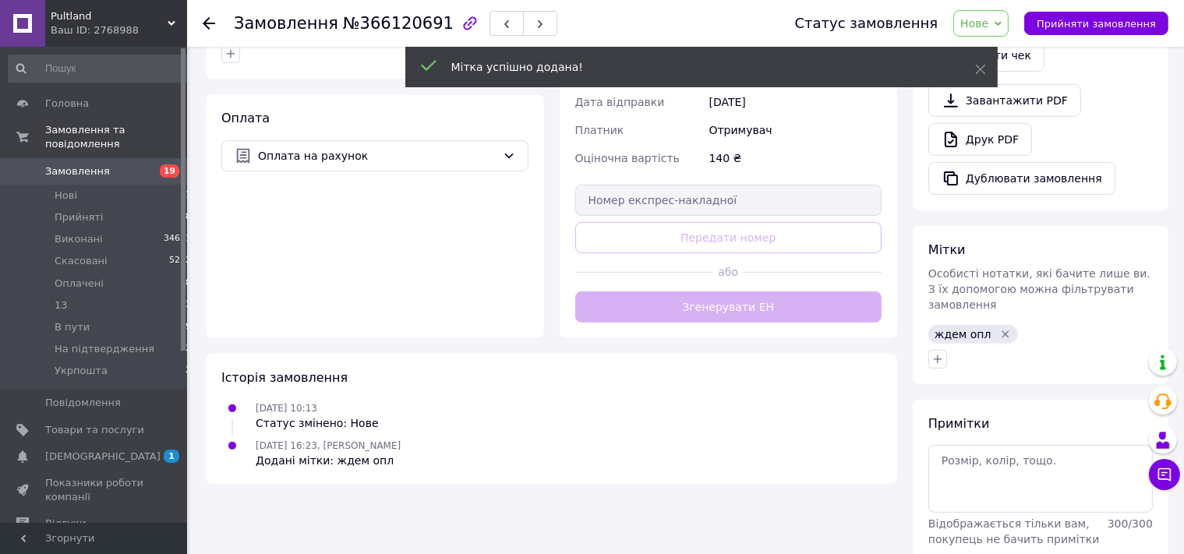
scroll to position [452, 0]
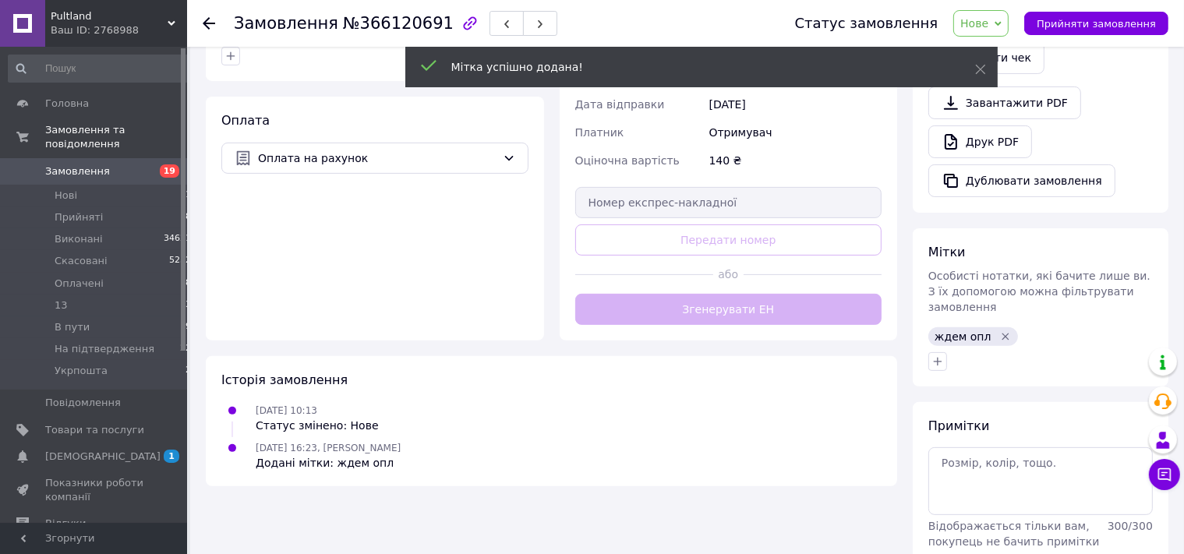
click at [207, 24] on use at bounding box center [209, 23] width 12 height 12
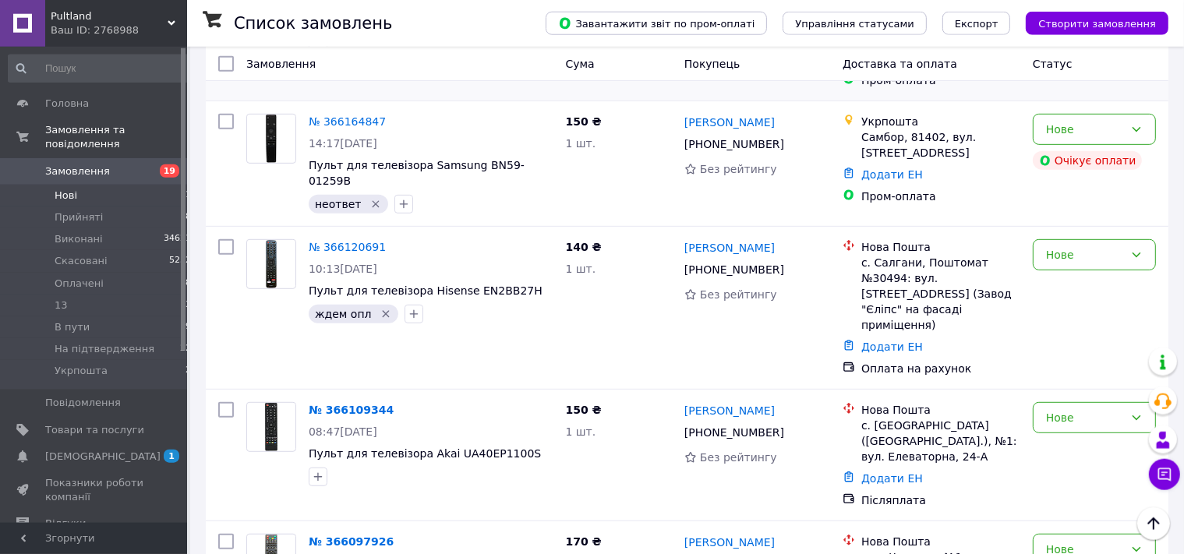
scroll to position [905, 0]
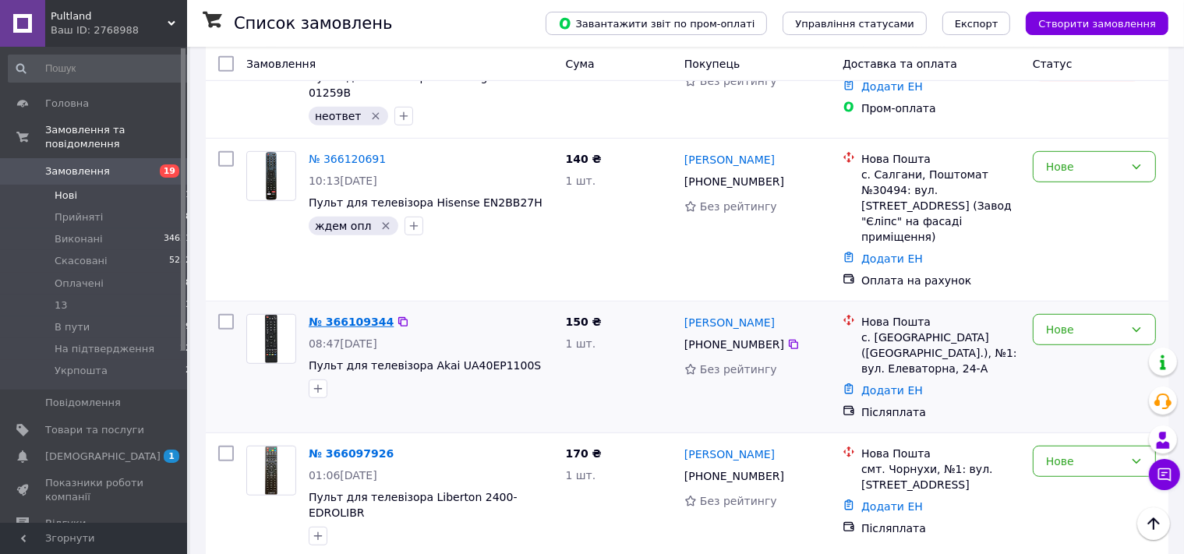
click at [338, 316] on link "№ 366109344" at bounding box center [351, 322] width 85 height 12
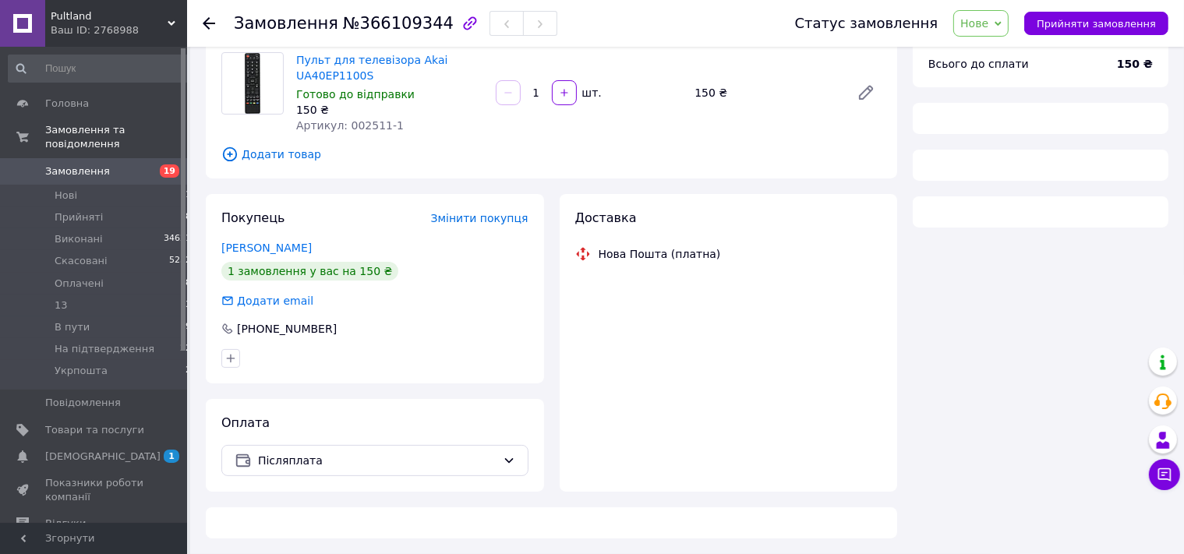
scroll to position [122, 0]
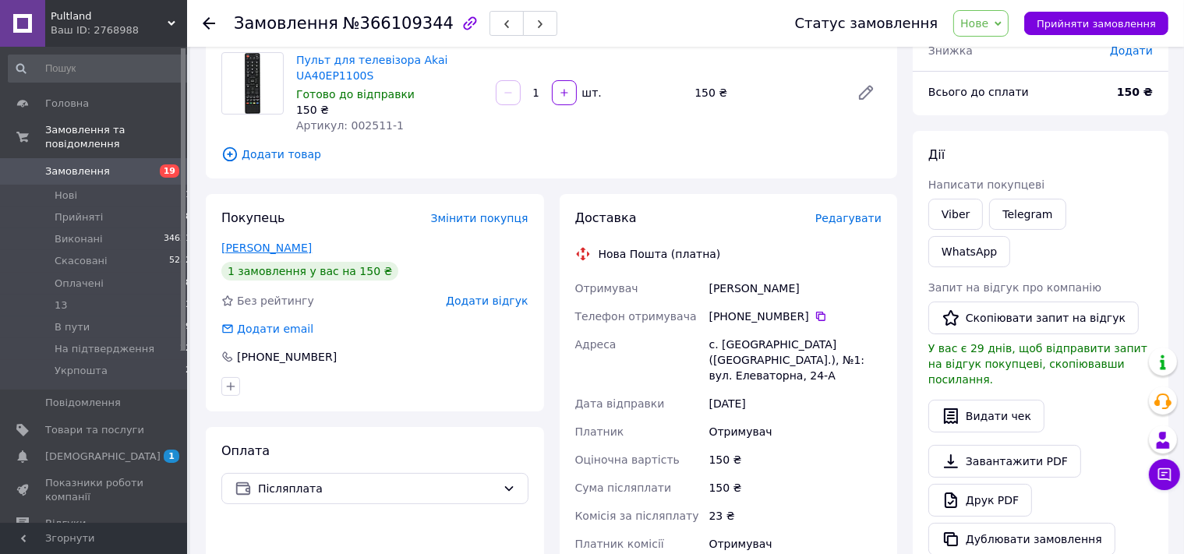
click at [291, 251] on link "Желяскова Ольга" at bounding box center [266, 248] width 90 height 12
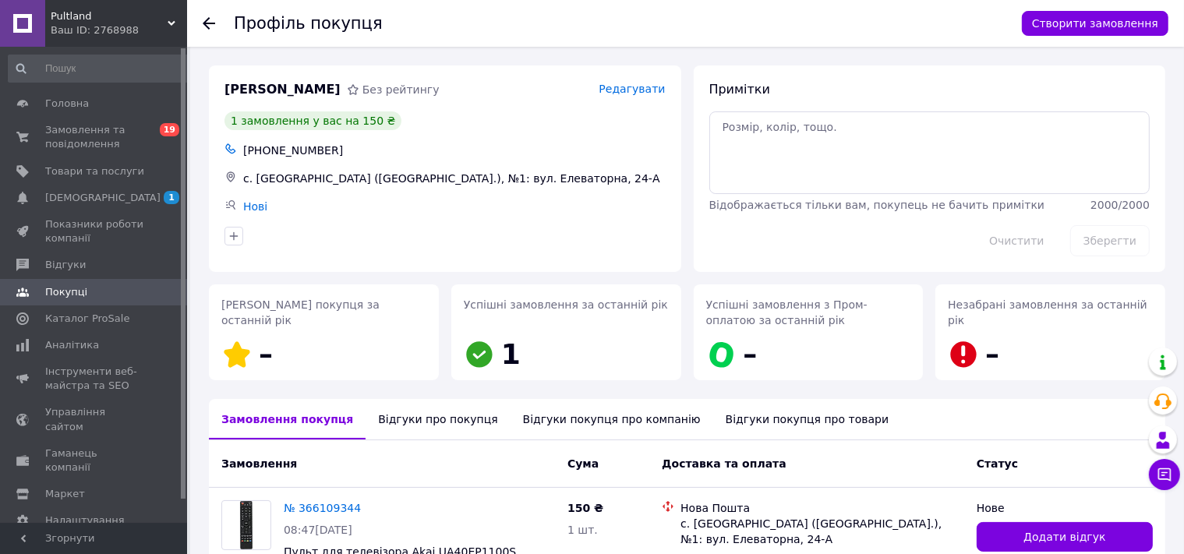
click at [416, 416] on div "Відгуки про покупця" at bounding box center [438, 419] width 144 height 41
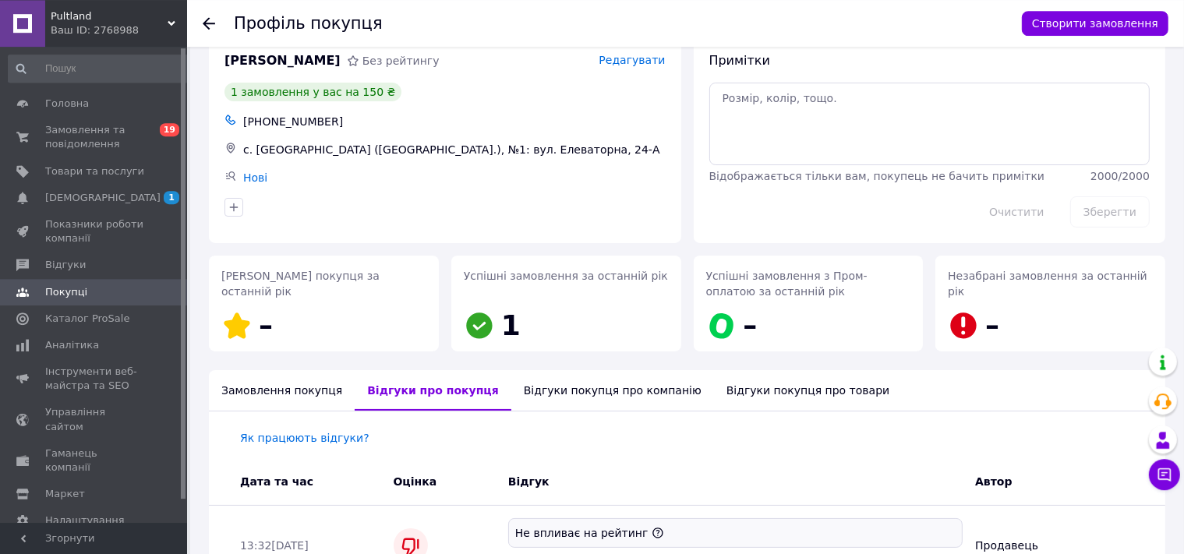
scroll to position [128, 0]
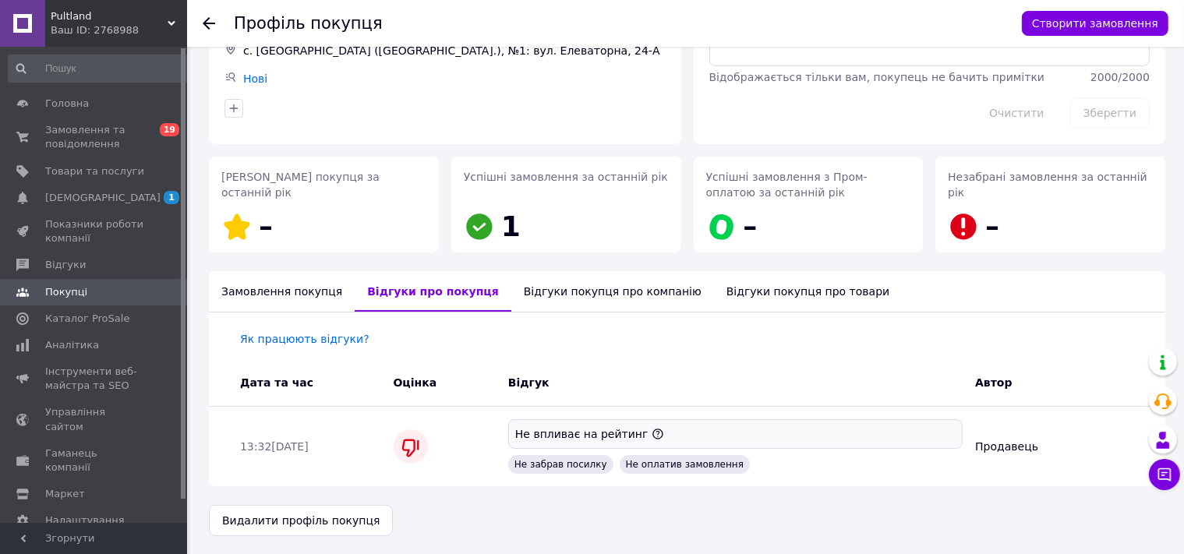
click at [282, 293] on div "Замовлення покупця" at bounding box center [282, 291] width 146 height 41
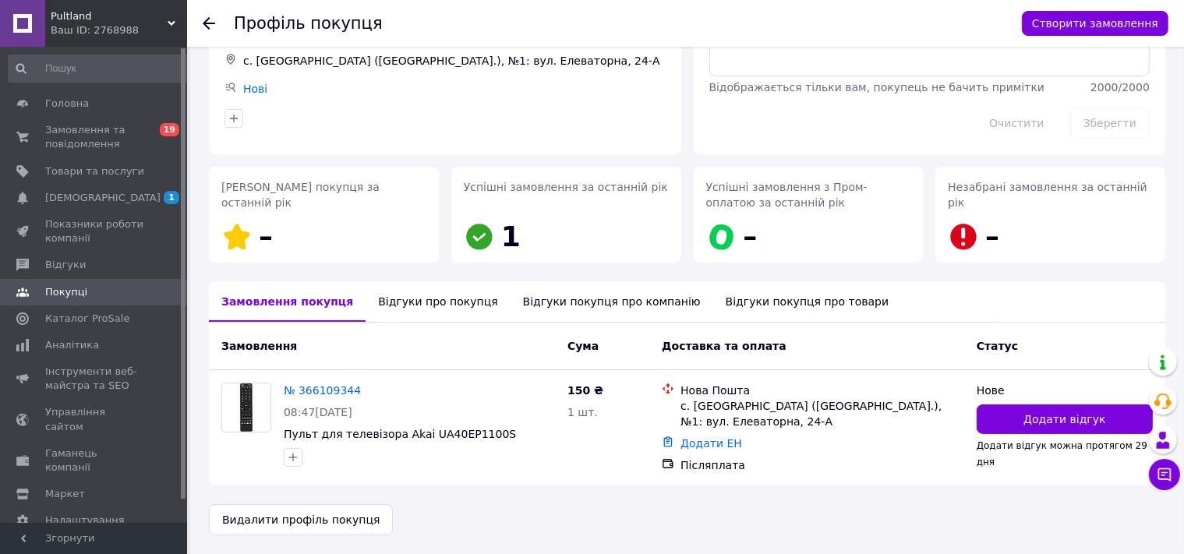
scroll to position [111, 0]
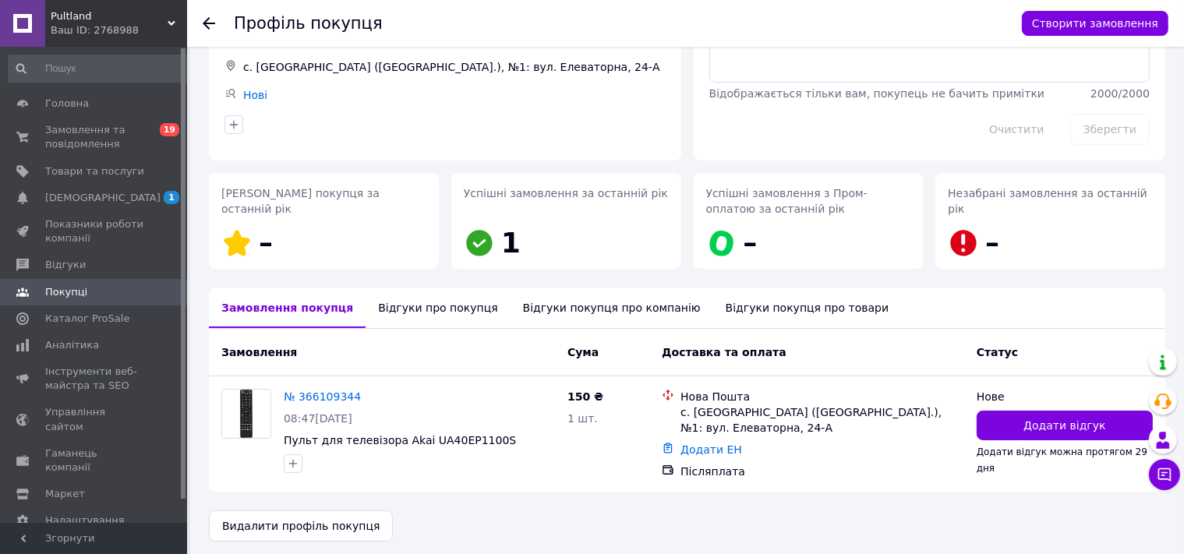
drag, startPoint x: 208, startPoint y: 20, endPoint x: 208, endPoint y: 29, distance: 8.6
click at [207, 21] on icon at bounding box center [209, 23] width 12 height 12
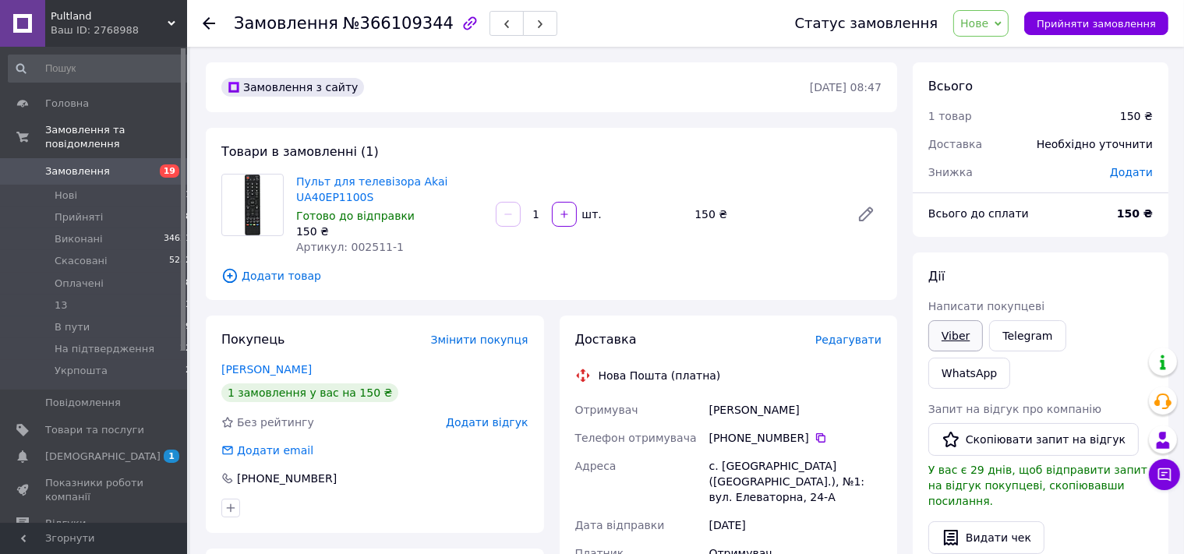
click at [950, 333] on link "Viber" at bounding box center [955, 335] width 55 height 31
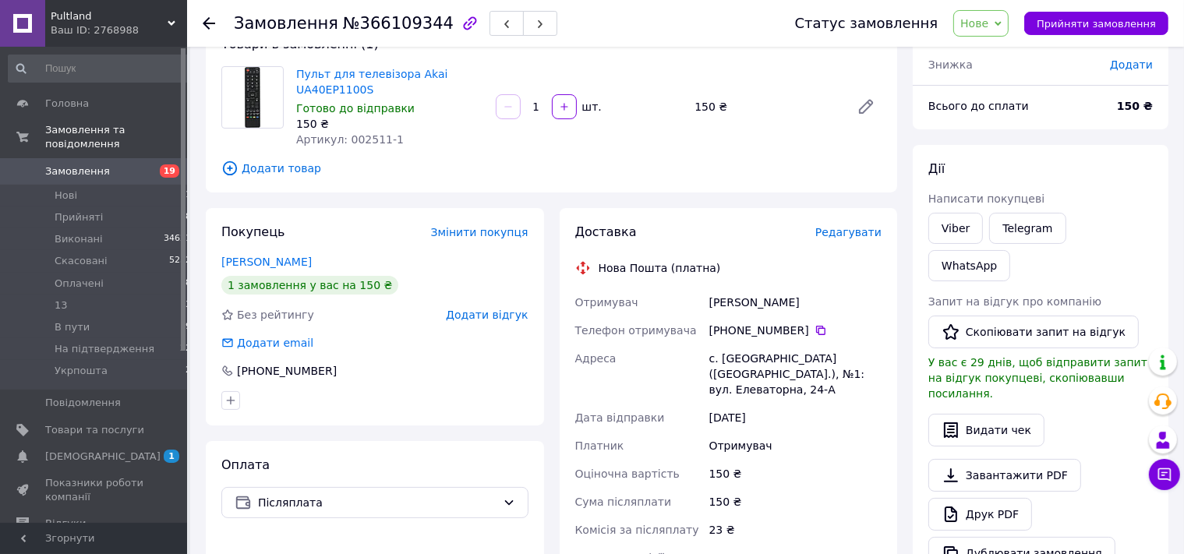
scroll to position [454, 0]
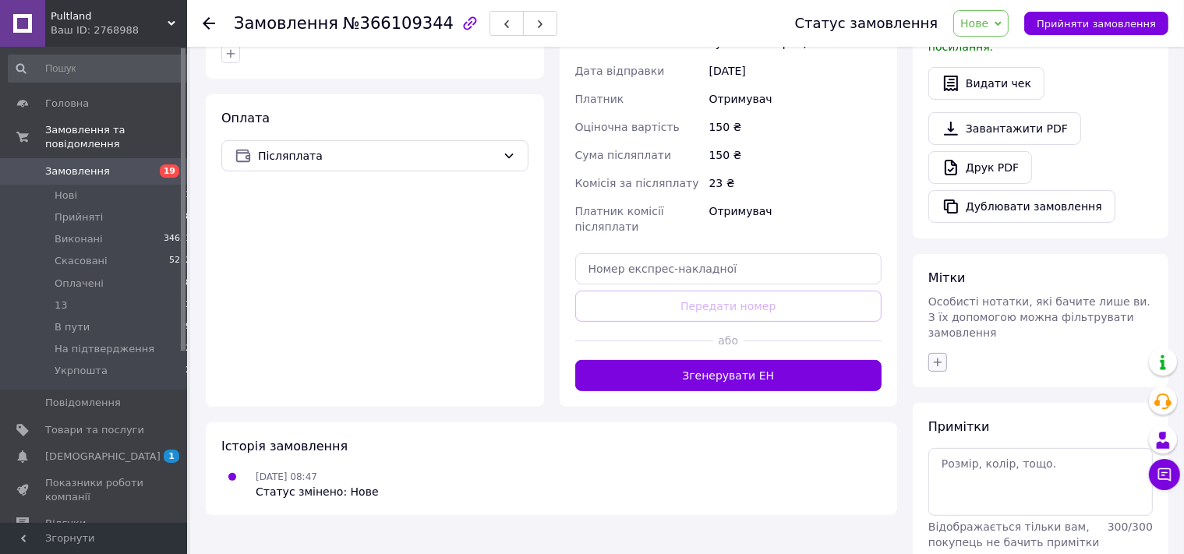
click at [940, 356] on icon "button" at bounding box center [938, 362] width 12 height 12
type input "фото"
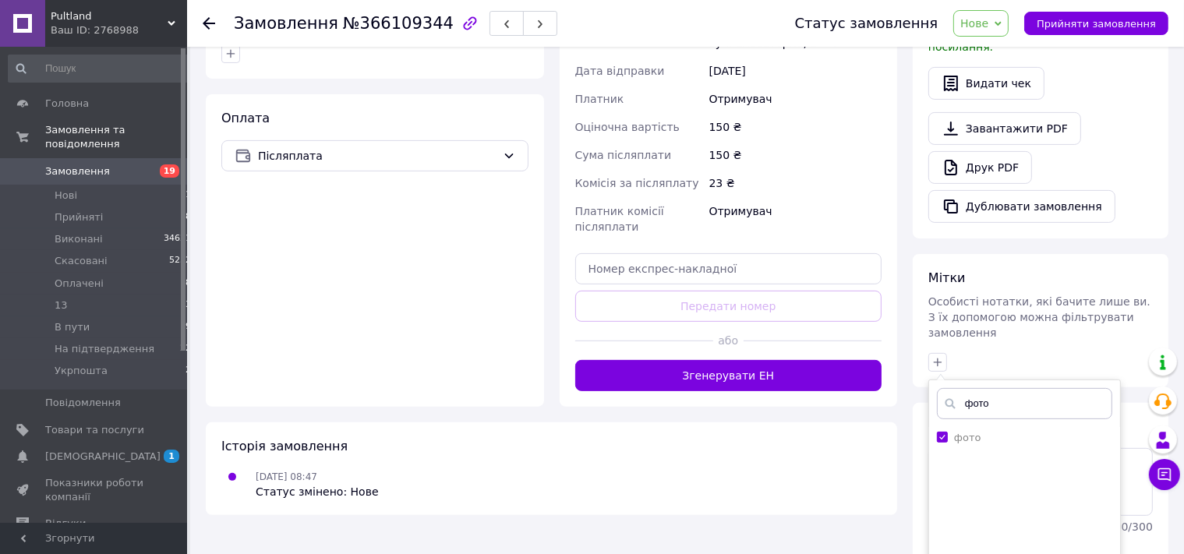
checkbox input "true"
type input "фото"
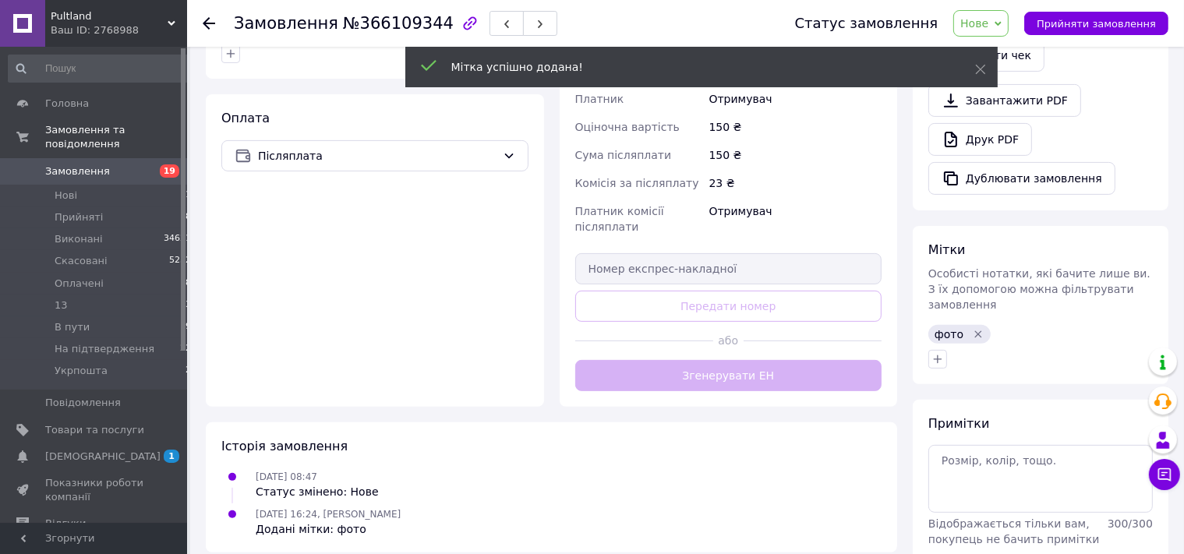
scroll to position [452, 0]
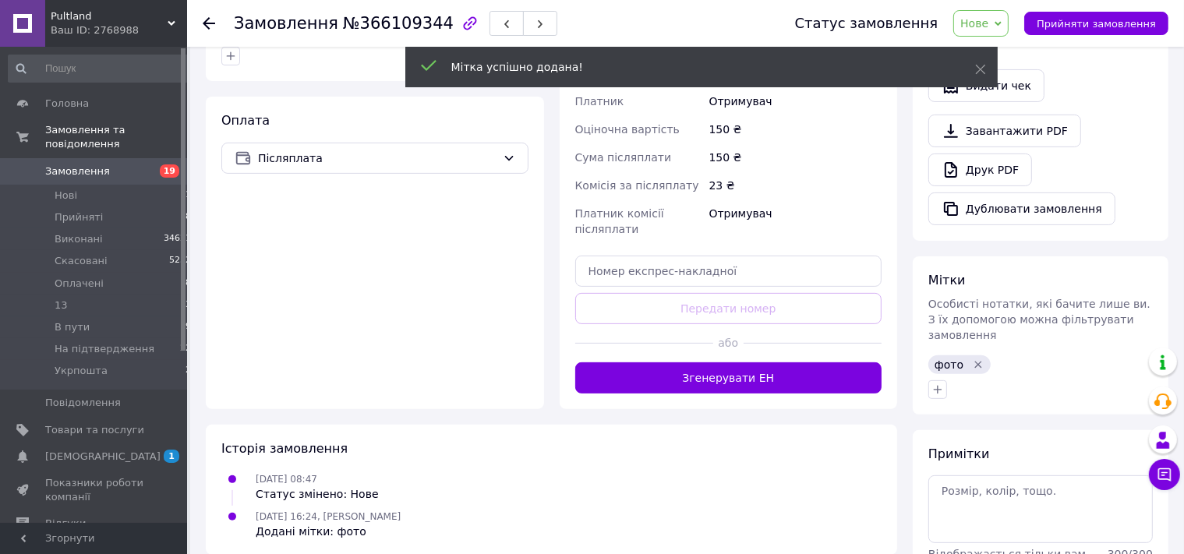
click at [209, 21] on icon at bounding box center [209, 23] width 12 height 12
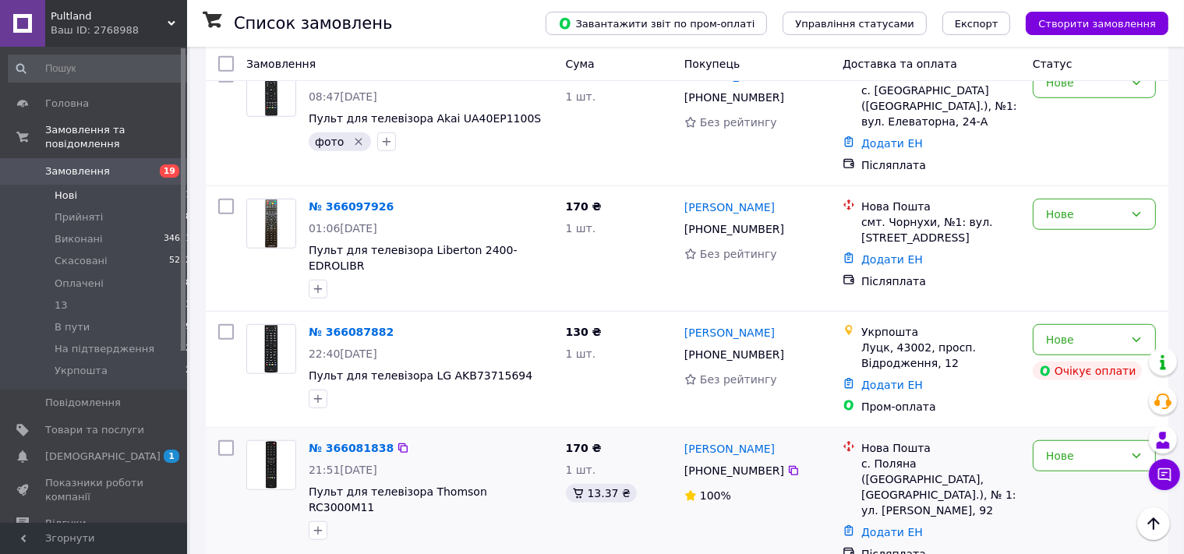
scroll to position [1159, 0]
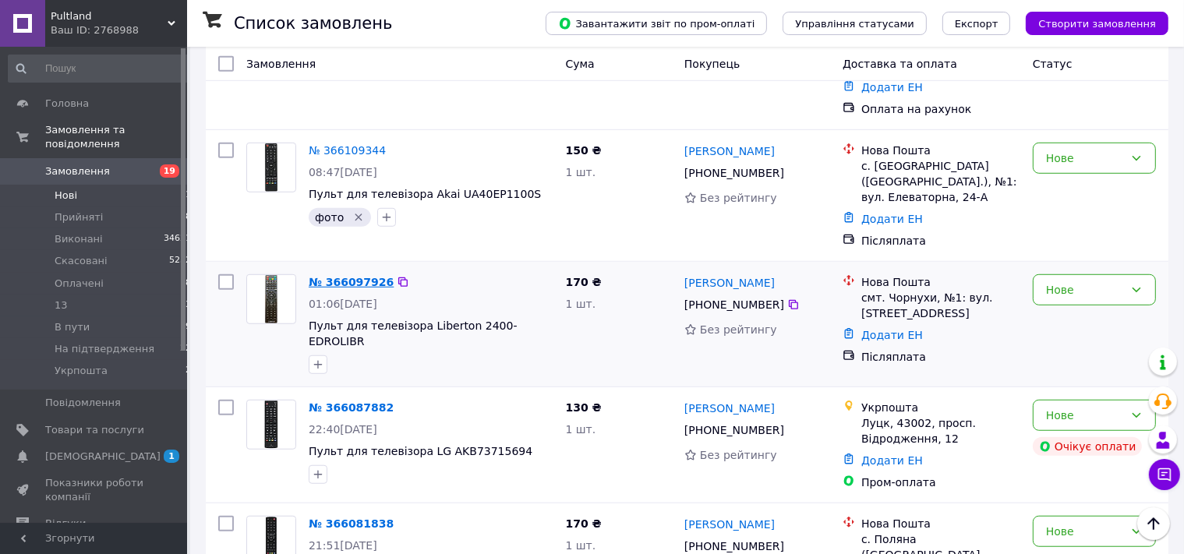
click at [355, 276] on link "№ 366097926" at bounding box center [351, 282] width 85 height 12
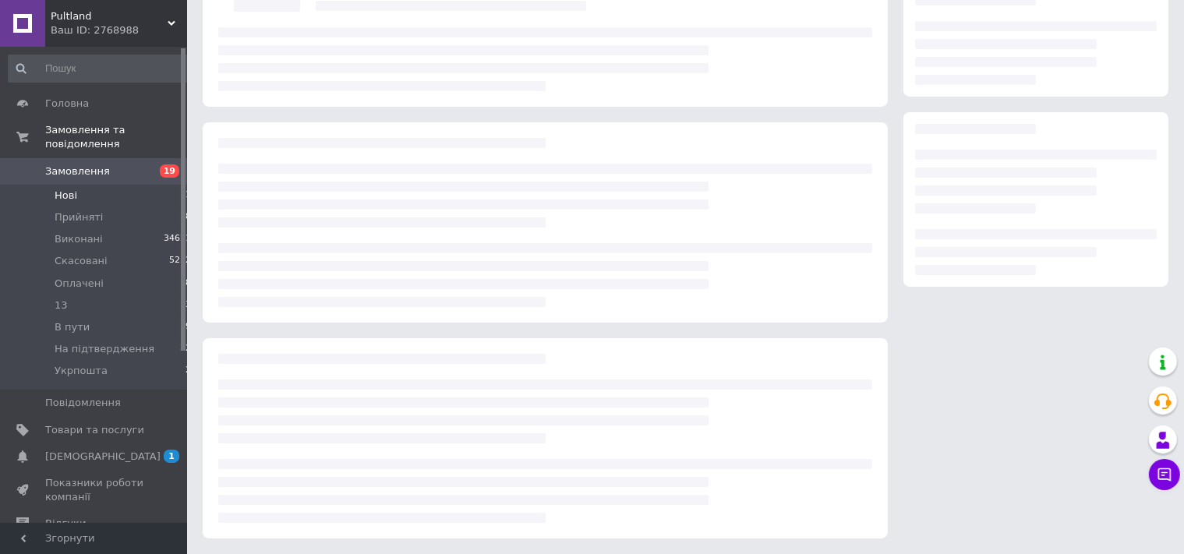
scroll to position [122, 0]
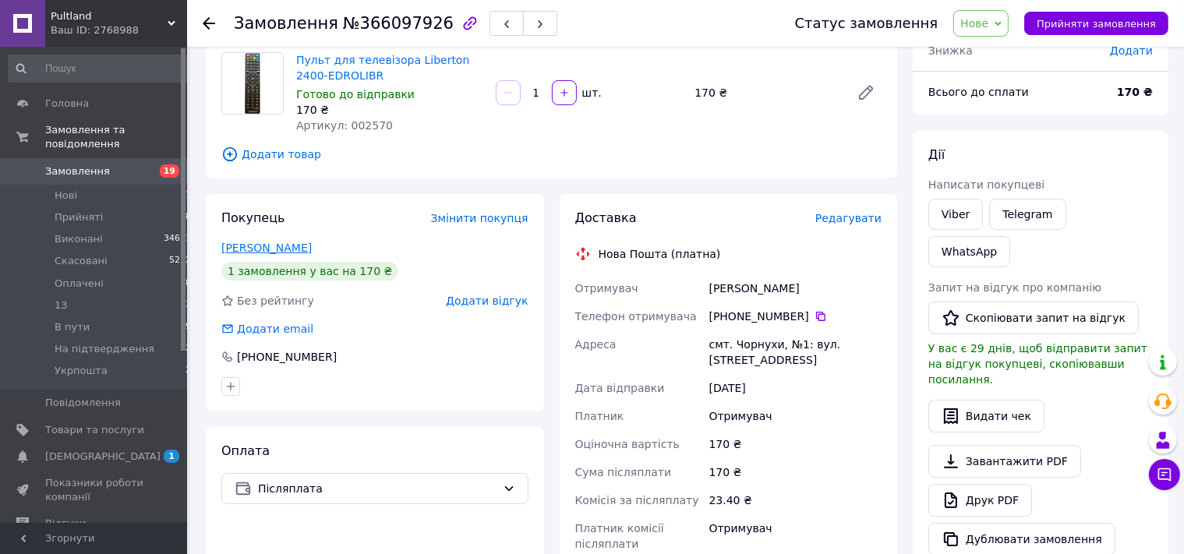
click at [283, 249] on link "Козленко Ігор" at bounding box center [266, 248] width 90 height 12
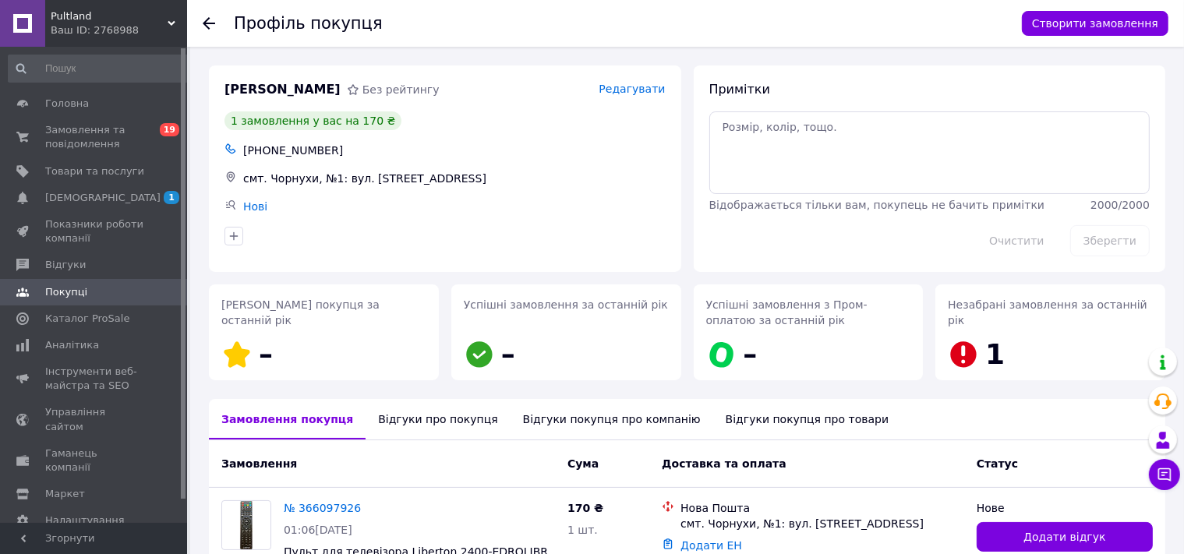
scroll to position [111, 0]
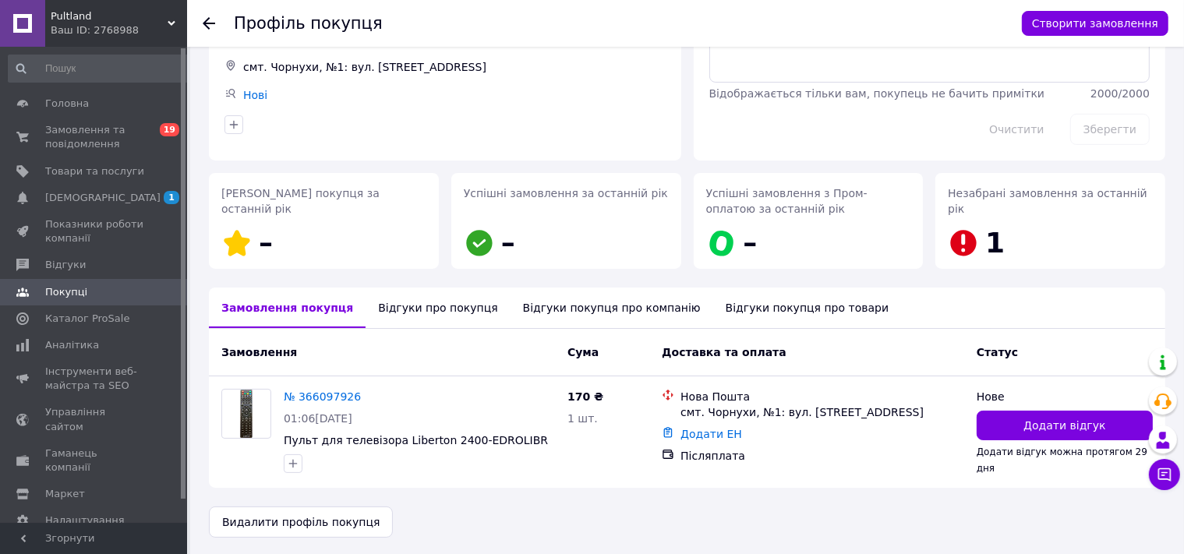
click at [410, 310] on div "Відгуки про покупця" at bounding box center [438, 308] width 144 height 41
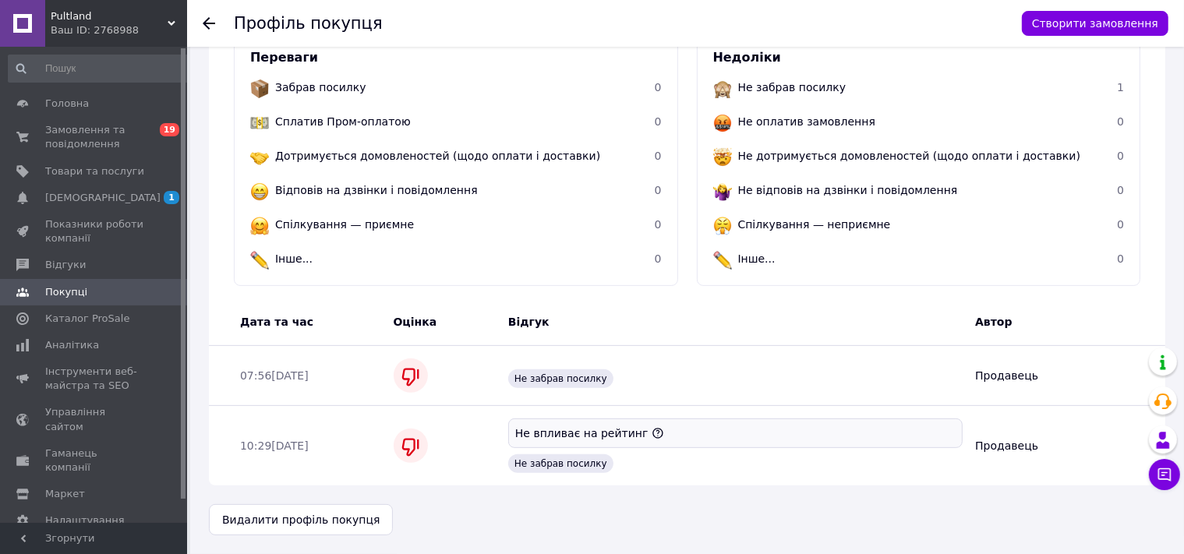
scroll to position [126, 0]
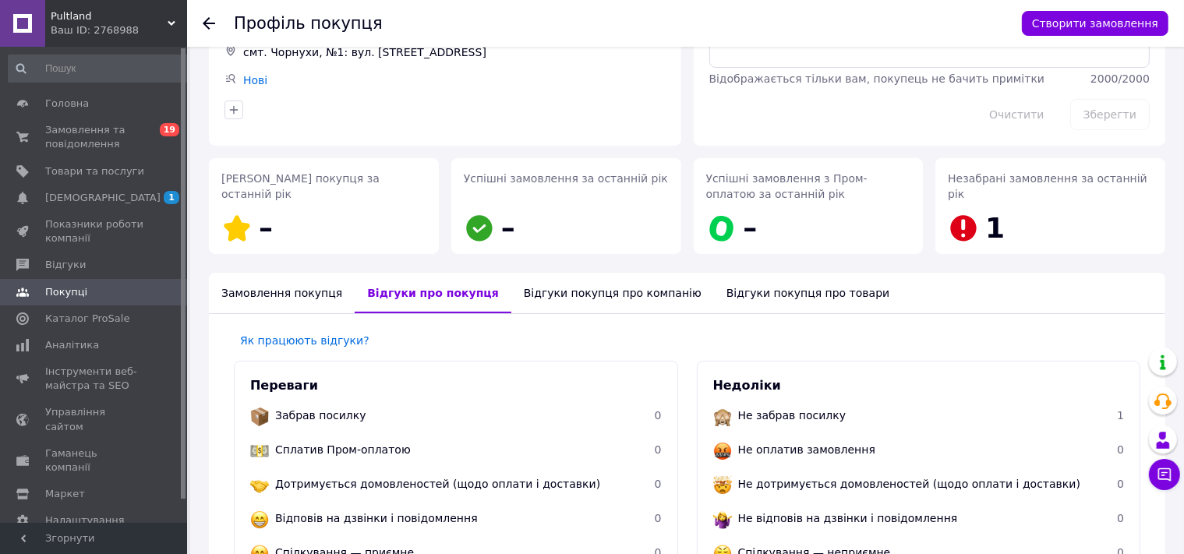
click at [214, 24] on use at bounding box center [209, 23] width 12 height 12
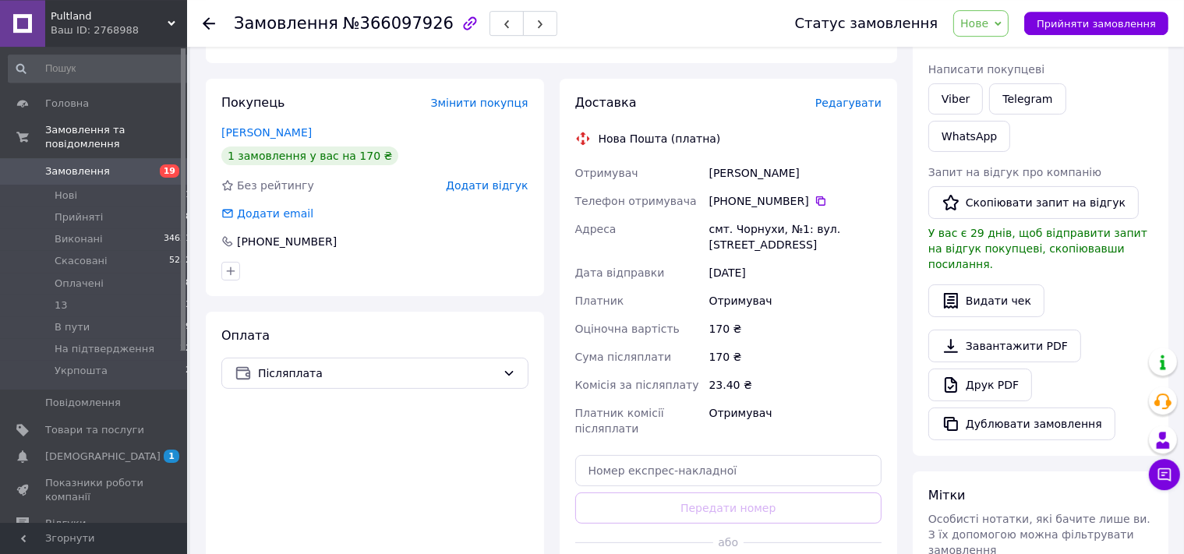
scroll to position [412, 0]
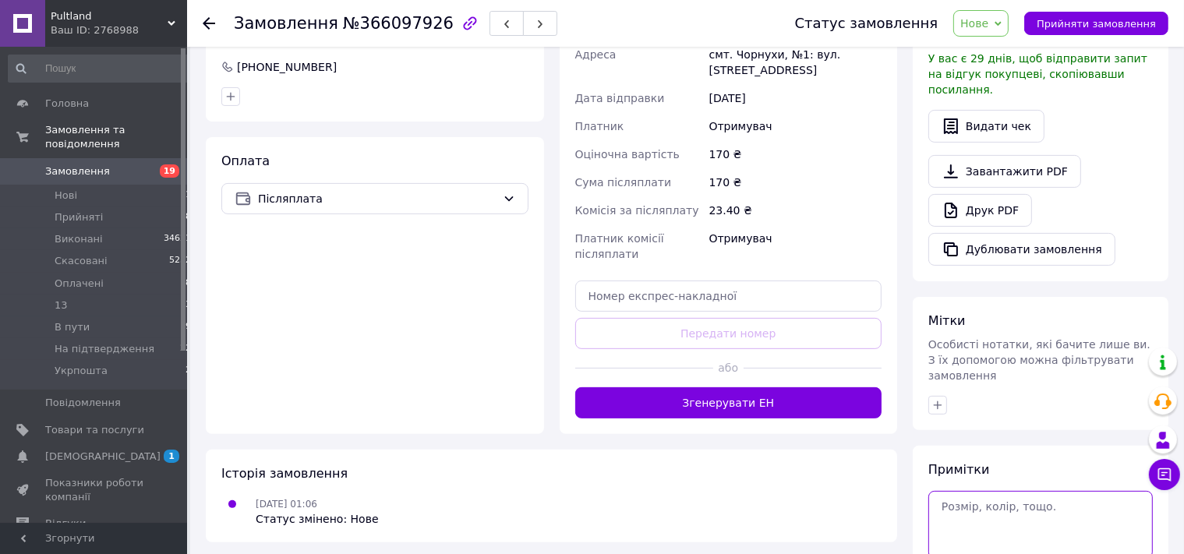
click at [978, 491] on textarea at bounding box center [1040, 524] width 225 height 67
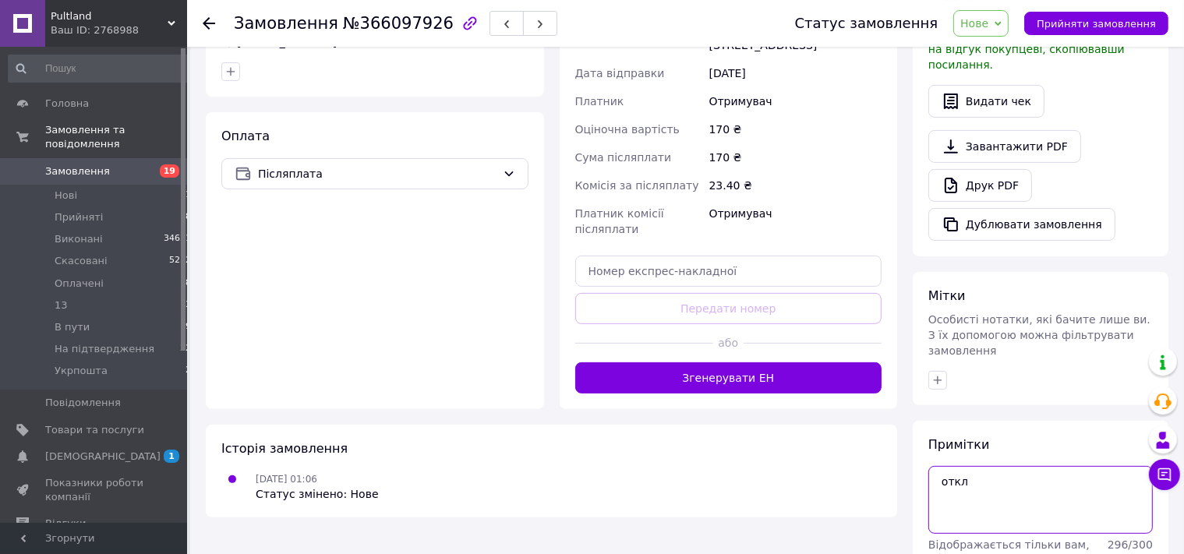
scroll to position [454, 0]
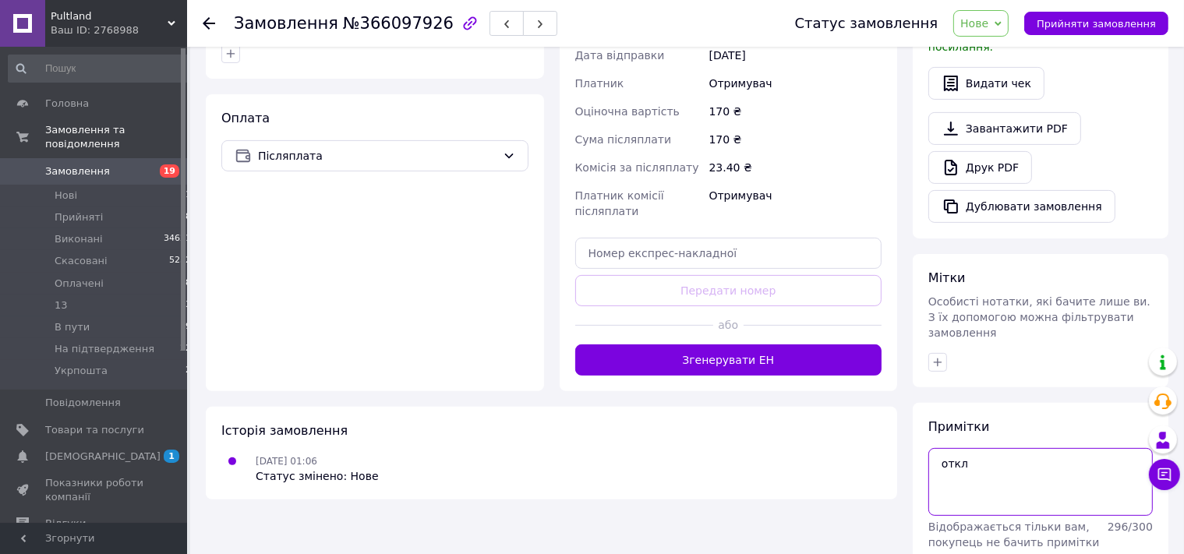
type textarea "откл"
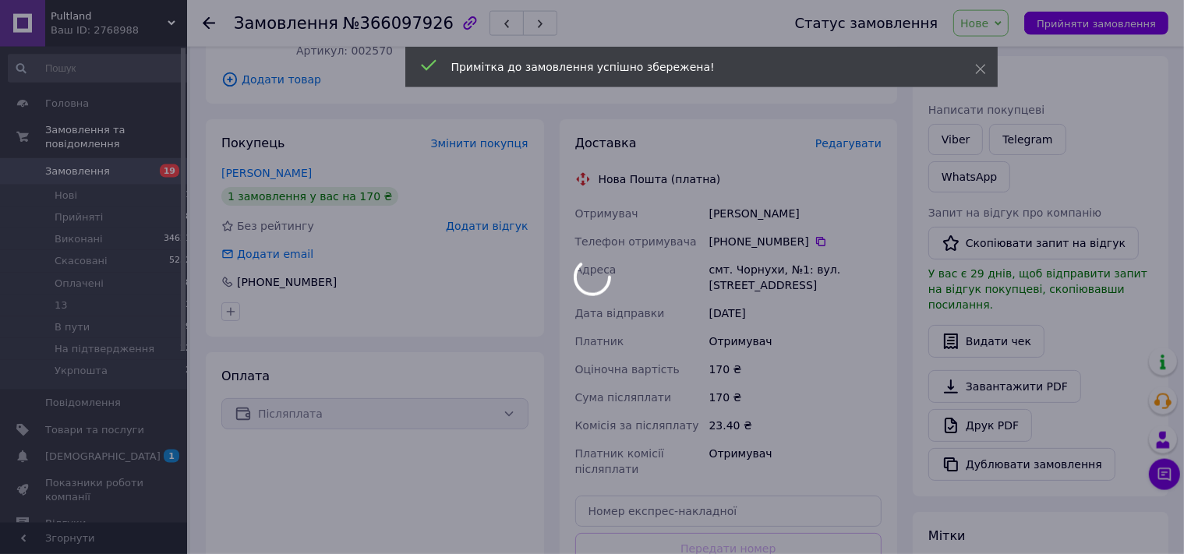
scroll to position [125, 0]
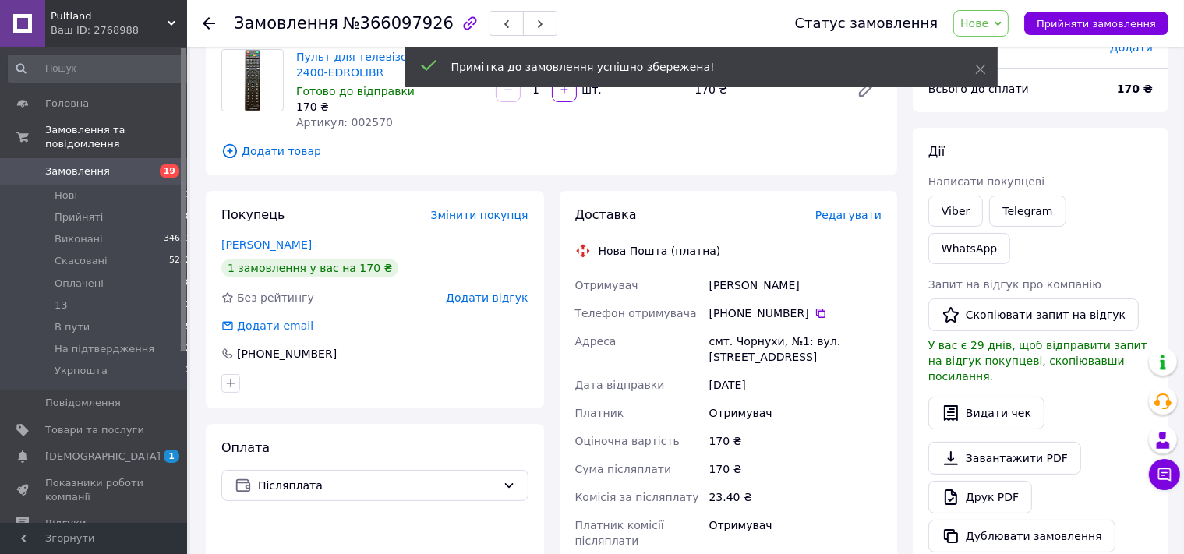
click at [207, 30] on icon at bounding box center [209, 23] width 12 height 12
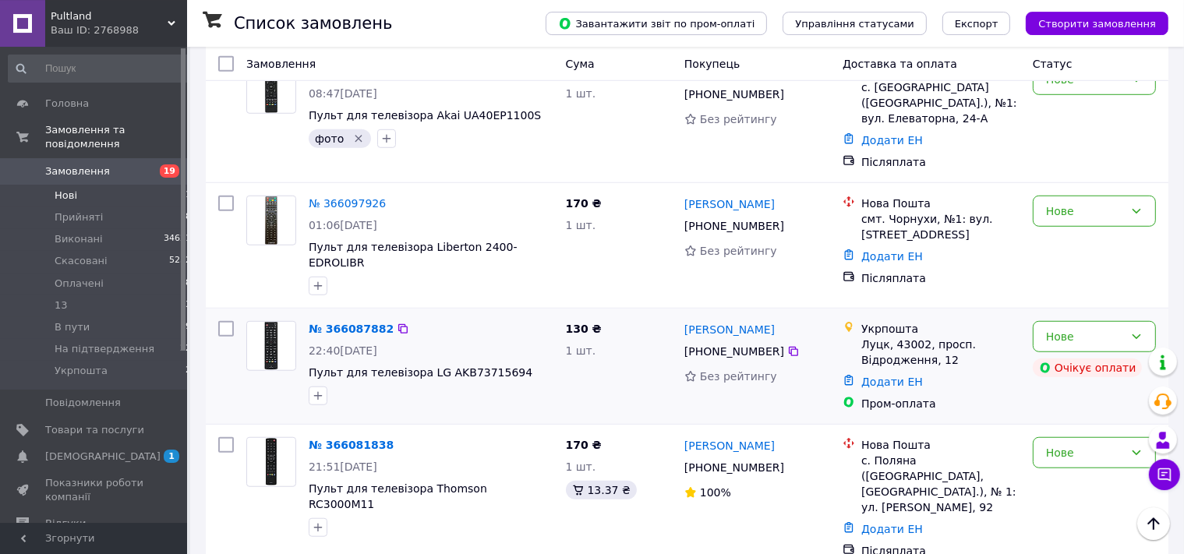
scroll to position [1159, 0]
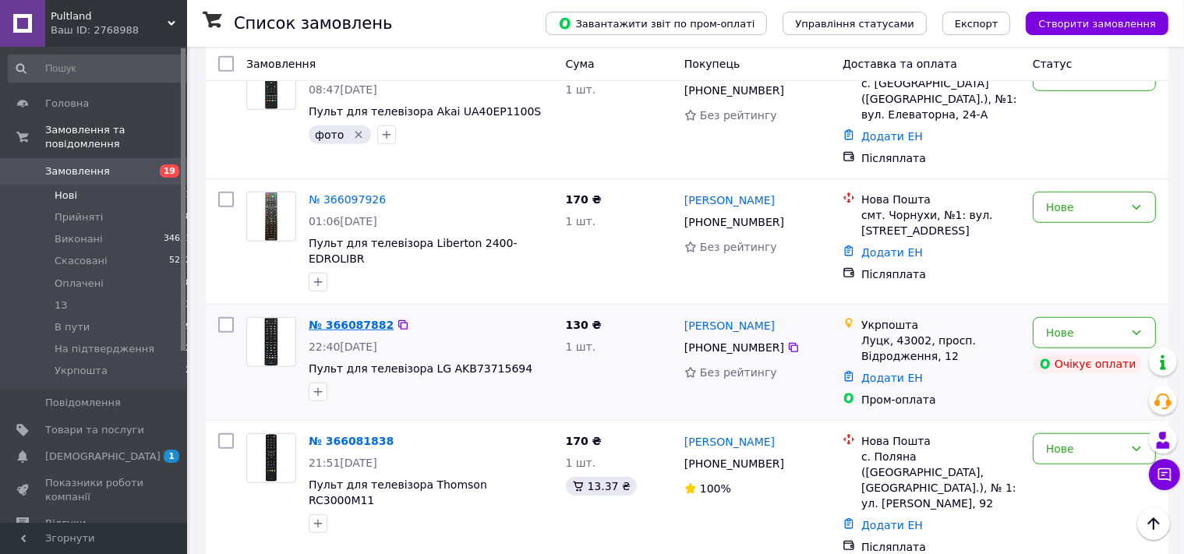
click at [348, 319] on link "№ 366087882" at bounding box center [351, 325] width 85 height 12
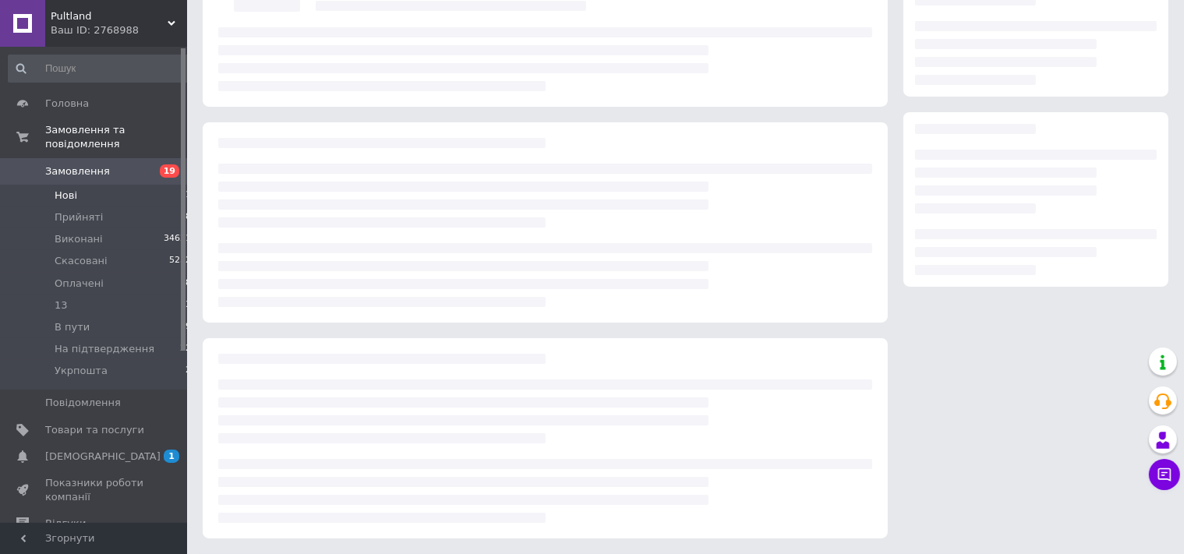
scroll to position [158, 0]
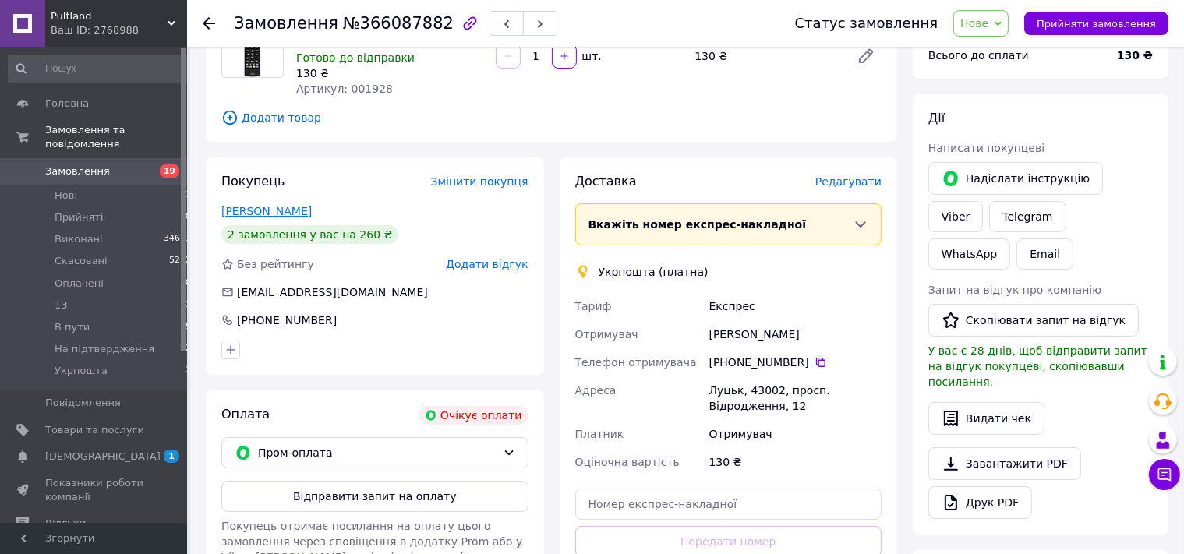
click at [294, 210] on link "Дорошук Микола" at bounding box center [266, 211] width 90 height 12
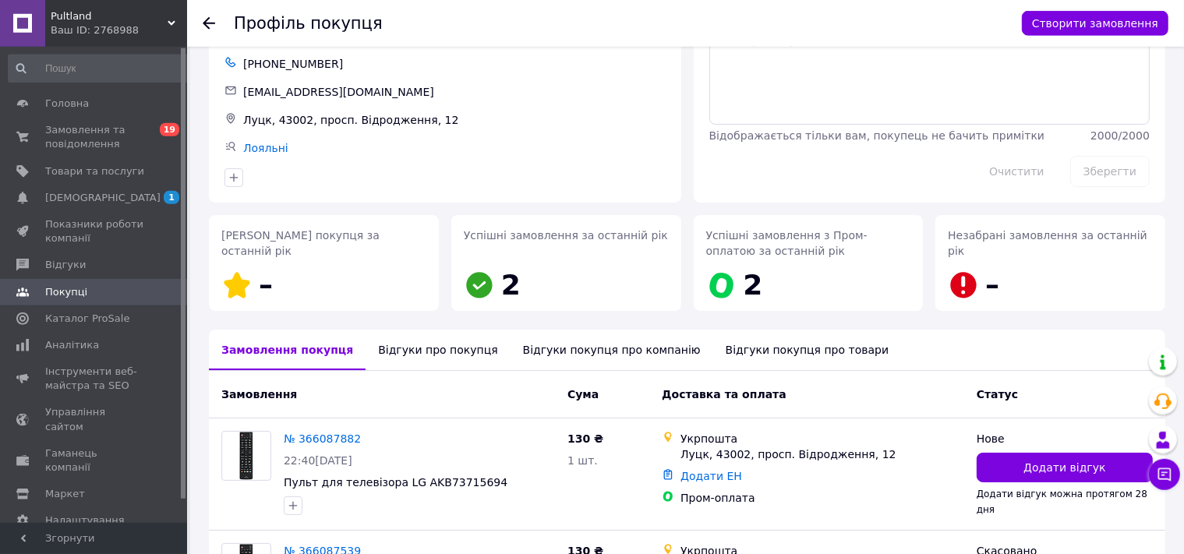
scroll to position [75, 0]
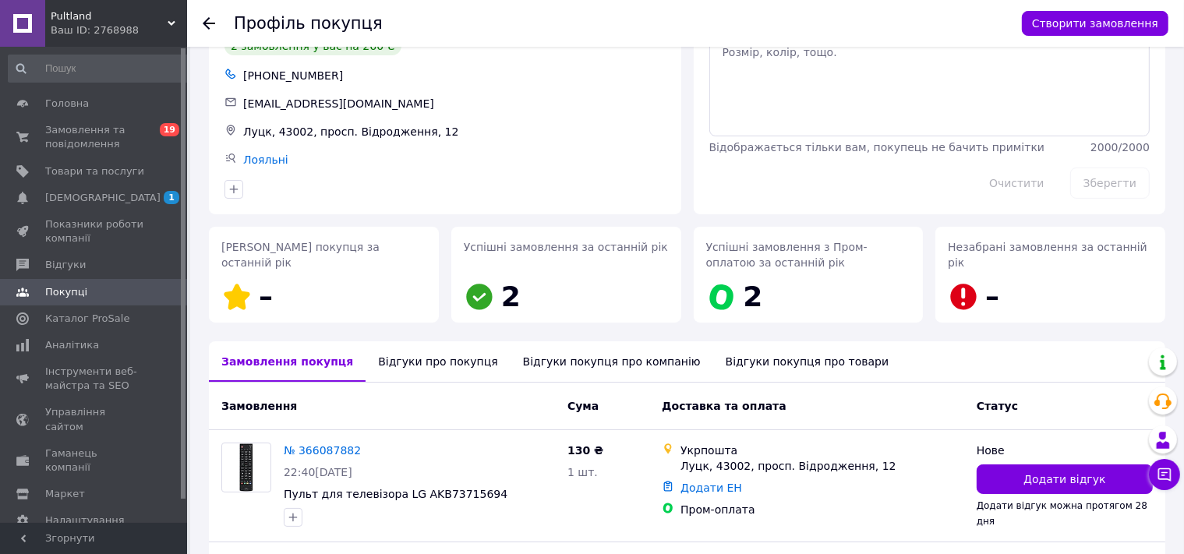
click at [210, 26] on icon at bounding box center [209, 23] width 12 height 12
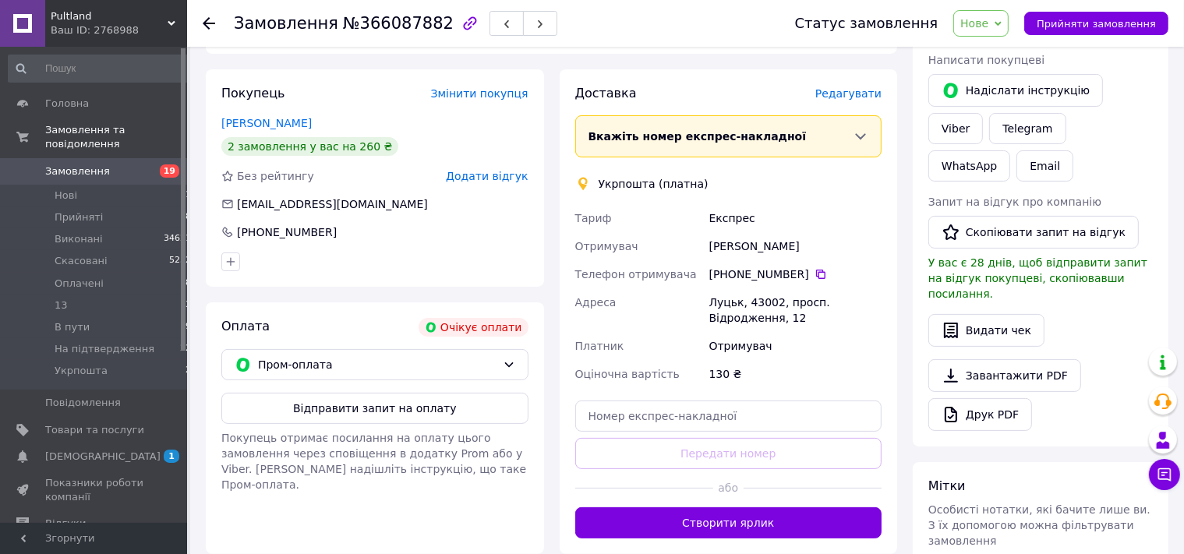
scroll to position [454, 0]
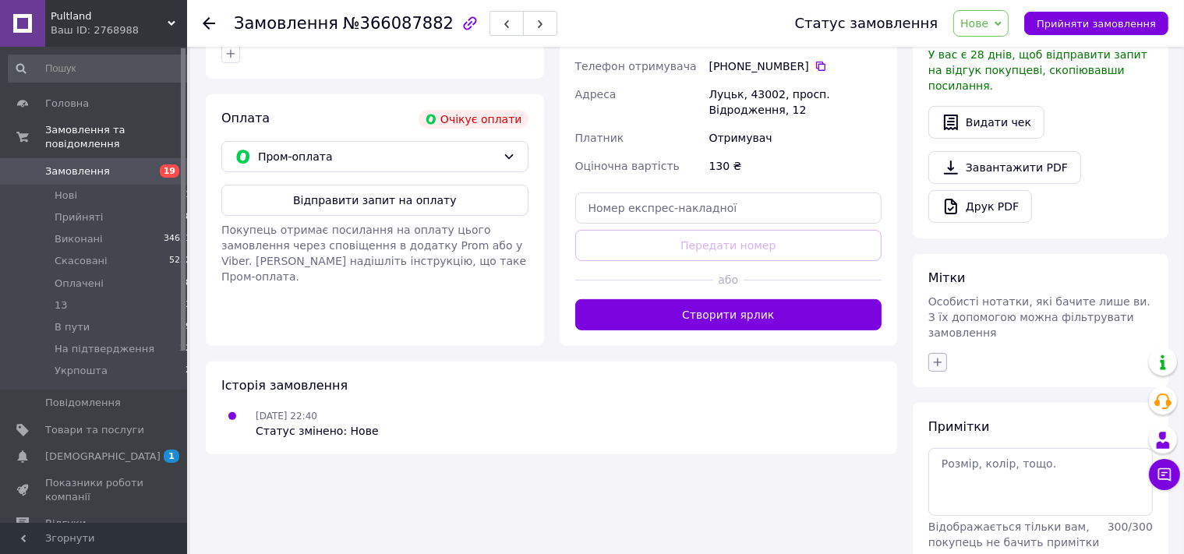
click at [935, 356] on icon "button" at bounding box center [938, 362] width 12 height 12
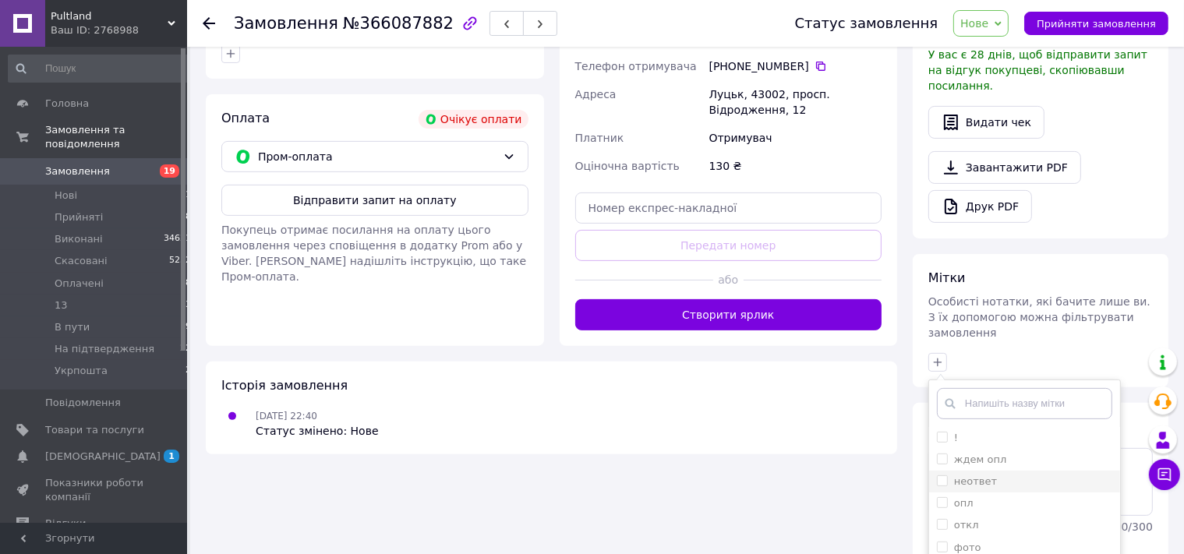
click at [971, 476] on label "неответ" at bounding box center [975, 482] width 43 height 12
checkbox input "true"
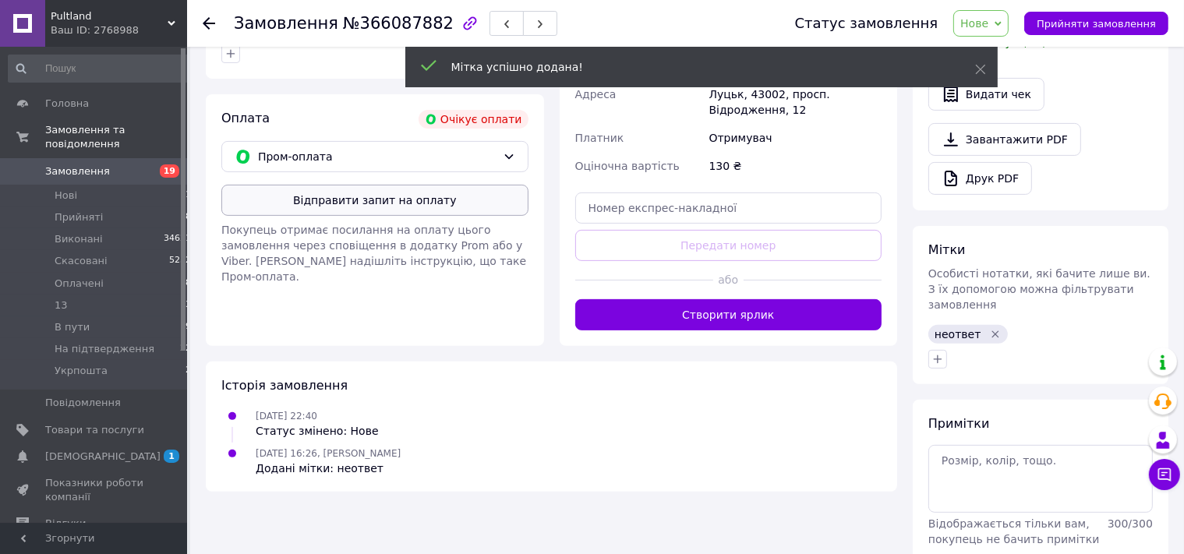
scroll to position [452, 0]
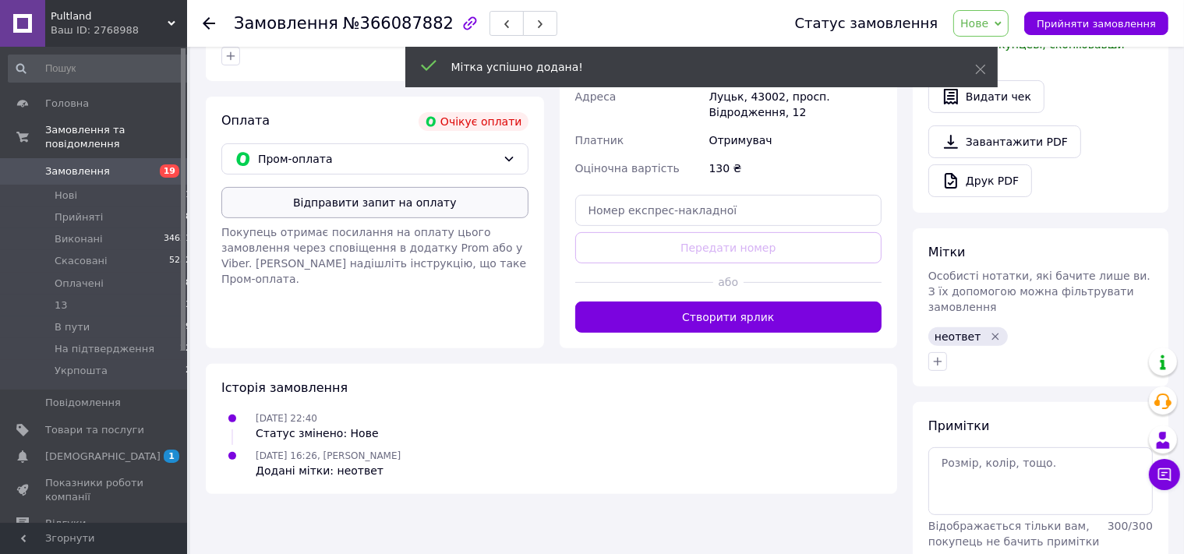
click at [332, 201] on button "Відправити запит на оплату" at bounding box center [374, 202] width 307 height 31
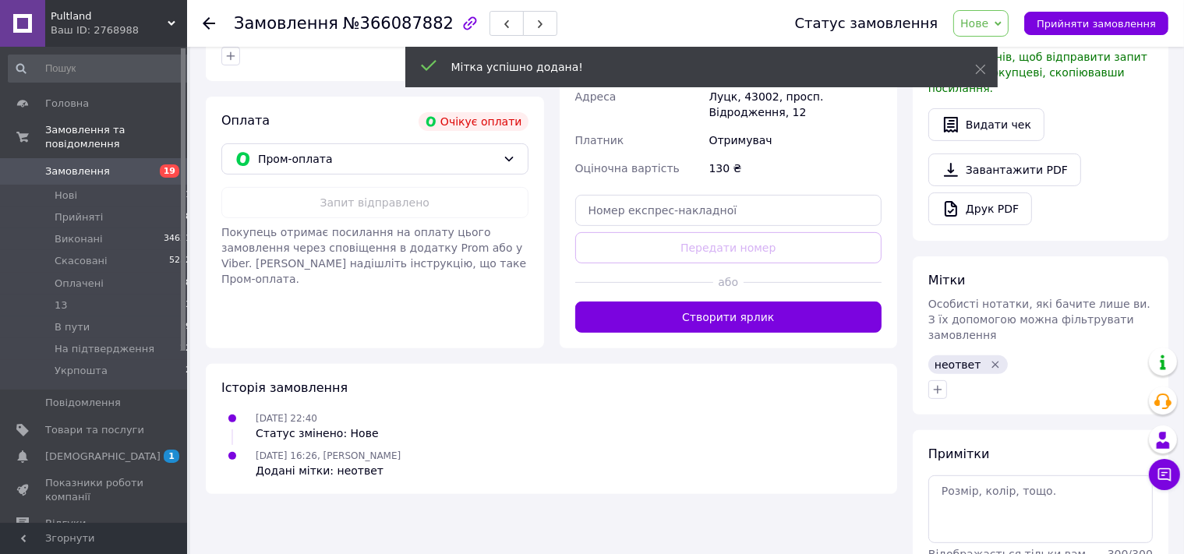
click at [210, 18] on icon at bounding box center [209, 23] width 12 height 12
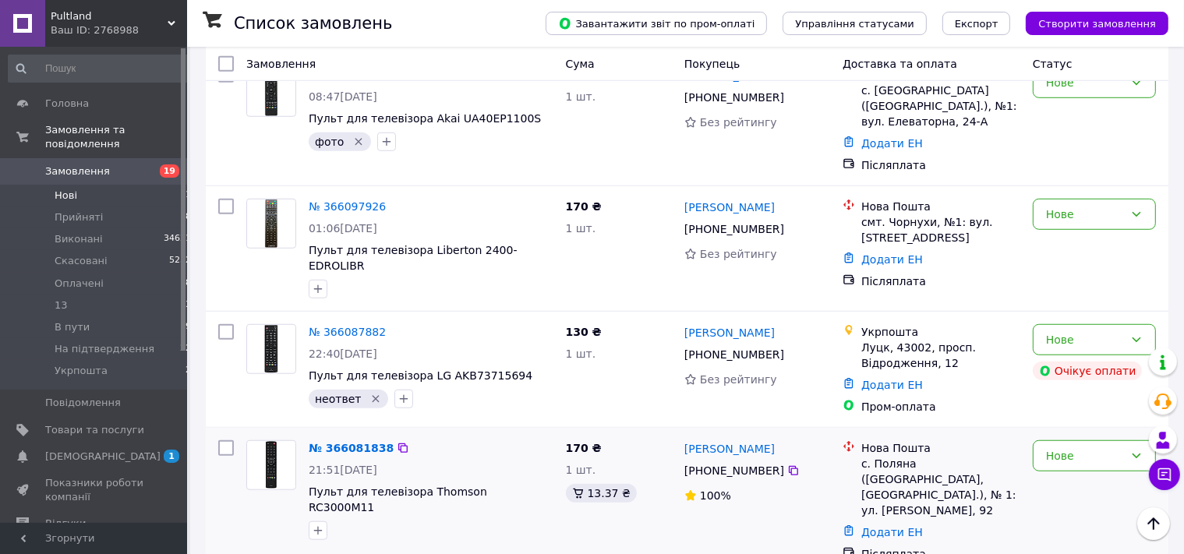
scroll to position [1159, 0]
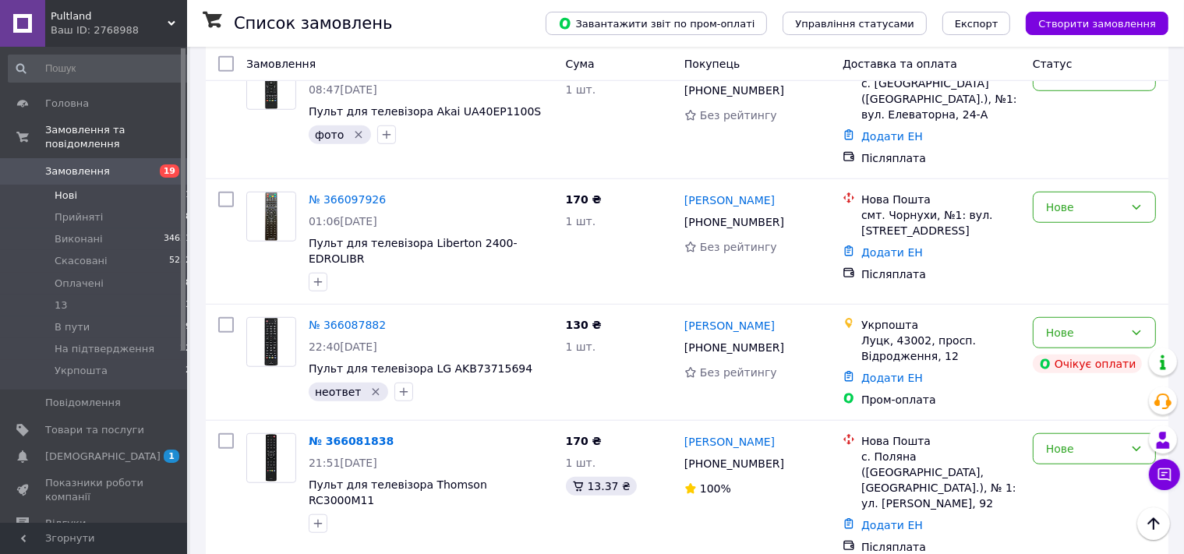
click at [1055, 433] on div "Нове" at bounding box center [1094, 448] width 123 height 31
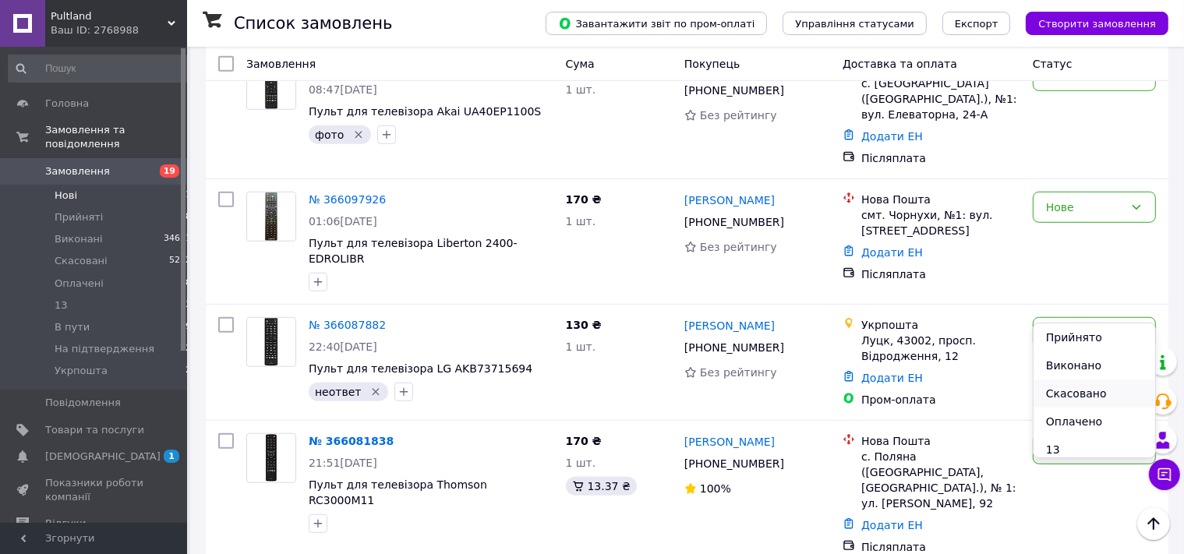
click at [1070, 389] on li "Скасовано" at bounding box center [1095, 394] width 122 height 28
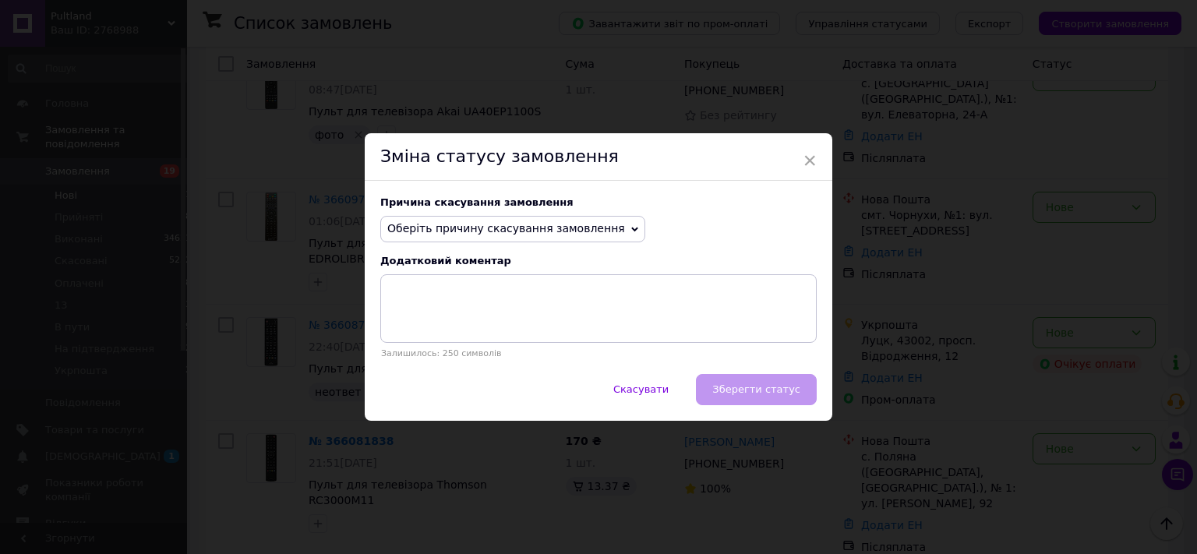
click at [414, 210] on div "Причина скасування замовлення Оберіть причину скасування замовлення Немає в ная…" at bounding box center [599, 277] width 468 height 193
click at [416, 229] on span "Оберіть причину скасування замовлення" at bounding box center [506, 228] width 238 height 12
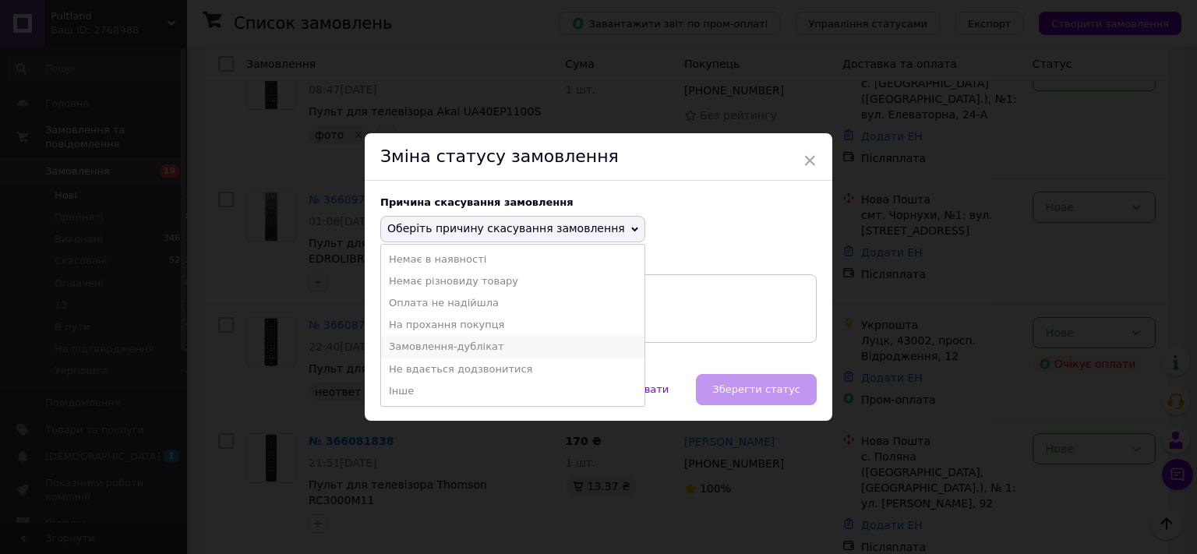
click at [413, 345] on li "Замовлення-дублікат" at bounding box center [512, 347] width 263 height 22
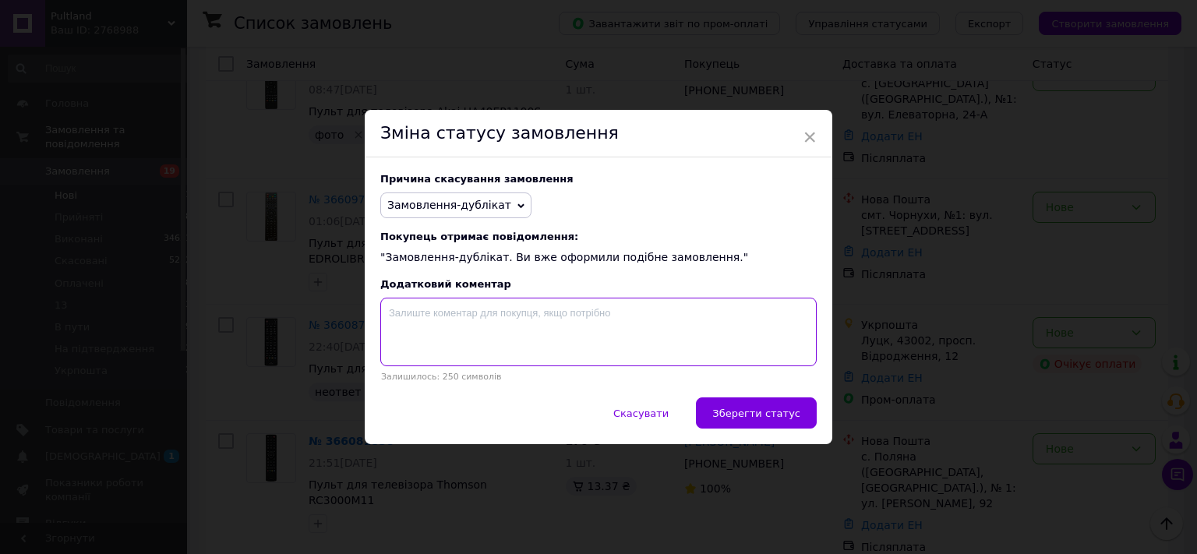
click at [413, 346] on textarea at bounding box center [598, 332] width 437 height 69
paste textarea "366081709"
type textarea "366081709"
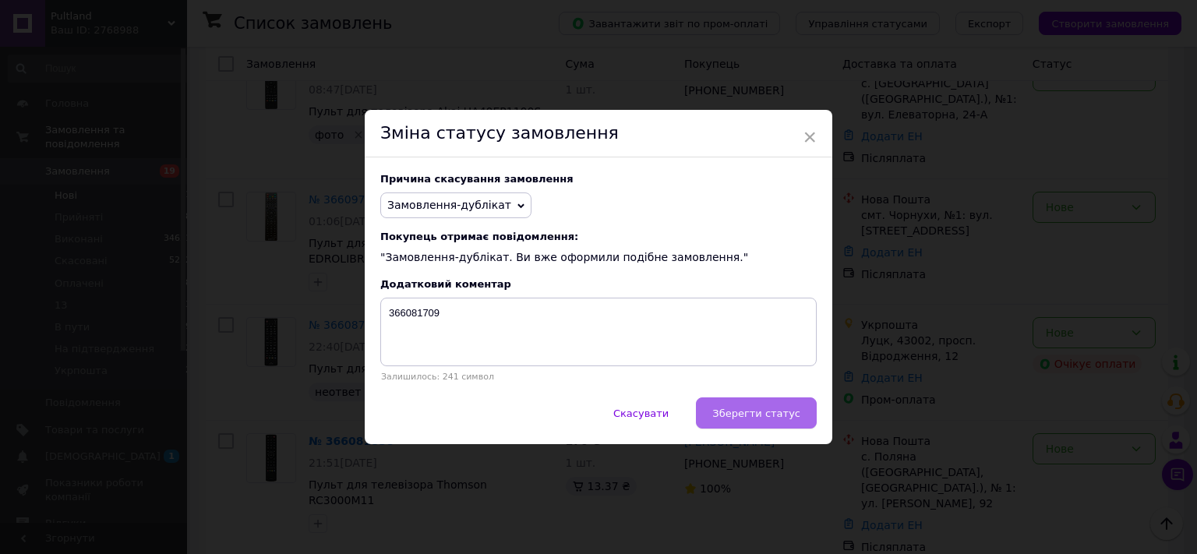
drag, startPoint x: 768, startPoint y: 421, endPoint x: 756, endPoint y: 419, distance: 11.8
click at [767, 419] on span "Зберегти статус" at bounding box center [756, 414] width 88 height 12
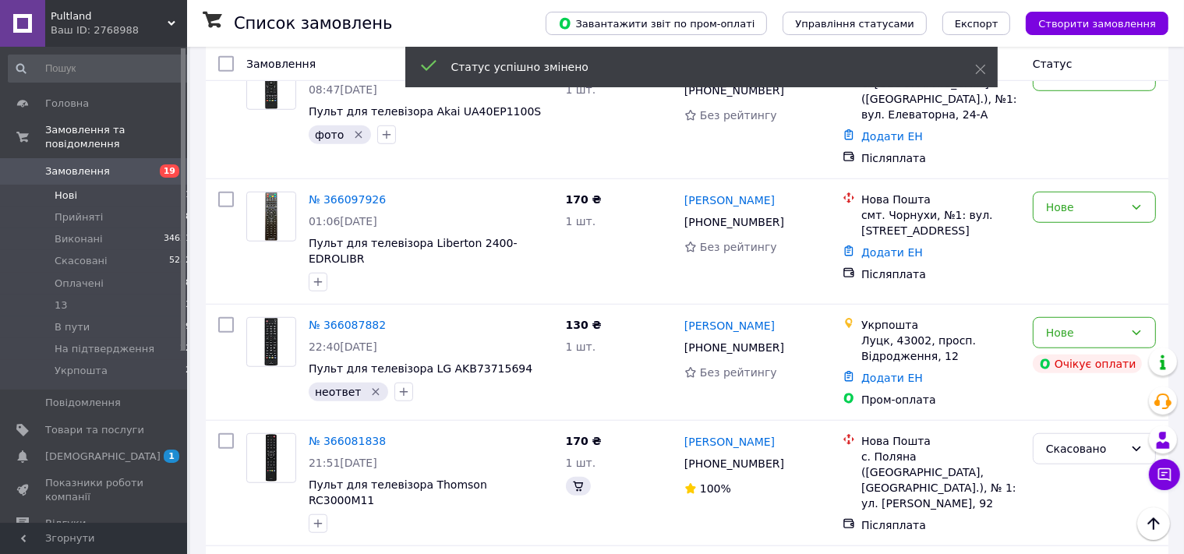
scroll to position [1138, 0]
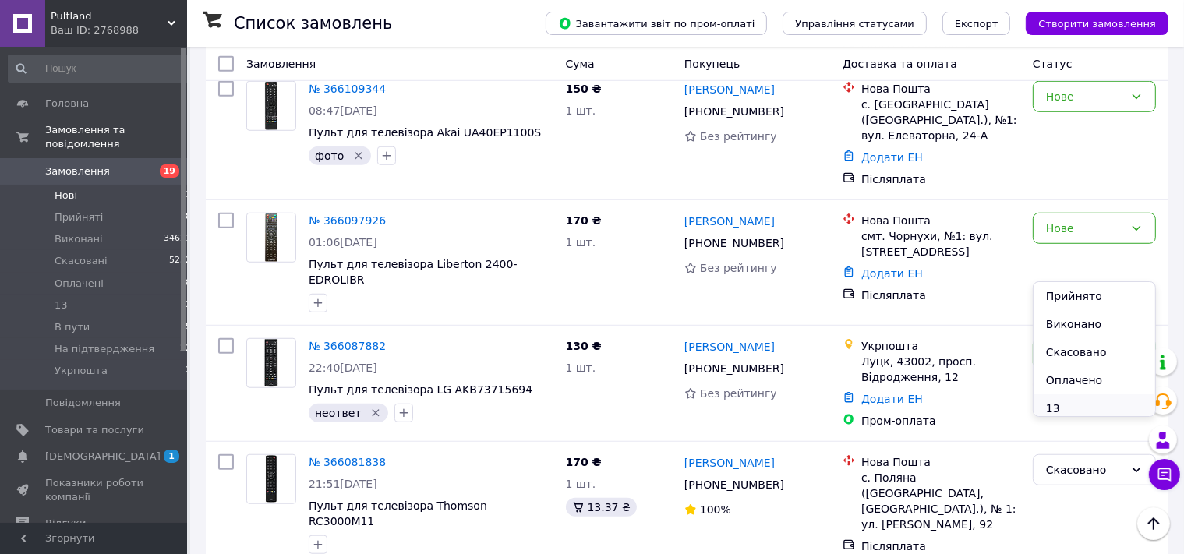
click at [1054, 402] on li "13" at bounding box center [1095, 408] width 122 height 28
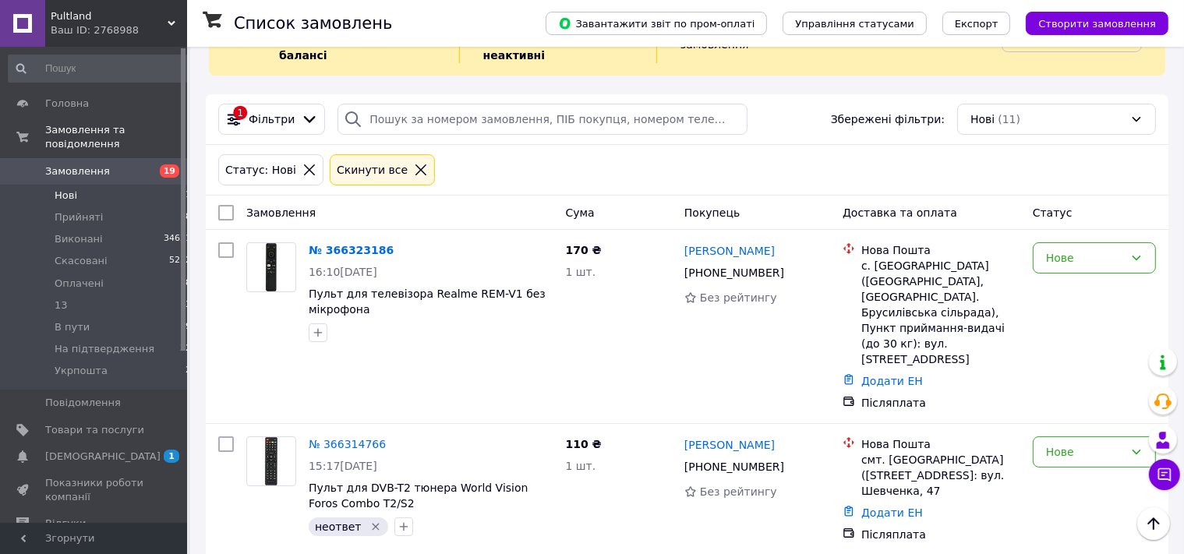
scroll to position [0, 0]
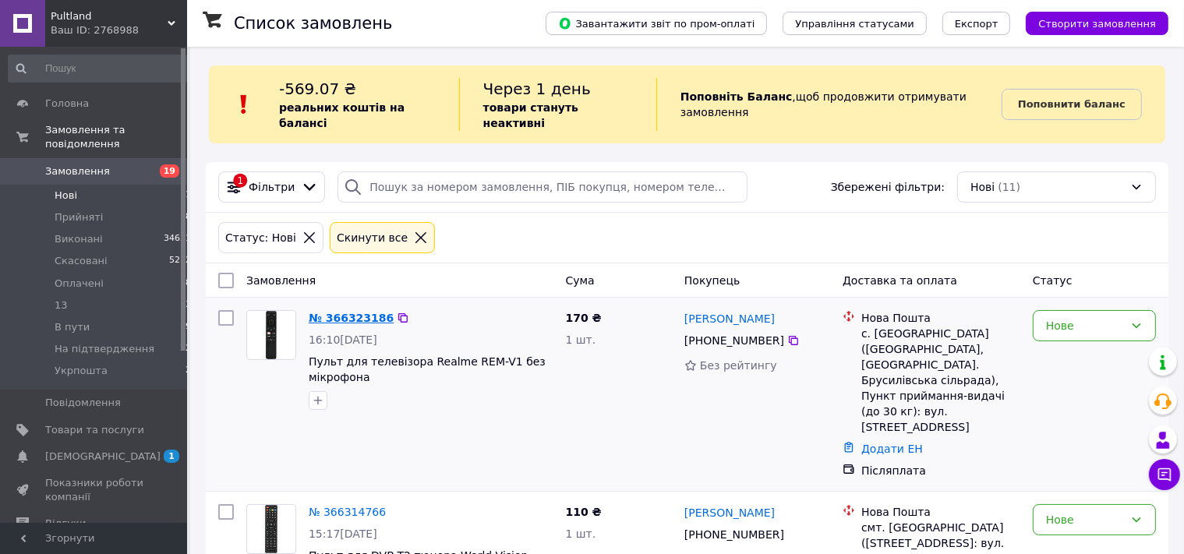
click at [345, 312] on link "№ 366323186" at bounding box center [351, 318] width 85 height 12
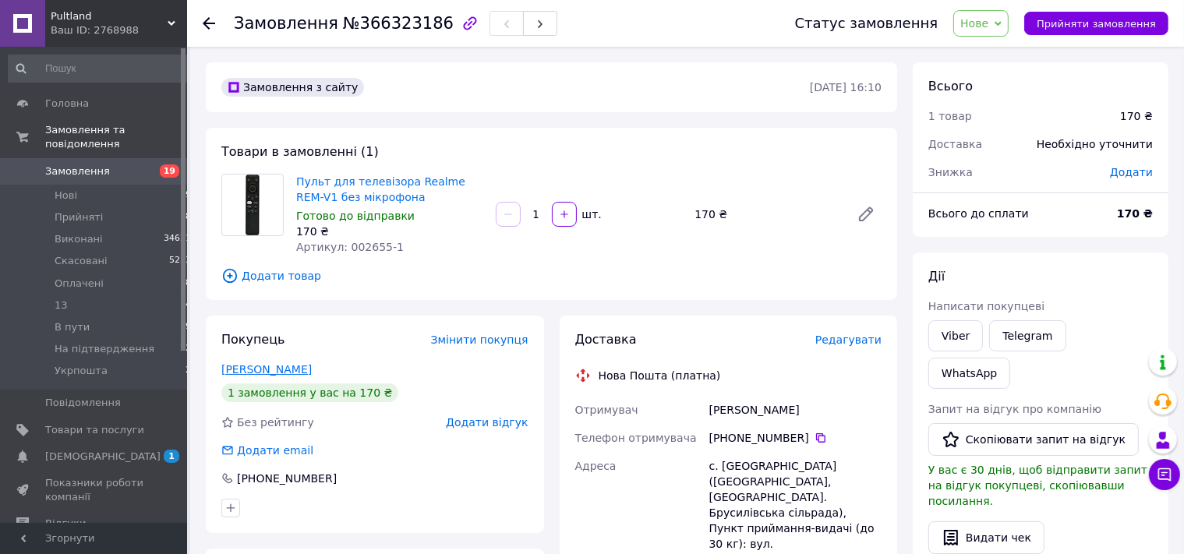
click at [292, 372] on link "Дідківська Марія" at bounding box center [266, 369] width 90 height 12
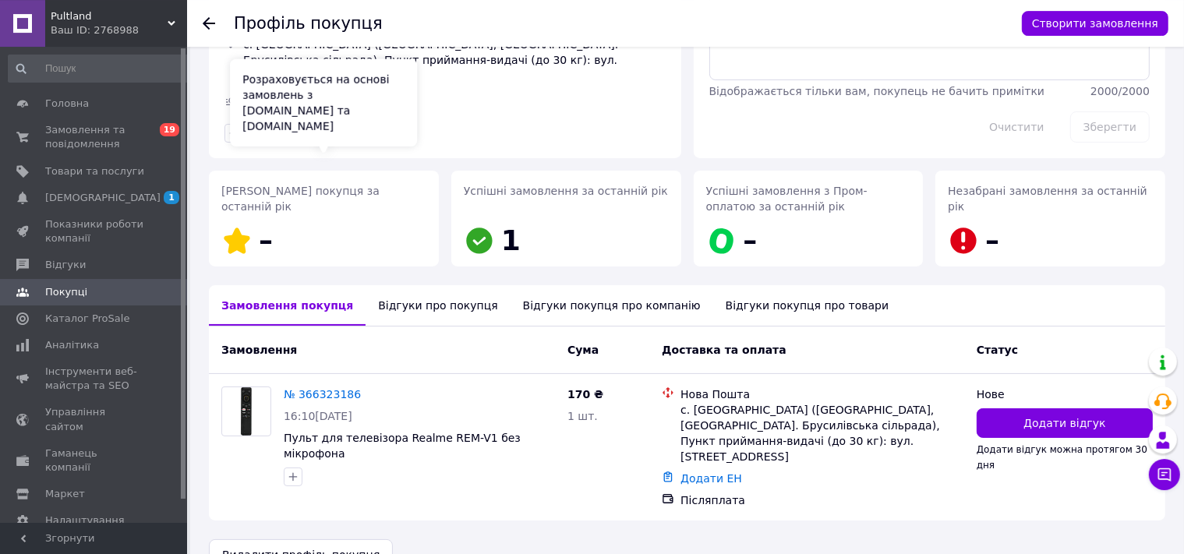
scroll to position [138, 0]
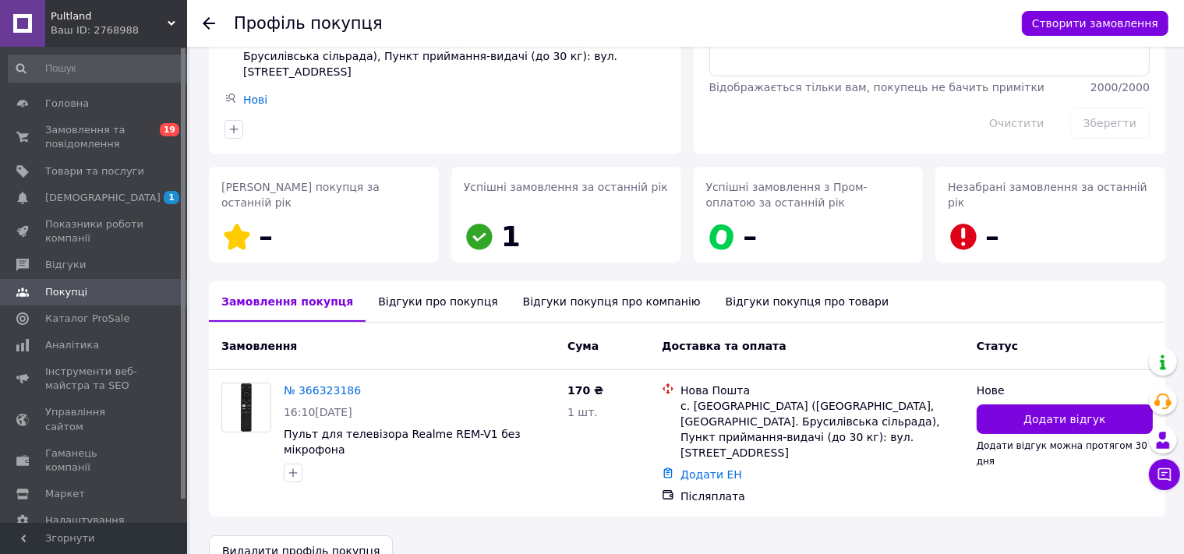
click at [387, 286] on div "Відгуки про покупця" at bounding box center [438, 301] width 144 height 41
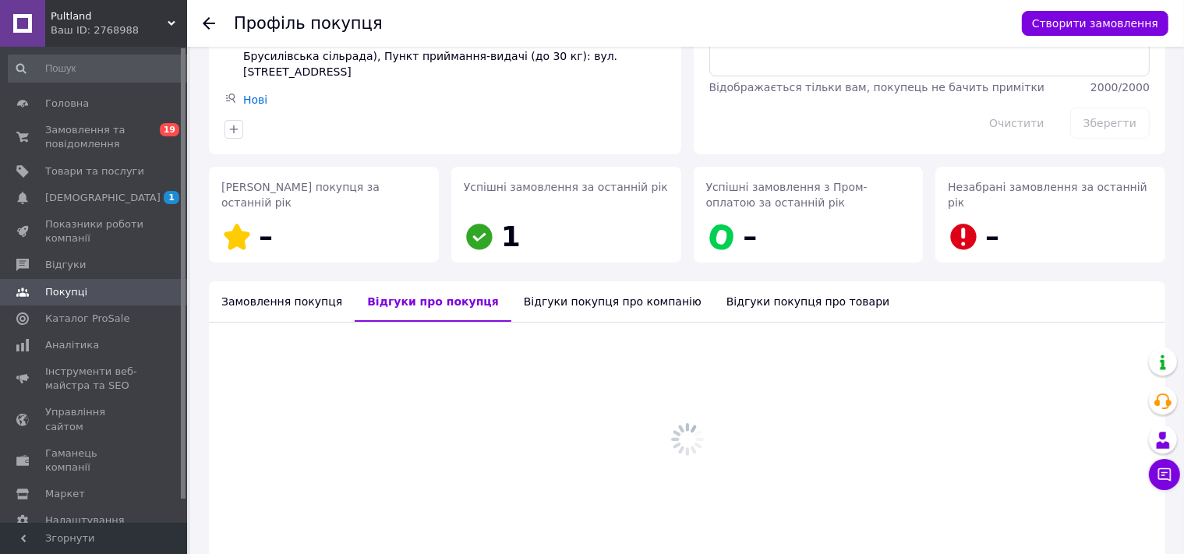
scroll to position [113, 0]
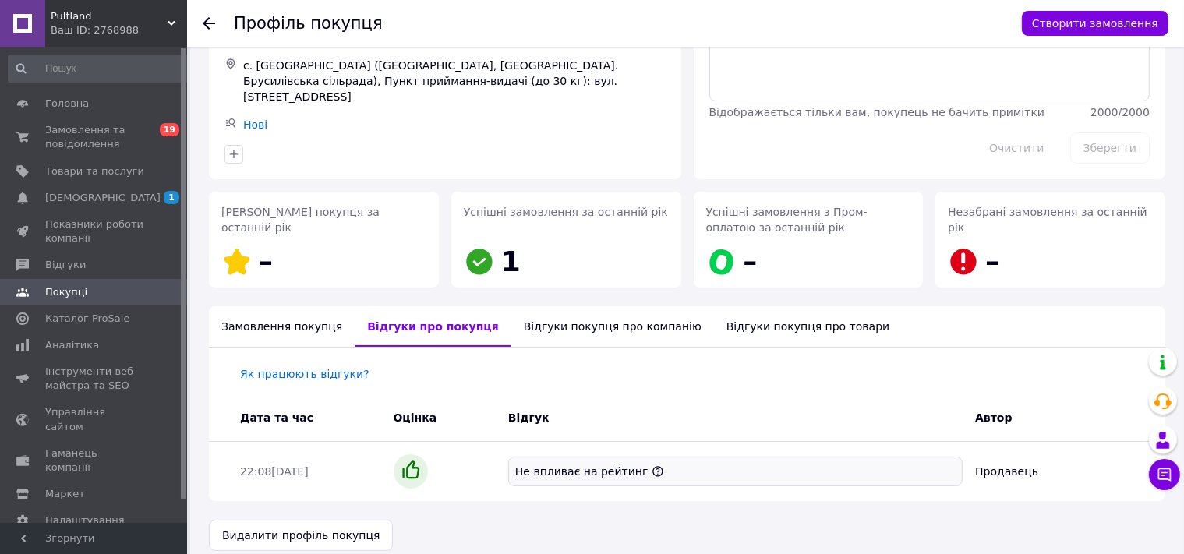
click at [278, 309] on div "Замовлення покупця" at bounding box center [282, 326] width 146 height 41
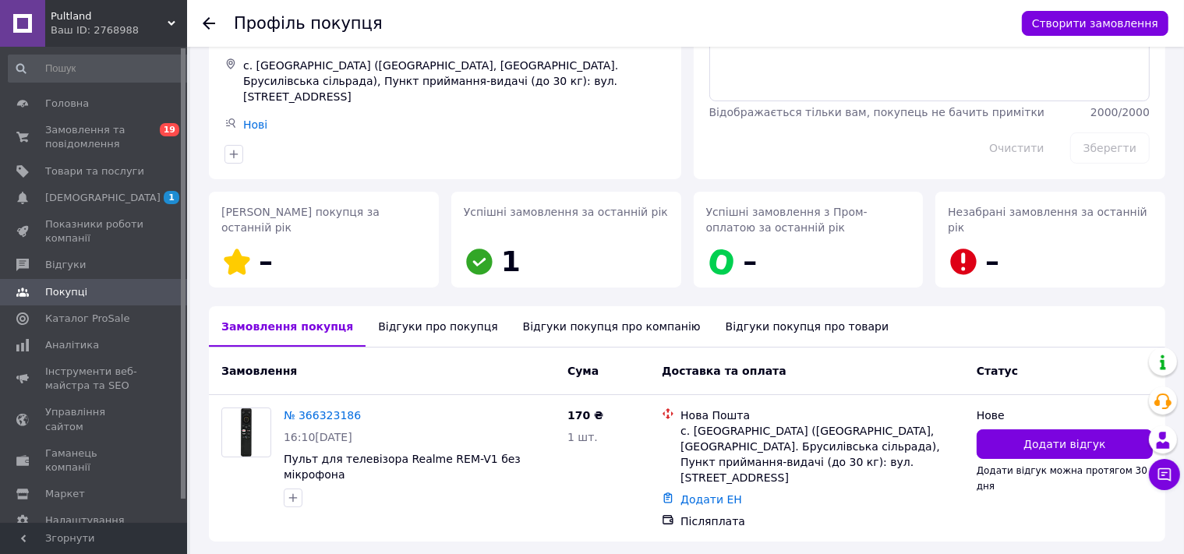
scroll to position [0, 0]
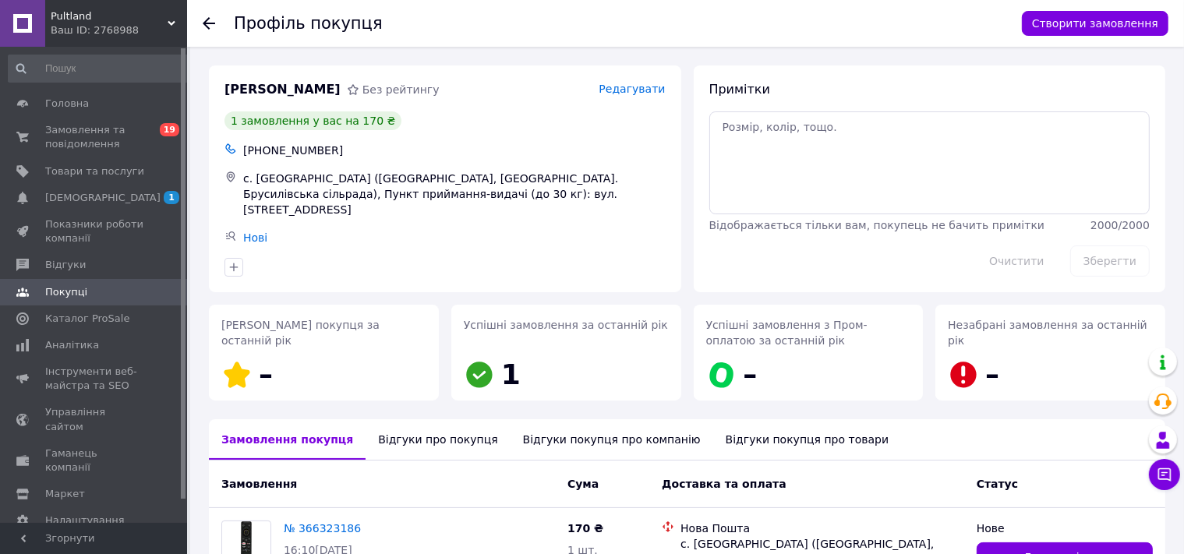
click at [207, 27] on icon at bounding box center [209, 23] width 12 height 12
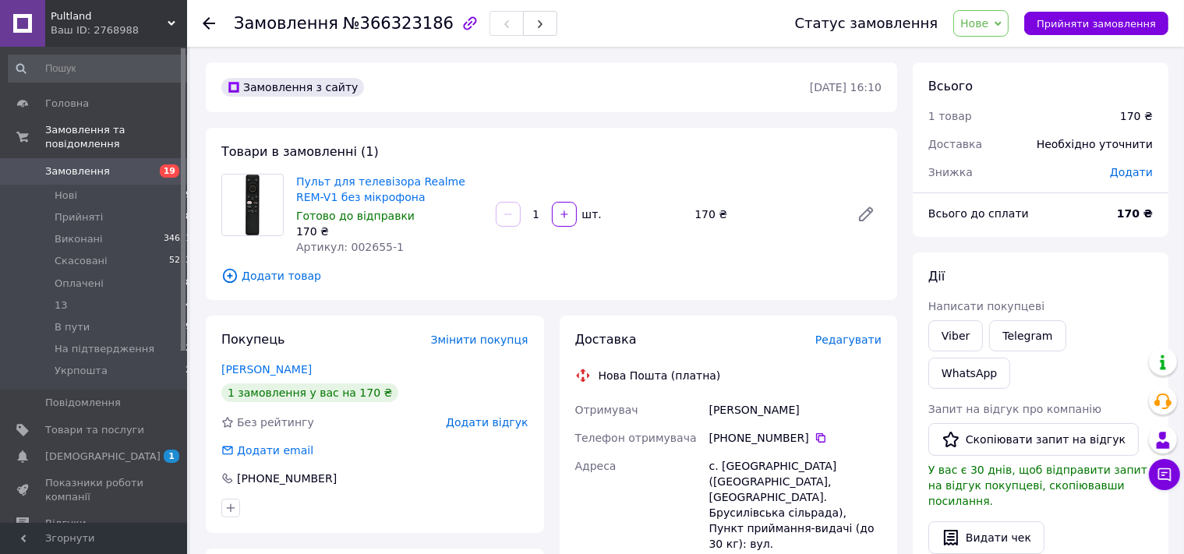
click at [260, 278] on span "Додати товар" at bounding box center [551, 275] width 660 height 17
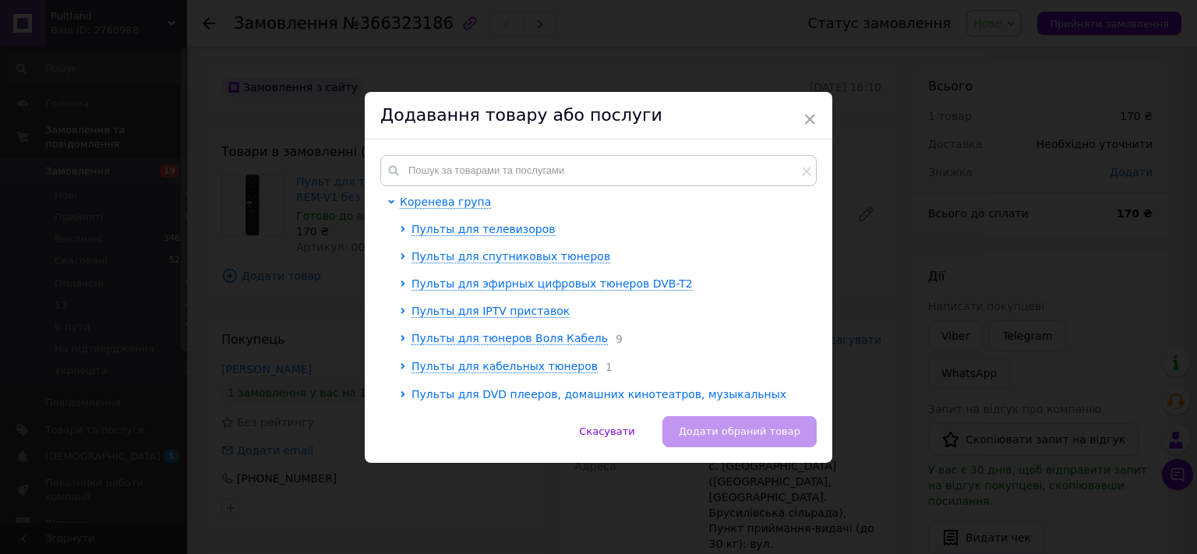
drag, startPoint x: 457, startPoint y: 153, endPoint x: 449, endPoint y: 183, distance: 31.4
click at [455, 154] on div "Коренева група Пульты для телевизоров Пульты для спутниковых тюнеров Пульты для…" at bounding box center [599, 278] width 468 height 277
click at [441, 172] on input "text" at bounding box center [598, 170] width 437 height 31
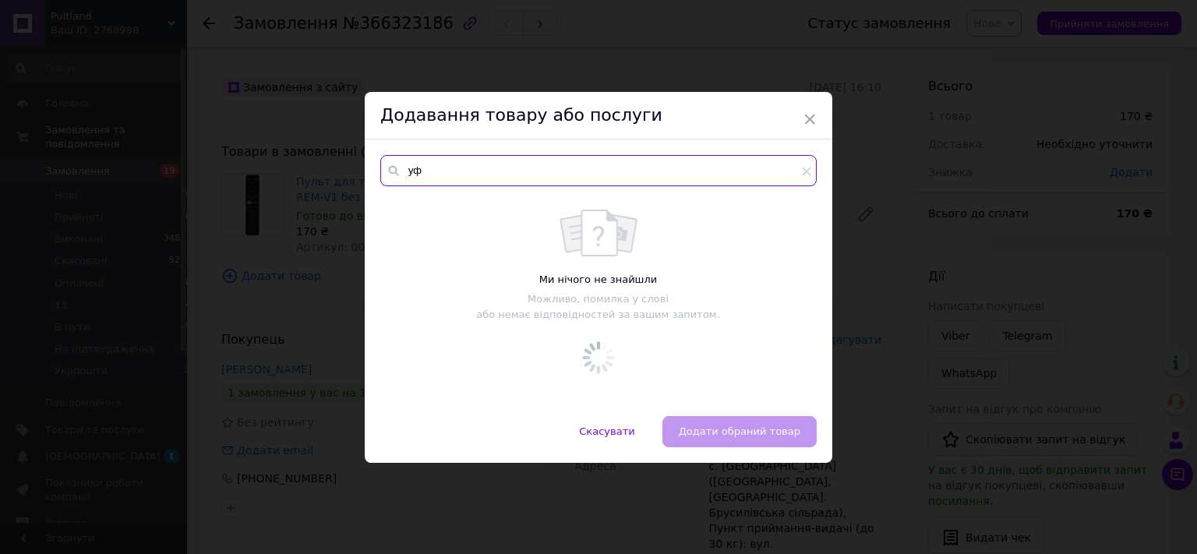
type input "у"
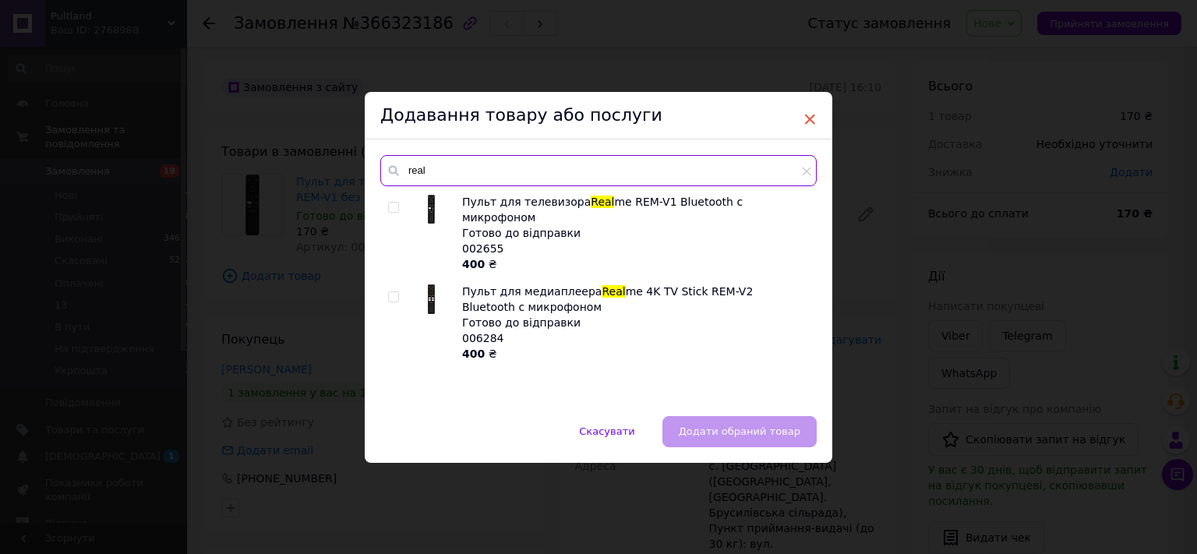
type input "real"
click at [806, 116] on span "×" at bounding box center [810, 119] width 14 height 27
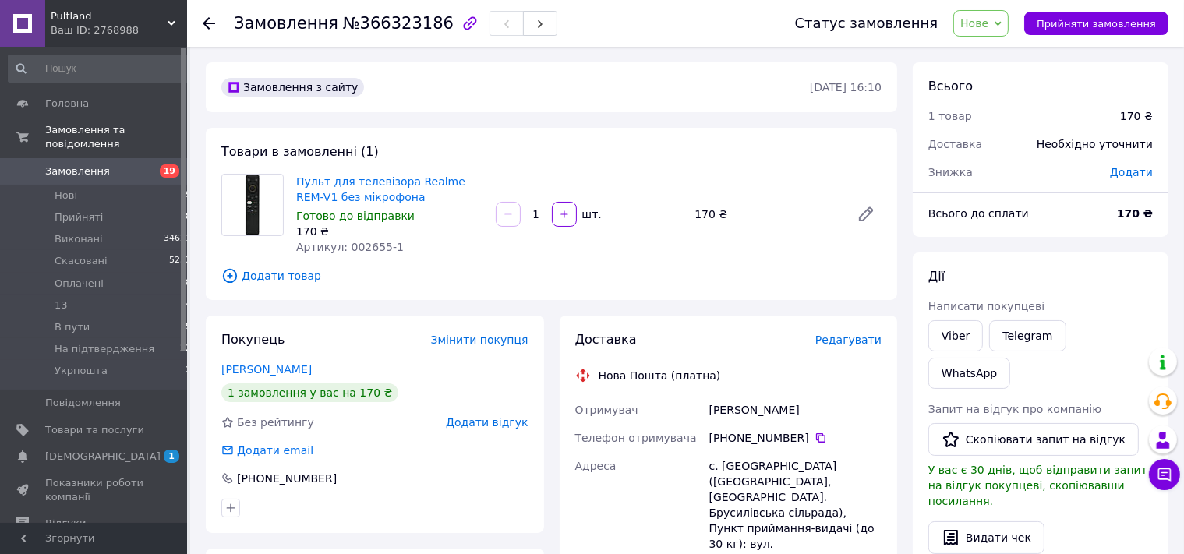
click at [987, 23] on span "Нове" at bounding box center [974, 23] width 28 height 12
drag, startPoint x: 1002, startPoint y: 53, endPoint x: 965, endPoint y: 55, distance: 36.7
click at [1001, 52] on li "Прийнято" at bounding box center [1011, 54] width 115 height 23
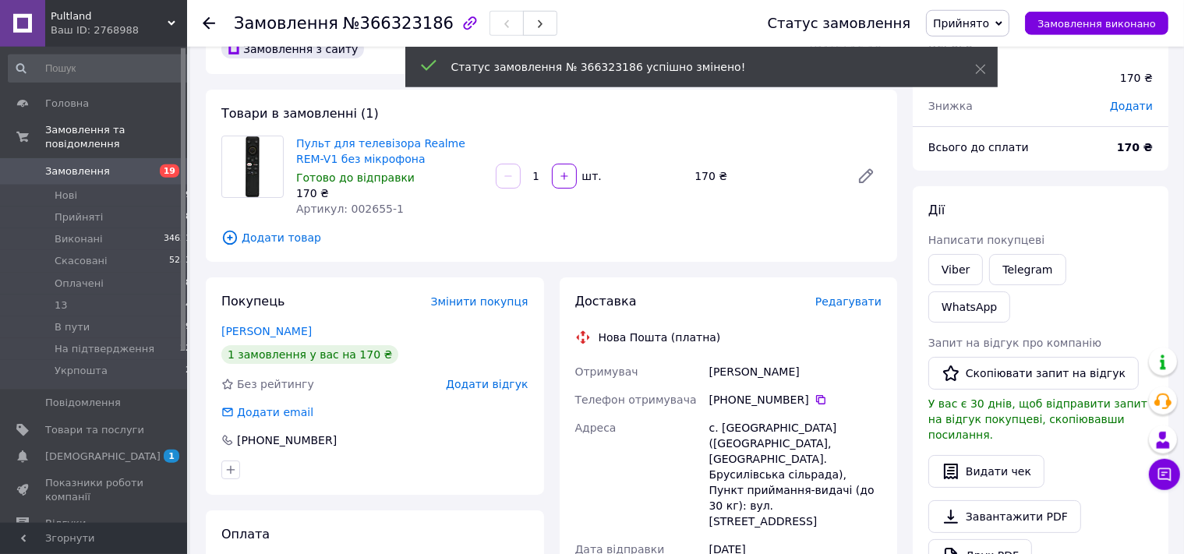
scroll to position [82, 0]
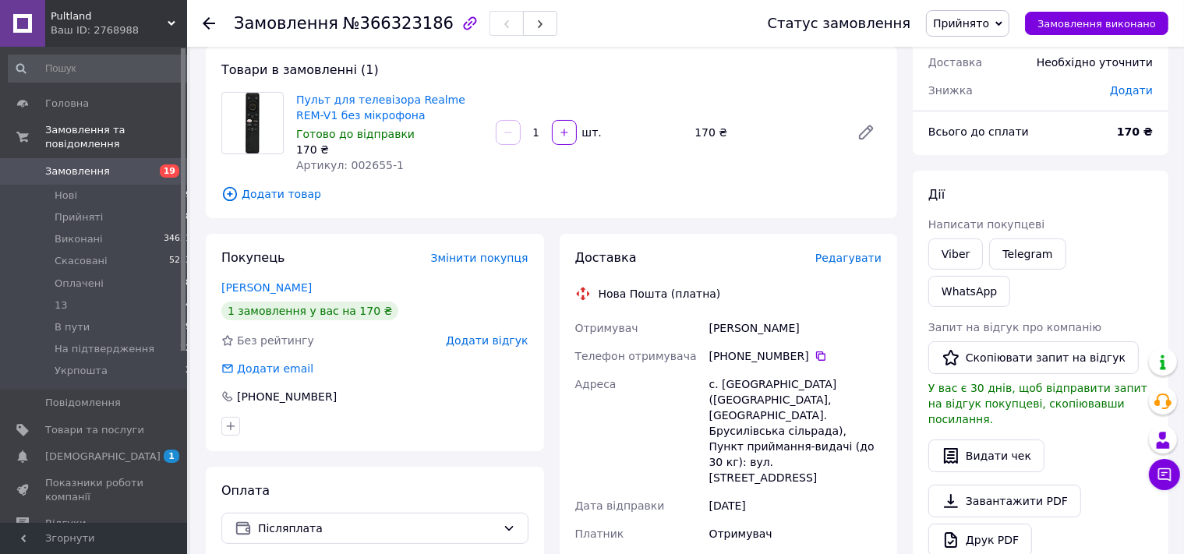
click at [208, 25] on icon at bounding box center [209, 23] width 12 height 12
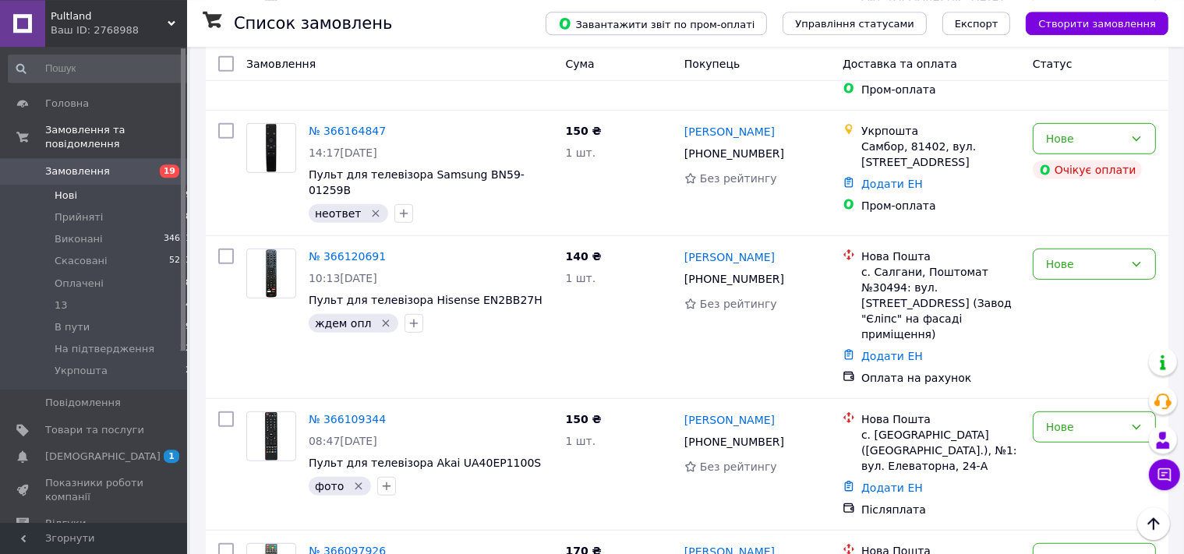
scroll to position [823, 0]
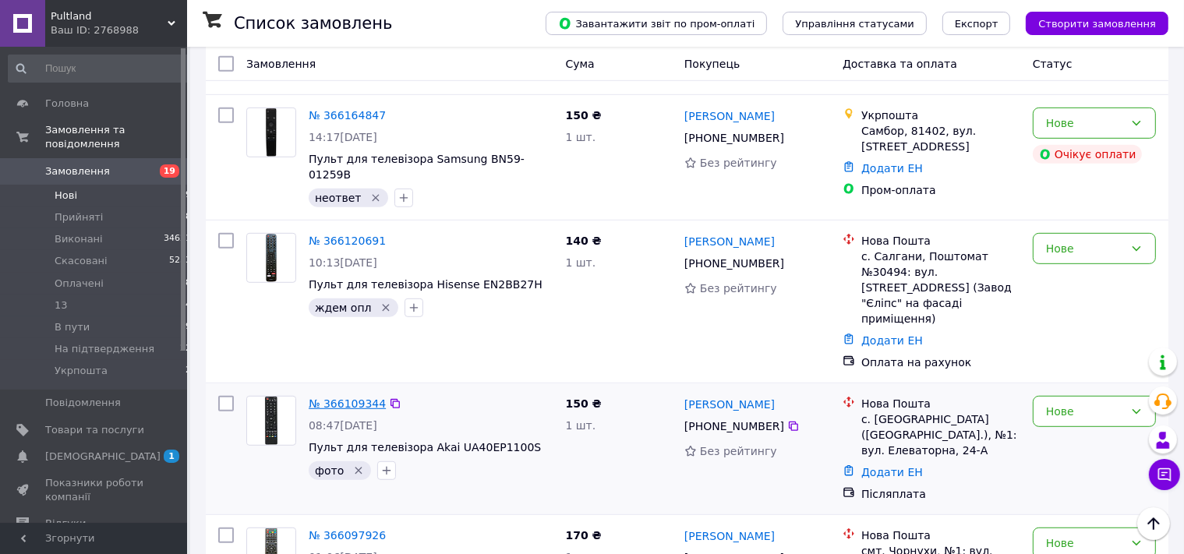
click at [348, 398] on link "№ 366109344" at bounding box center [347, 404] width 77 height 12
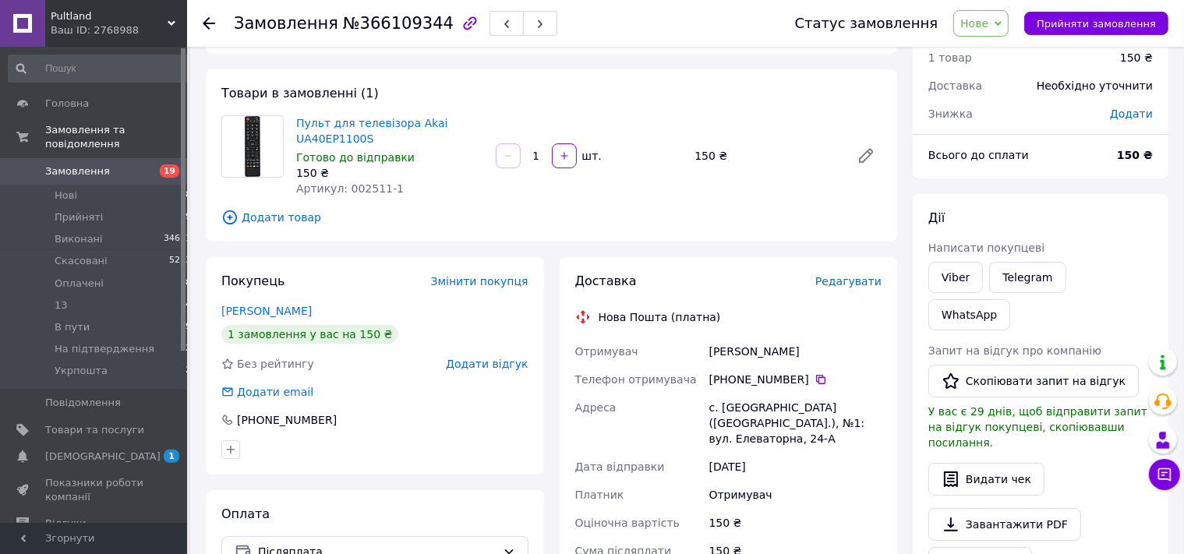
scroll to position [40, 0]
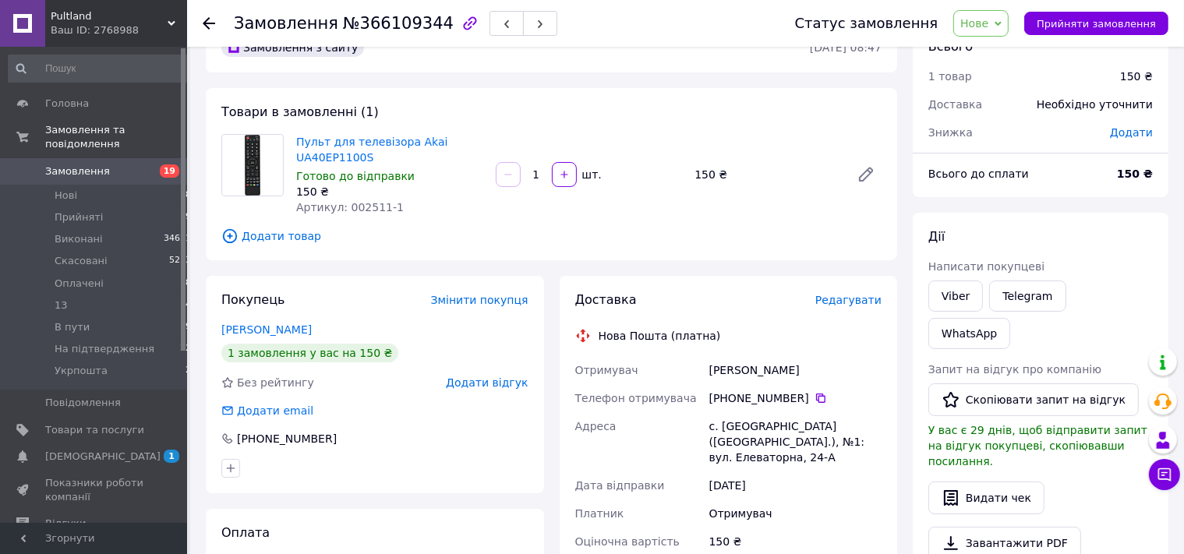
drag, startPoint x: 1083, startPoint y: 27, endPoint x: 479, endPoint y: 182, distance: 623.7
click at [1083, 26] on span "Прийняти замовлення" at bounding box center [1096, 24] width 119 height 12
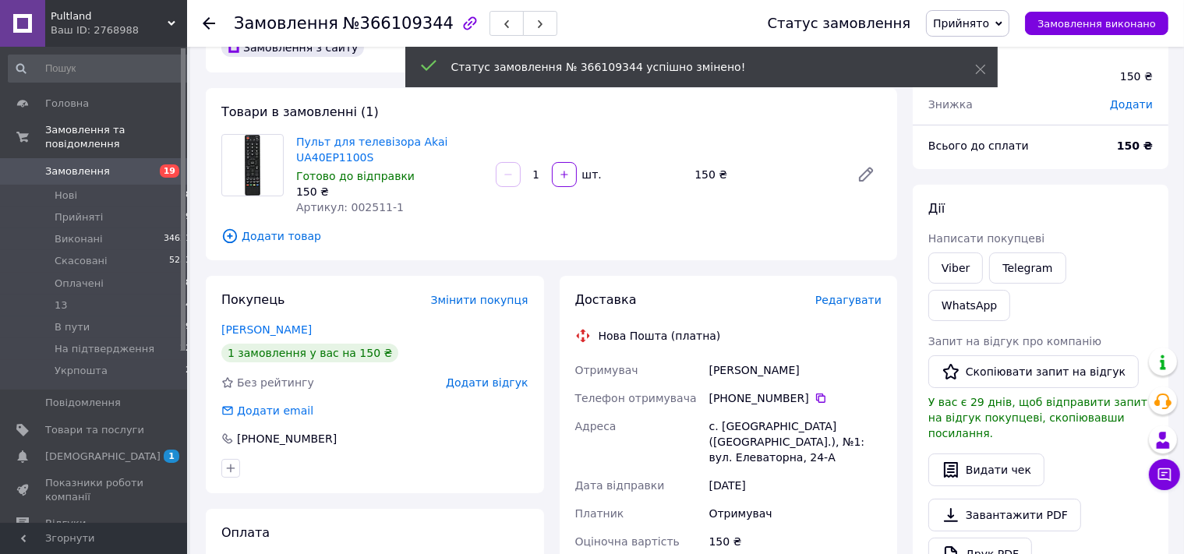
click at [209, 20] on icon at bounding box center [209, 23] width 12 height 12
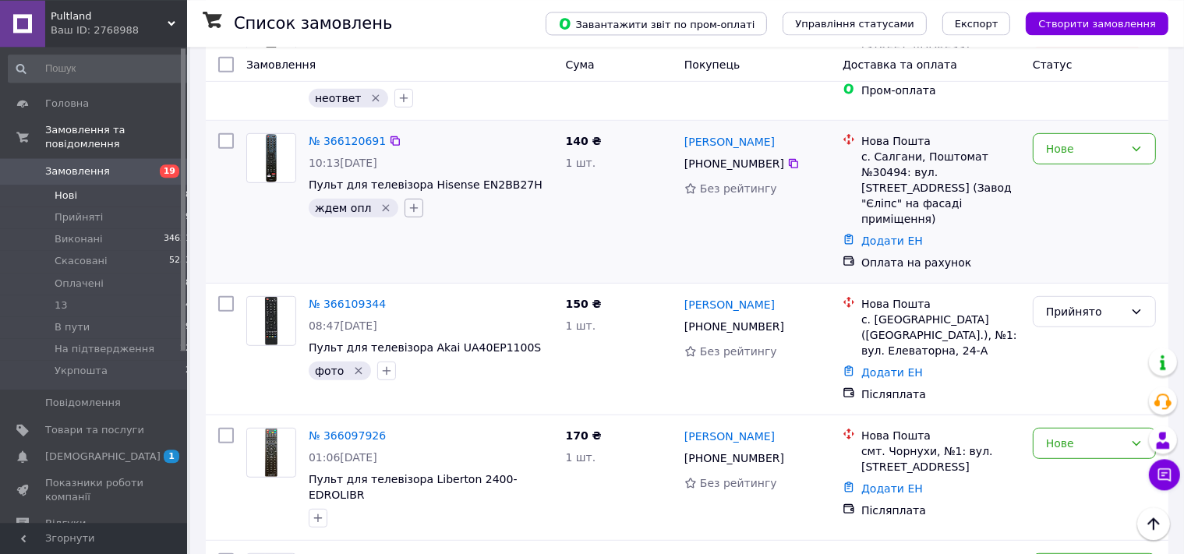
scroll to position [733, 0]
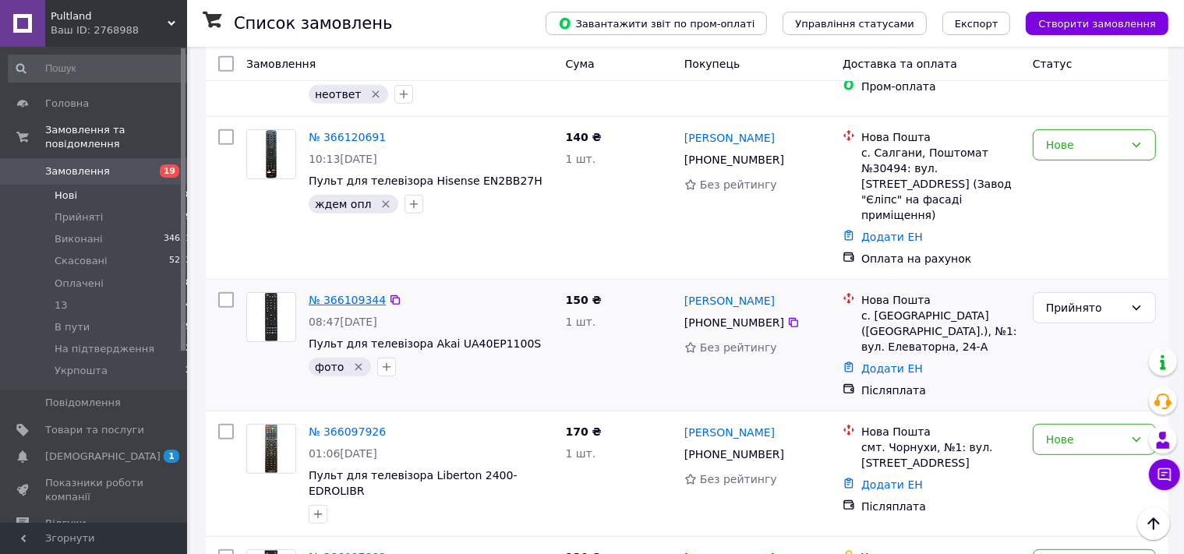
click at [351, 294] on link "№ 366109344" at bounding box center [347, 300] width 77 height 12
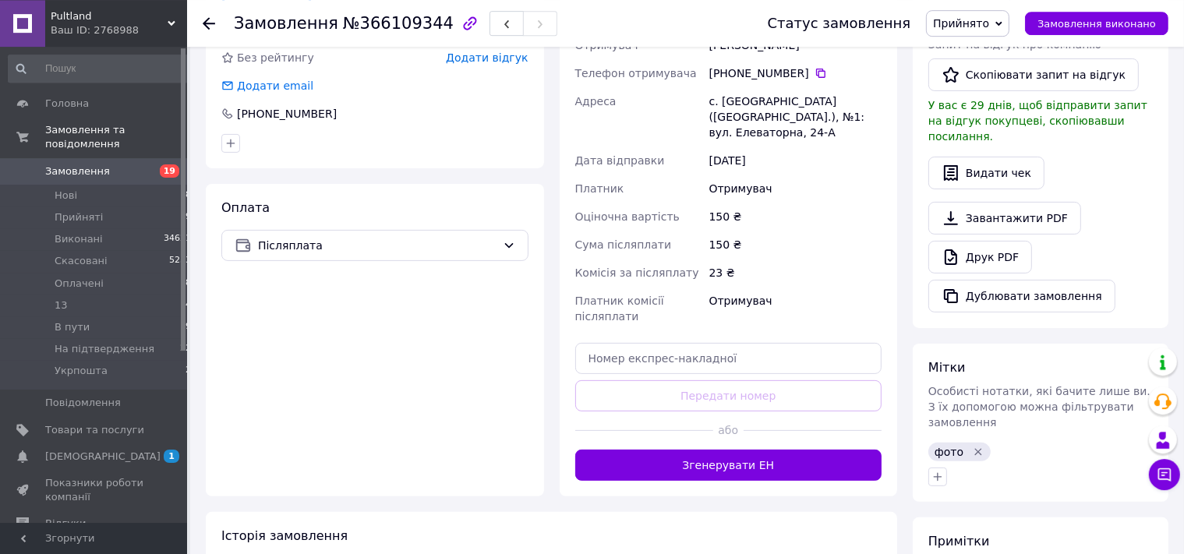
scroll to position [489, 0]
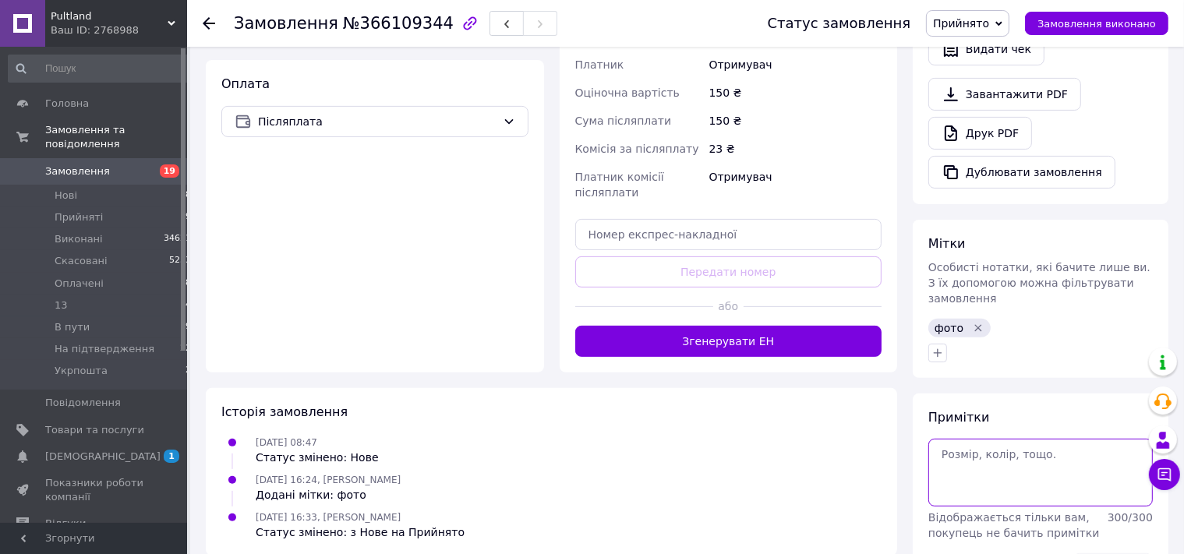
click at [974, 439] on textarea at bounding box center [1040, 472] width 225 height 67
type textarea "0668126185"
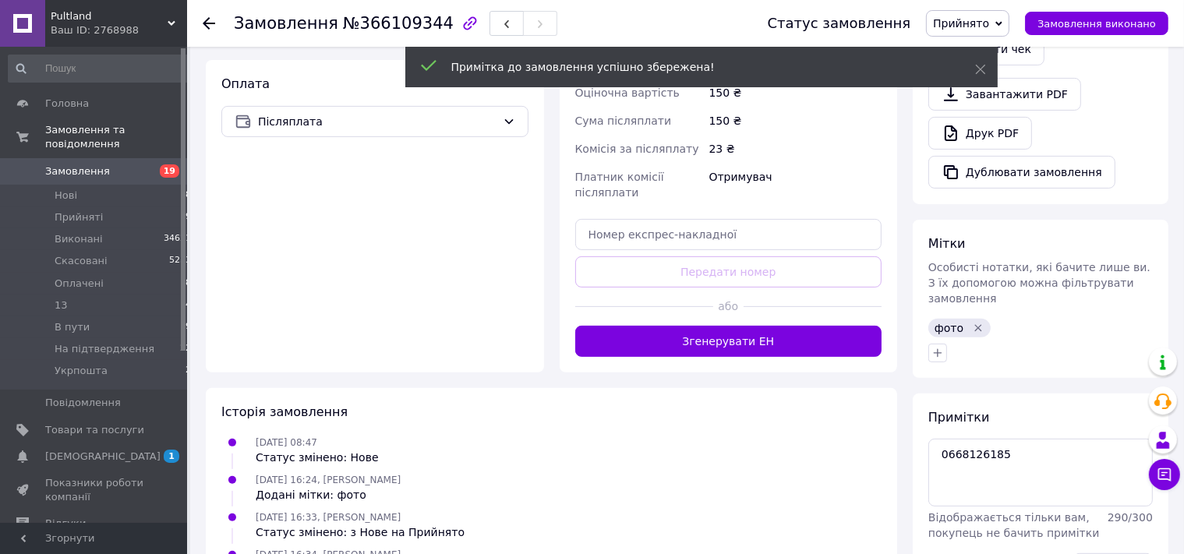
click at [978, 322] on icon "Видалити мітку" at bounding box center [978, 328] width 12 height 12
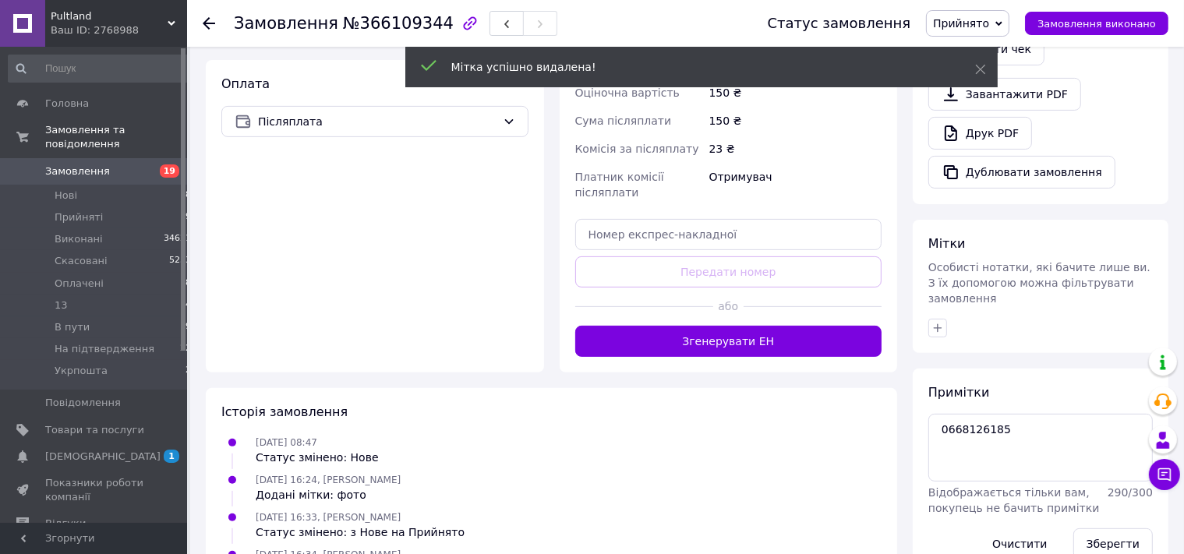
drag, startPoint x: 203, startPoint y: 16, endPoint x: 225, endPoint y: 95, distance: 81.7
click at [204, 17] on div at bounding box center [209, 24] width 12 height 16
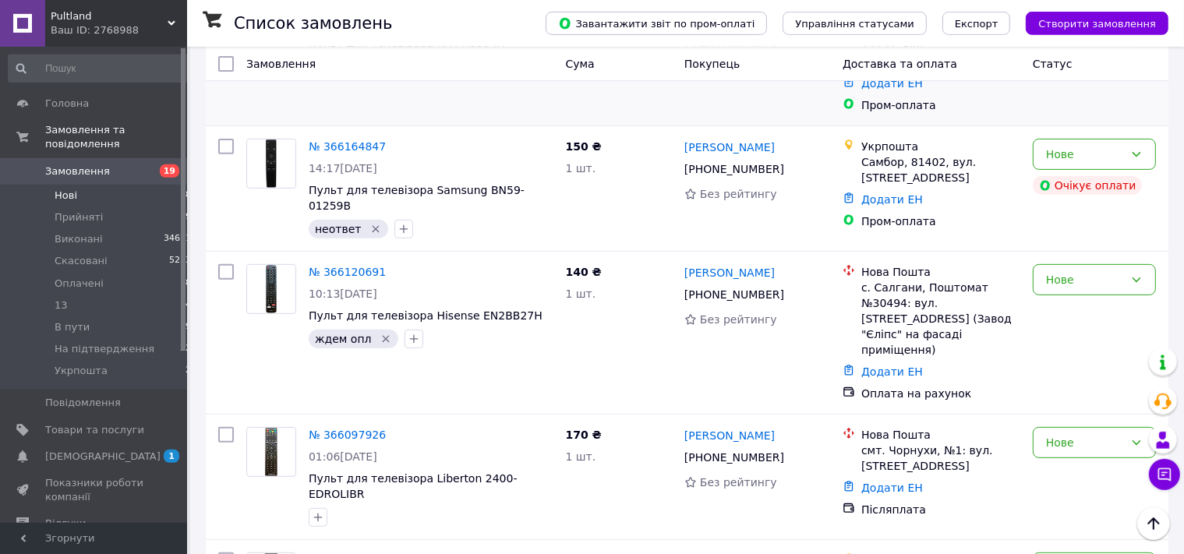
scroll to position [617, 0]
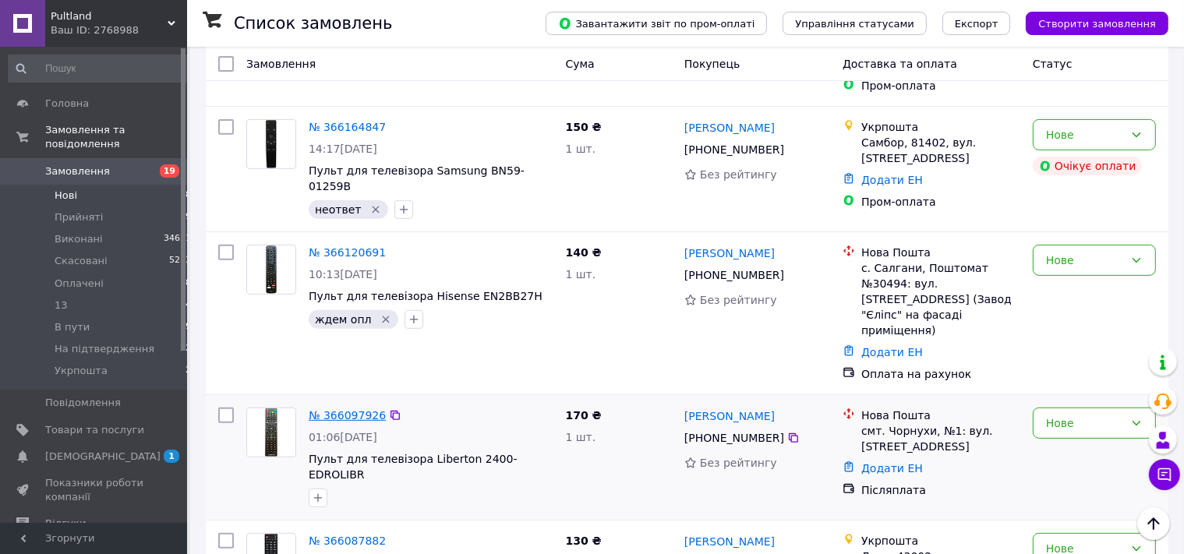
click at [341, 409] on link "№ 366097926" at bounding box center [347, 415] width 77 height 12
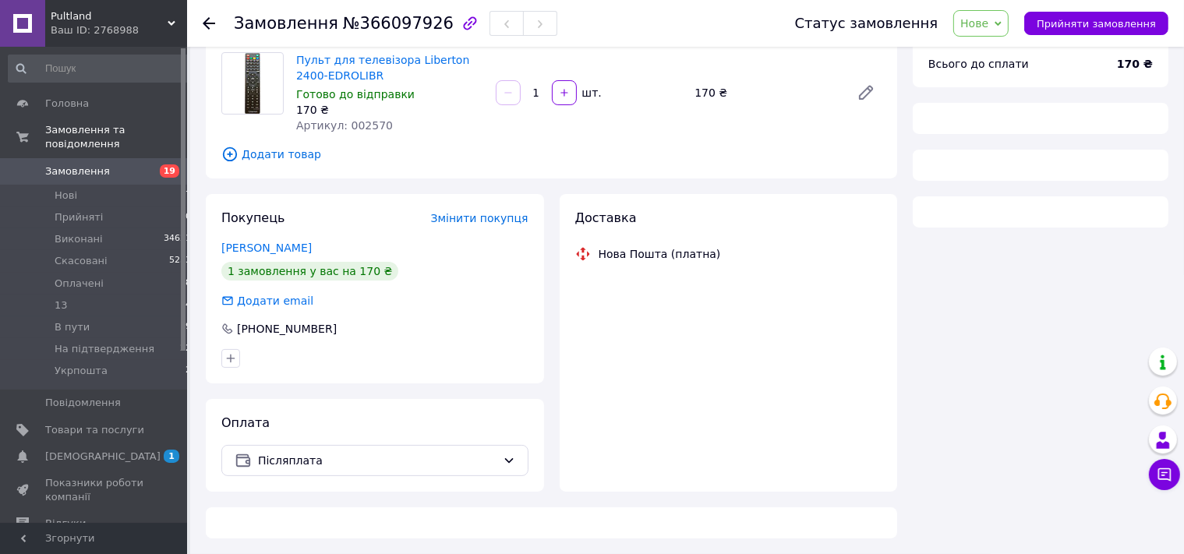
scroll to position [122, 0]
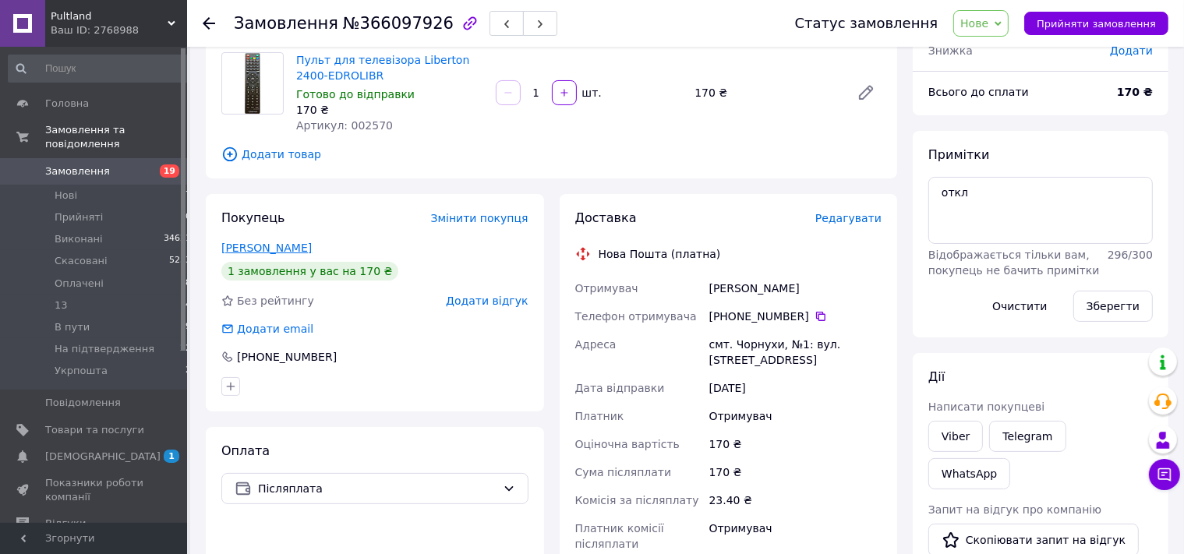
click at [256, 249] on link "Козленко Ігор" at bounding box center [266, 248] width 90 height 12
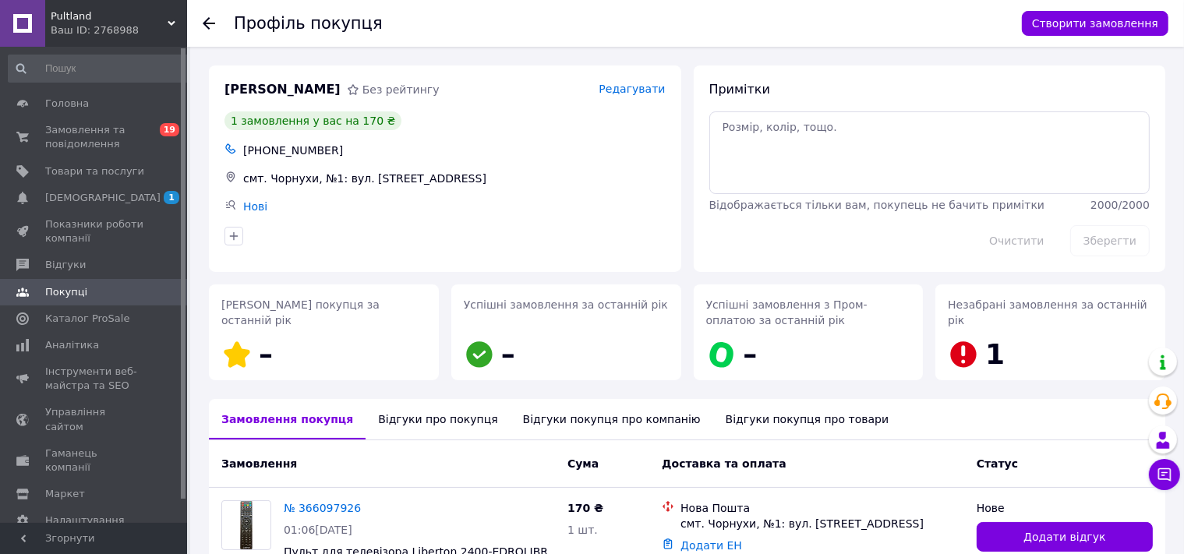
click at [421, 419] on div "Відгуки про покупця" at bounding box center [438, 419] width 144 height 41
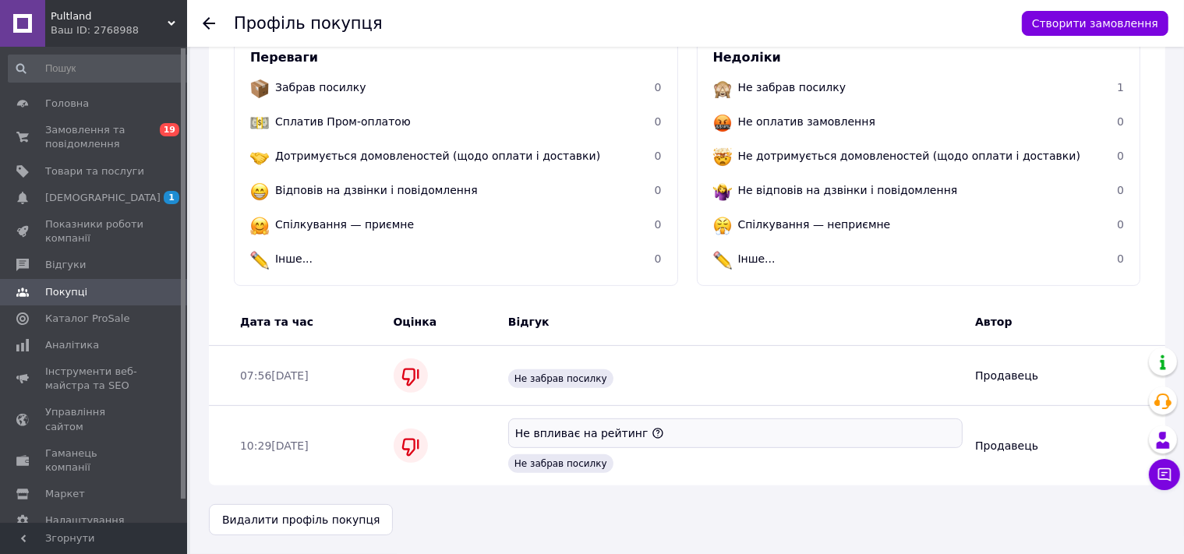
scroll to position [44, 0]
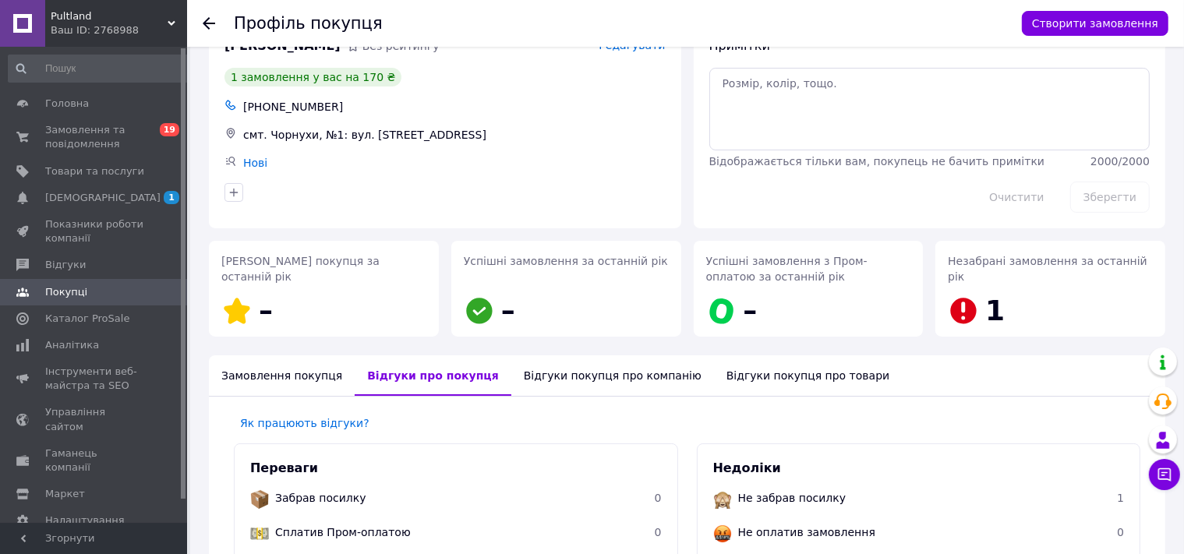
click at [208, 21] on icon at bounding box center [209, 23] width 12 height 12
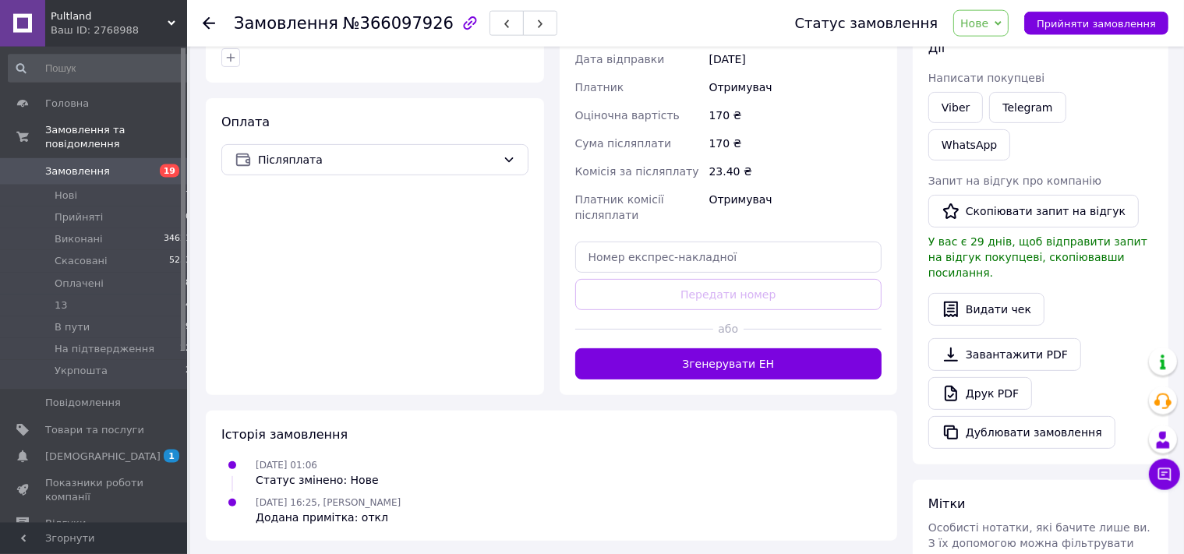
scroll to position [454, 0]
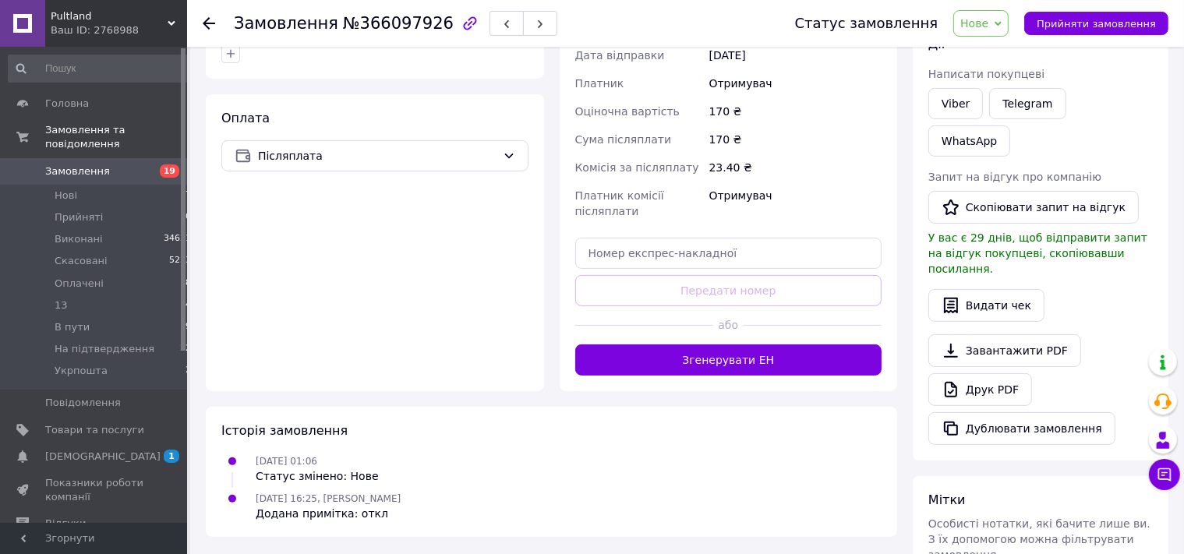
drag, startPoint x: 937, startPoint y: 514, endPoint x: 960, endPoint y: 502, distance: 25.5
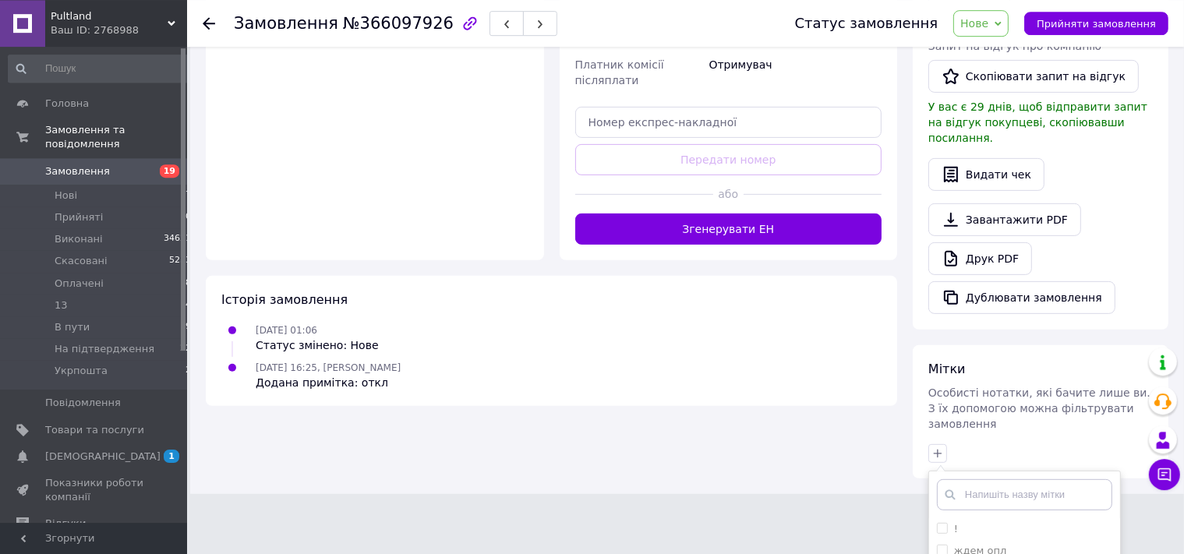
scroll to position [686, 0]
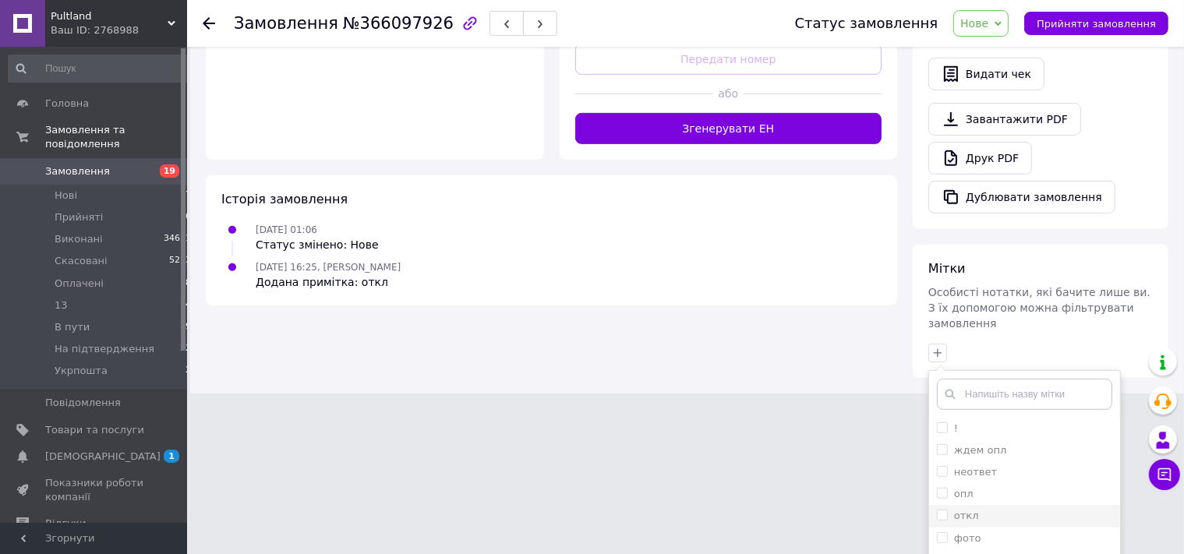
click at [962, 510] on label "откл" at bounding box center [966, 516] width 25 height 12
checkbox input "true"
drag, startPoint x: 959, startPoint y: 401, endPoint x: 977, endPoint y: 448, distance: 50.8
click at [959, 466] on label "неответ" at bounding box center [975, 472] width 43 height 12
checkbox input "true"
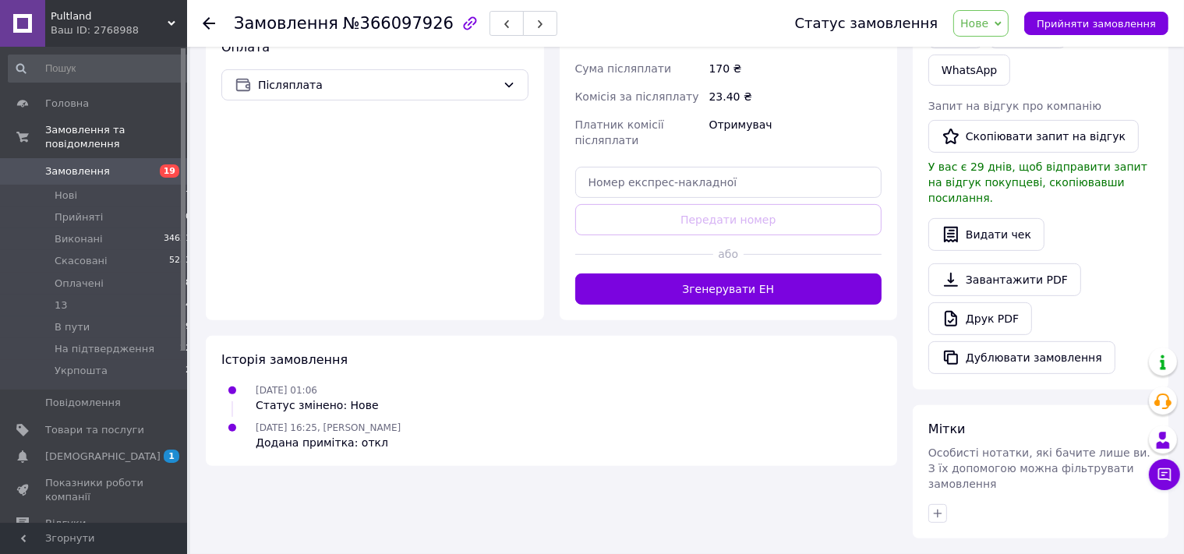
scroll to position [454, 0]
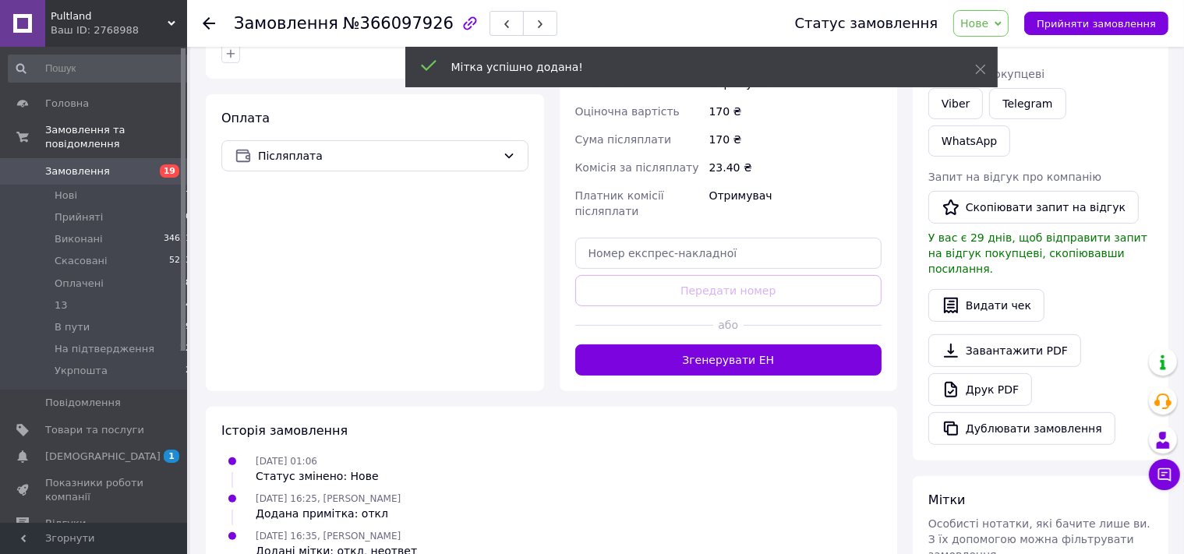
click at [210, 23] on icon at bounding box center [209, 23] width 12 height 12
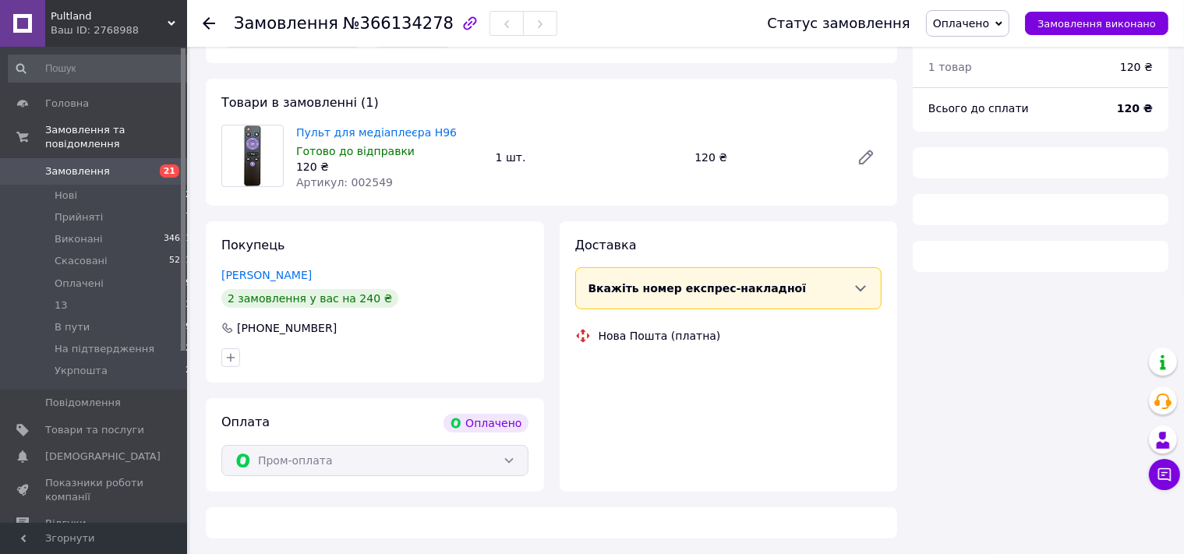
scroll to position [96, 0]
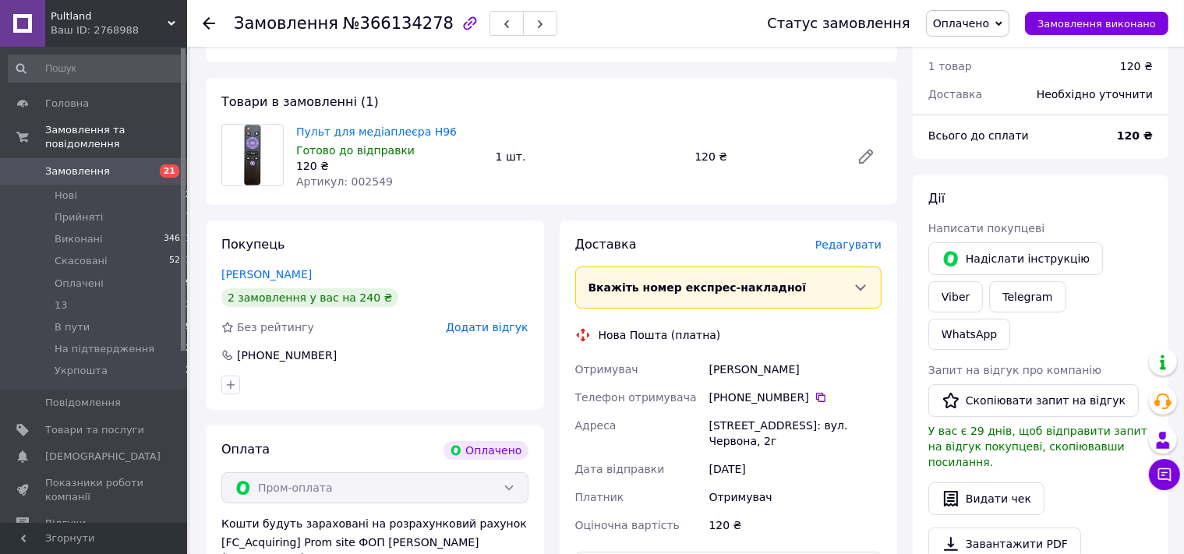
drag, startPoint x: 254, startPoint y: 275, endPoint x: 274, endPoint y: 334, distance: 62.6
click at [254, 275] on link "Угнівенко Юрій" at bounding box center [266, 274] width 90 height 12
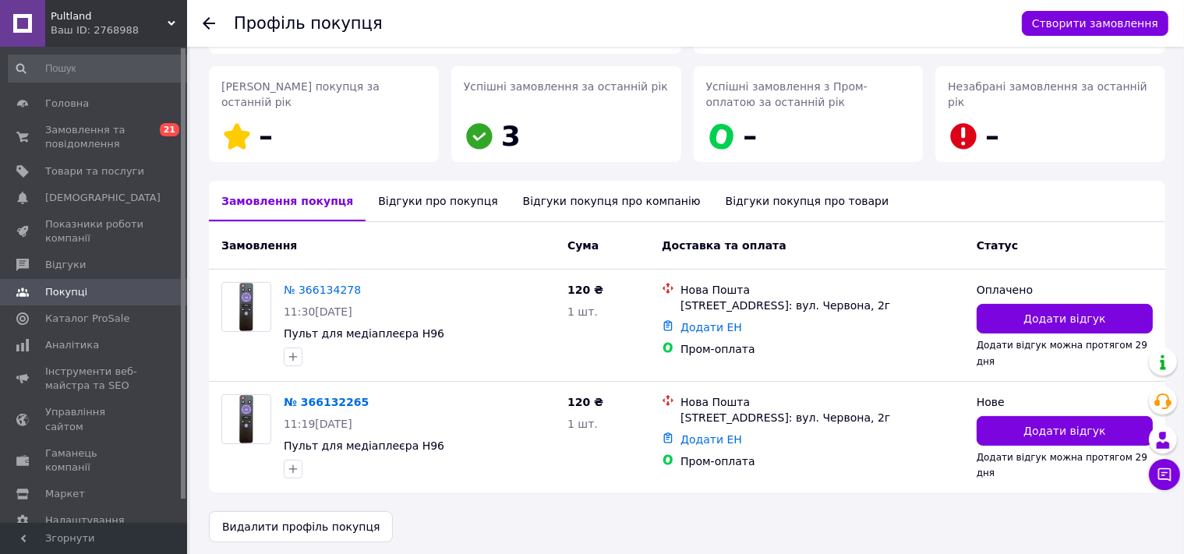
scroll to position [221, 0]
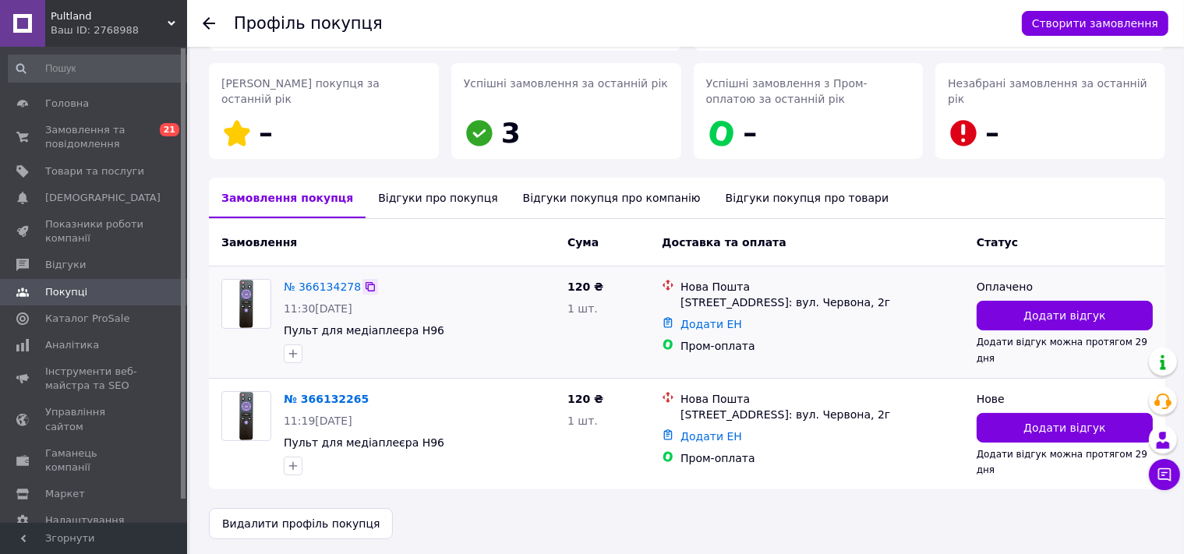
click at [366, 286] on icon at bounding box center [370, 286] width 9 height 9
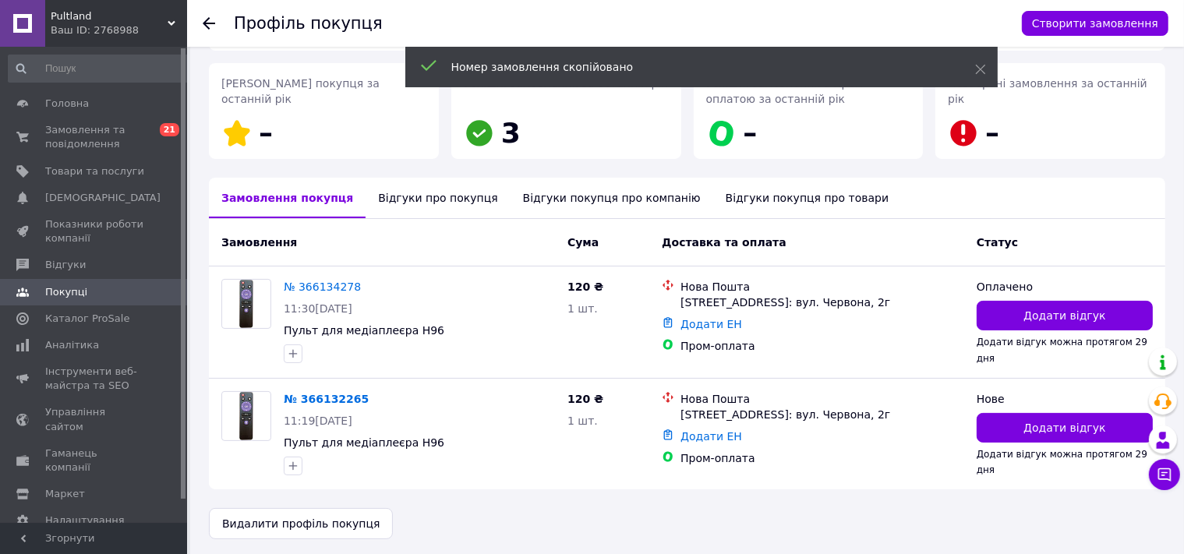
click at [214, 23] on use at bounding box center [209, 23] width 12 height 12
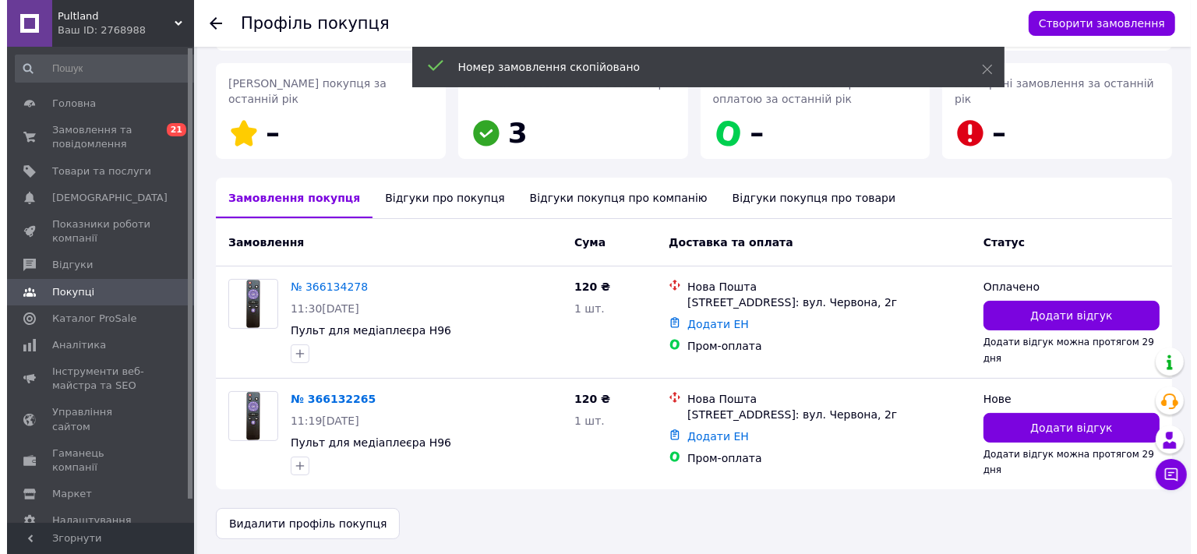
scroll to position [0, 0]
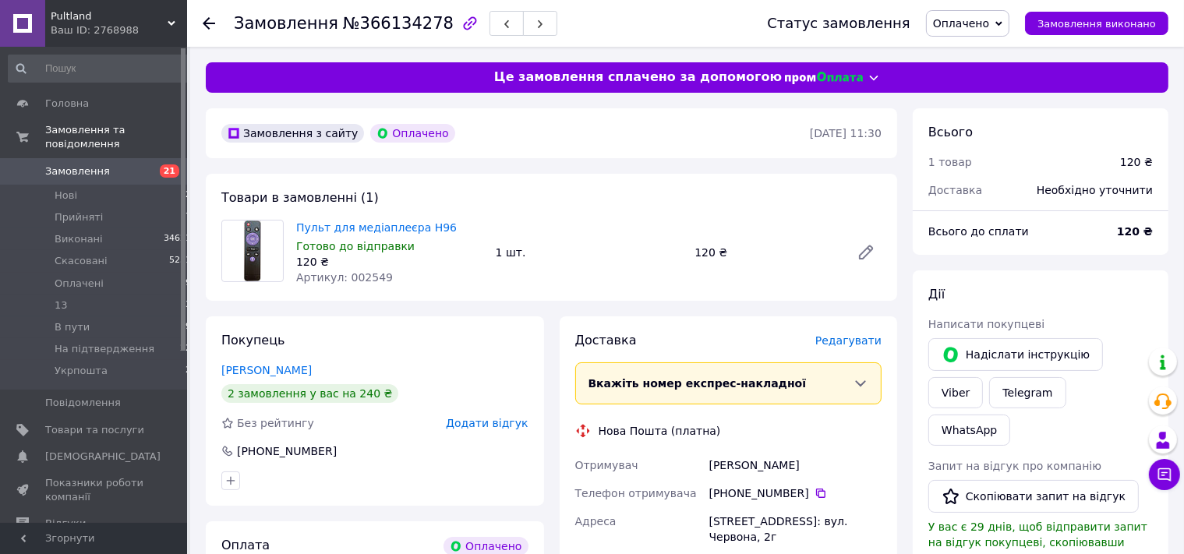
click at [981, 20] on span "Оплачено" at bounding box center [961, 23] width 56 height 12
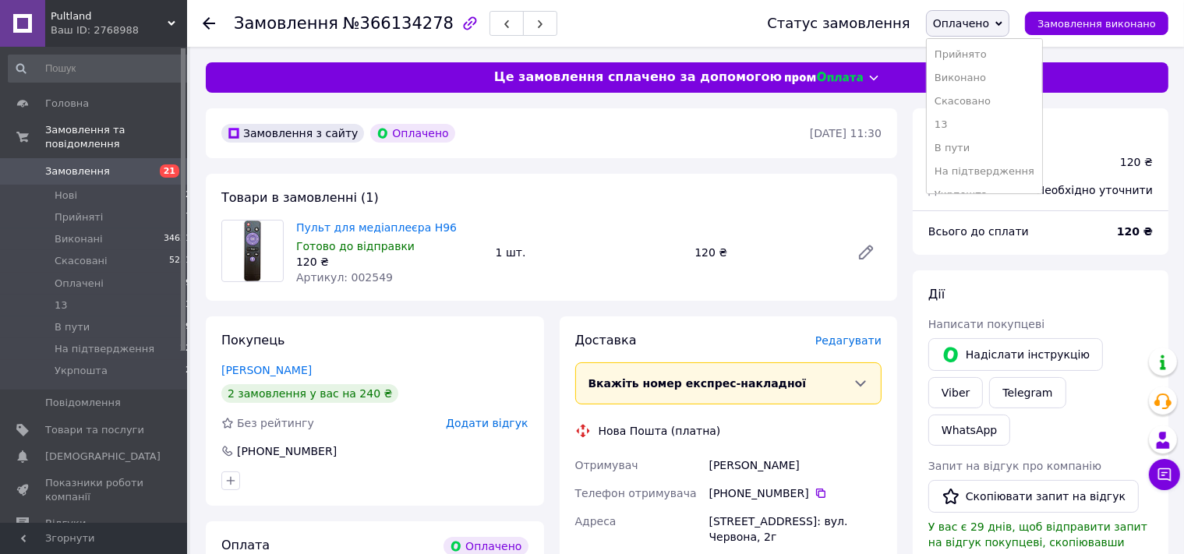
drag, startPoint x: 979, startPoint y: 54, endPoint x: 977, endPoint y: 36, distance: 18.1
click at [978, 38] on ul "Прийнято Виконано Скасовано 13 В пути На підтвердження Укрпошта" at bounding box center [984, 116] width 117 height 156
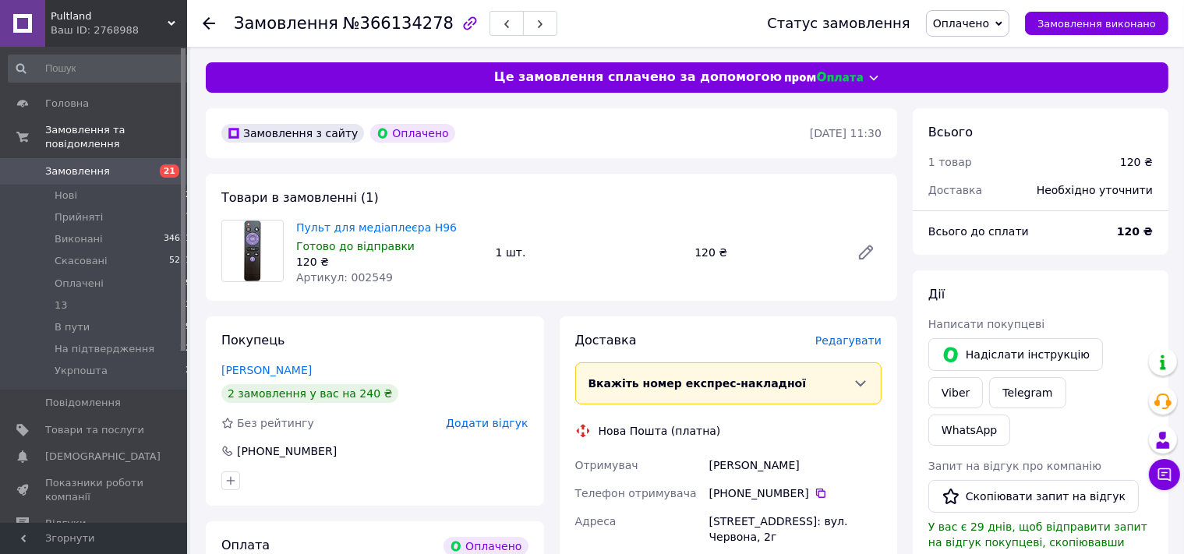
click at [965, 18] on span "Оплачено" at bounding box center [961, 23] width 56 height 12
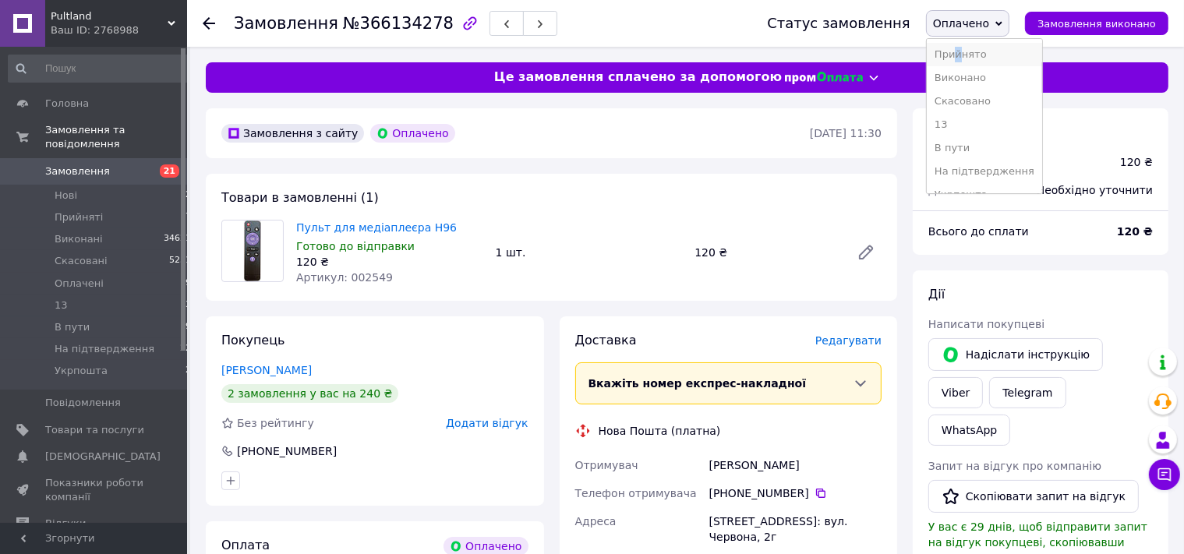
click at [978, 54] on li "Прийнято" at bounding box center [984, 54] width 115 height 23
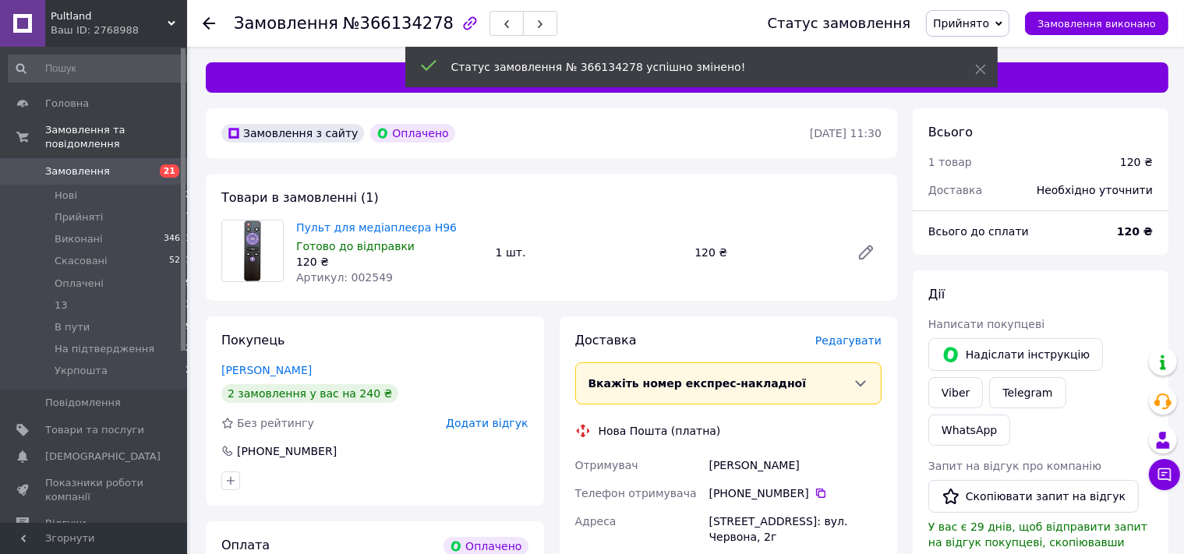
click at [204, 24] on use at bounding box center [209, 23] width 12 height 12
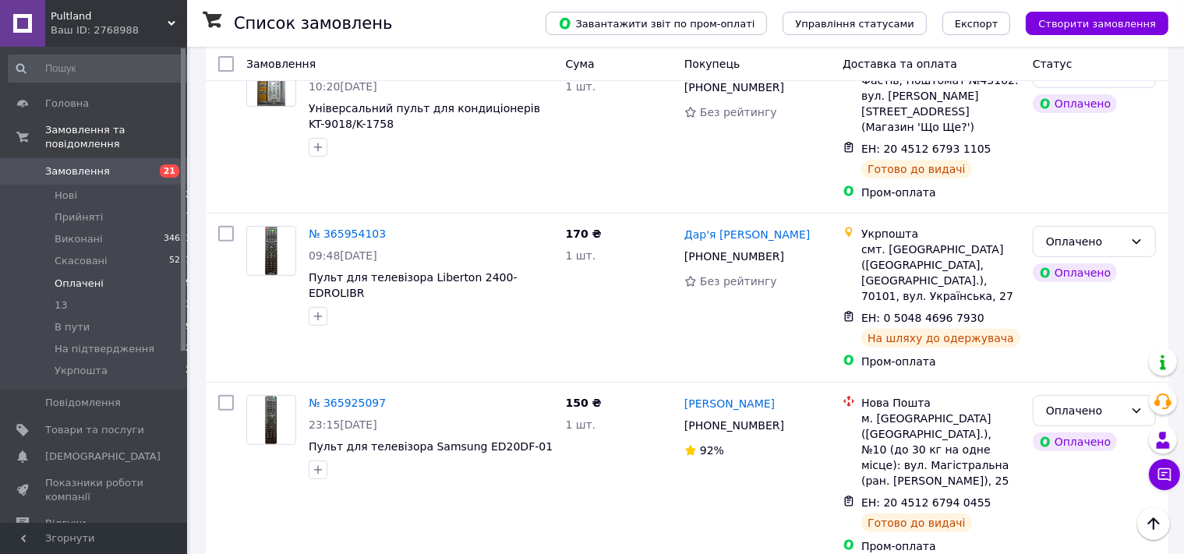
scroll to position [82, 0]
